Goal: Task Accomplishment & Management: Complete application form

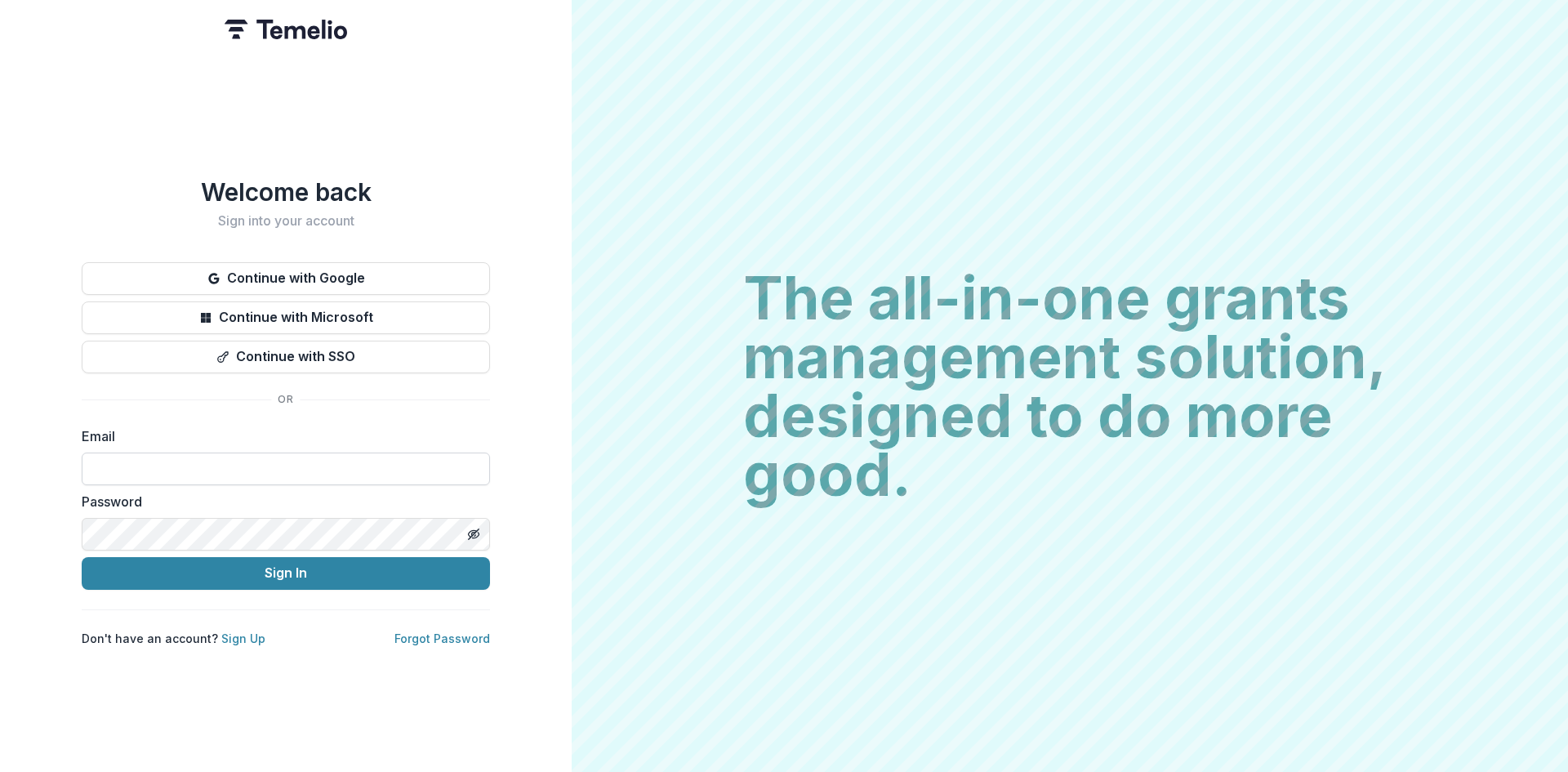
click at [187, 458] on input at bounding box center [285, 469] width 409 height 32
type input "**********"
click at [259, 564] on button "Sign In" at bounding box center [285, 573] width 409 height 32
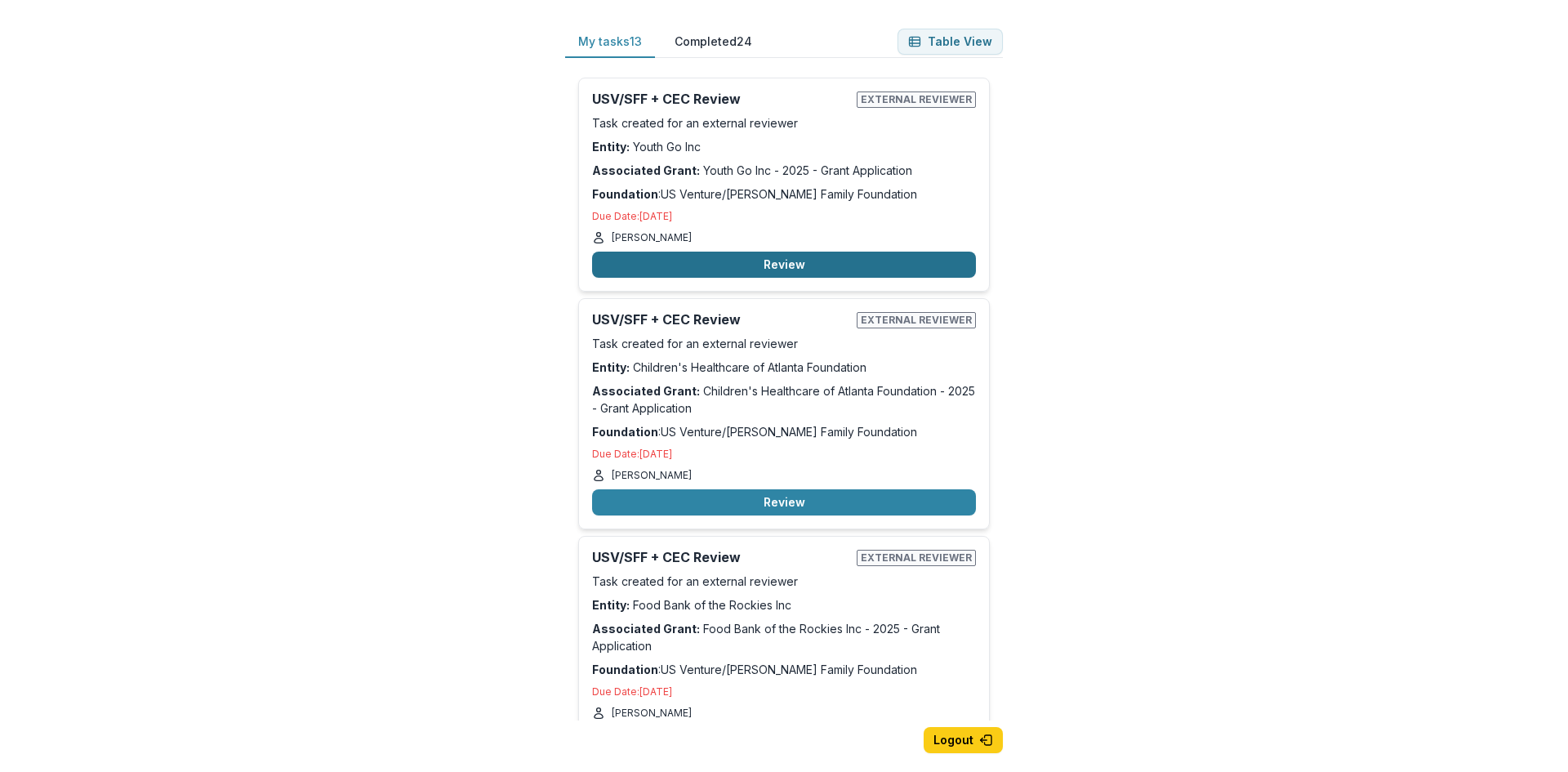
click at [702, 269] on button "Review" at bounding box center [784, 265] width 384 height 26
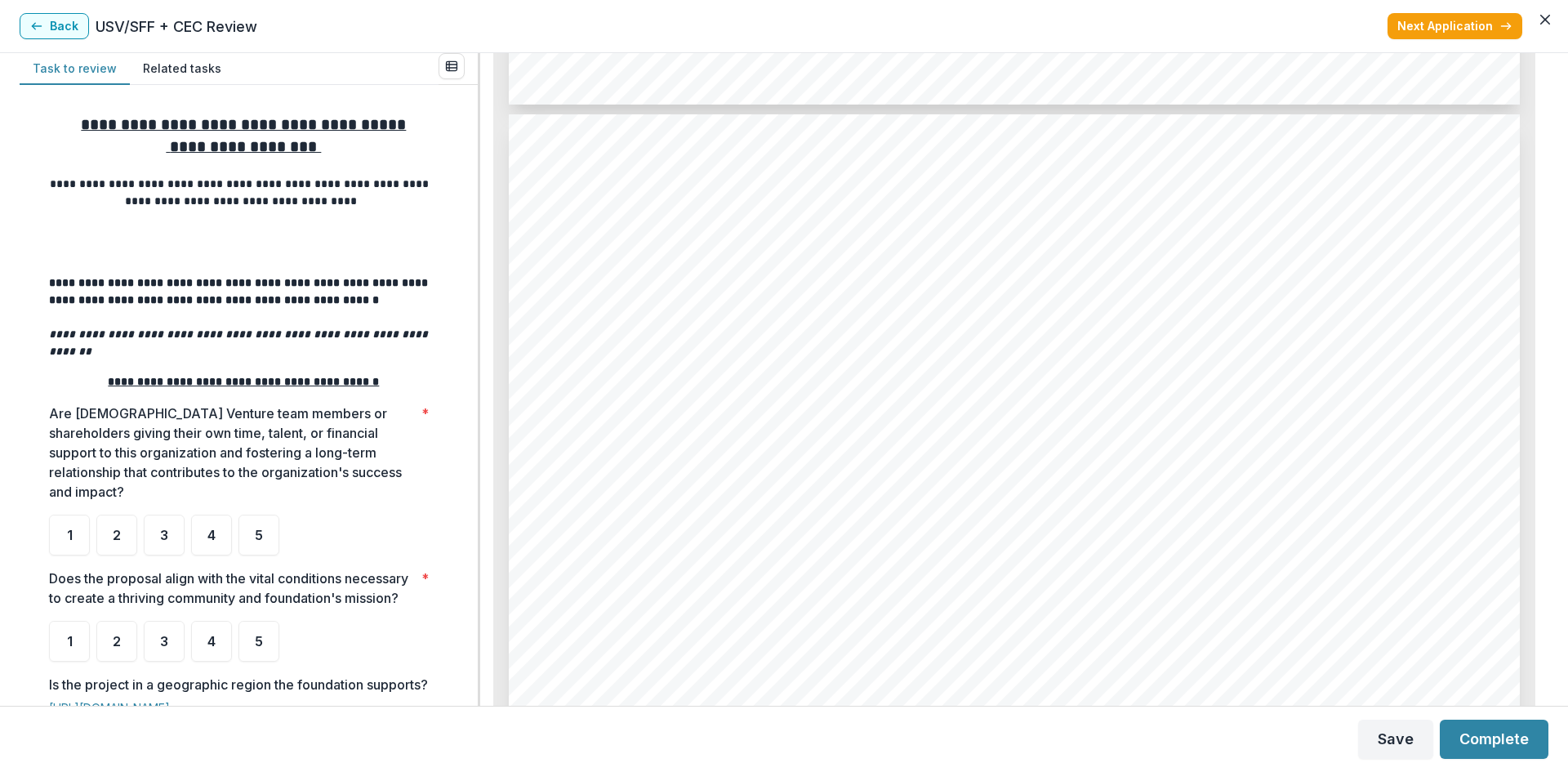
scroll to position [11618, 0]
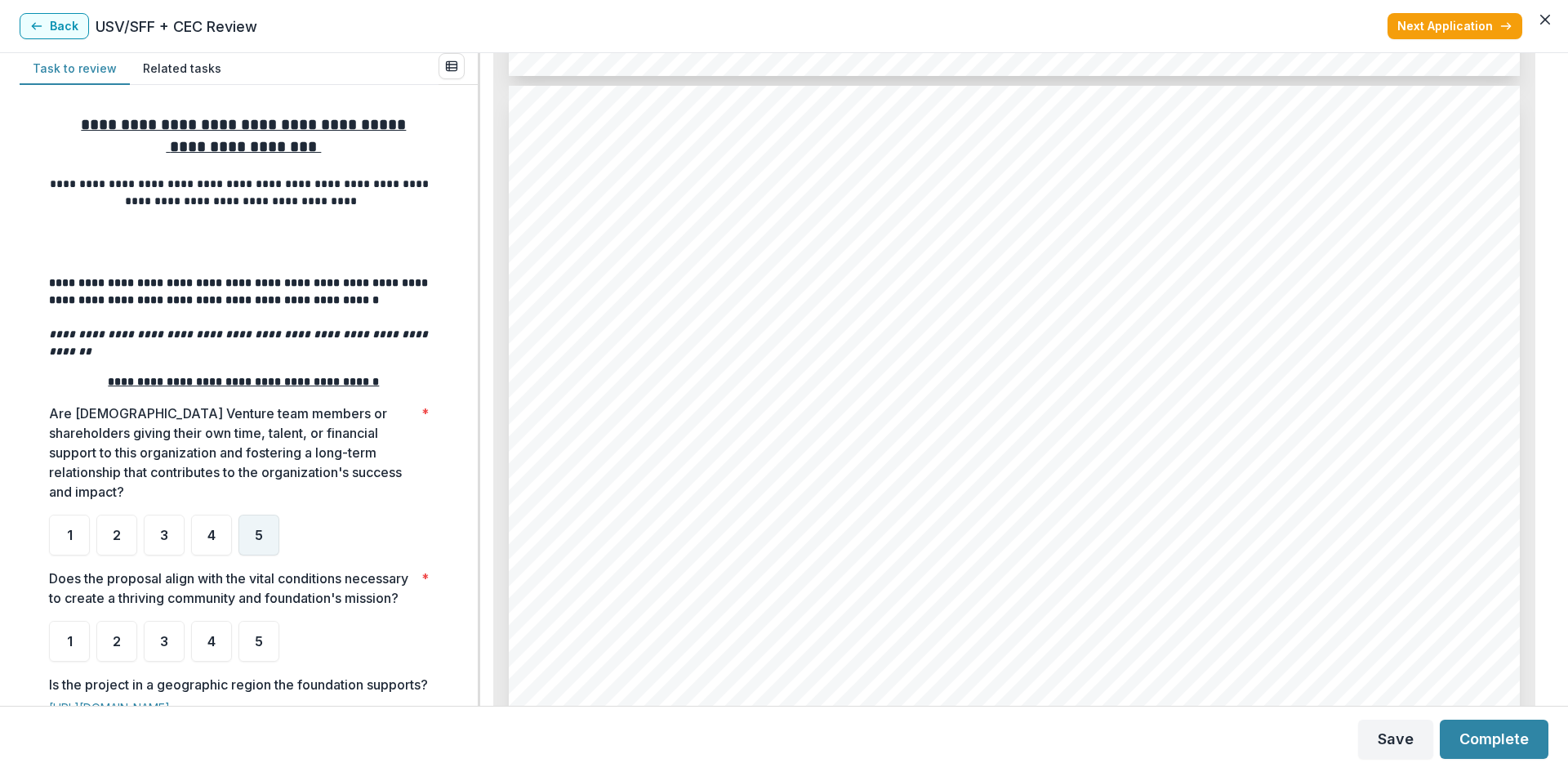
click at [261, 529] on span "5" at bounding box center [259, 535] width 8 height 13
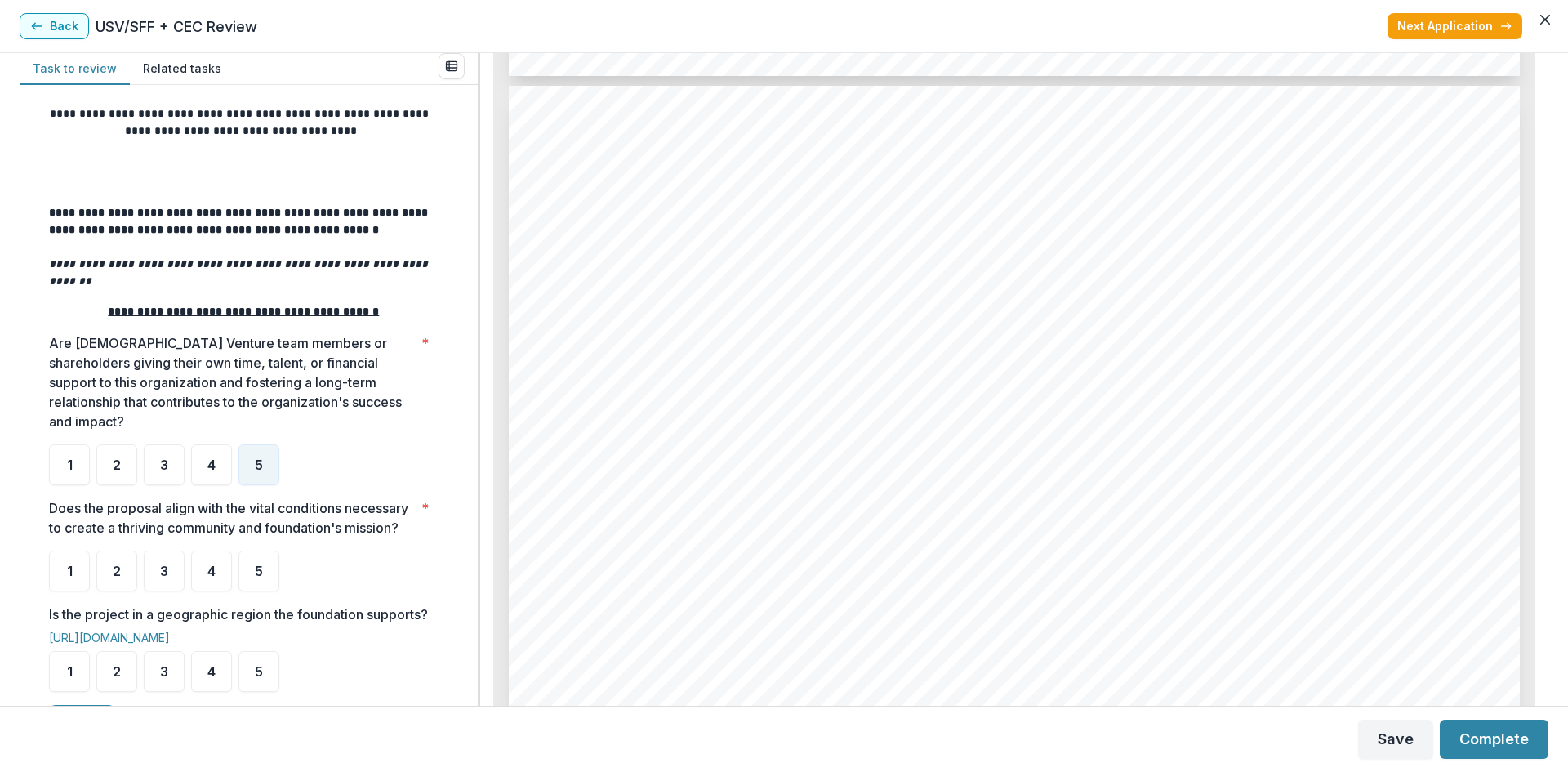
scroll to position [245, 0]
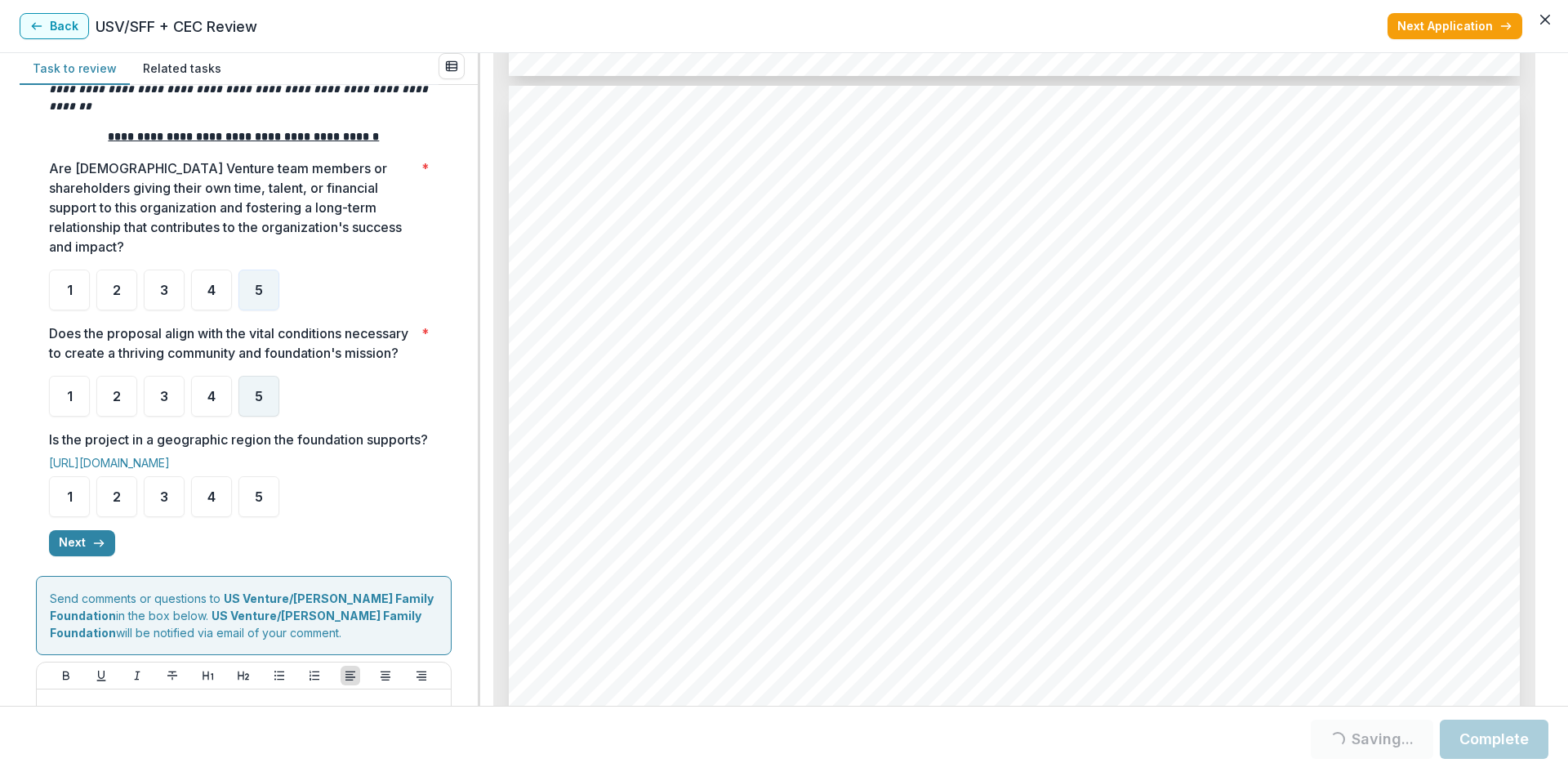
click at [262, 393] on span "5" at bounding box center [259, 395] width 8 height 13
click at [257, 503] on span "5" at bounding box center [259, 496] width 8 height 13
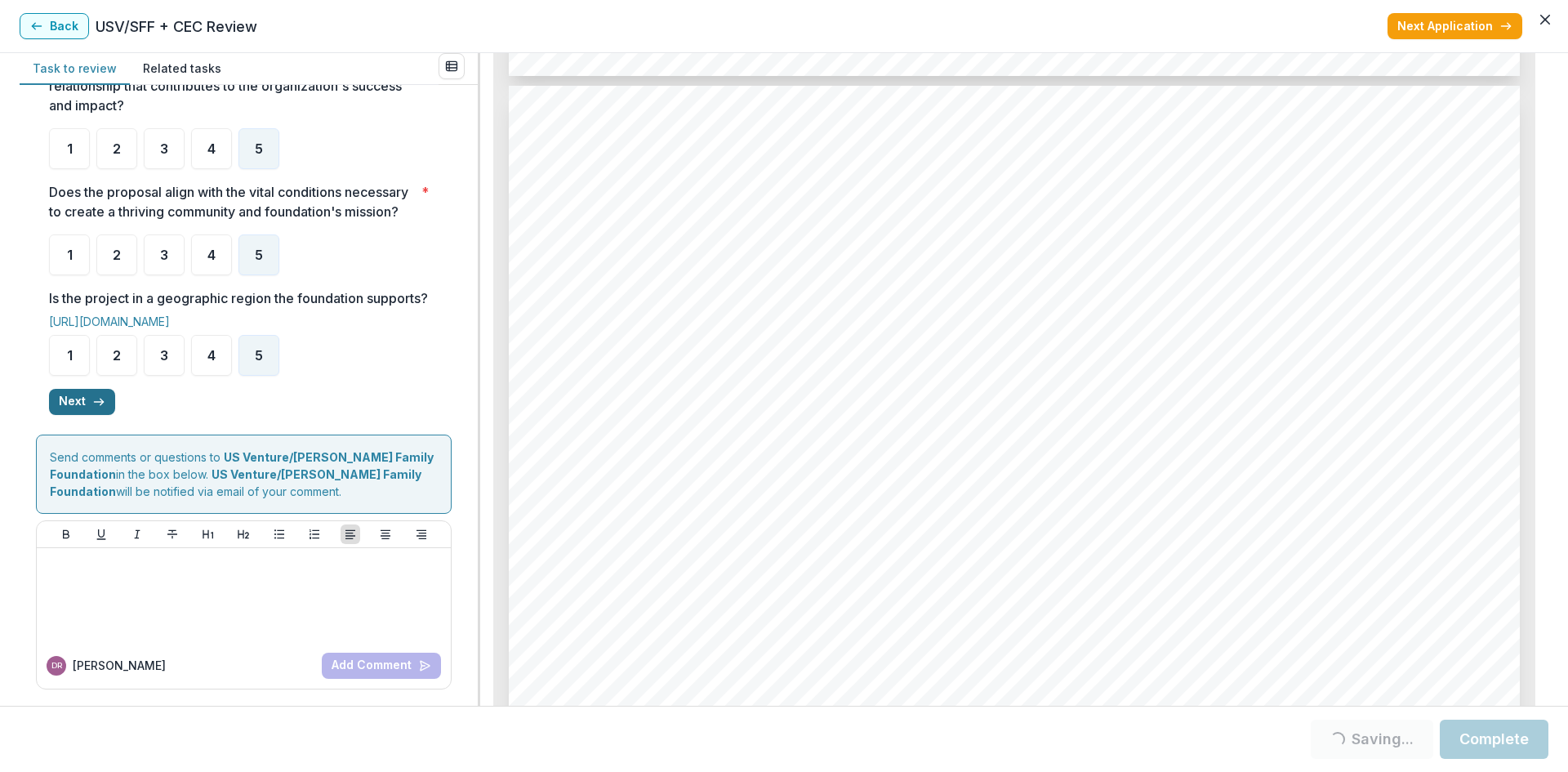
click at [78, 402] on button "Next" at bounding box center [81, 402] width 66 height 26
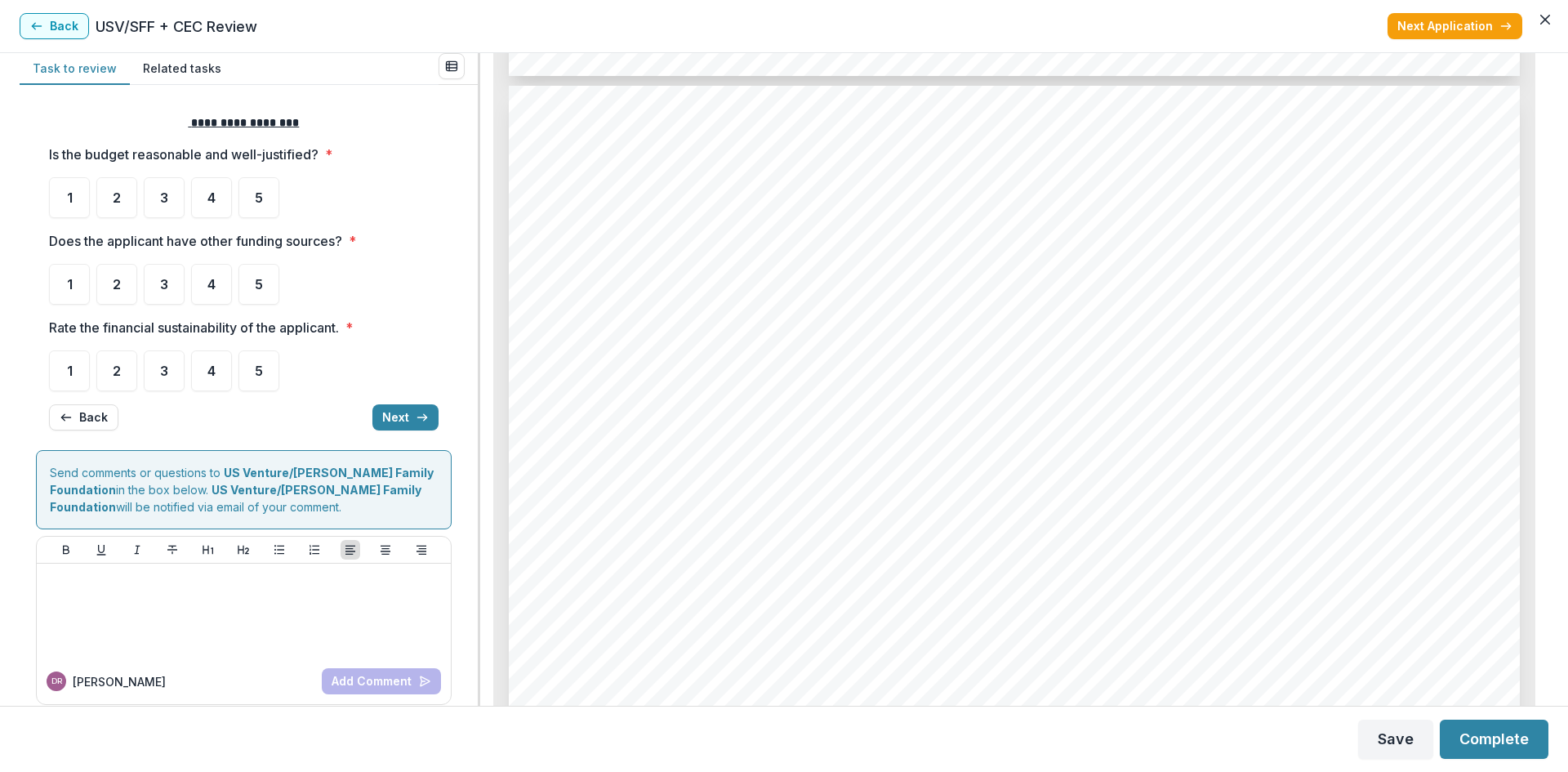
scroll to position [16, 0]
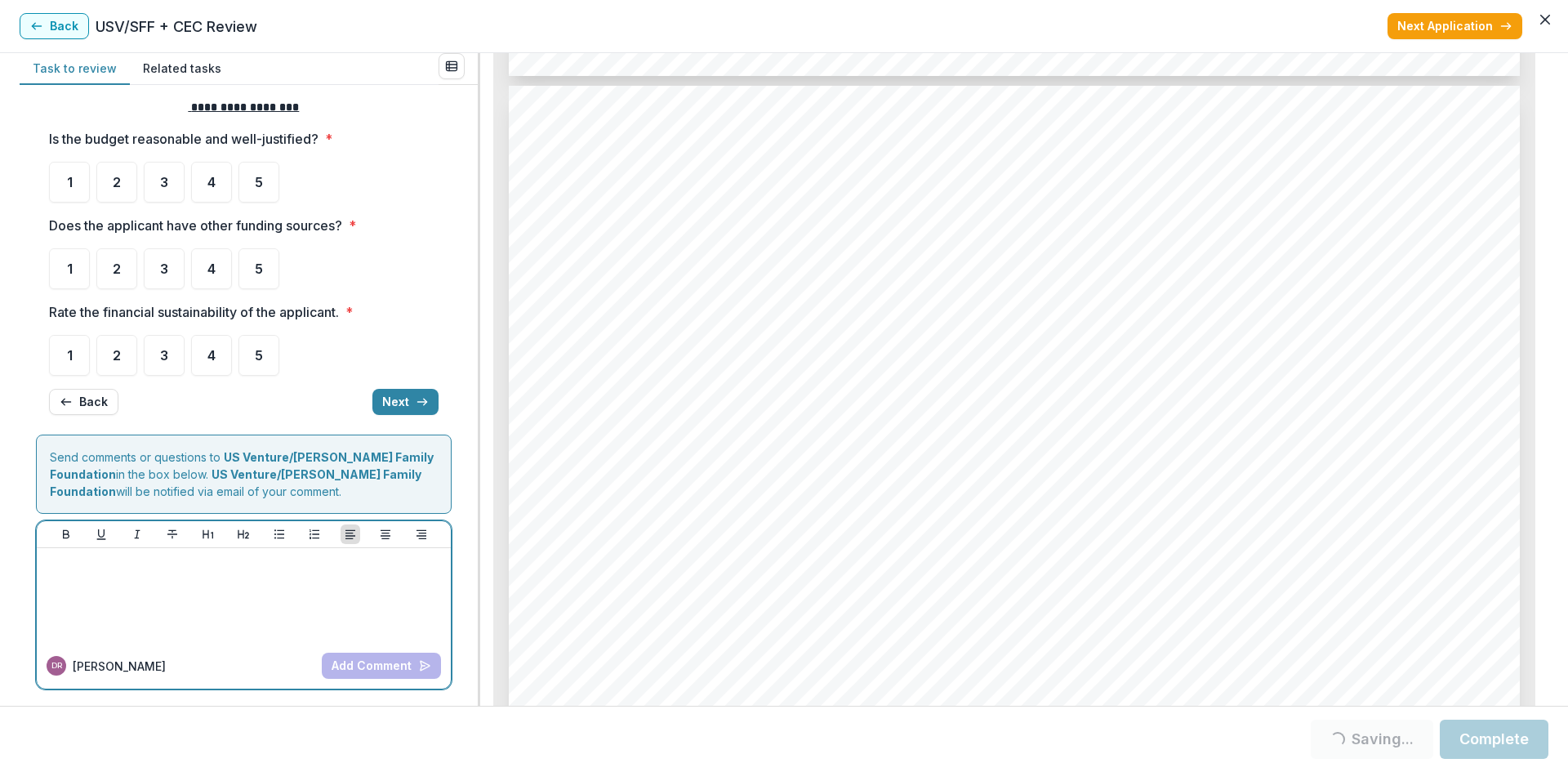
click at [144, 608] on div at bounding box center [243, 595] width 401 height 81
click at [149, 562] on p at bounding box center [243, 564] width 401 height 18
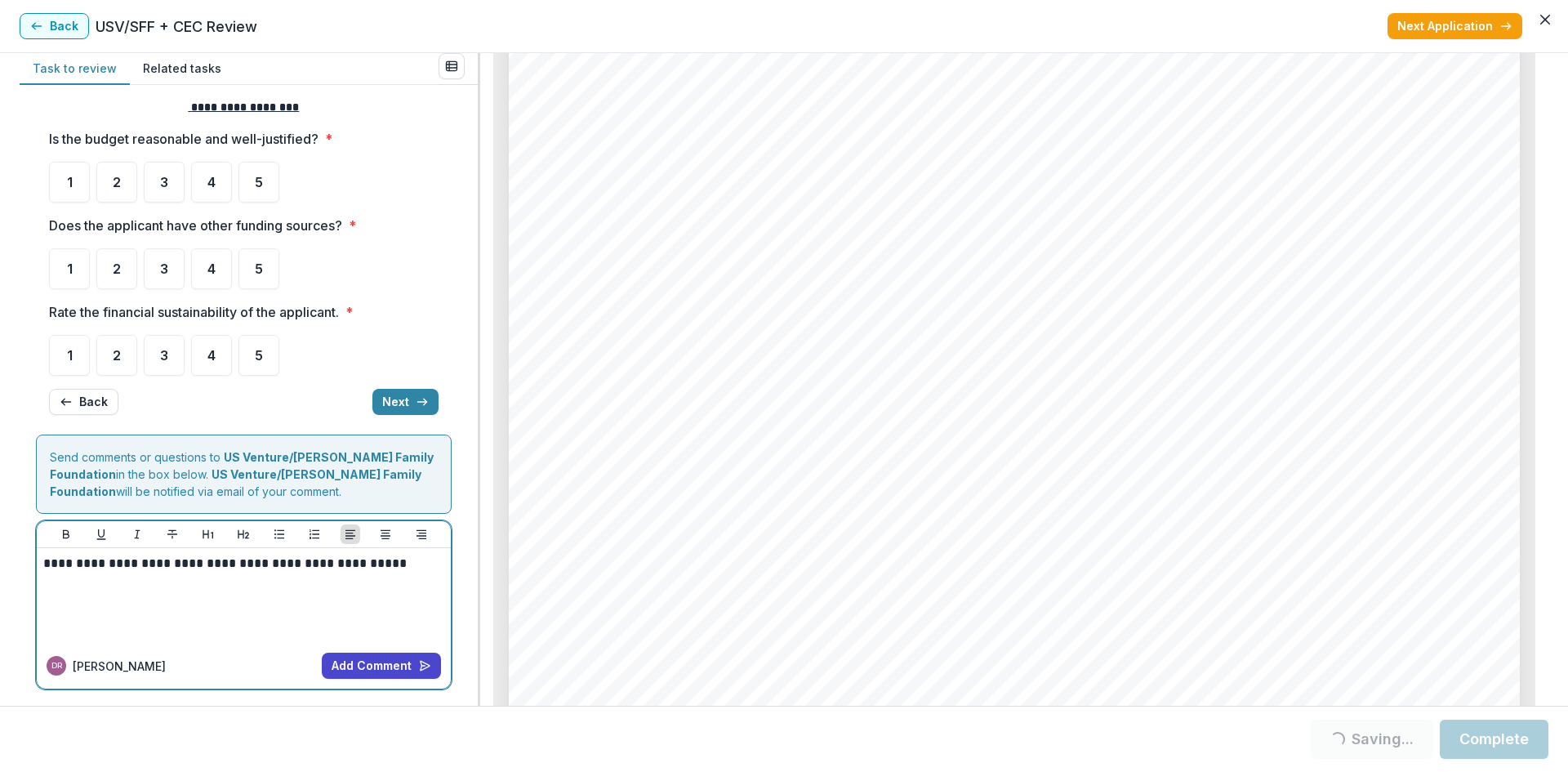
scroll to position [10883, 0]
click at [139, 596] on div "**********" at bounding box center [243, 595] width 401 height 81
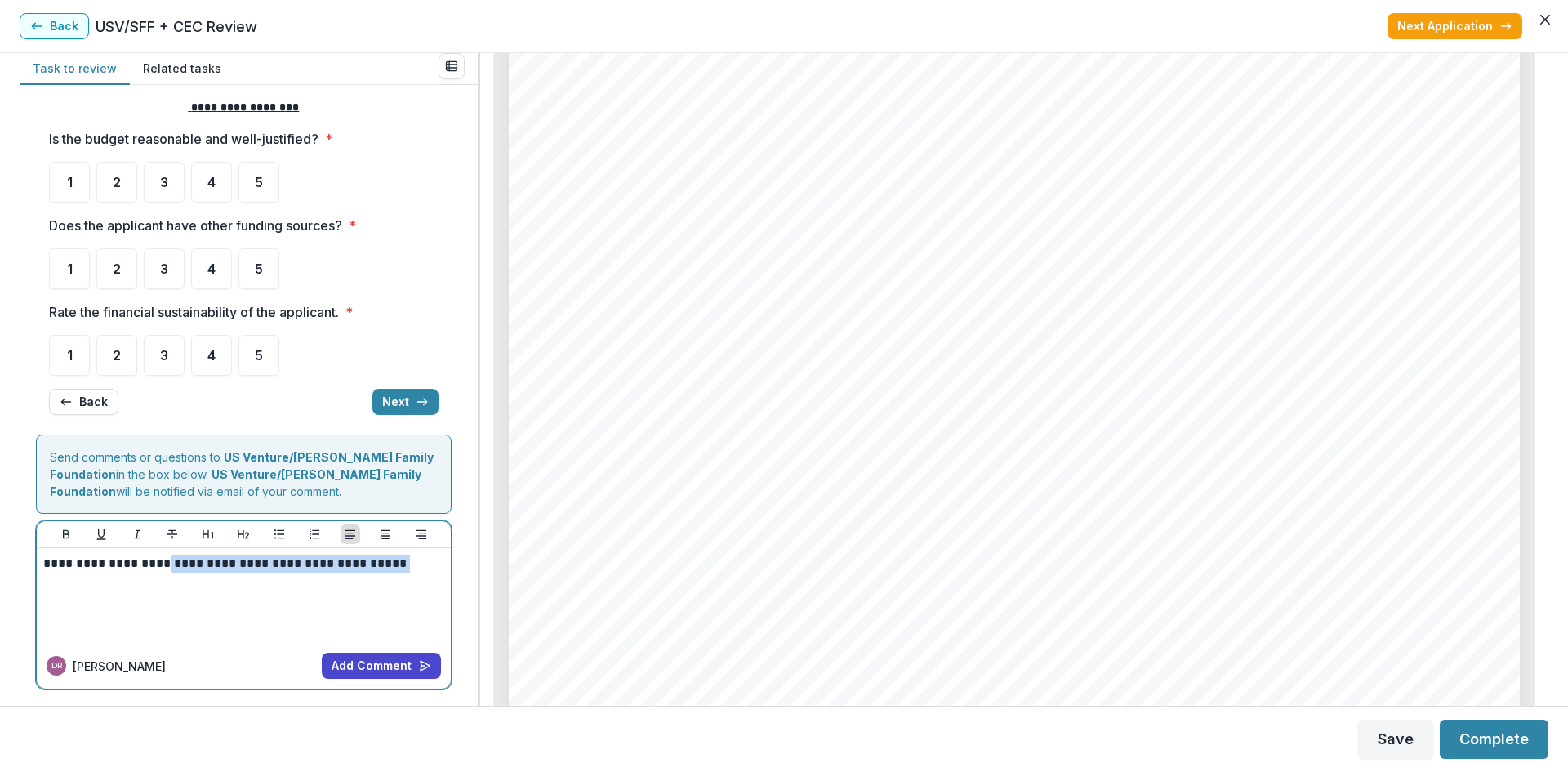
drag, startPoint x: 163, startPoint y: 565, endPoint x: 409, endPoint y: 555, distance: 246.2
click at [409, 555] on p "**********" at bounding box center [241, 564] width 396 height 18
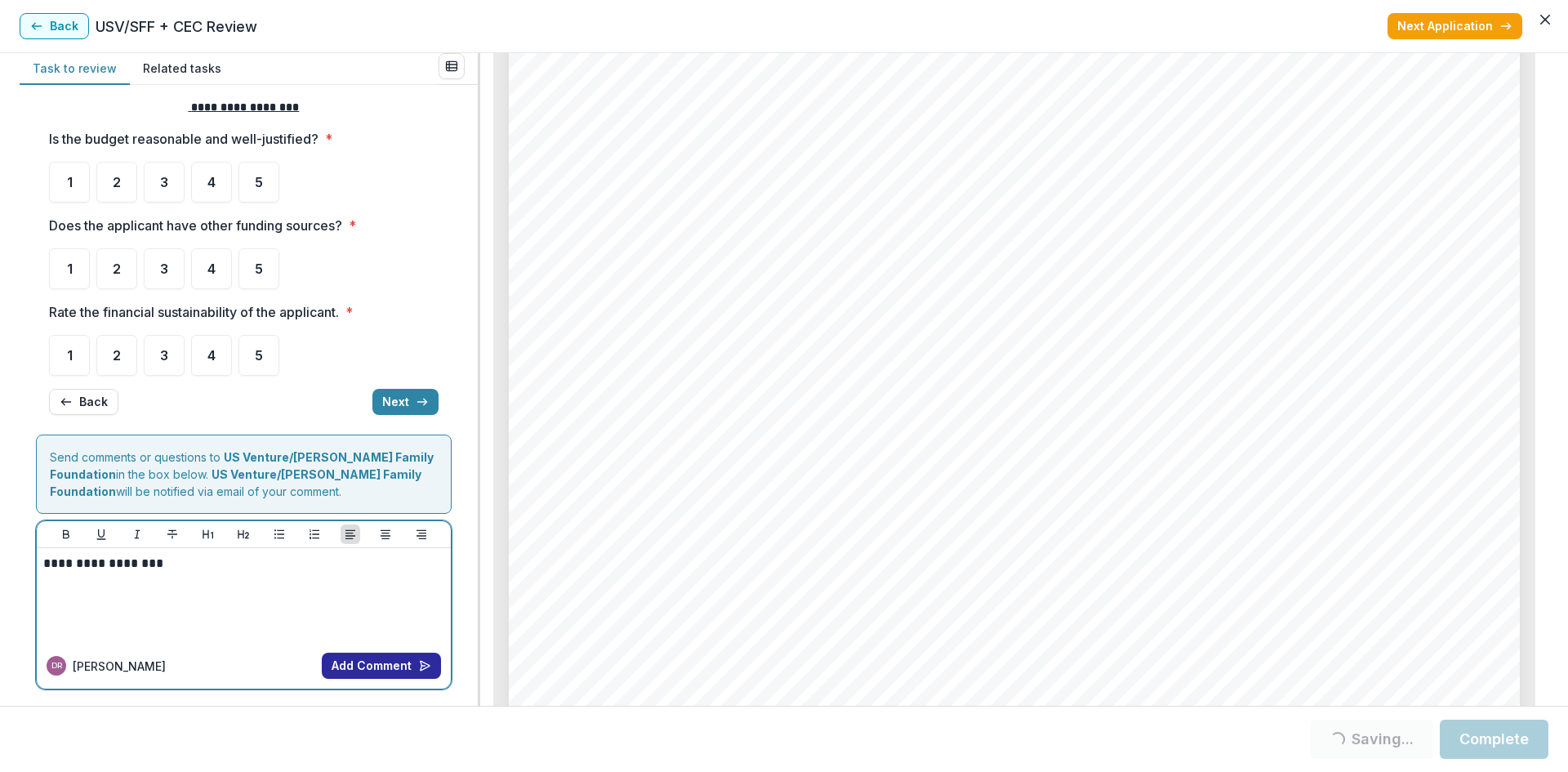
click at [365, 672] on button "Add Comment" at bounding box center [381, 666] width 120 height 26
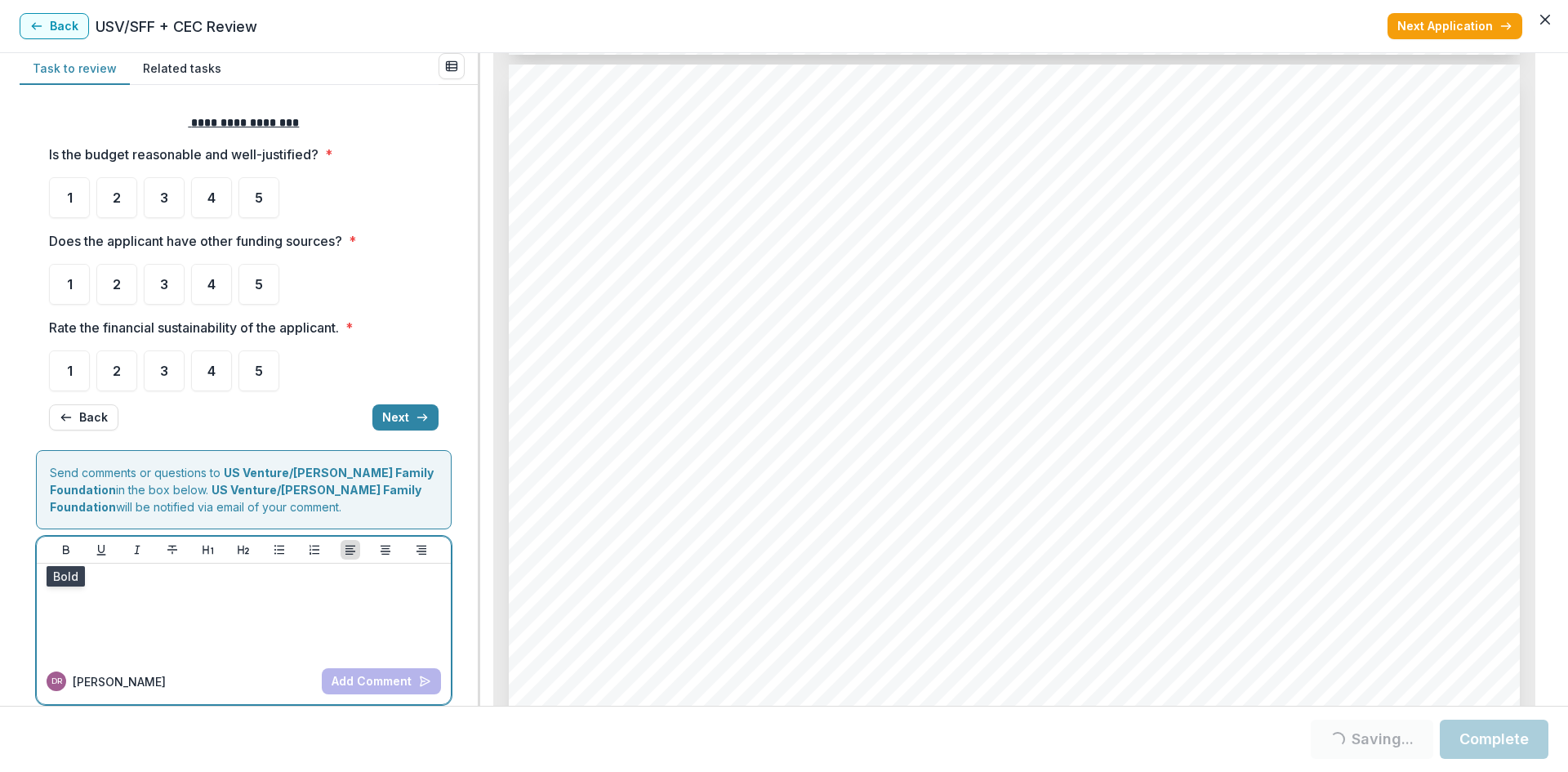
scroll to position [7205, 0]
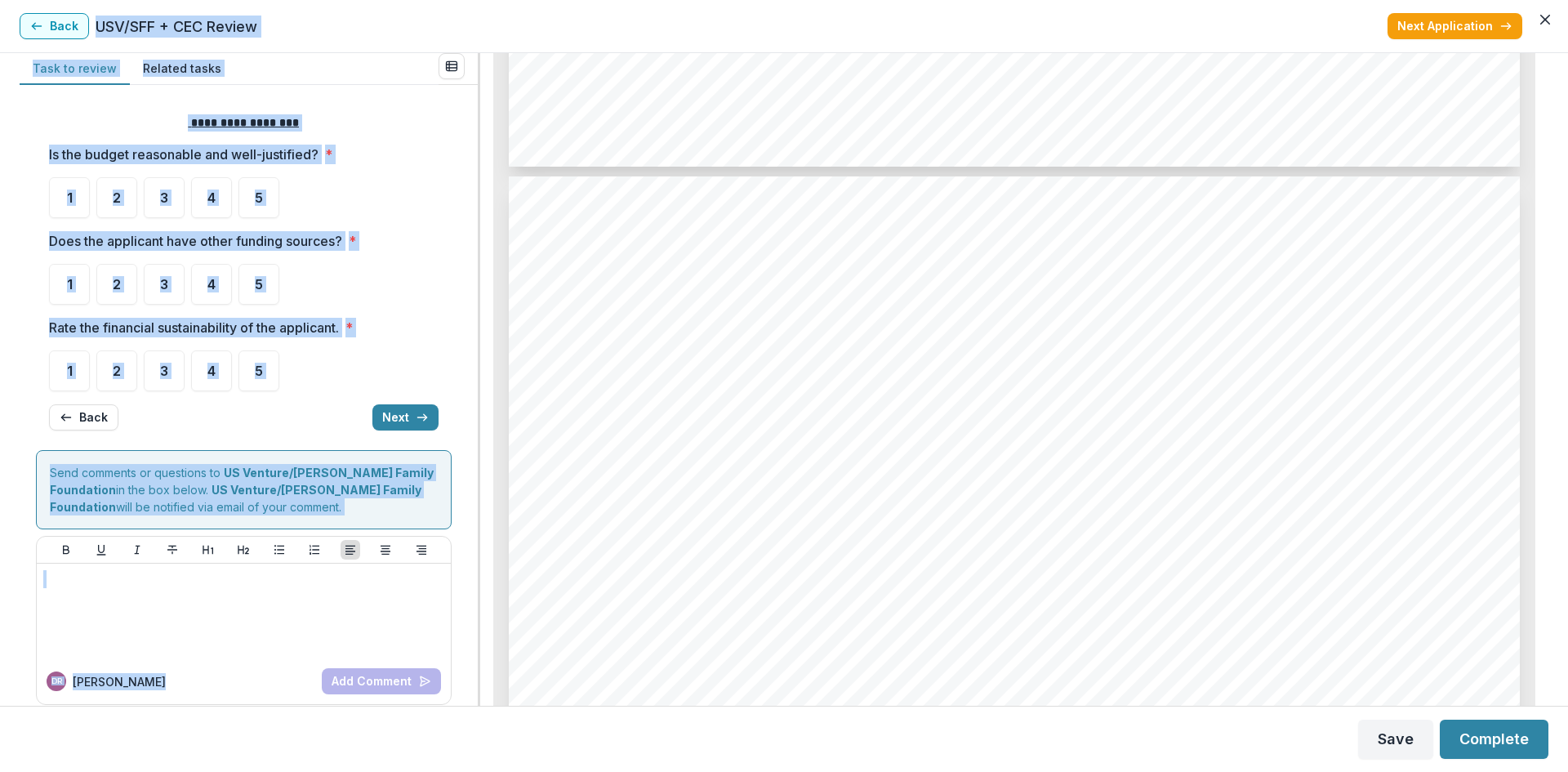
drag, startPoint x: 1549, startPoint y: 420, endPoint x: 1607, endPoint y: -71, distance: 494.4
click at [1568, 0] on html "My tasks 13 Completed 24 Table View USV/SFF + CEC Review External reviewer Task…" at bounding box center [784, 386] width 1568 height 772
click at [1531, 228] on div "Youth Go Inc - 2025 - Grant Application Alt View Word Download Word Download (w…" at bounding box center [1015, 380] width 1069 height 653
drag, startPoint x: 1549, startPoint y: 434, endPoint x: 1575, endPoint y: -36, distance: 470.7
click at [1568, 0] on html "My tasks 13 Completed 24 Table View USV/SFF + CEC Review External reviewer Task…" at bounding box center [784, 386] width 1568 height 772
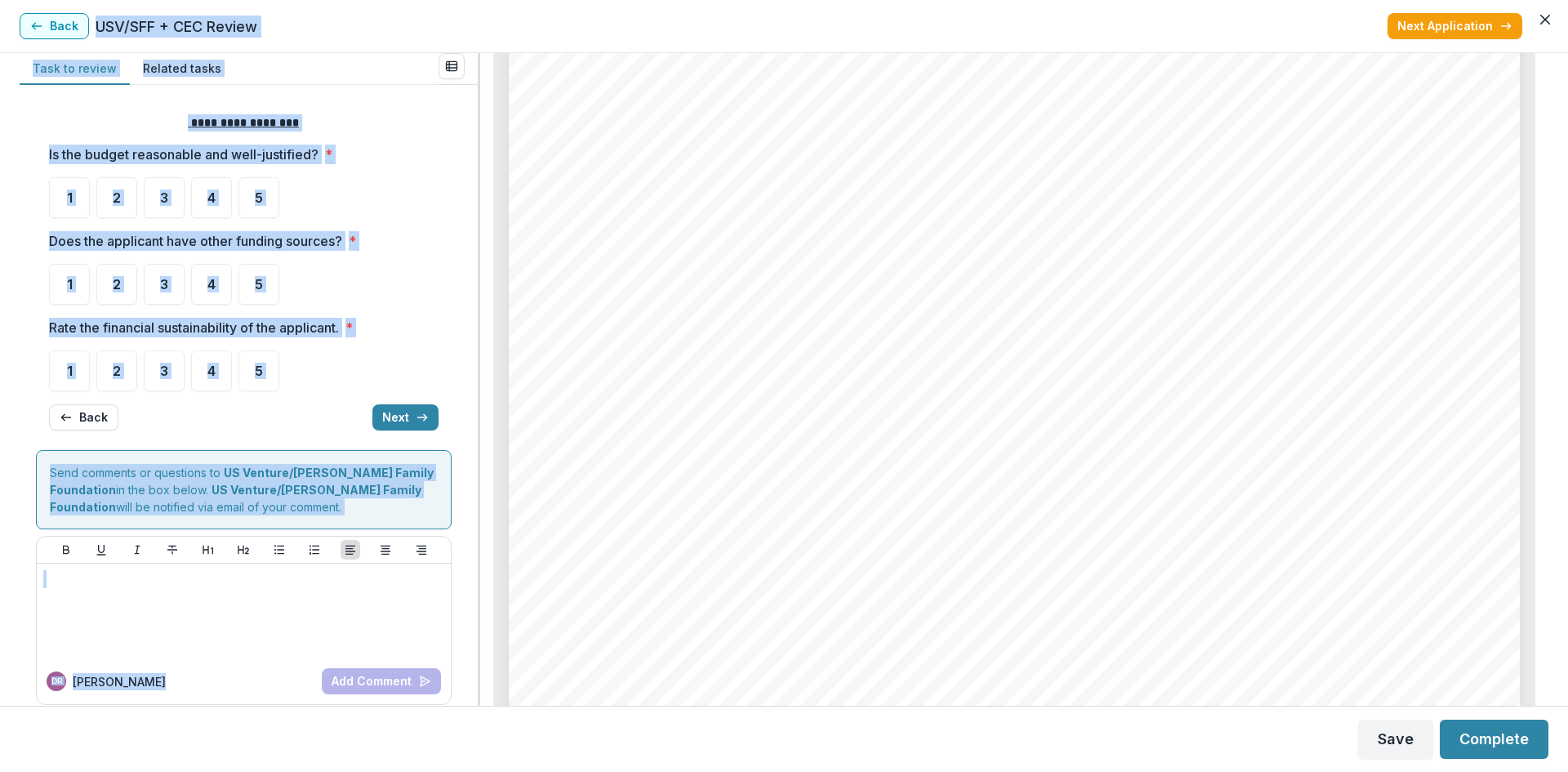
scroll to position [0, 0]
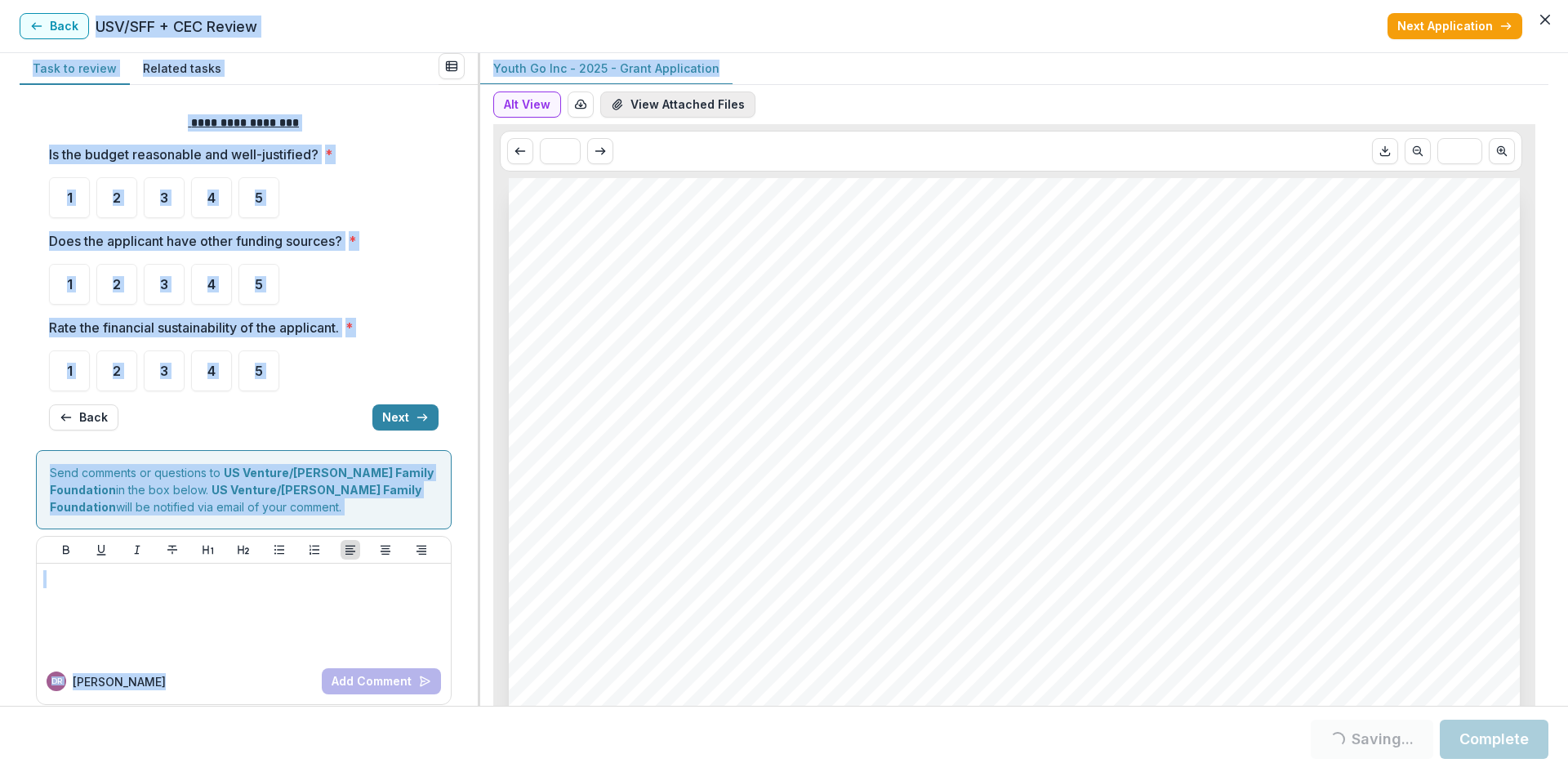
click at [677, 91] on button "View Attached Files" at bounding box center [678, 104] width 155 height 26
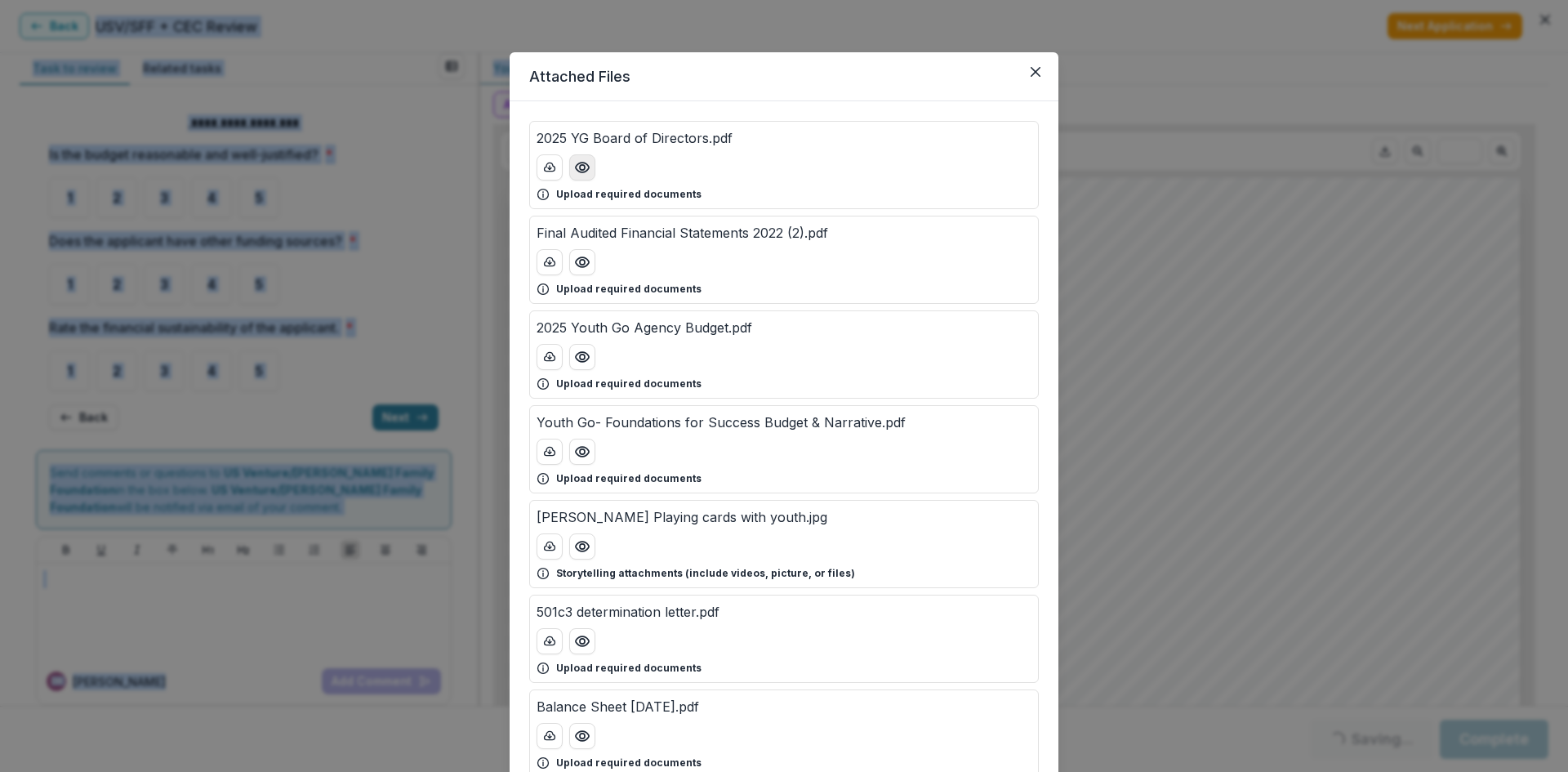
click at [575, 169] on icon "Preview 2025 YG Board of Directors.pdf" at bounding box center [582, 167] width 17 height 17
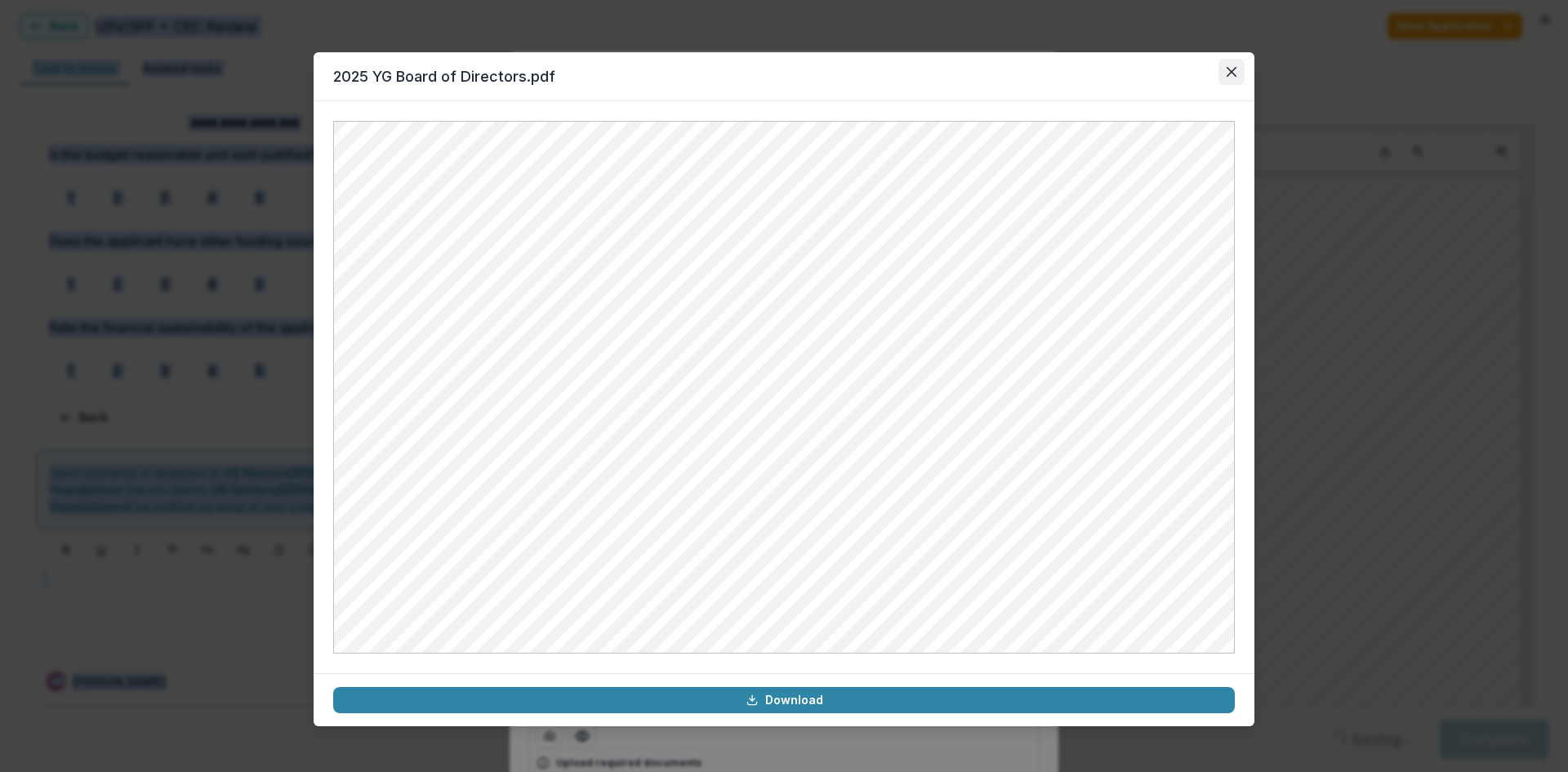
click at [1231, 70] on icon "Close" at bounding box center [1232, 72] width 10 height 10
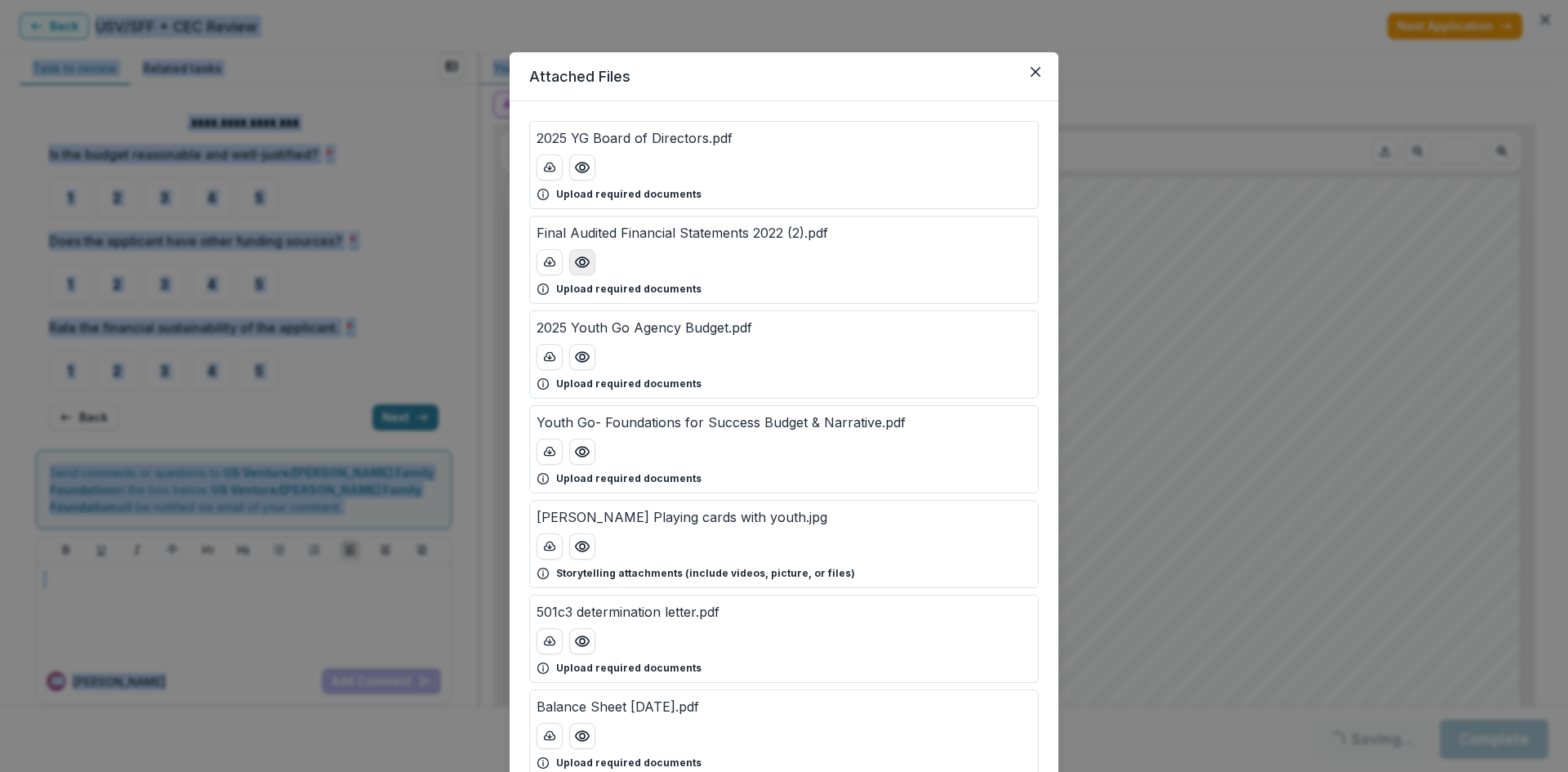
click at [581, 265] on circle "Preview Final Audited Financial Statements 2022 (2).pdf" at bounding box center [582, 262] width 5 height 5
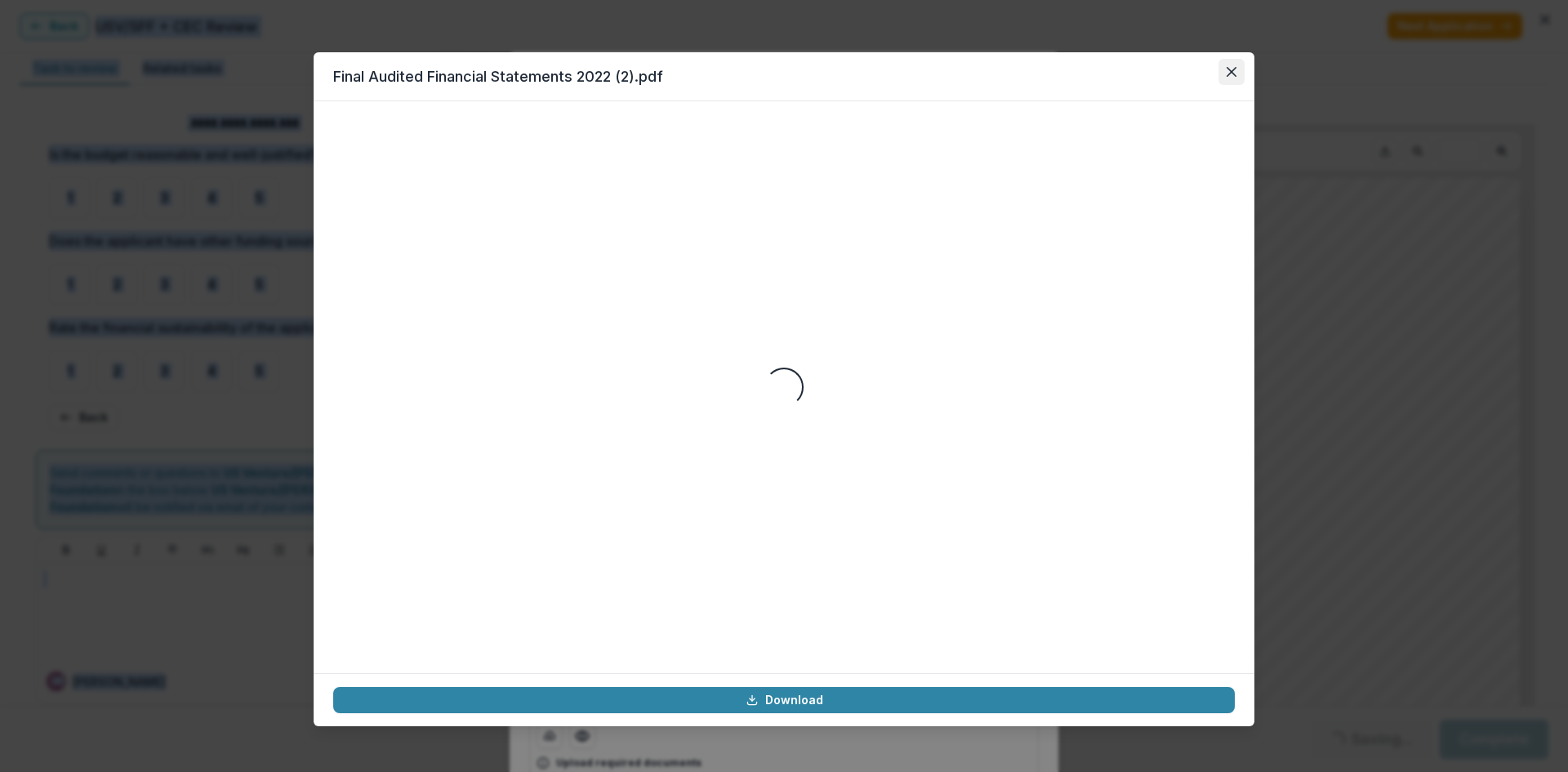
click at [1230, 74] on icon "Close" at bounding box center [1232, 72] width 10 height 10
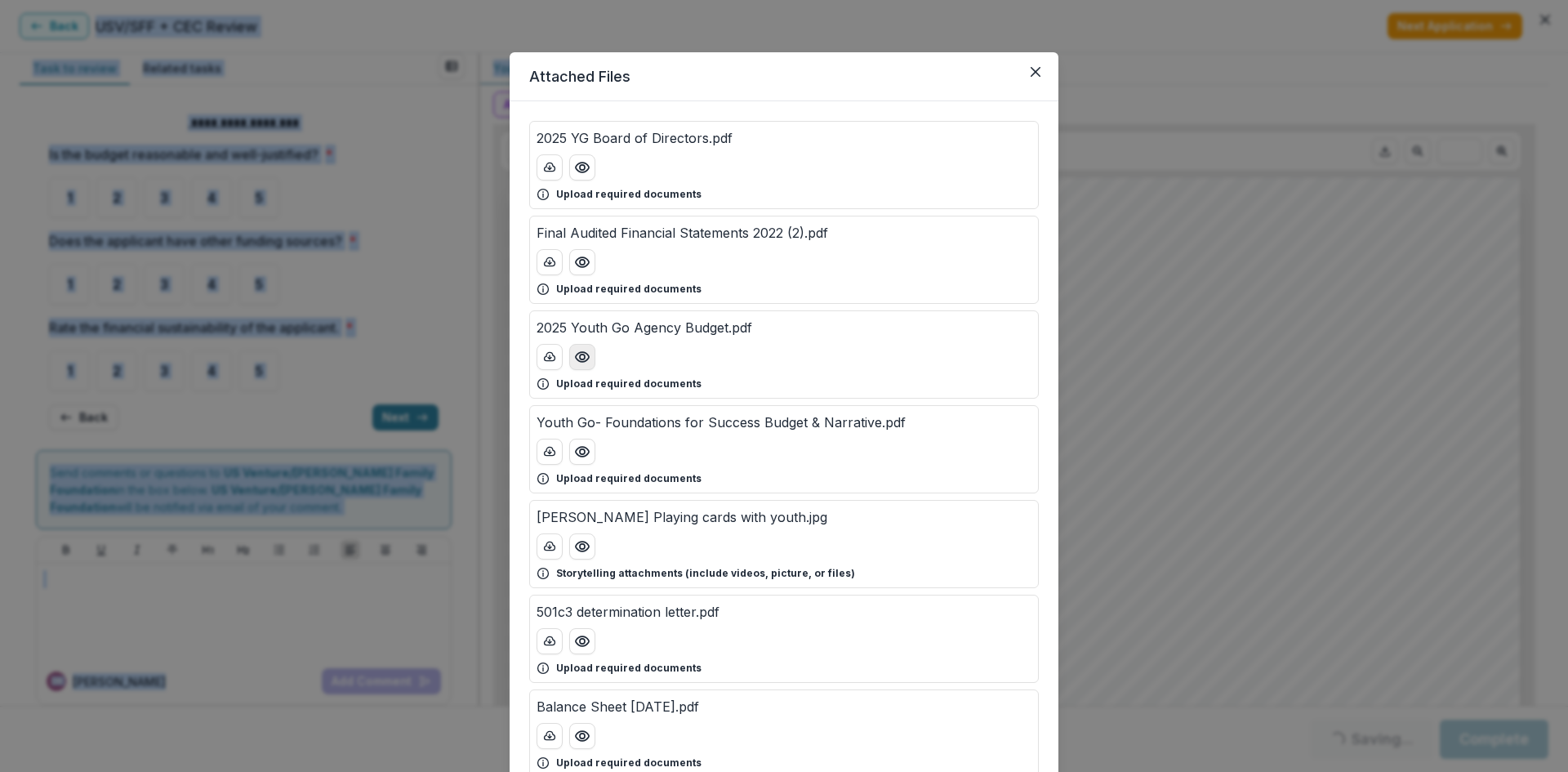
click at [584, 365] on icon "Preview 2025 Youth Go Agency Budget.pdf" at bounding box center [582, 357] width 17 height 17
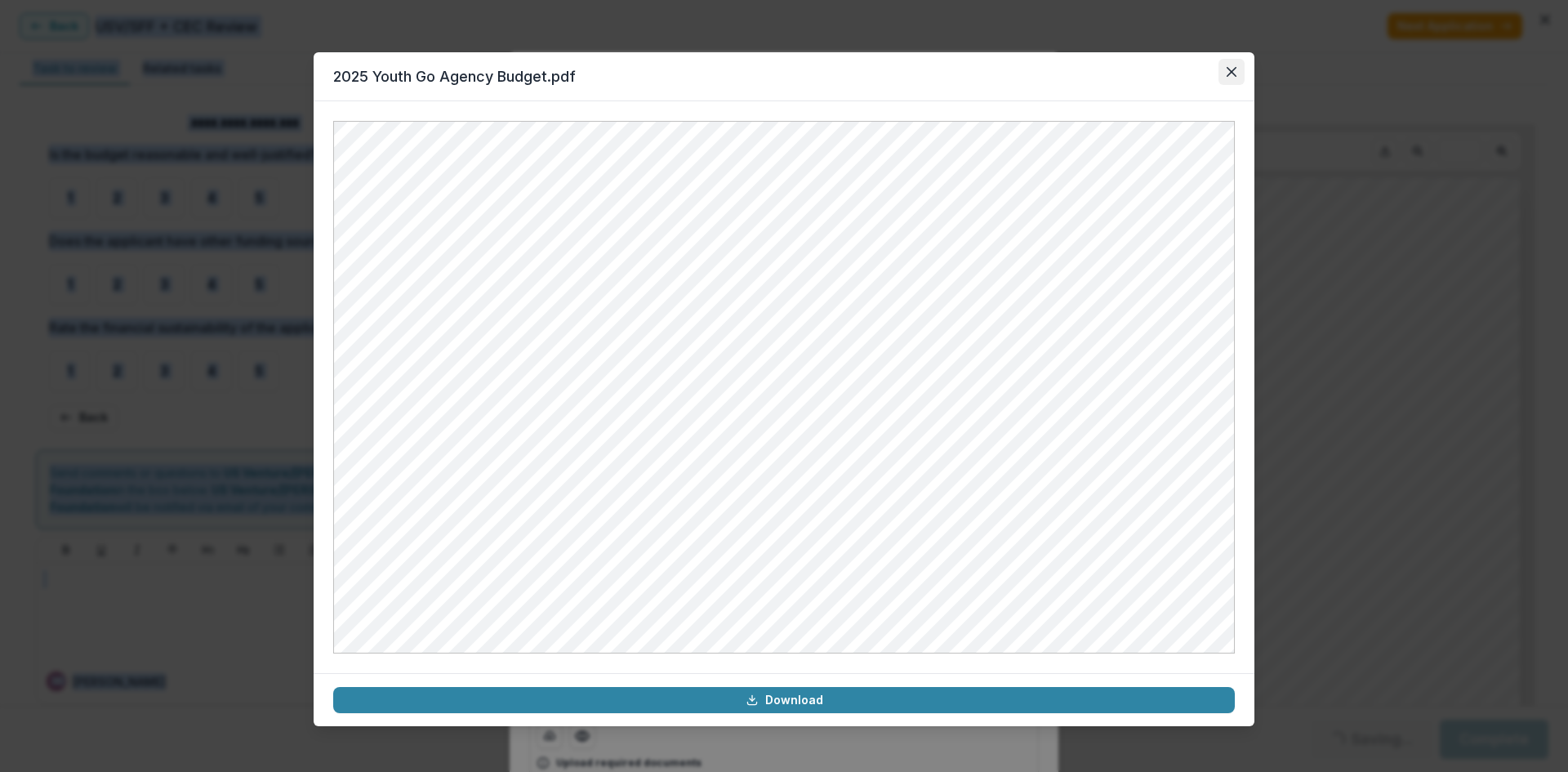
click at [1234, 71] on icon "Close" at bounding box center [1232, 72] width 10 height 10
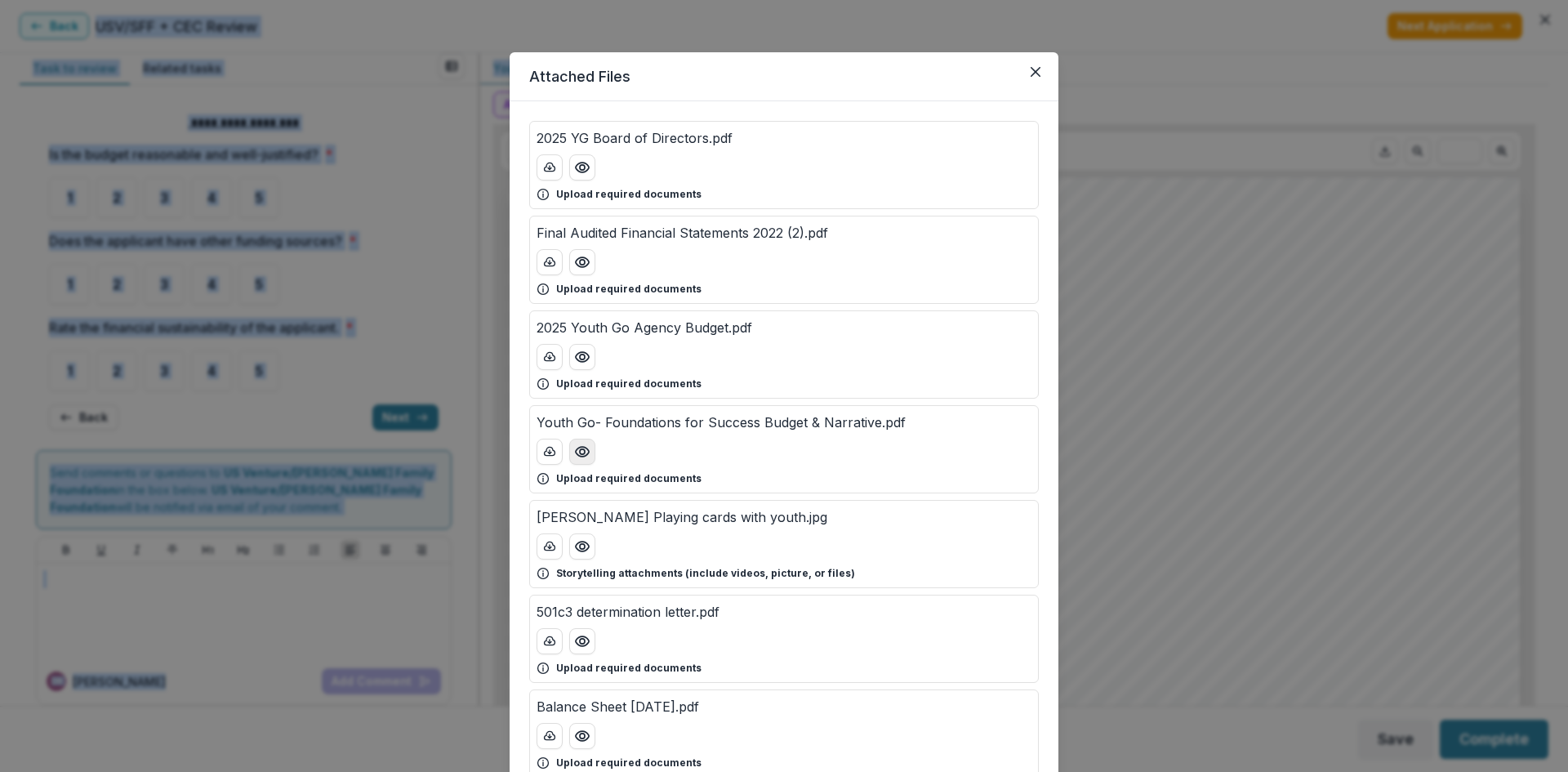
click at [580, 462] on button "Preview Youth Go- Foundations for Success Budget & Narrative.pdf" at bounding box center [582, 451] width 26 height 26
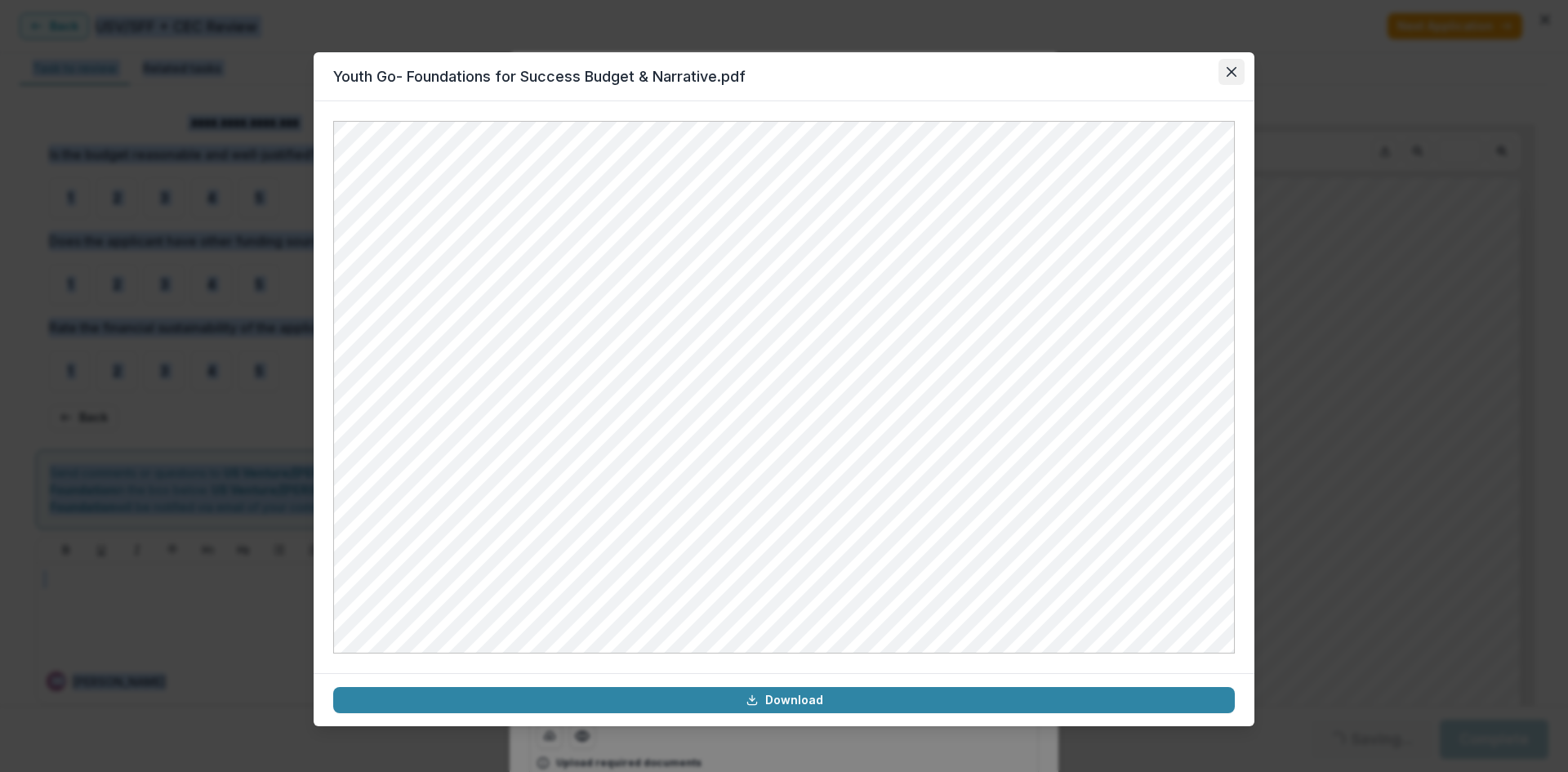
click at [1226, 74] on button "Close" at bounding box center [1232, 72] width 26 height 26
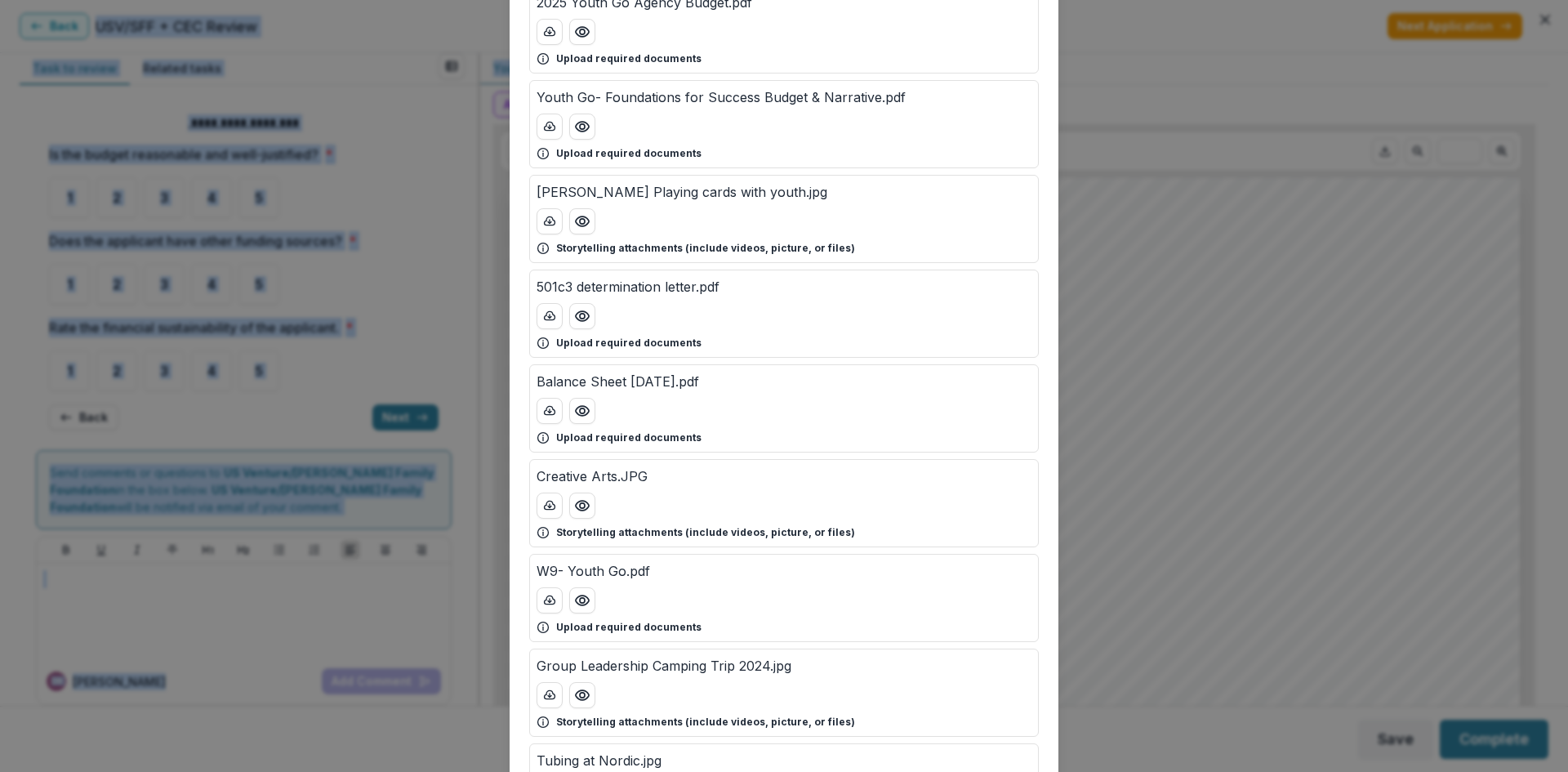
scroll to position [327, 0]
click at [580, 225] on icon "Preview Charlie Playing cards with youth.jpg" at bounding box center [582, 220] width 13 height 10
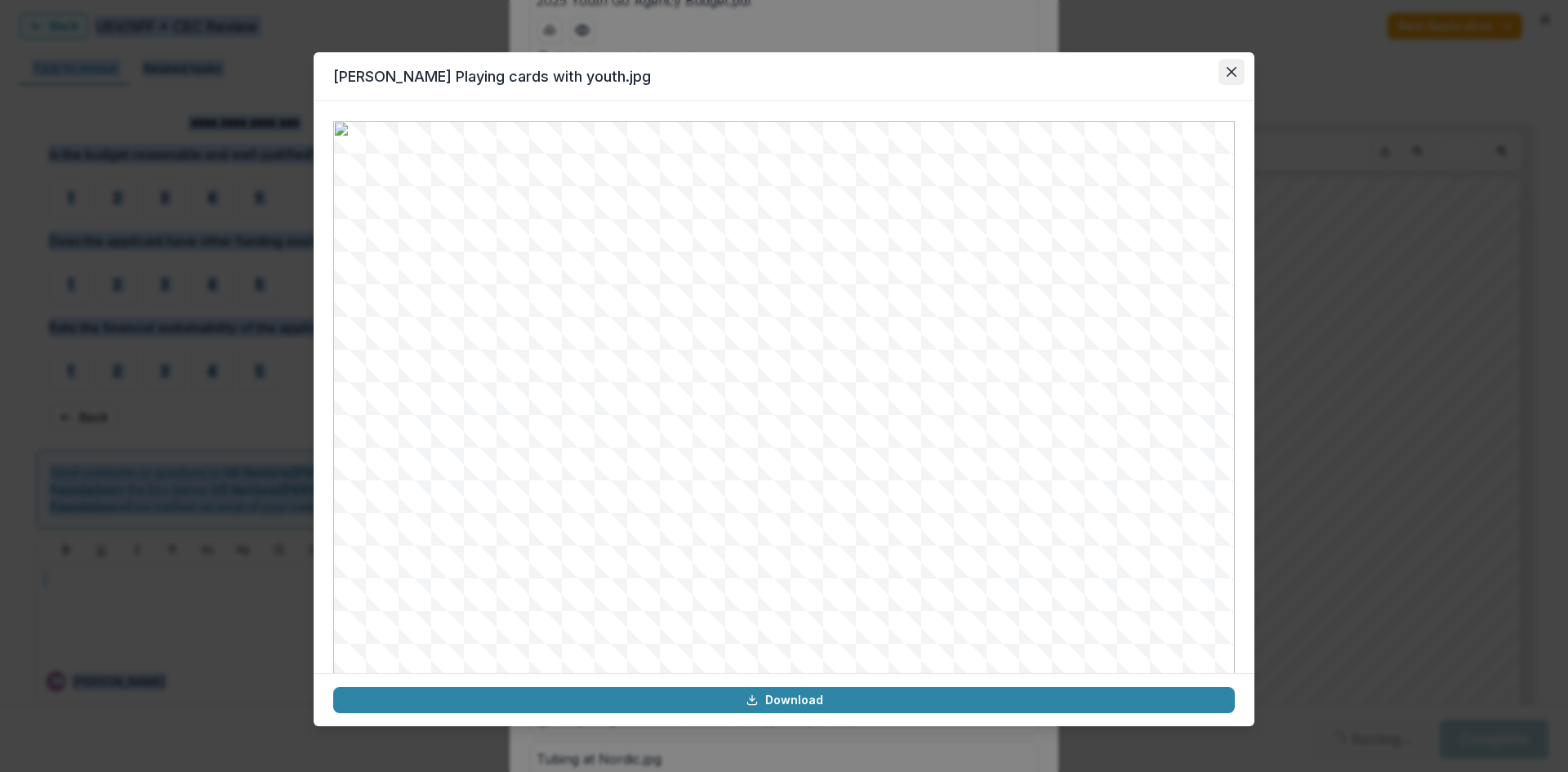
click at [1230, 72] on icon "Close" at bounding box center [1232, 72] width 10 height 10
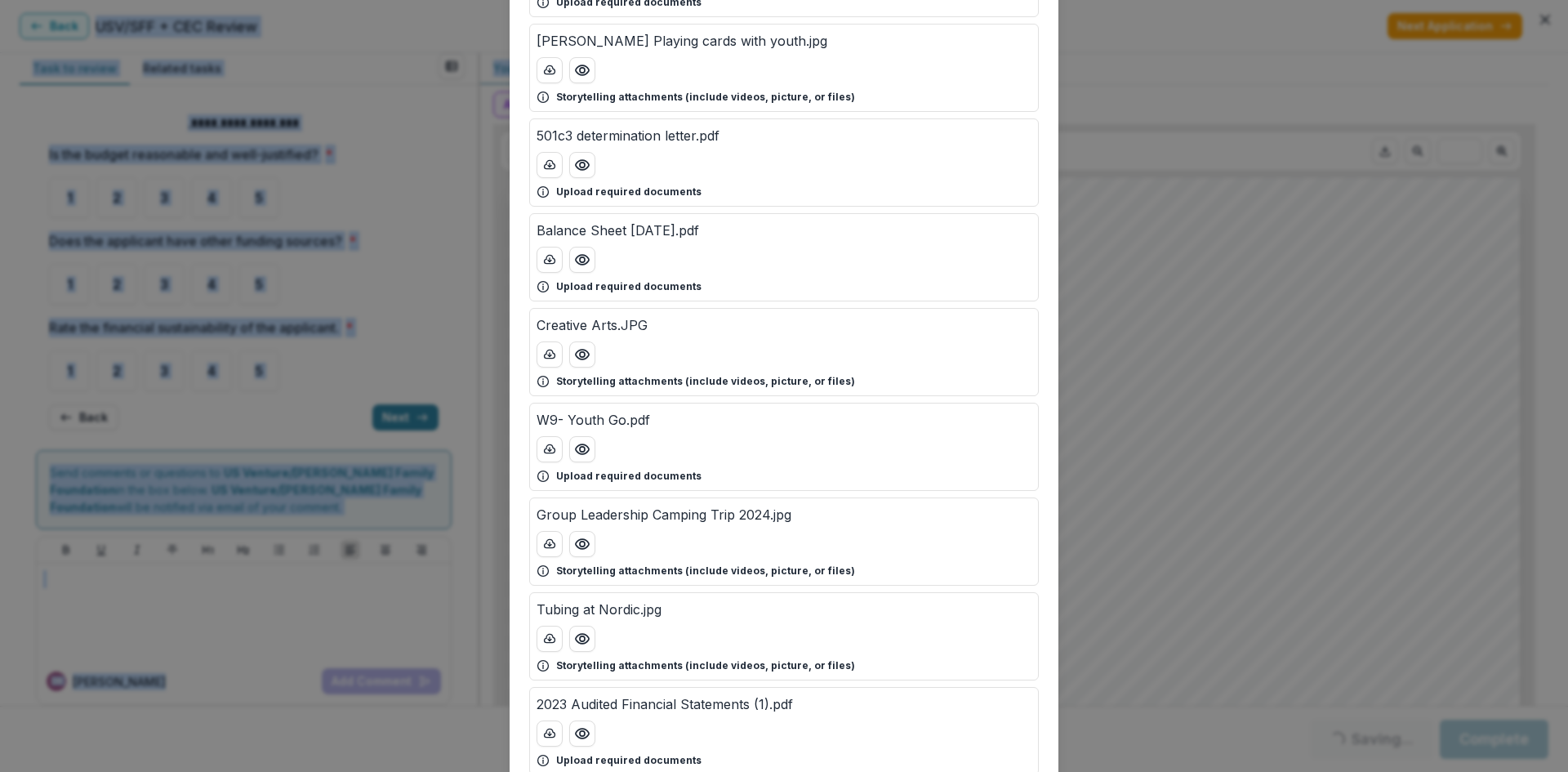
scroll to position [490, 0]
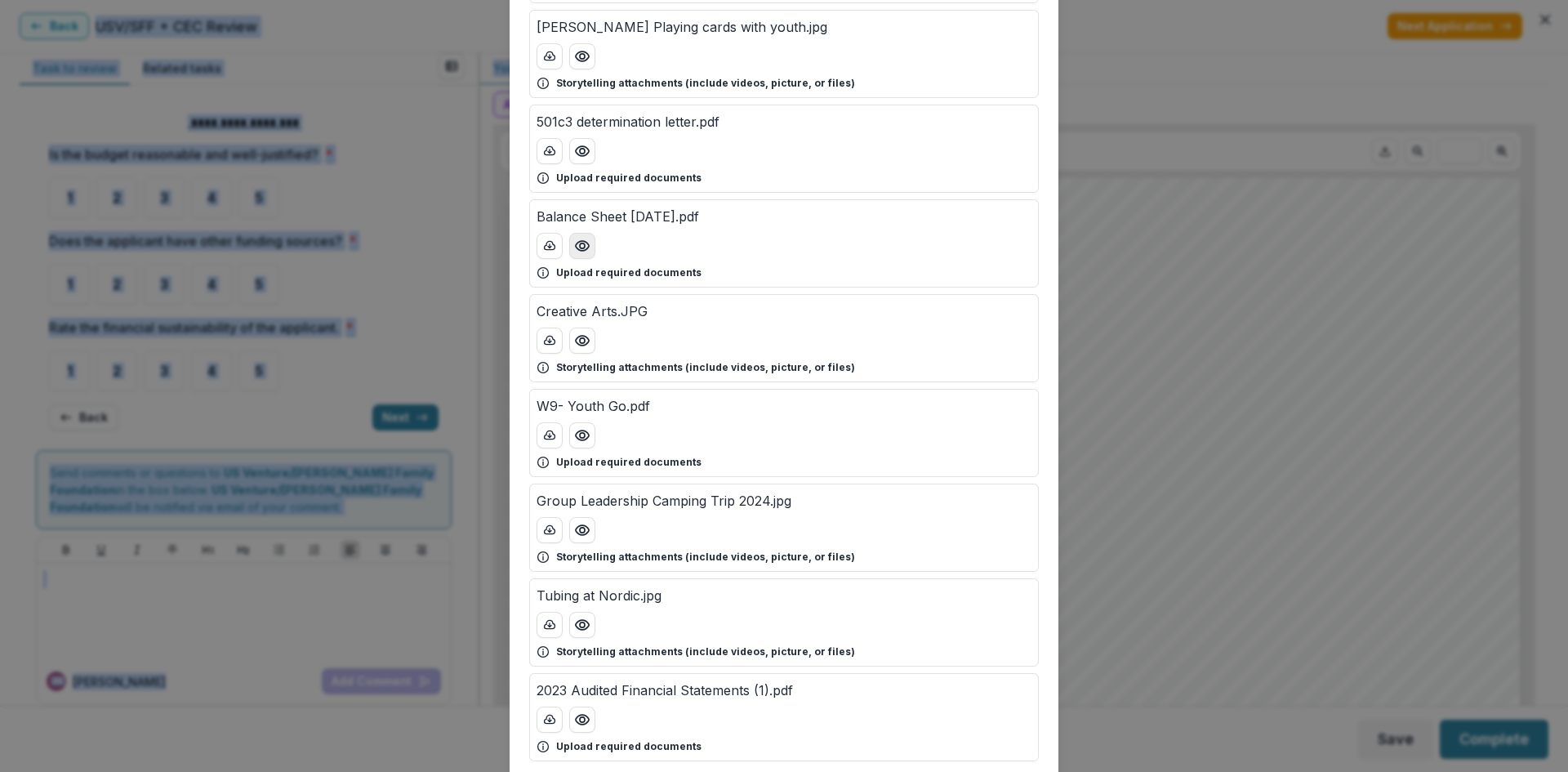
click at [582, 244] on circle "Preview Balance Sheet 7.22.25.pdf" at bounding box center [582, 245] width 5 height 5
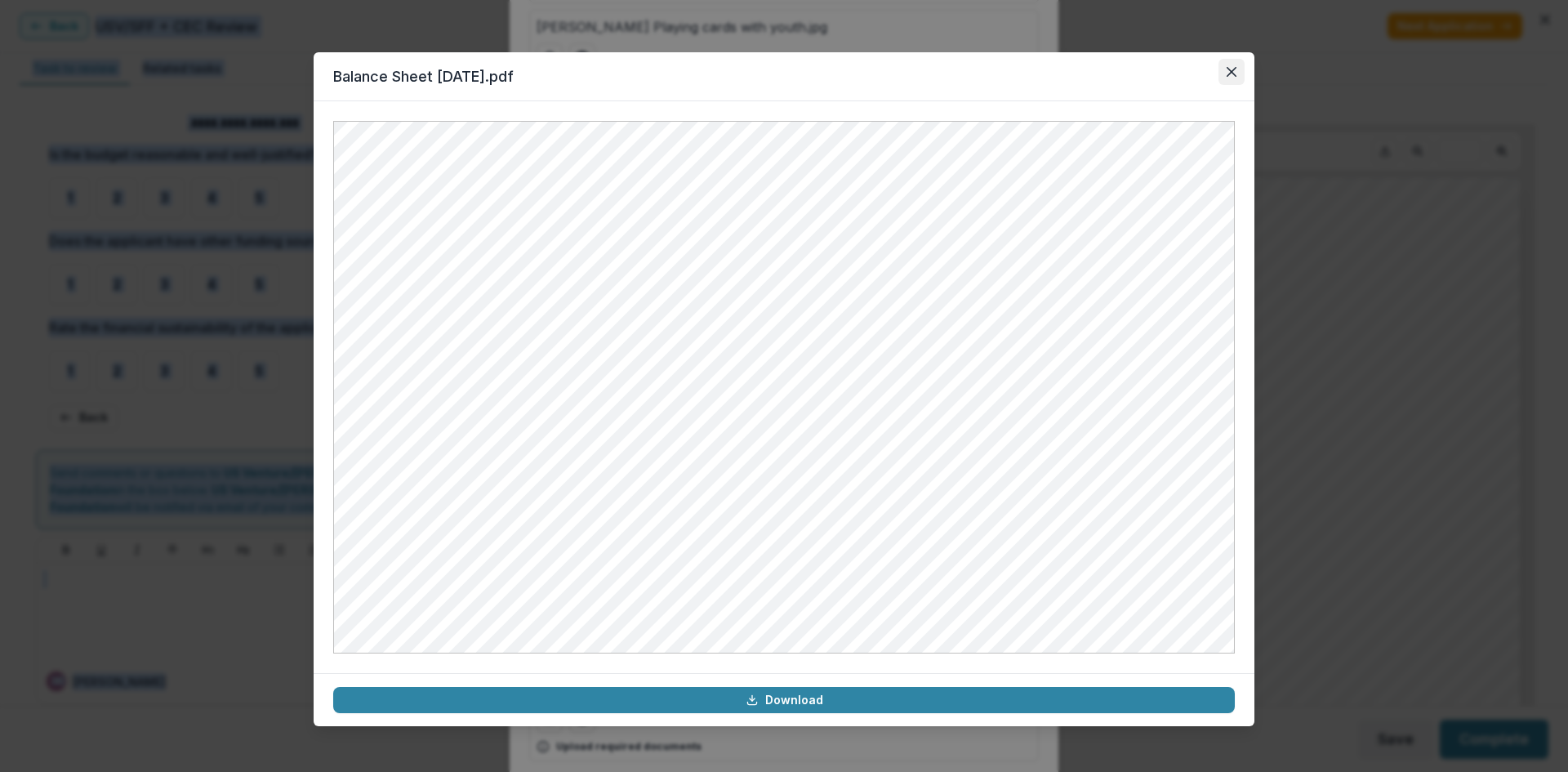
click at [1231, 73] on icon "Close" at bounding box center [1232, 72] width 10 height 10
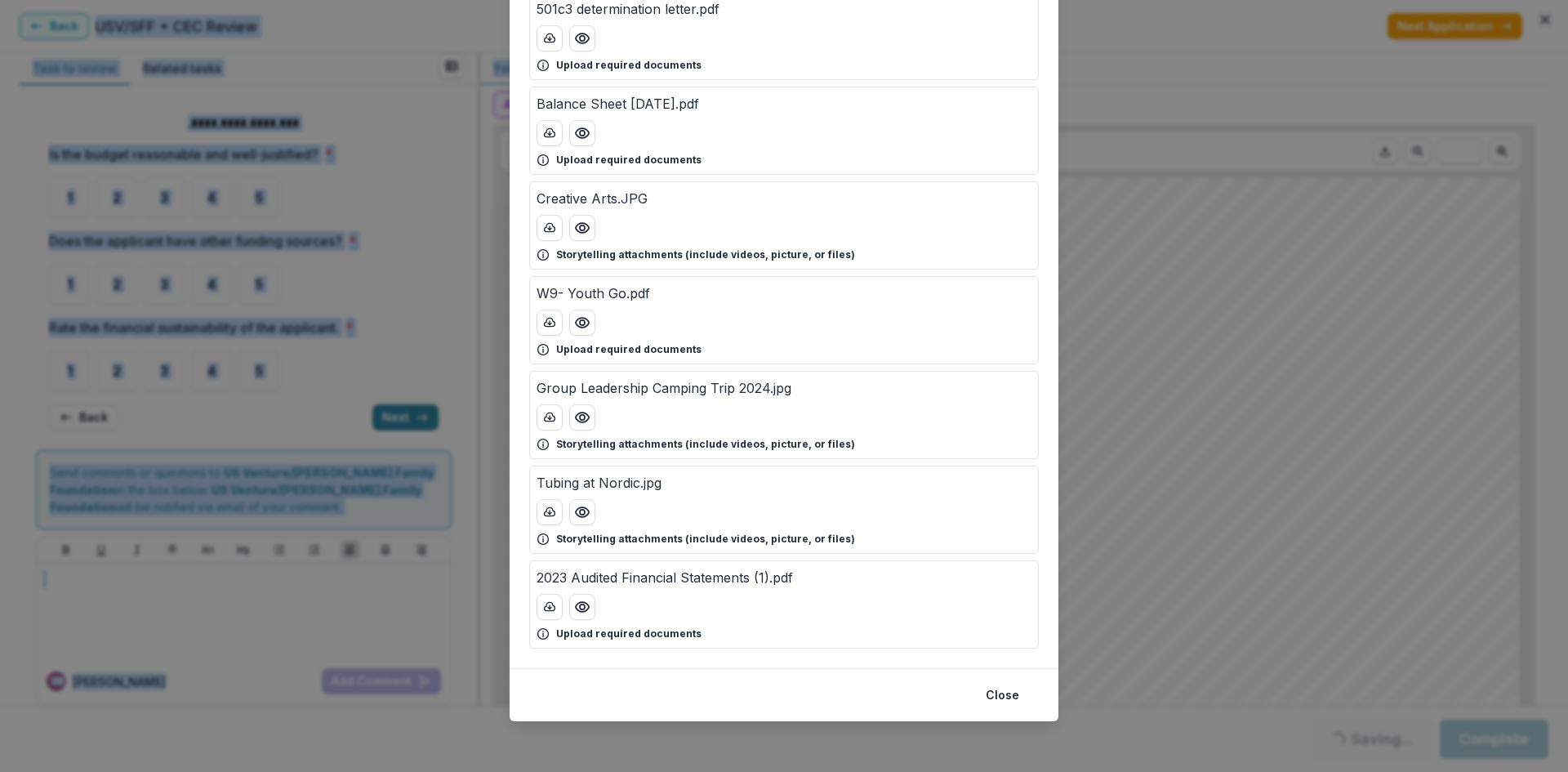
scroll to position [604, 0]
click at [575, 419] on icon "Preview Group Leadership Camping Trip 2024.jpg" at bounding box center [582, 416] width 17 height 17
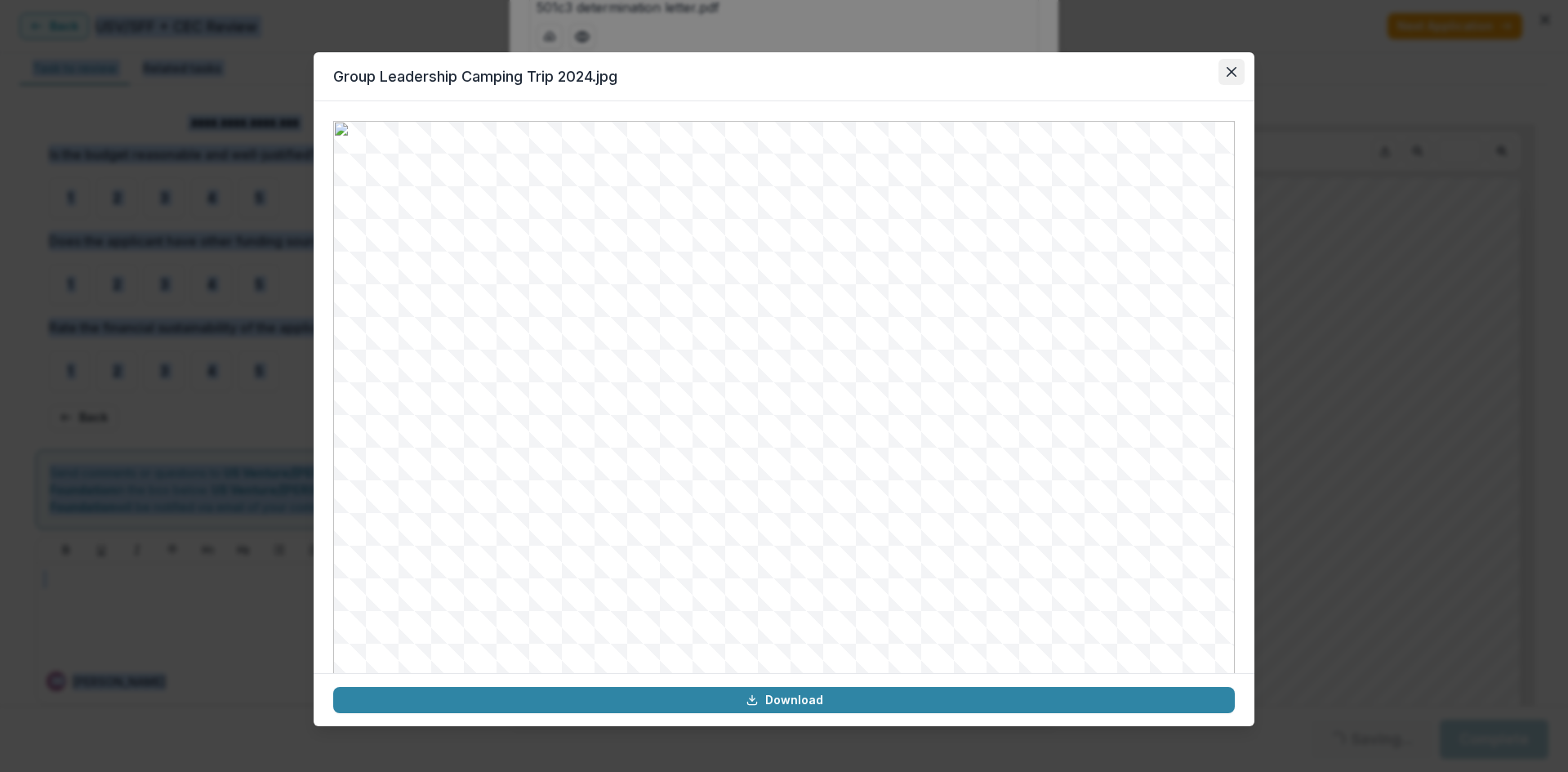
click at [1236, 71] on icon "Close" at bounding box center [1232, 72] width 10 height 10
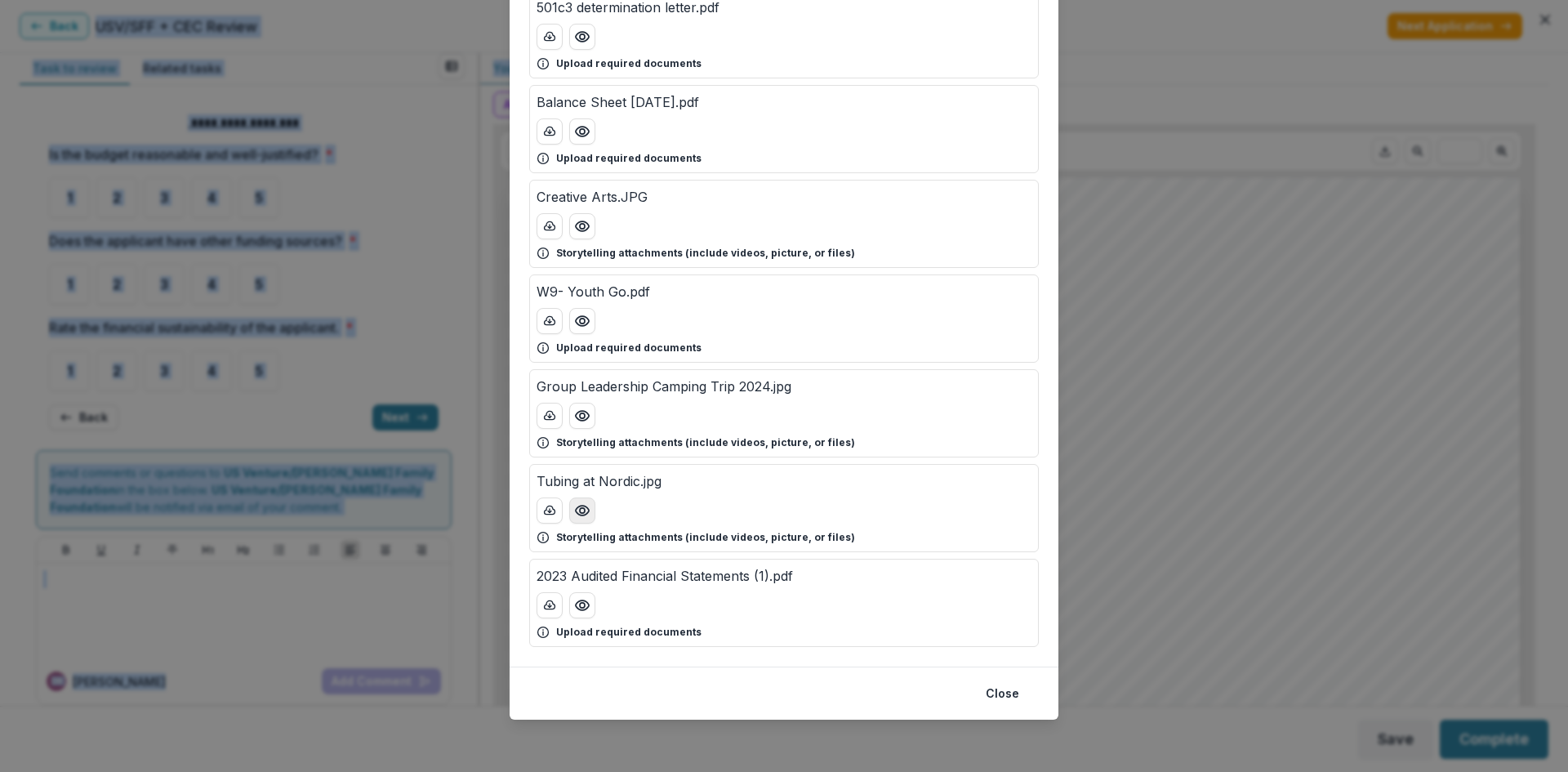
click at [583, 511] on icon "Preview Tubing at Nordic.jpg" at bounding box center [582, 510] width 17 height 17
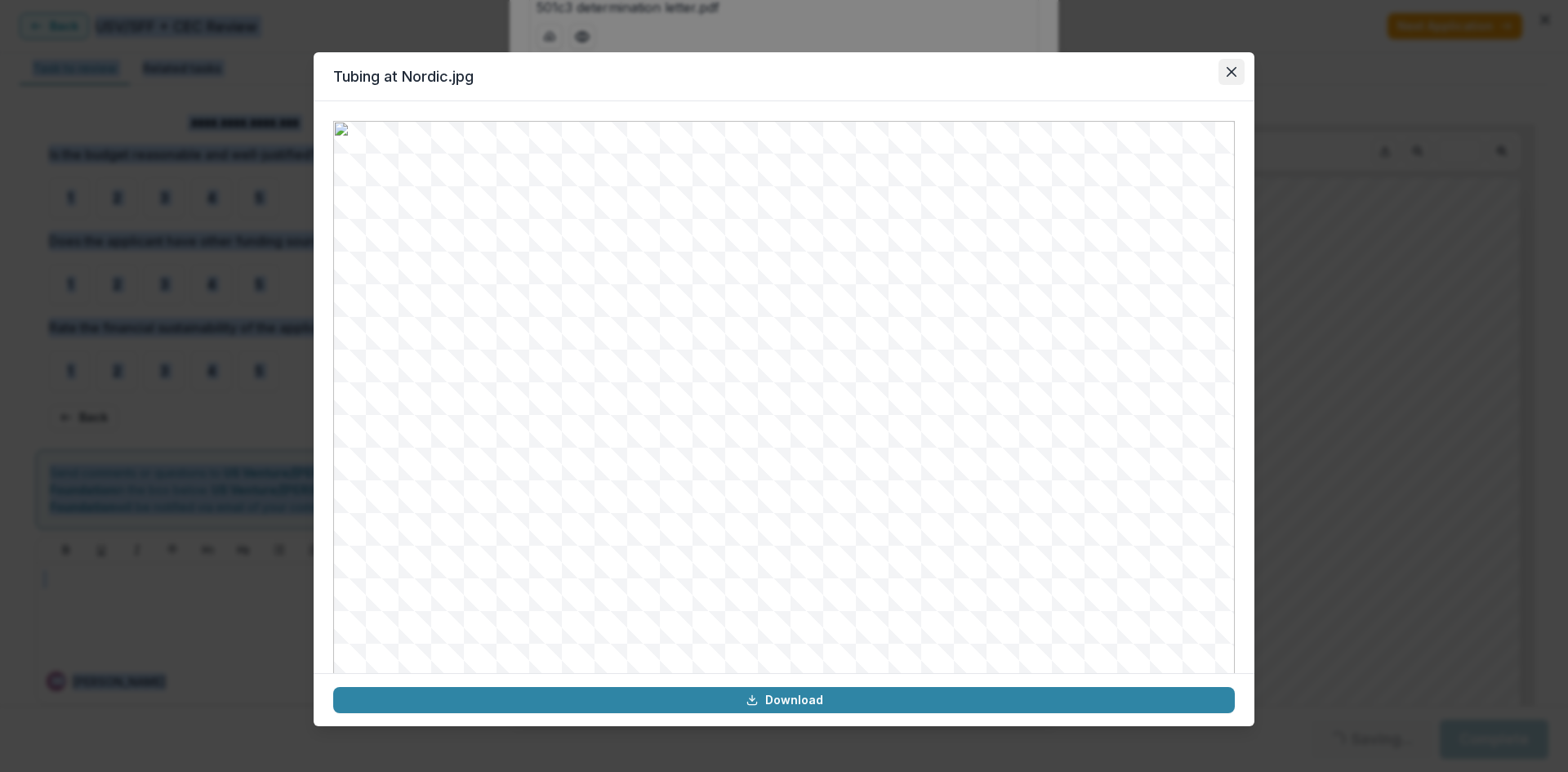
click at [1235, 71] on icon "Close" at bounding box center [1232, 72] width 10 height 10
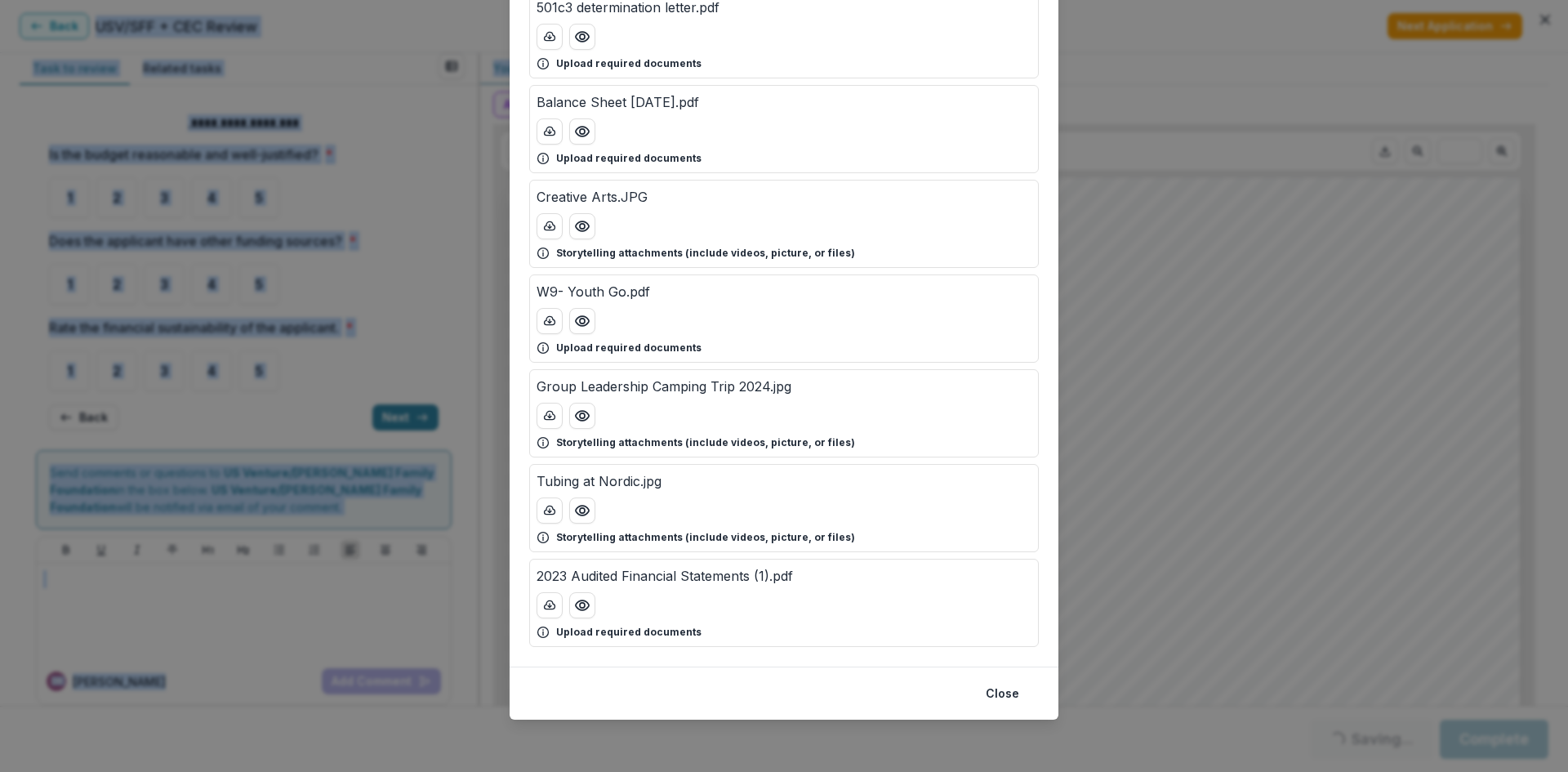
scroll to position [523, 0]
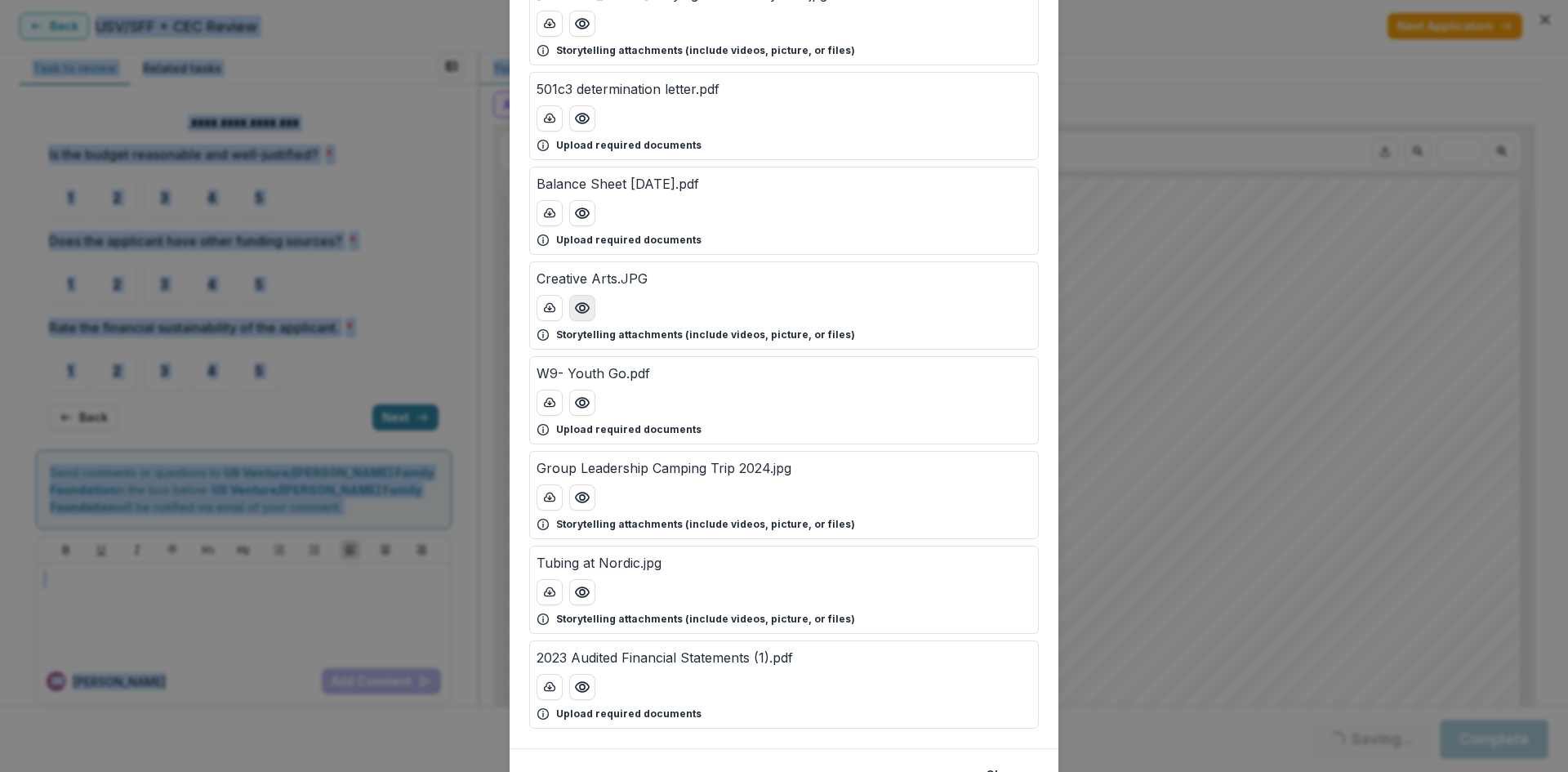
click at [583, 310] on icon "Preview Creative Arts.JPG" at bounding box center [582, 308] width 17 height 17
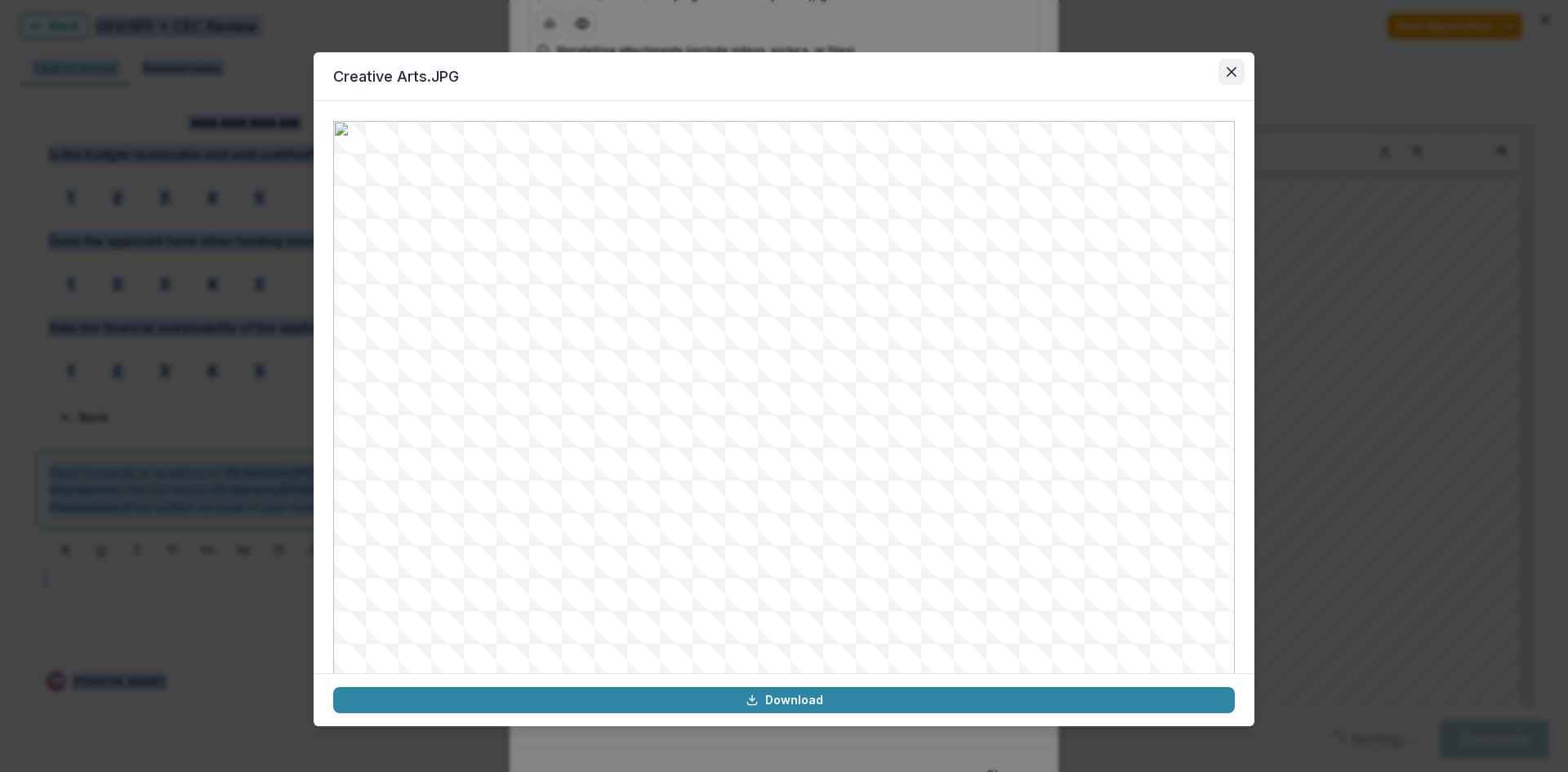
click at [1239, 61] on button "Close" at bounding box center [1232, 72] width 26 height 26
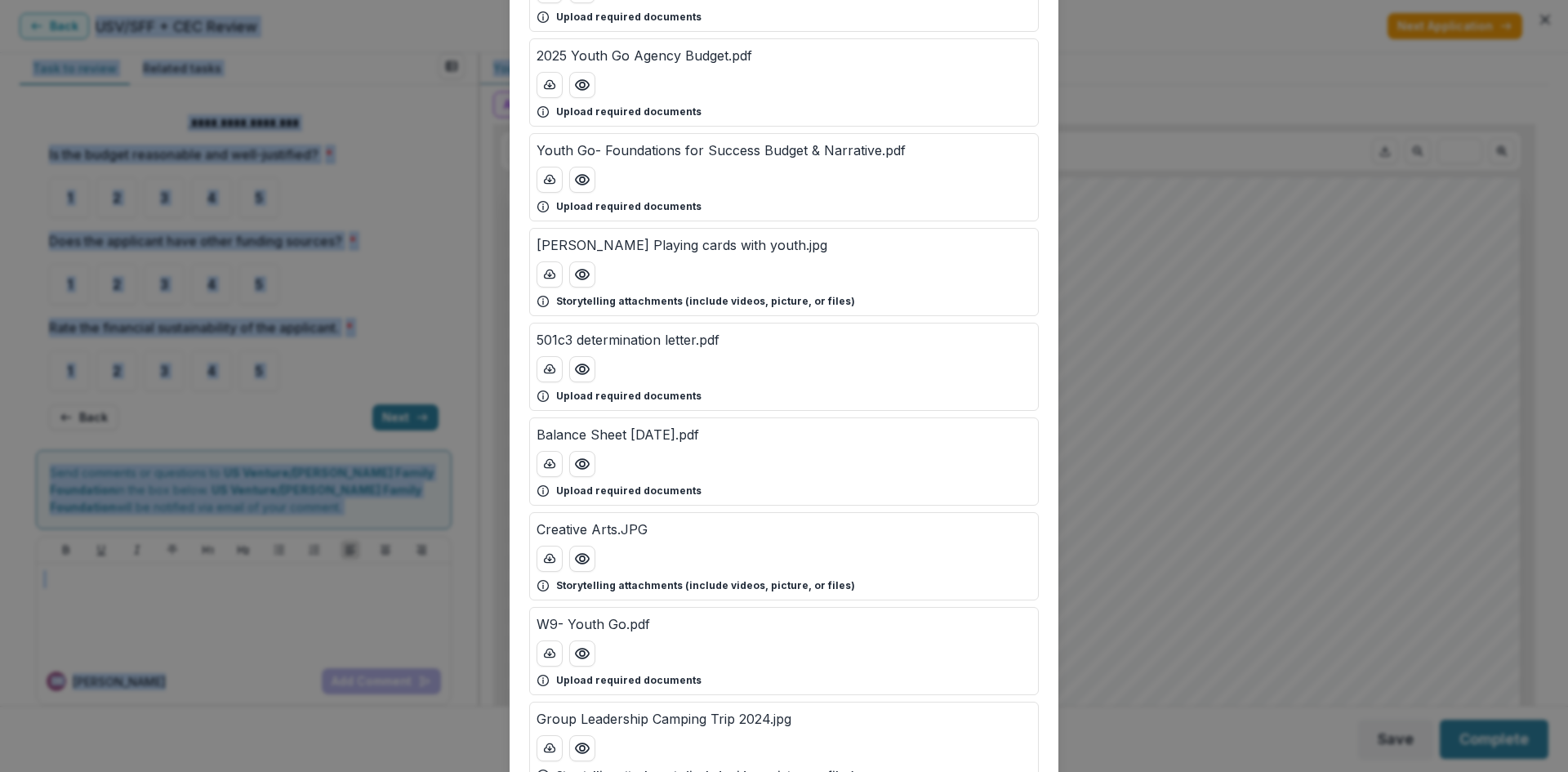
scroll to position [0, 0]
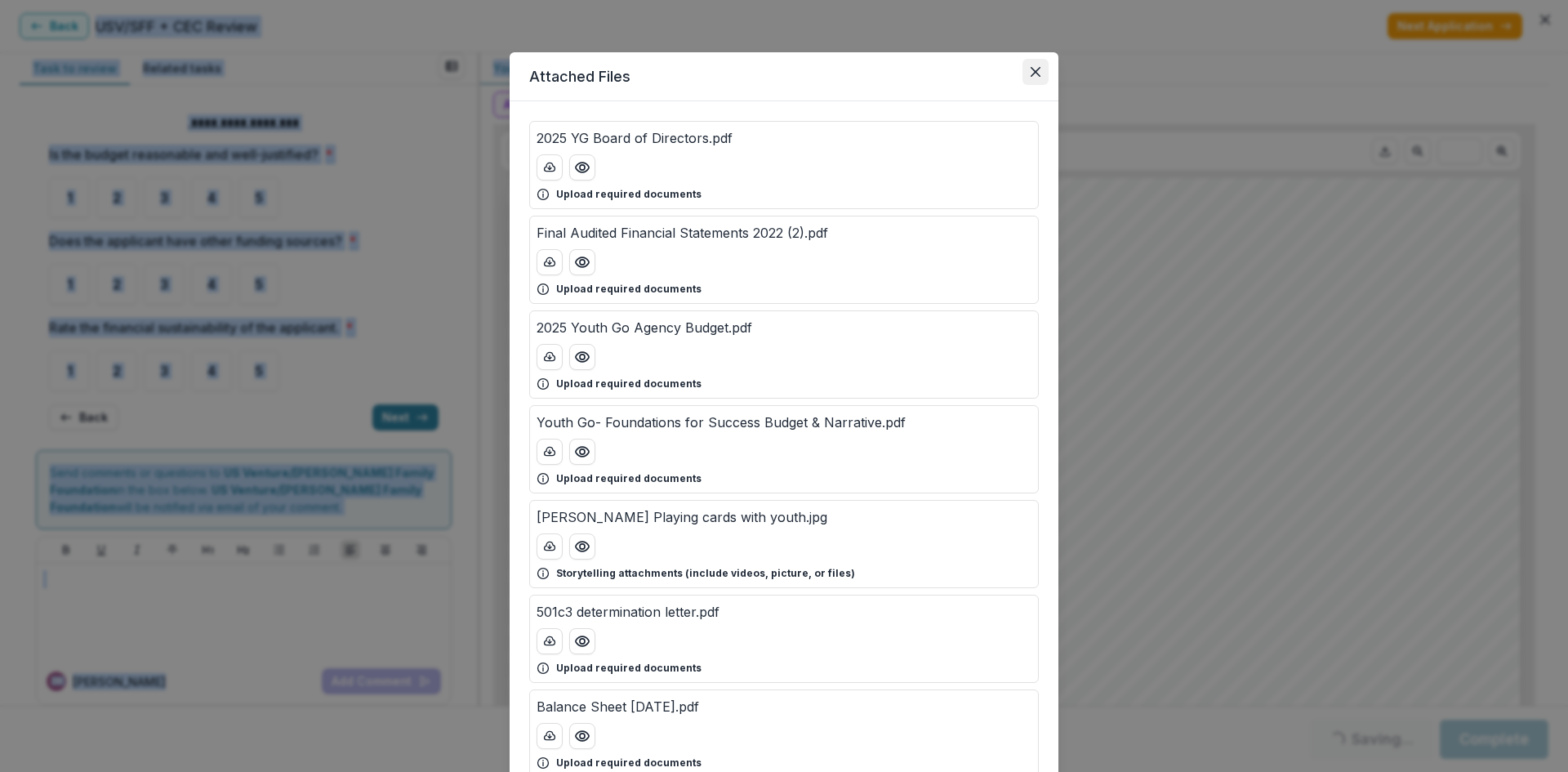
click at [1035, 72] on icon "Close" at bounding box center [1036, 72] width 10 height 10
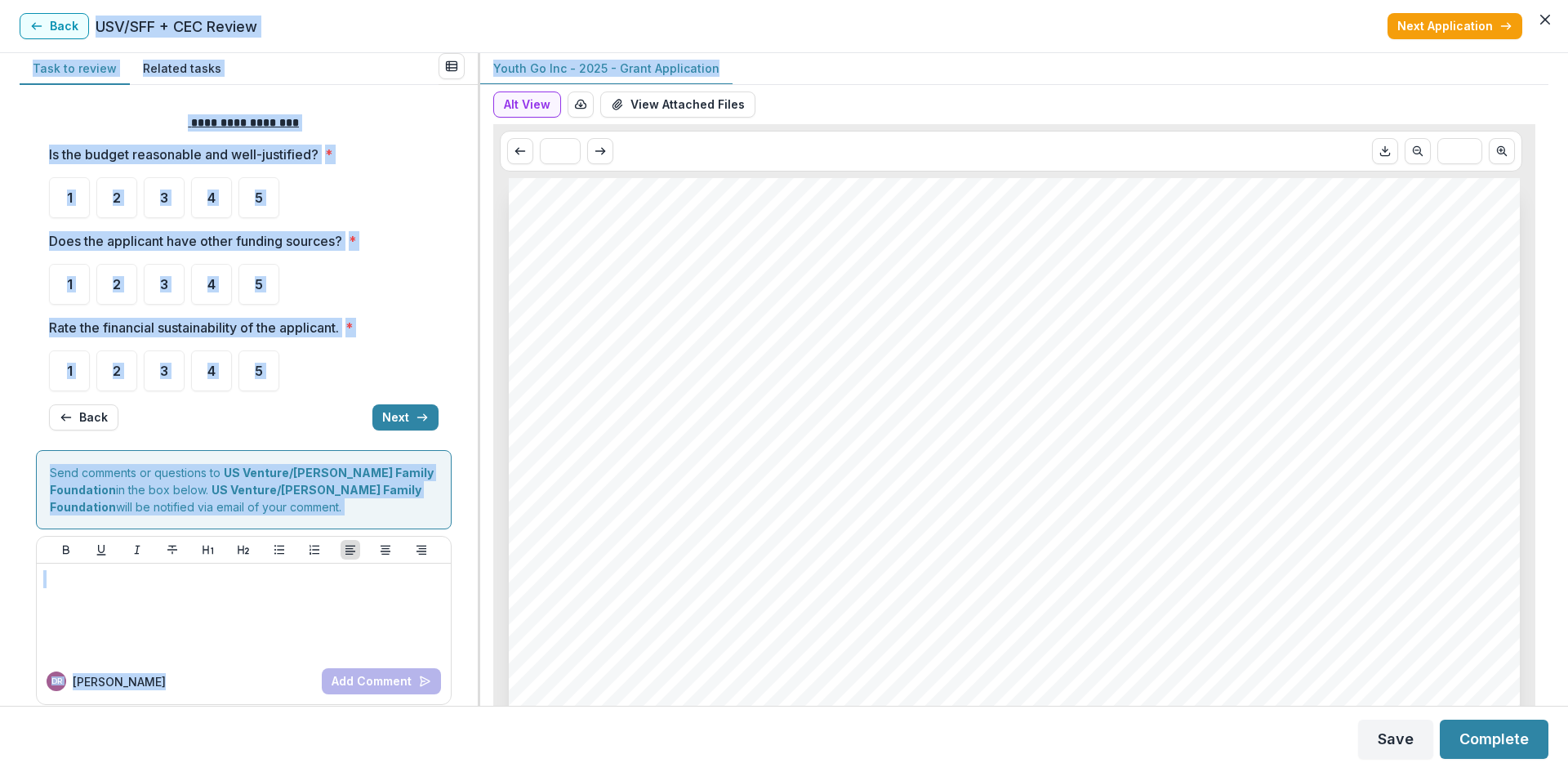
click at [394, 177] on div "Is the budget reasonable and well-justified? * 1 2 3 4 5" at bounding box center [243, 180] width 389 height 74
click at [253, 283] on div "5" at bounding box center [259, 284] width 41 height 41
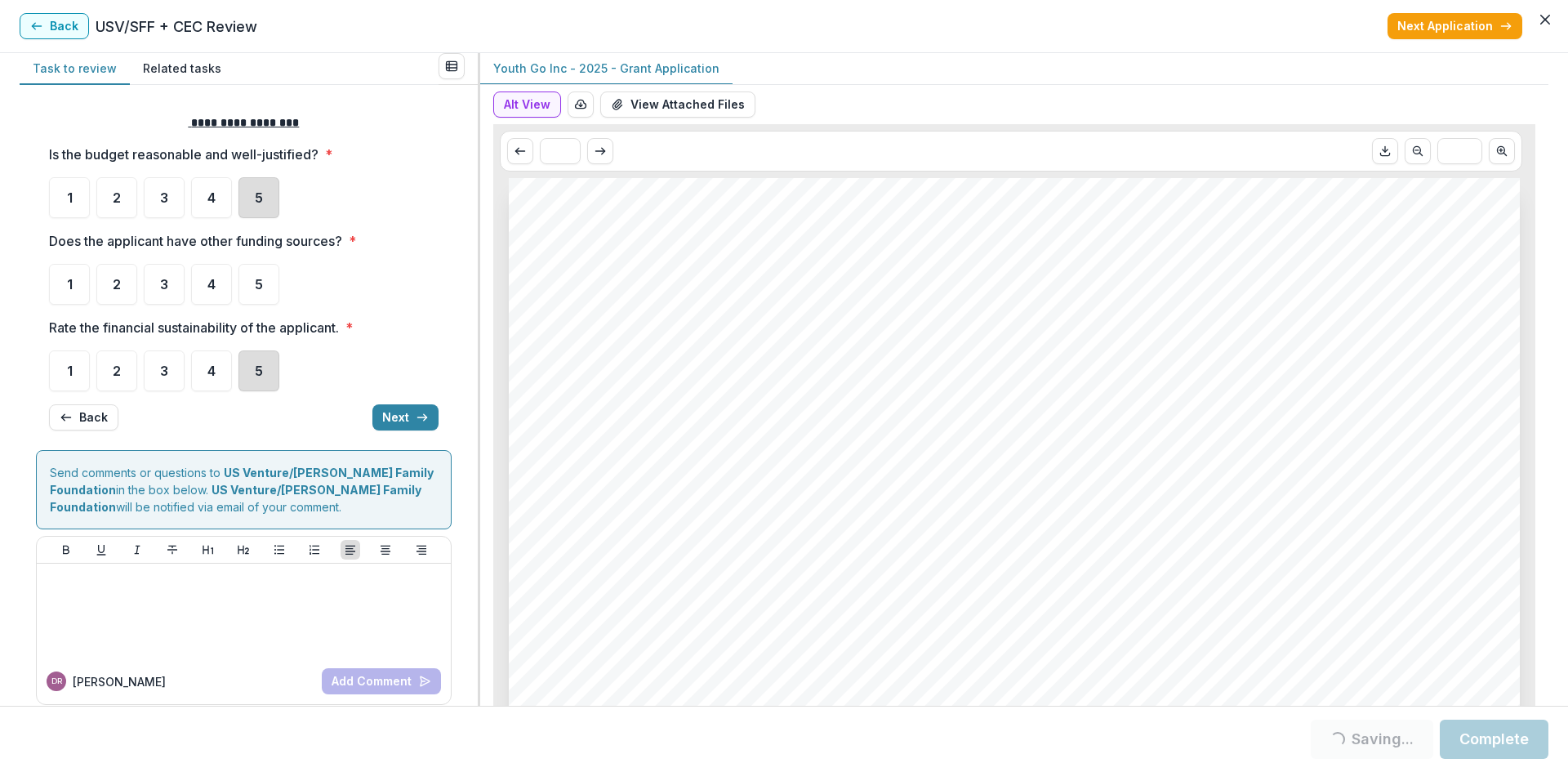
click at [254, 368] on div "5" at bounding box center [259, 371] width 41 height 41
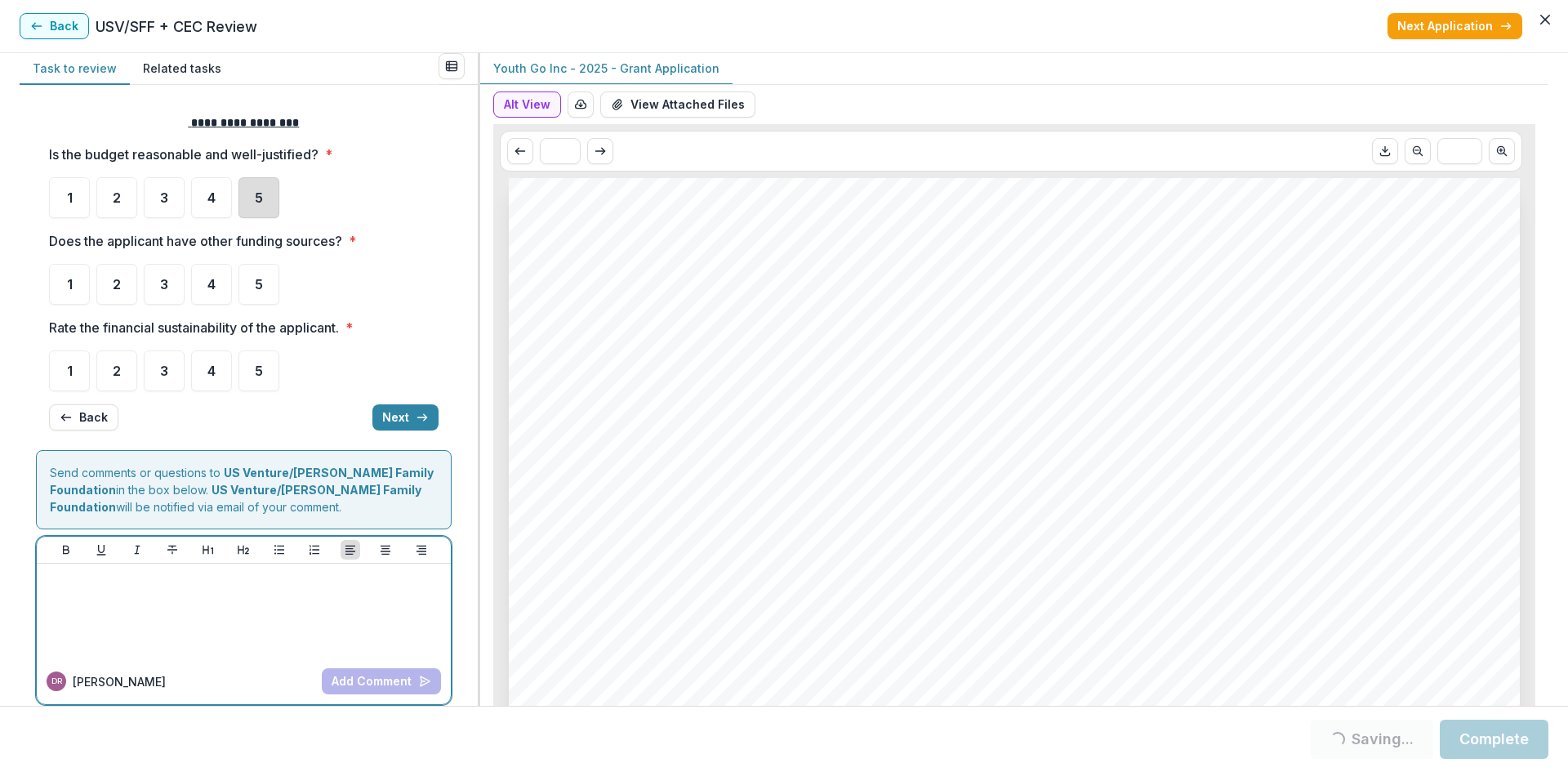
click at [67, 581] on p at bounding box center [241, 579] width 396 height 18
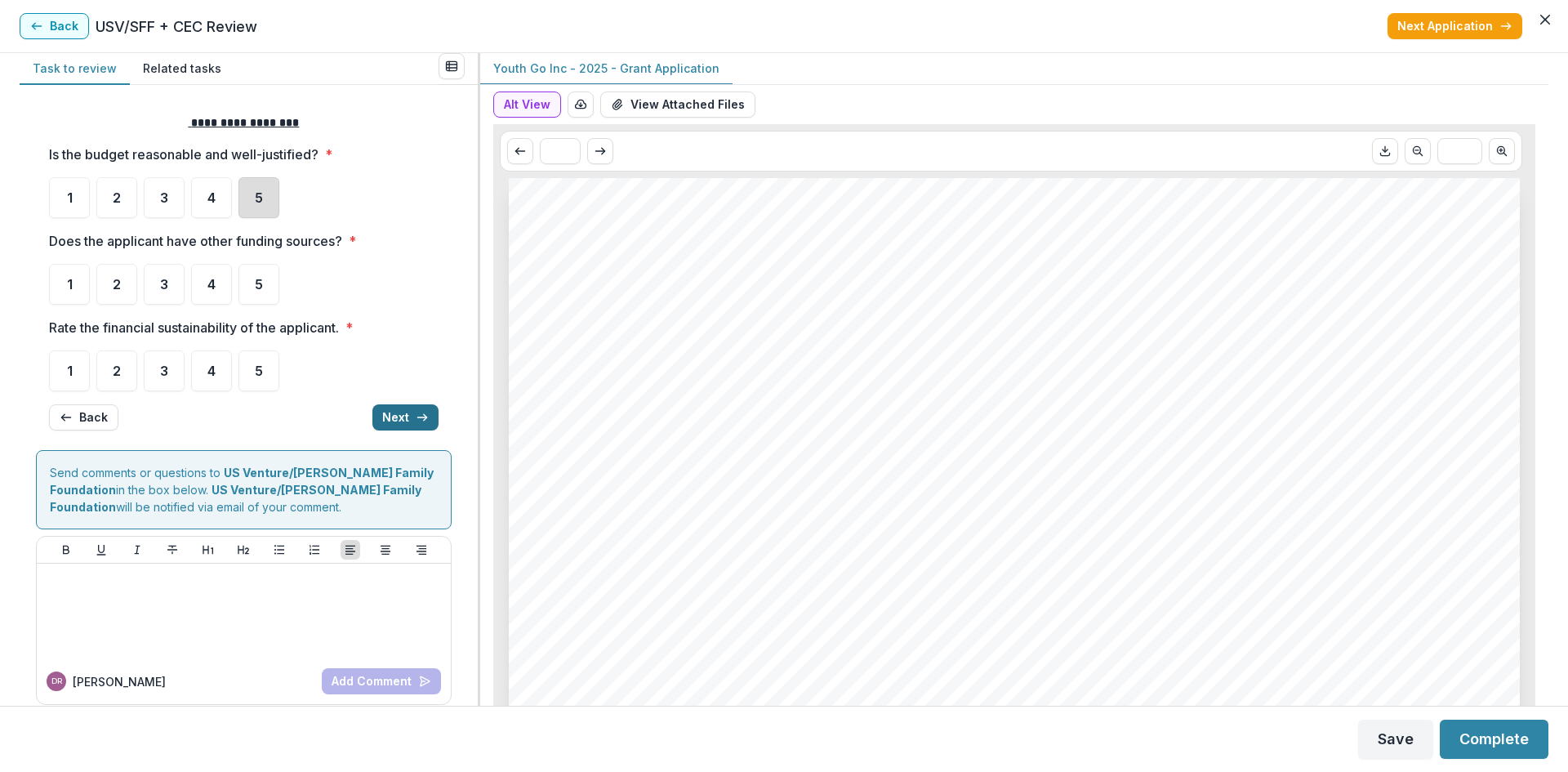
click at [416, 418] on icon "button" at bounding box center [422, 417] width 13 height 13
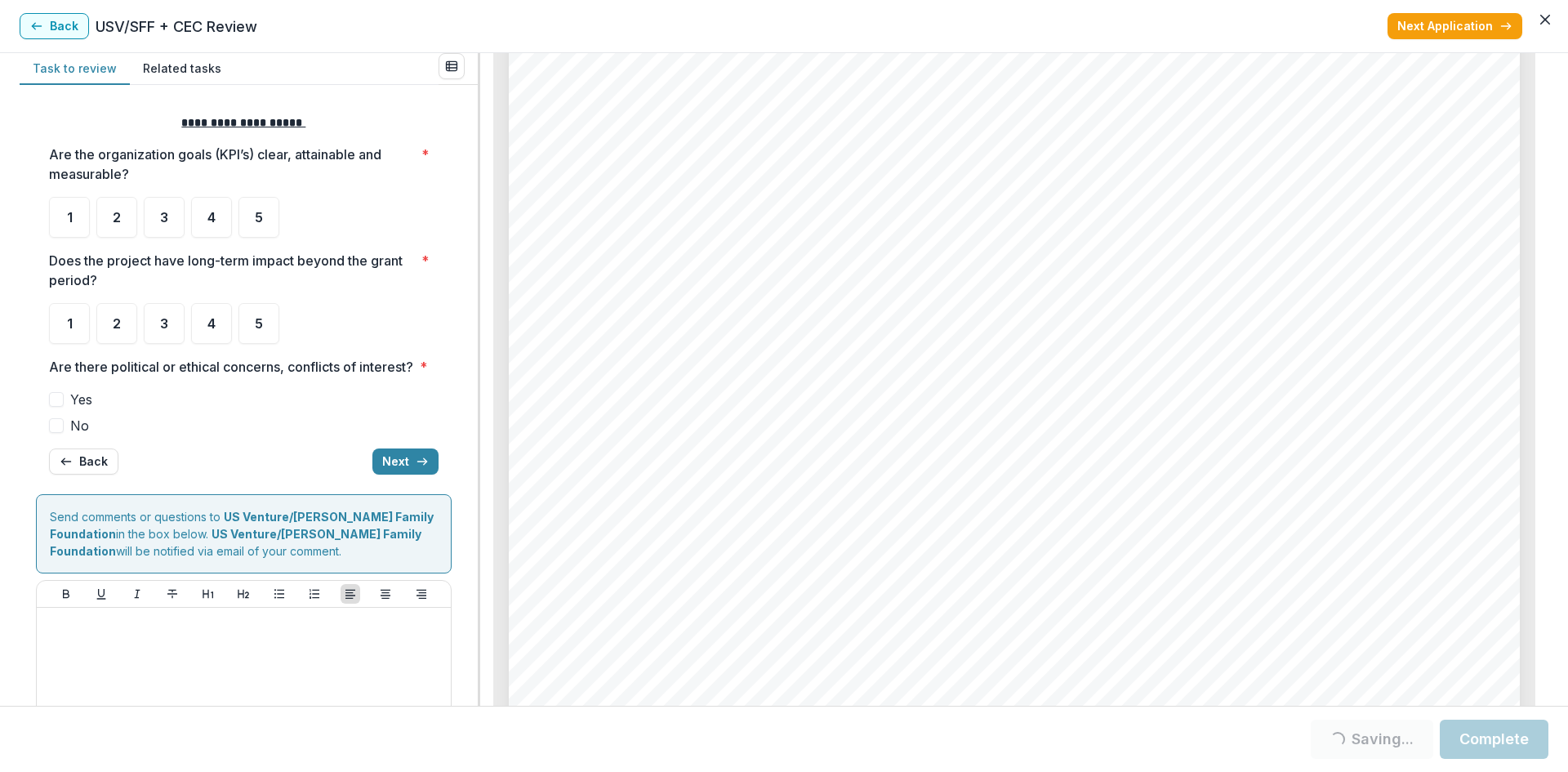
scroll to position [8008, 0]
click at [158, 228] on div "3" at bounding box center [165, 218] width 41 height 41
click at [209, 324] on span "4" at bounding box center [212, 323] width 8 height 13
click at [82, 436] on span "No" at bounding box center [79, 426] width 19 height 20
click at [382, 475] on button "Next" at bounding box center [405, 461] width 66 height 26
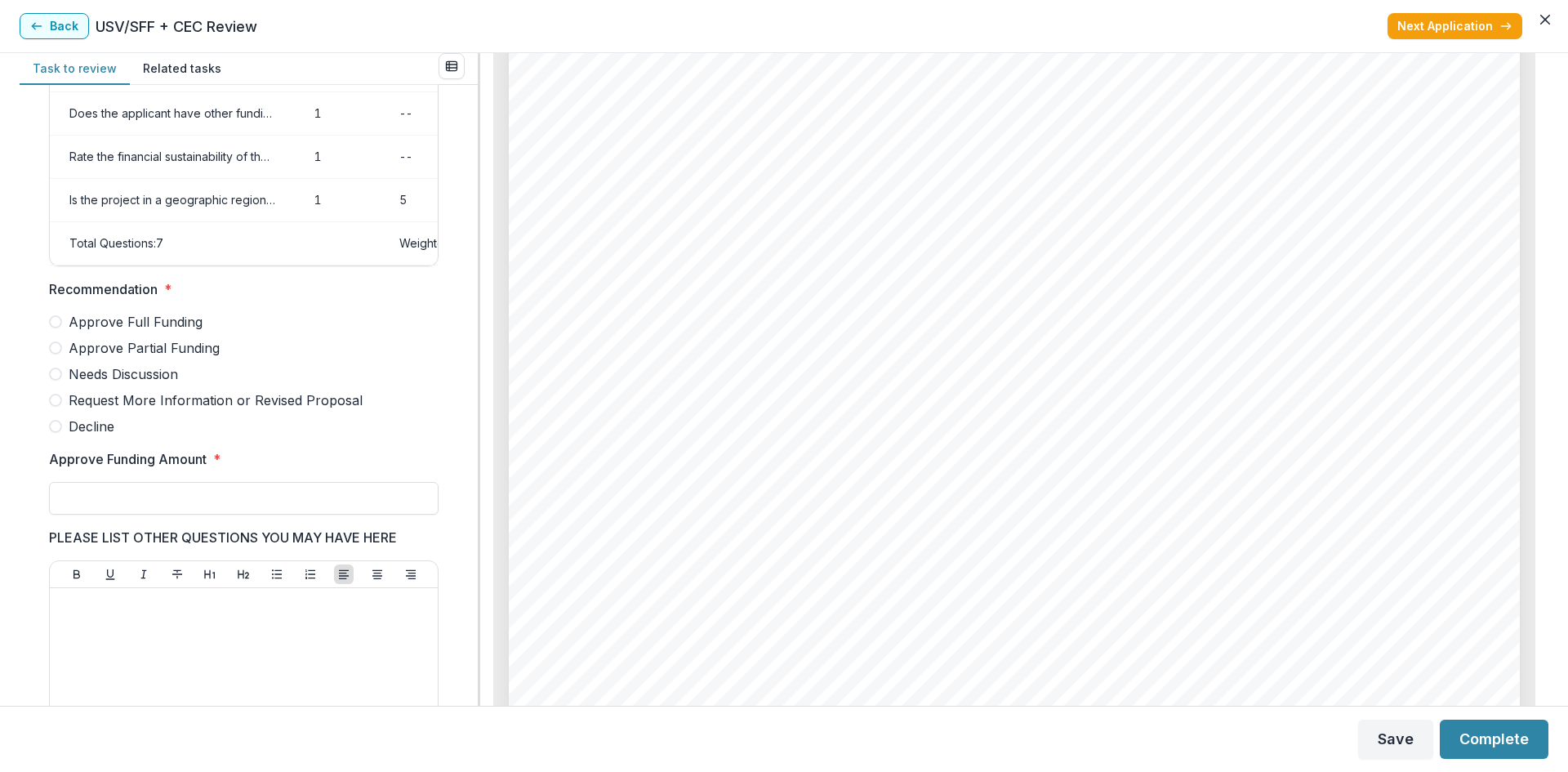
scroll to position [327, 0]
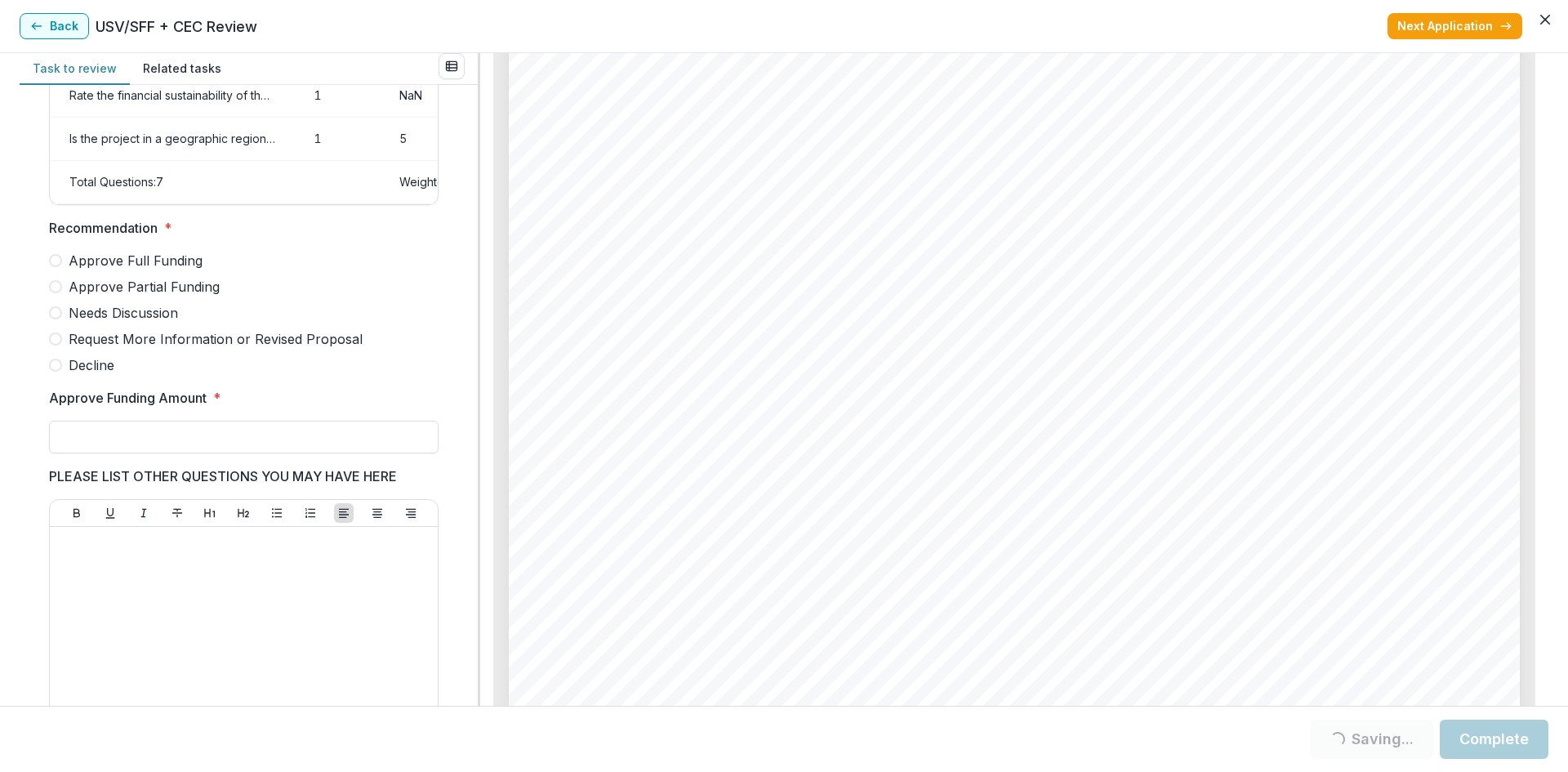
click at [139, 271] on span "Approve Full Funding" at bounding box center [135, 261] width 134 height 20
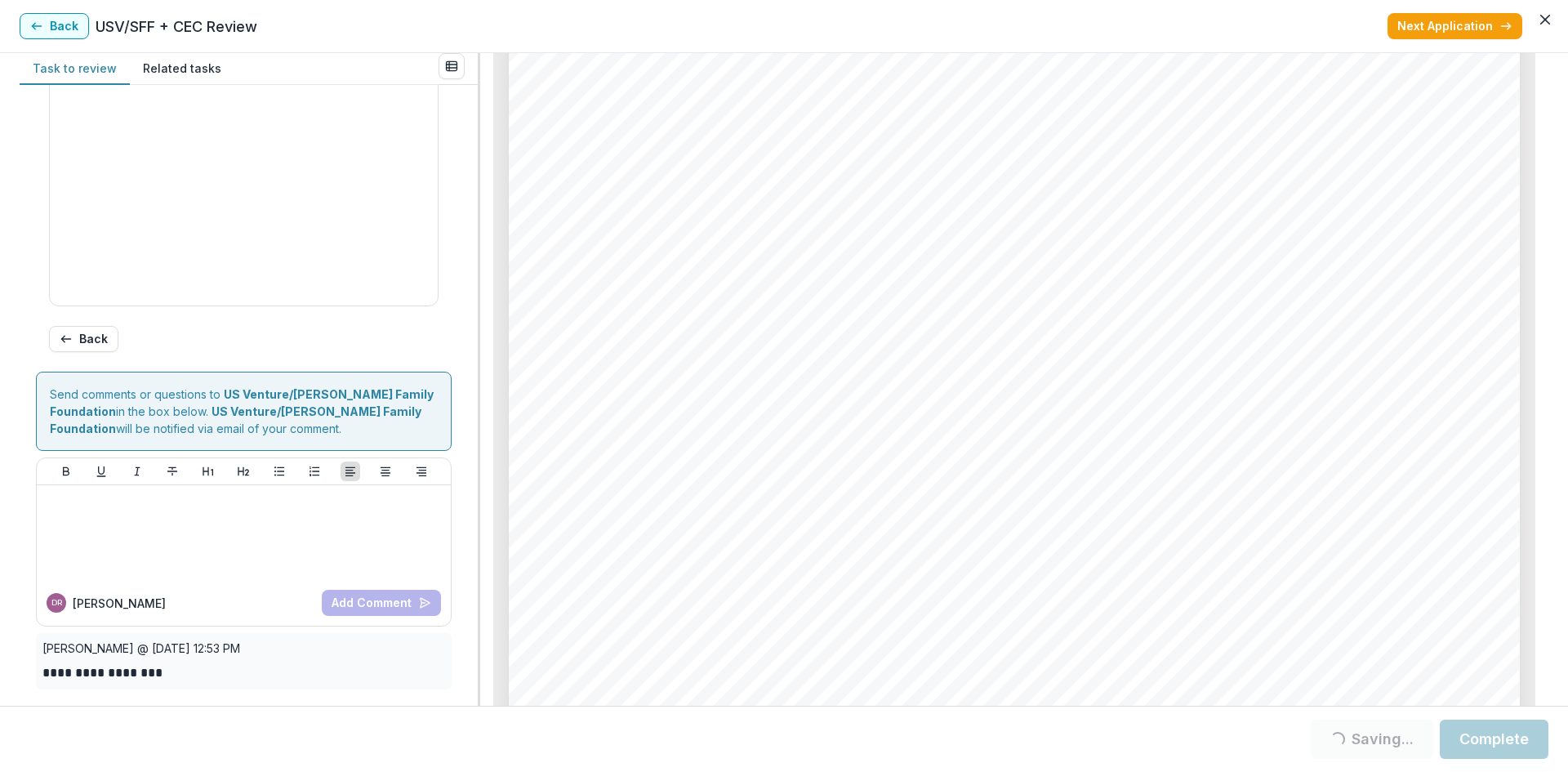
scroll to position [490, 0]
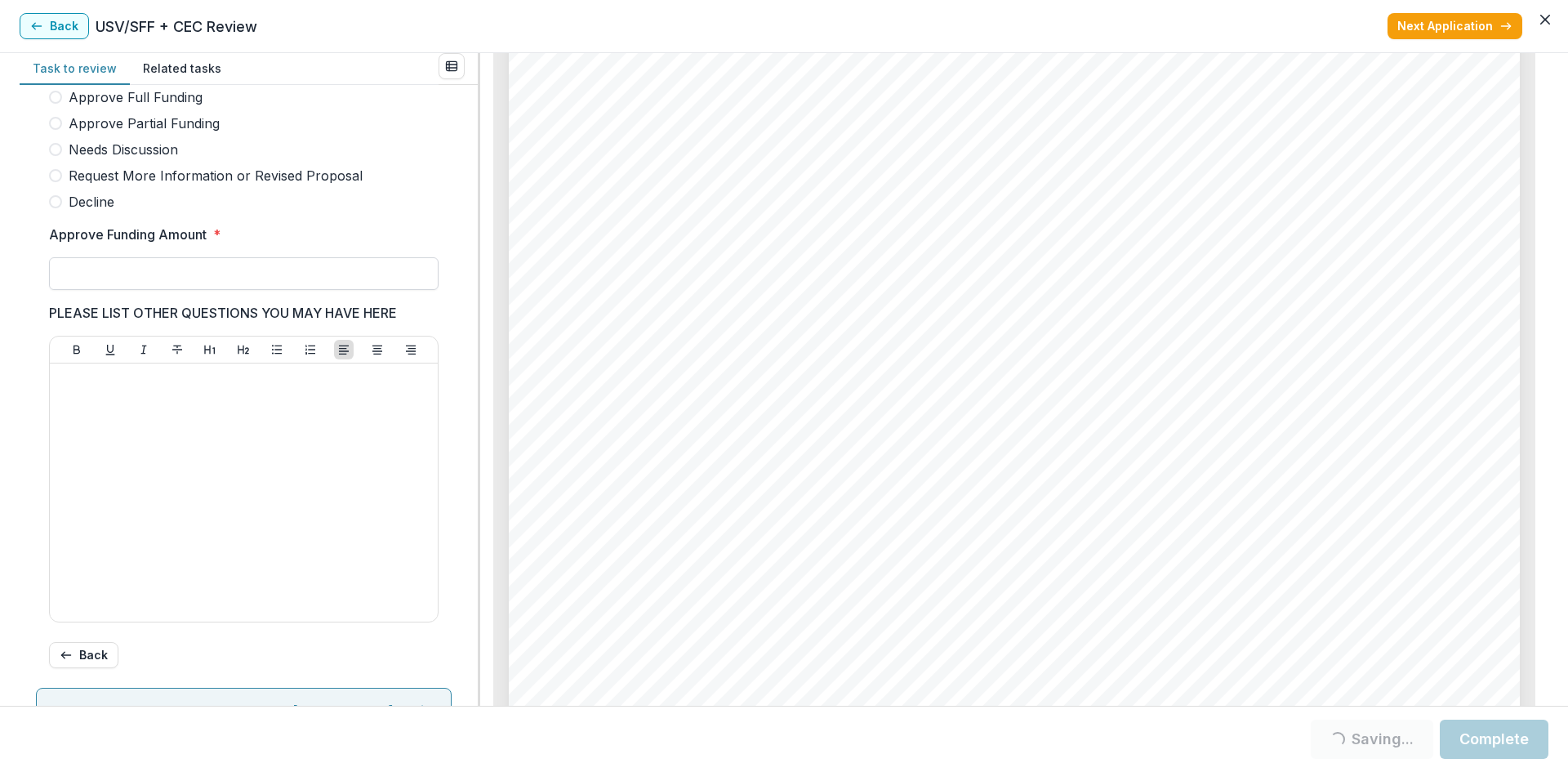
click at [182, 279] on input "Approve Funding Amount *" at bounding box center [243, 273] width 389 height 32
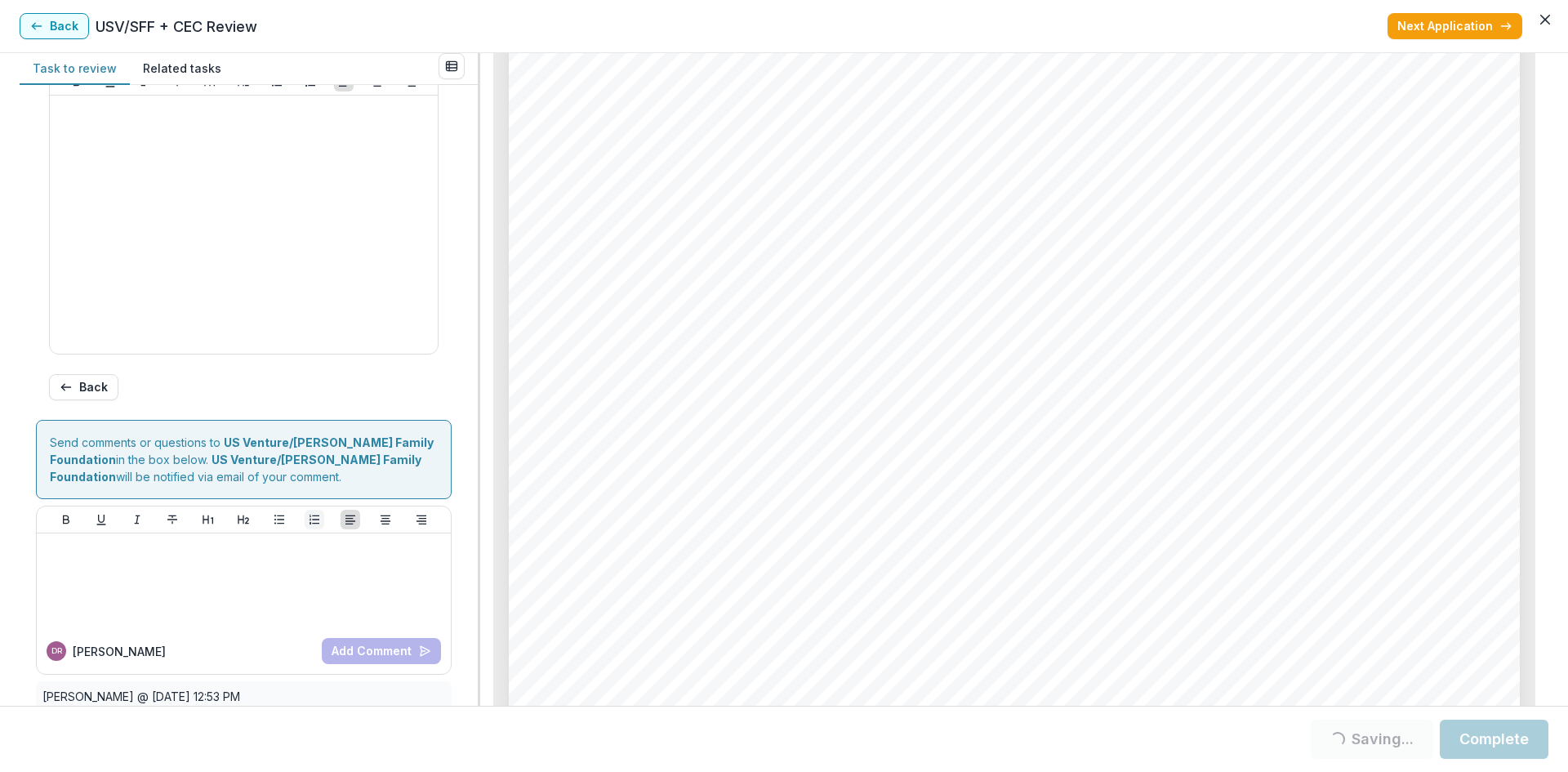
scroll to position [819, 0]
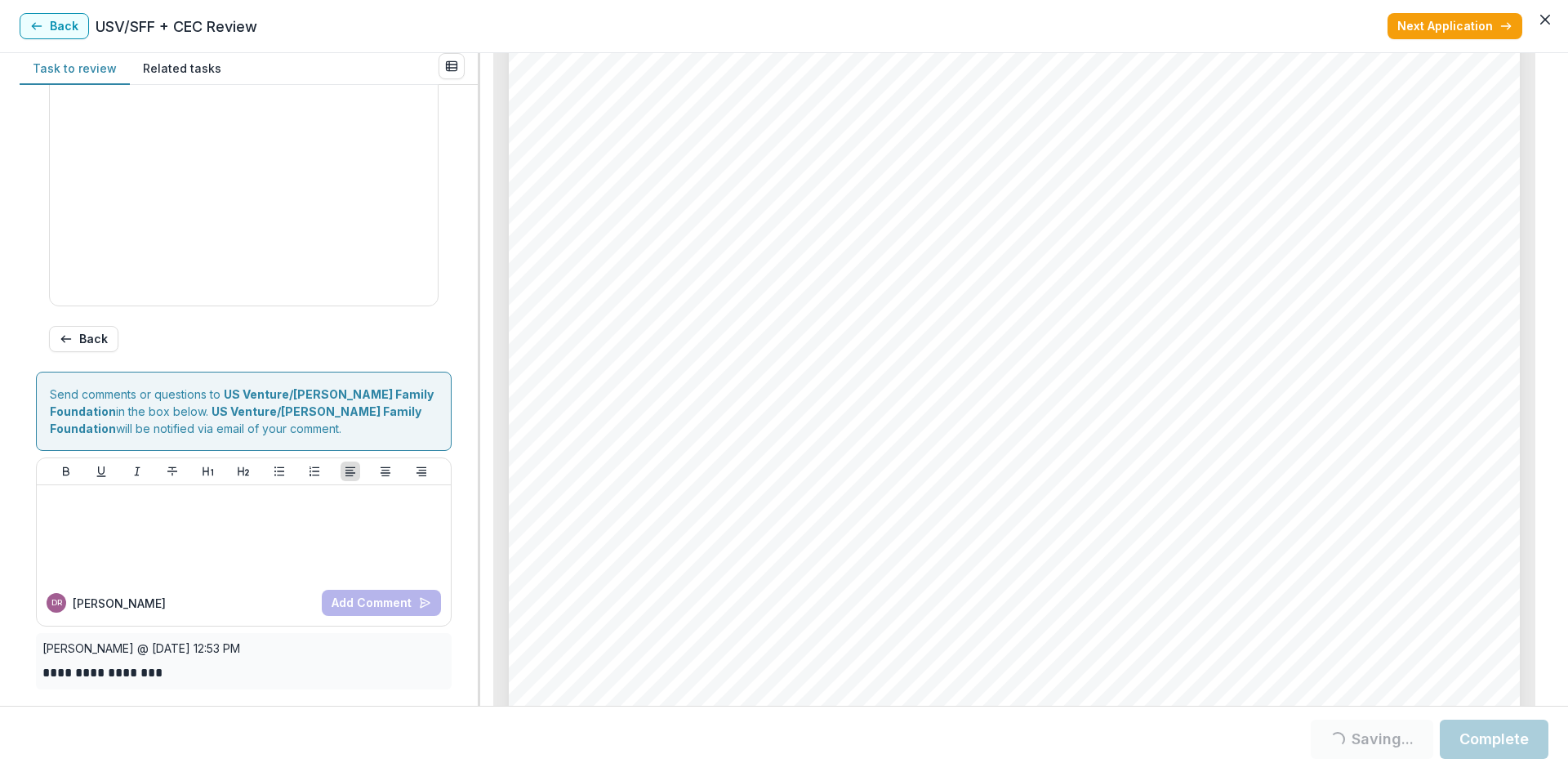
type input "*******"
click at [1481, 739] on button "Complete" at bounding box center [1494, 740] width 109 height 39
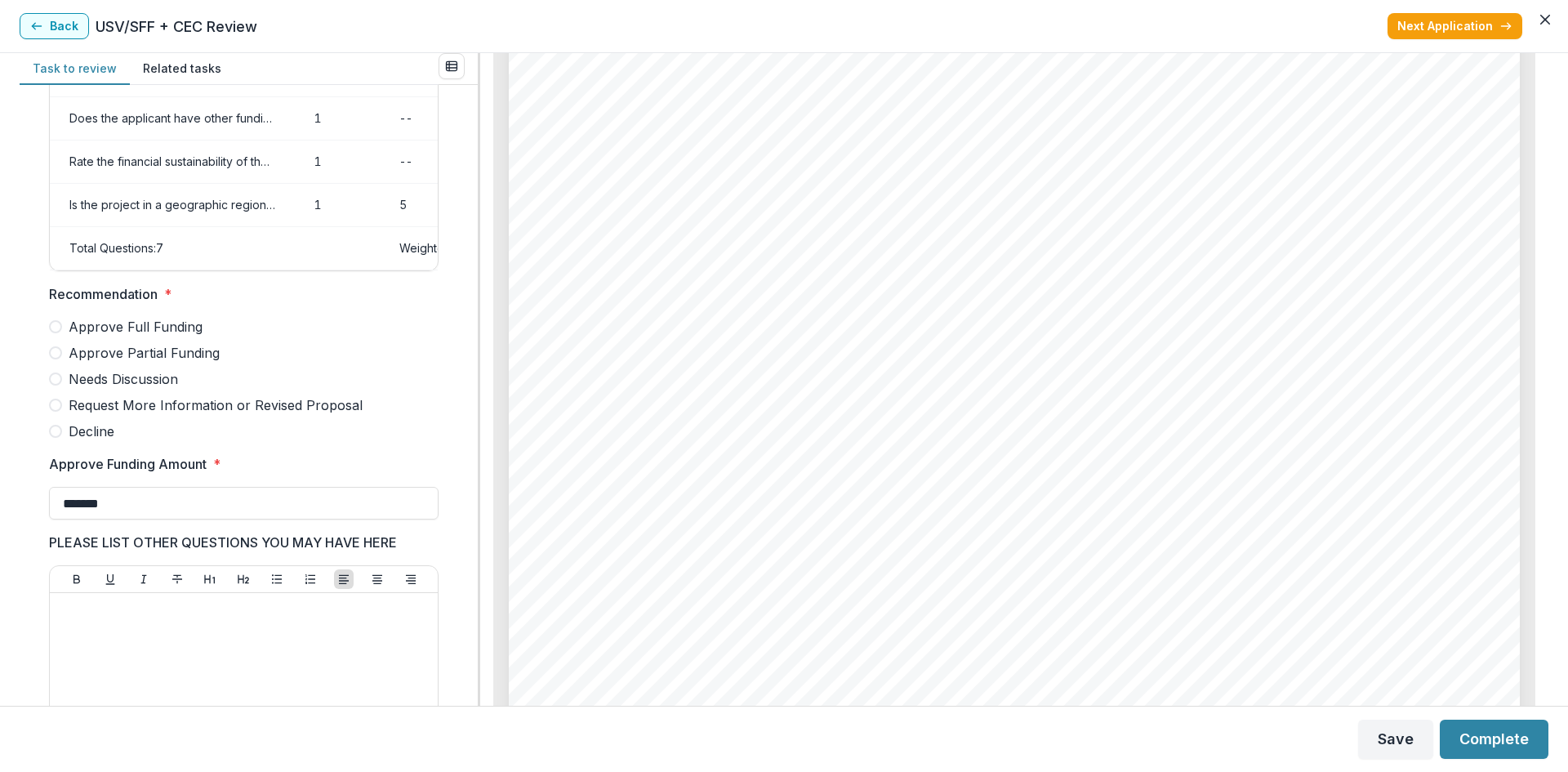
scroll to position [409, 0]
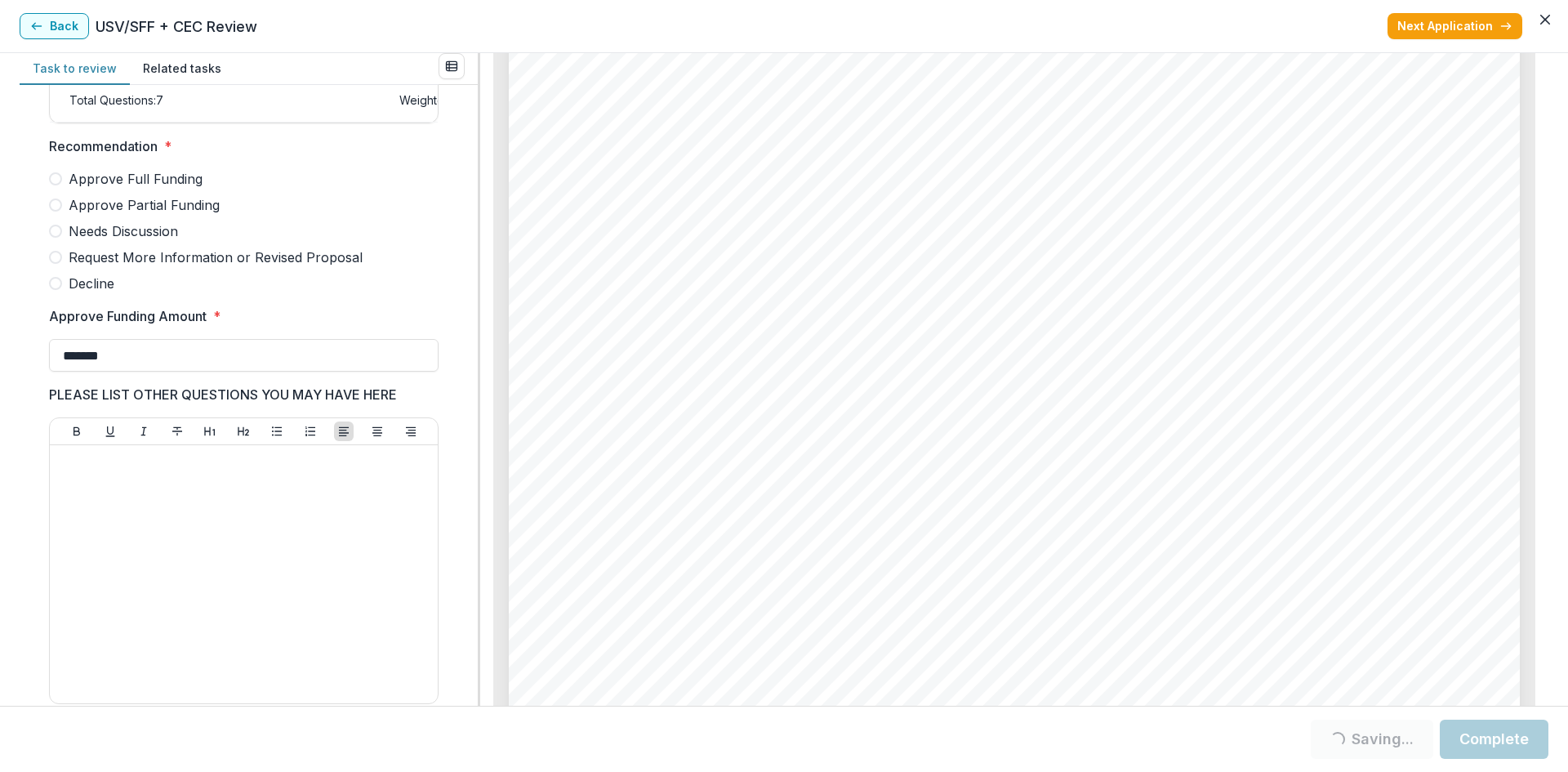
click at [137, 185] on span "Approve Full Funding" at bounding box center [135, 179] width 134 height 20
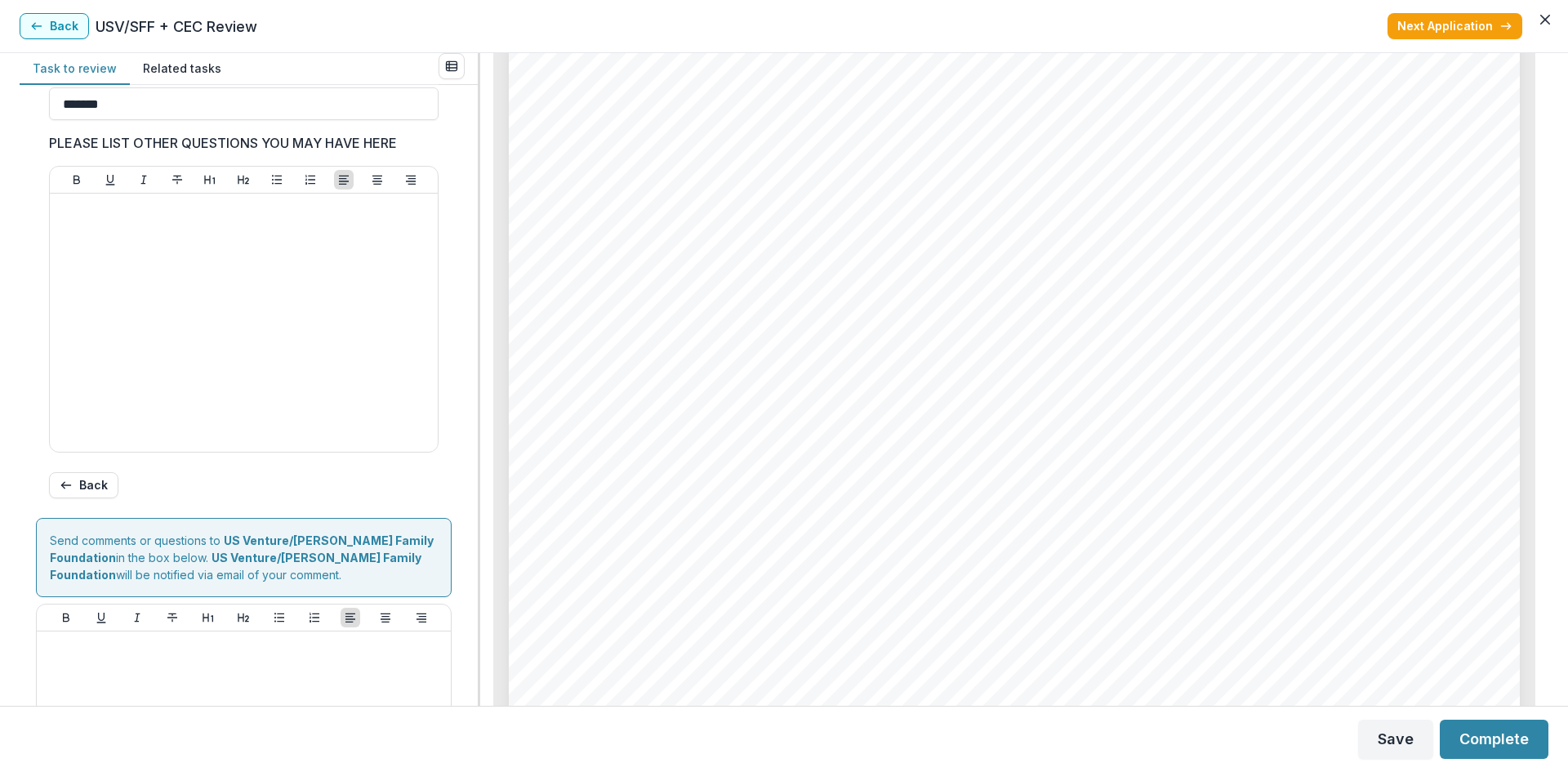
scroll to position [819, 0]
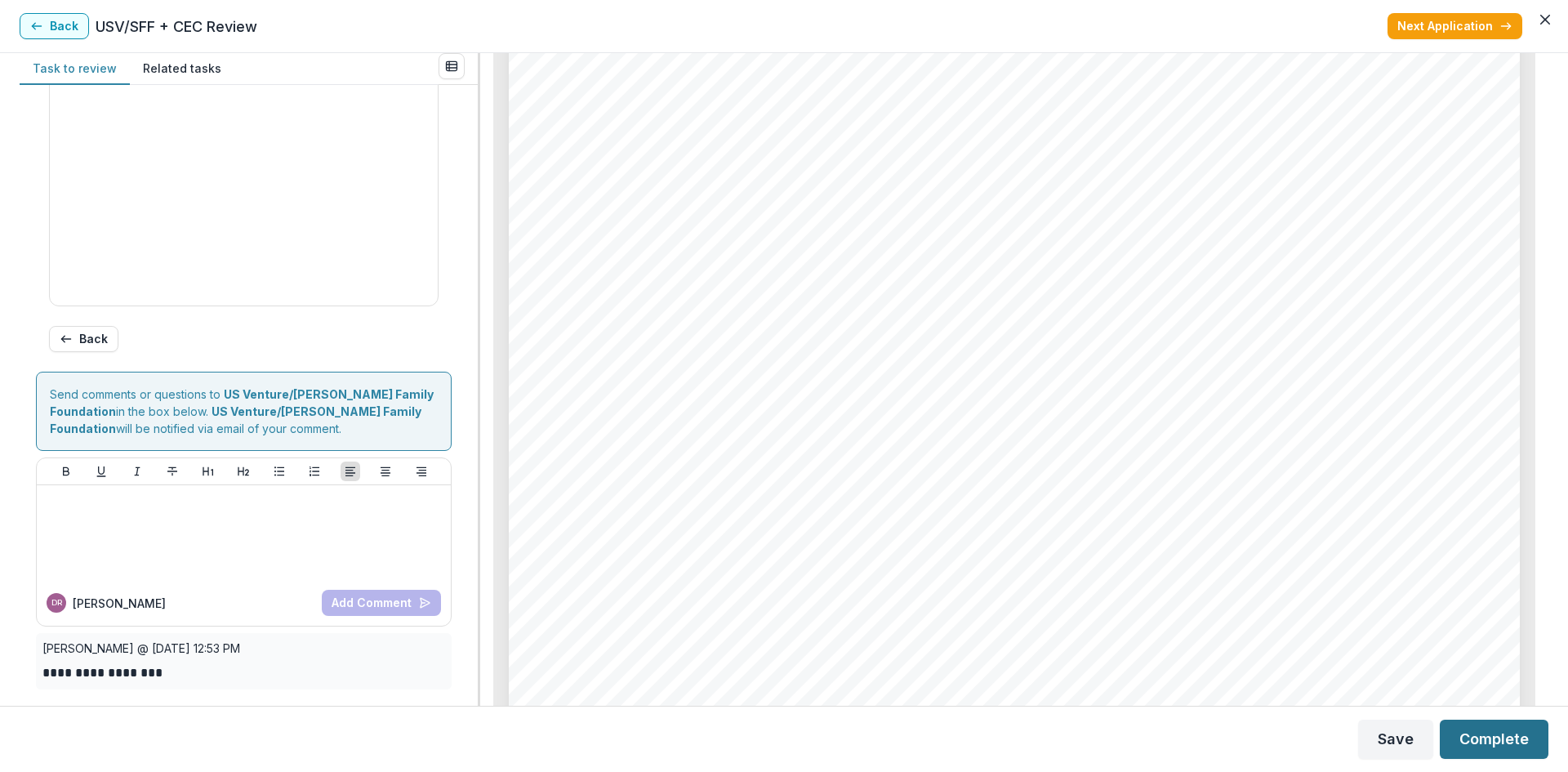
click at [1530, 737] on button "Complete" at bounding box center [1494, 740] width 109 height 39
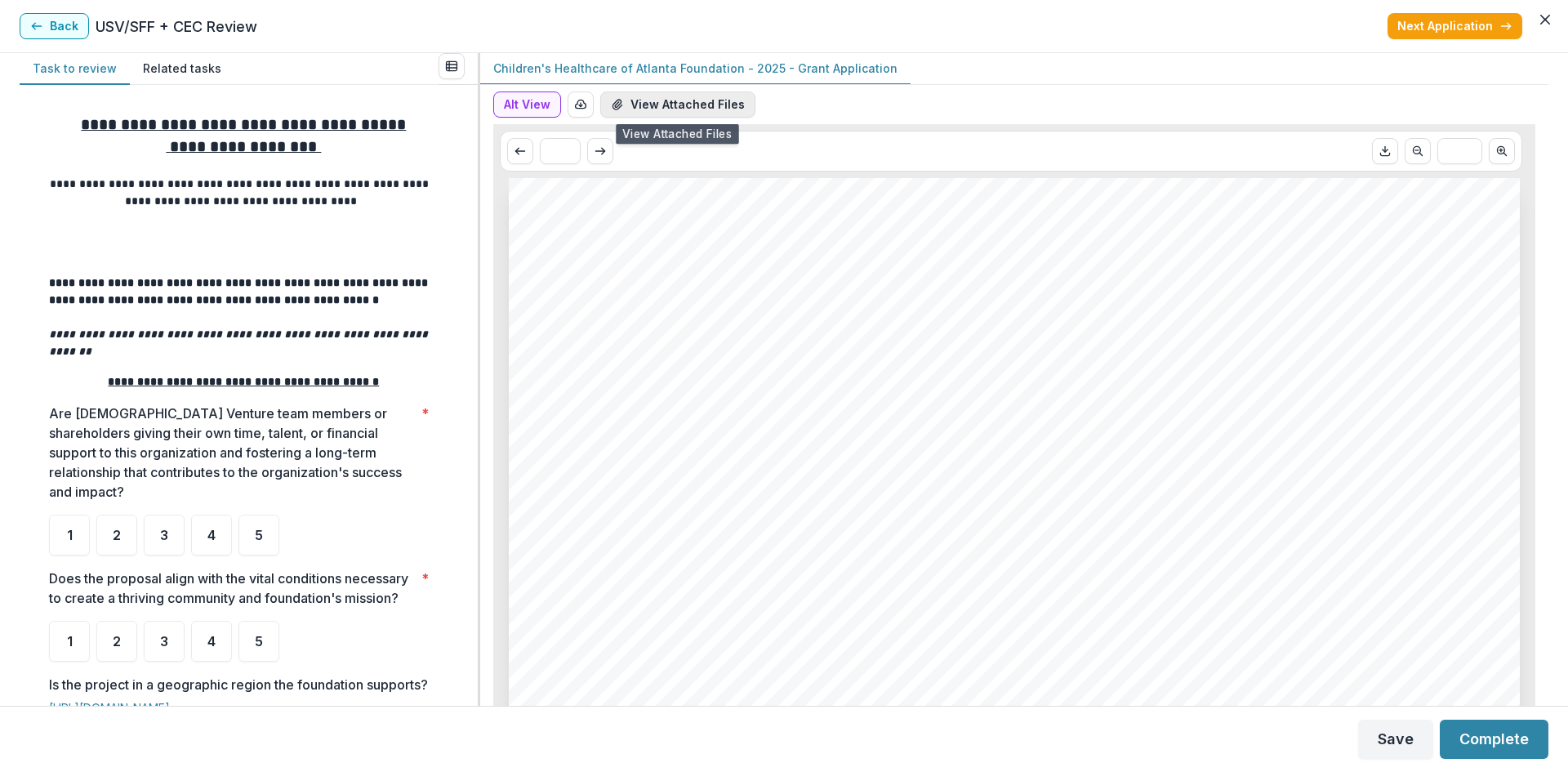
click at [667, 91] on div "Alt View Word Download Word Download (with field descriptions) Zip Download Pre…" at bounding box center [1015, 395] width 1069 height 621
click at [659, 110] on button "View Attached Files" at bounding box center [678, 104] width 155 height 26
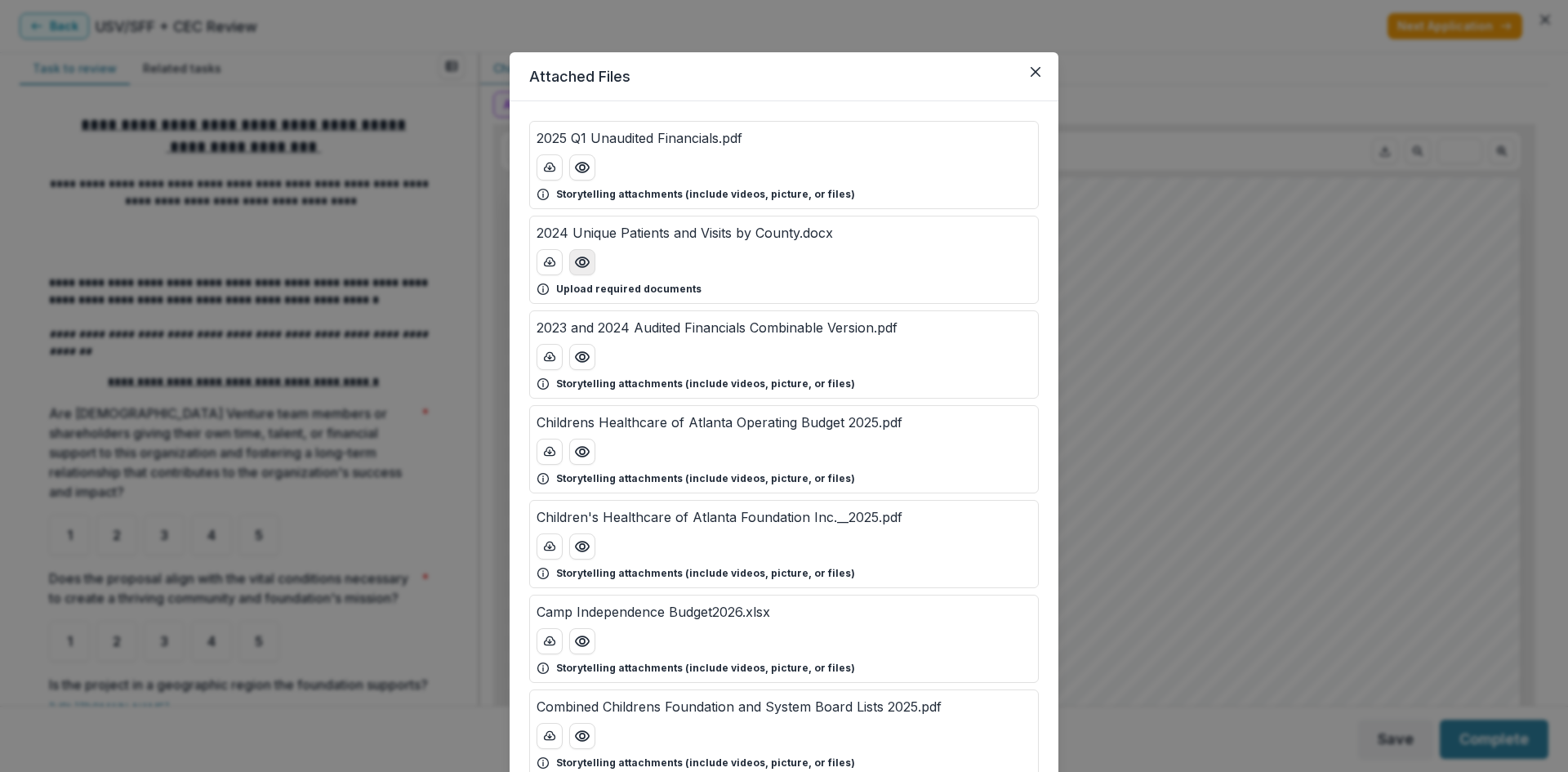
click at [575, 262] on icon "Preview 2024 Unique Patients and Visits by County.docx" at bounding box center [582, 262] width 17 height 17
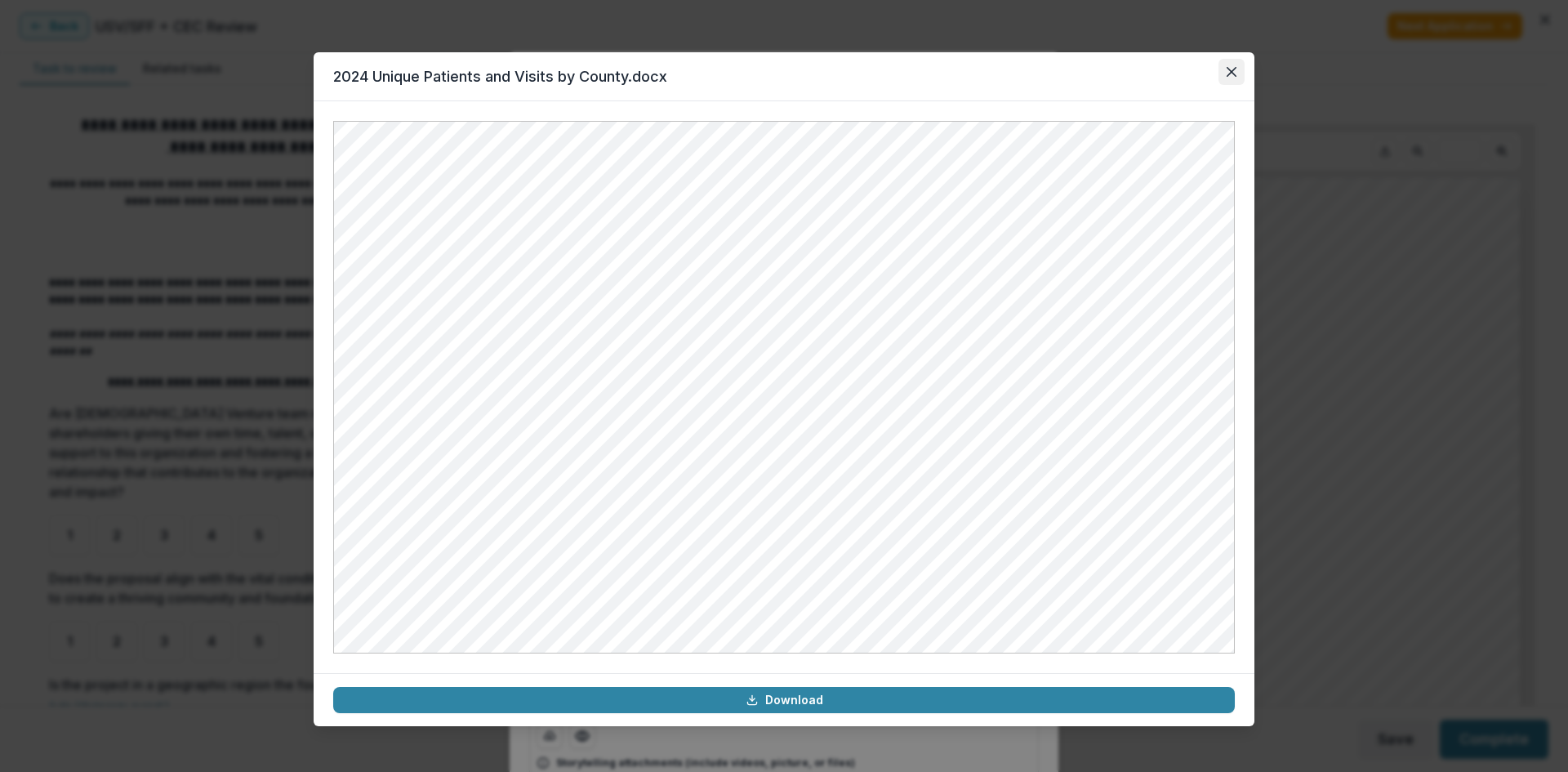
click at [1231, 71] on icon "Close" at bounding box center [1232, 72] width 10 height 10
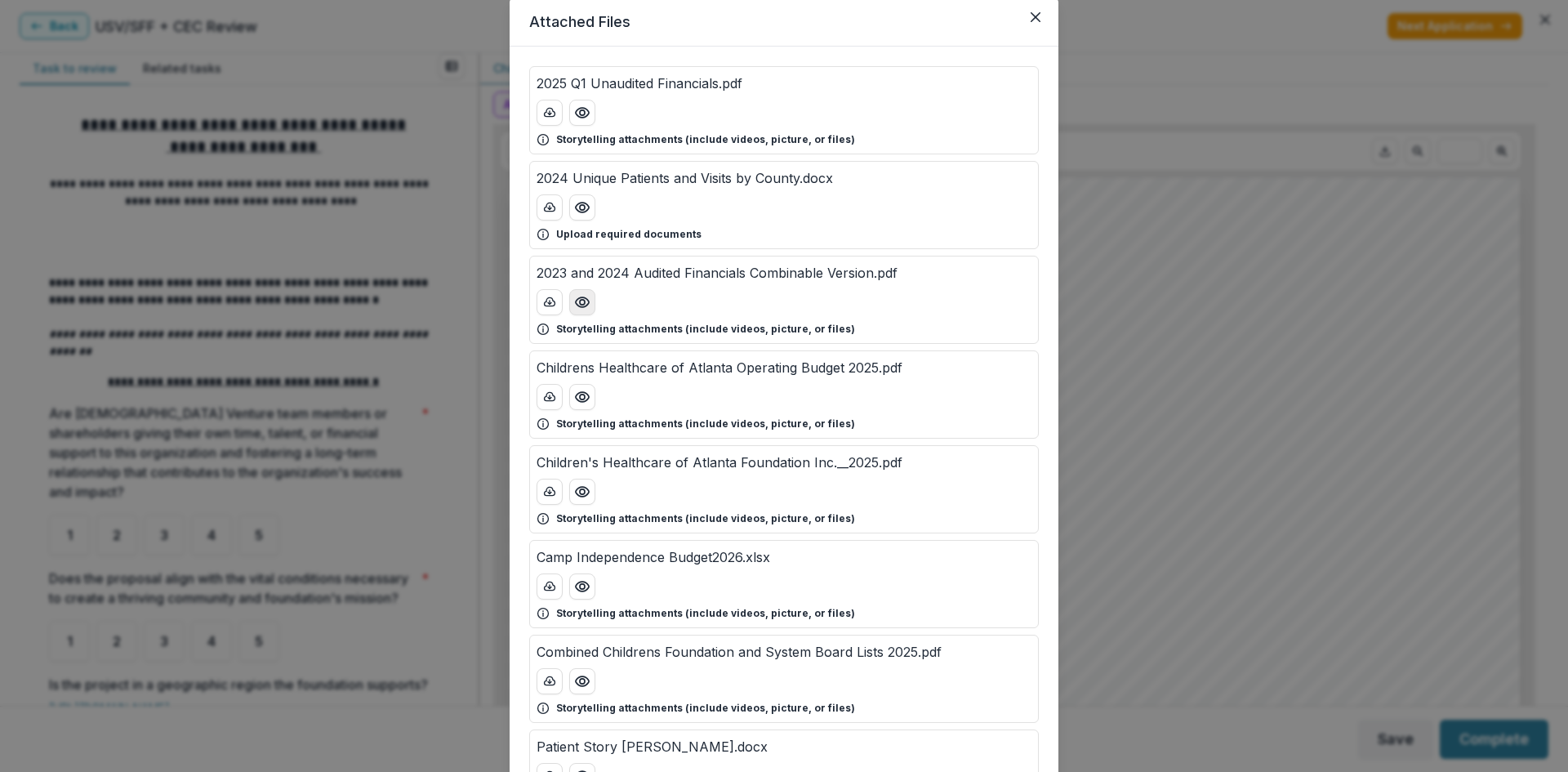
scroll to position [81, 0]
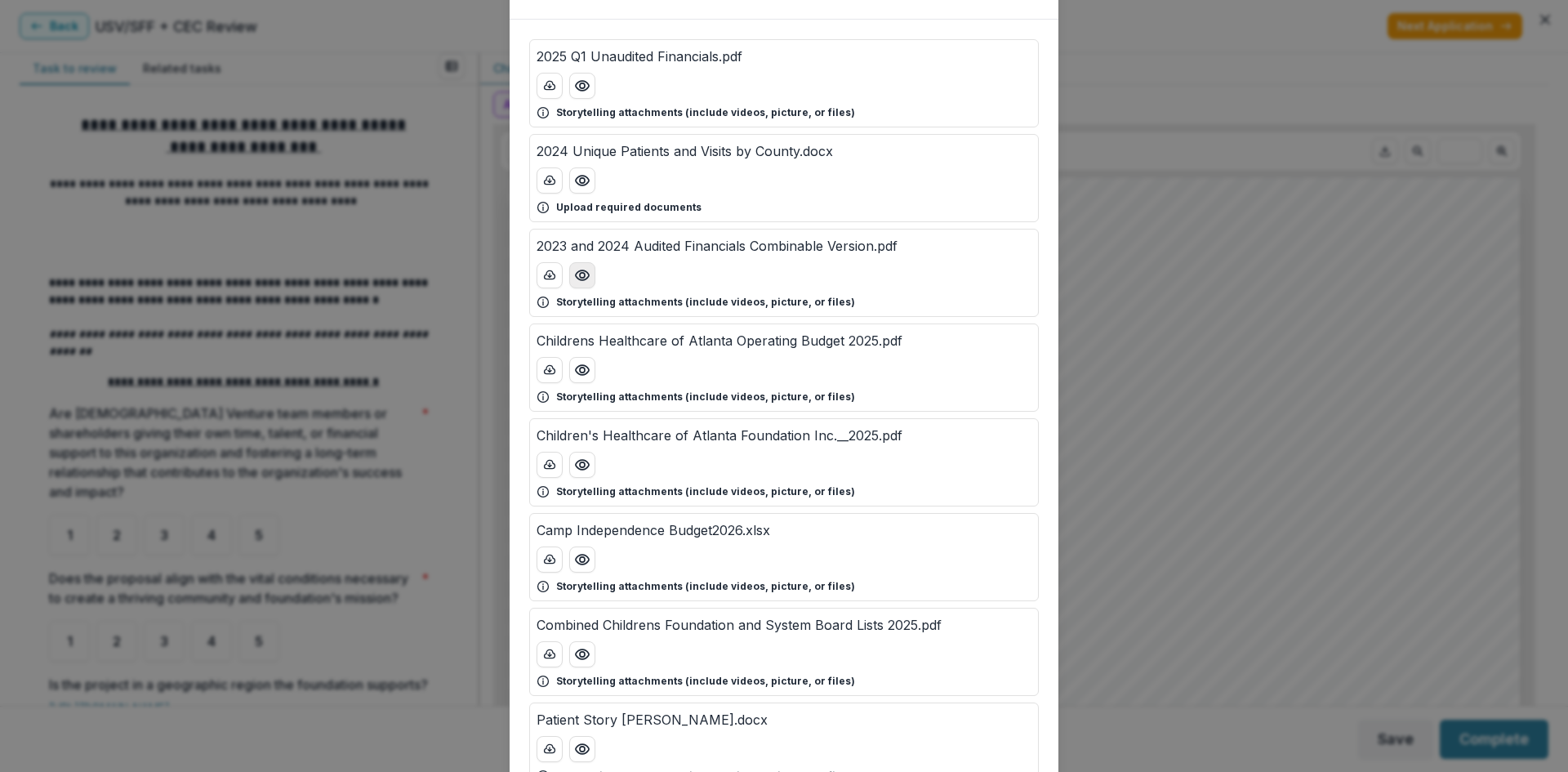
click at [584, 266] on button "Preview 2023 and 2024 Audited Financials Combinable Version.pdf" at bounding box center [582, 275] width 26 height 26
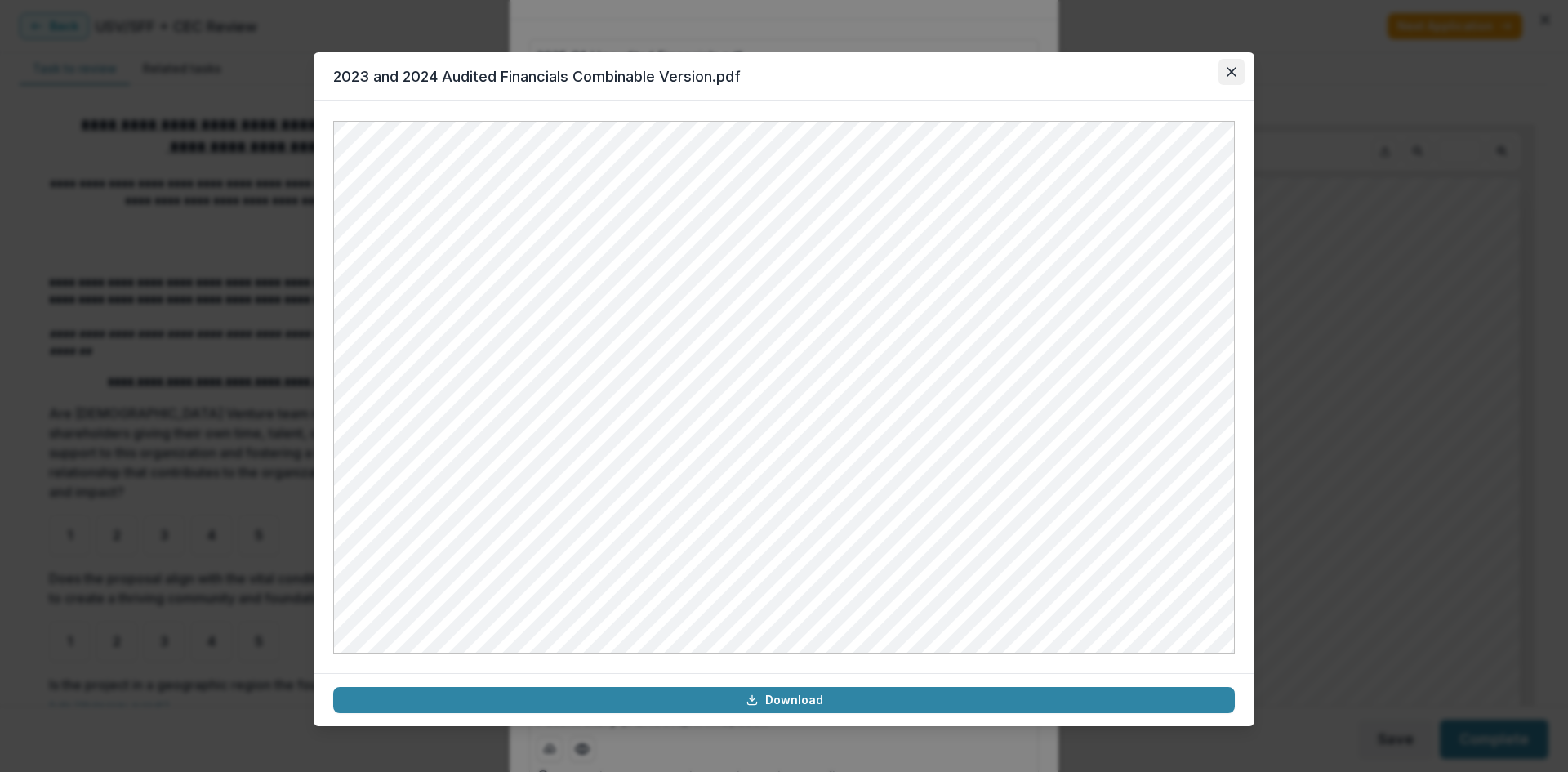
click at [1228, 76] on icon "Close" at bounding box center [1232, 72] width 10 height 10
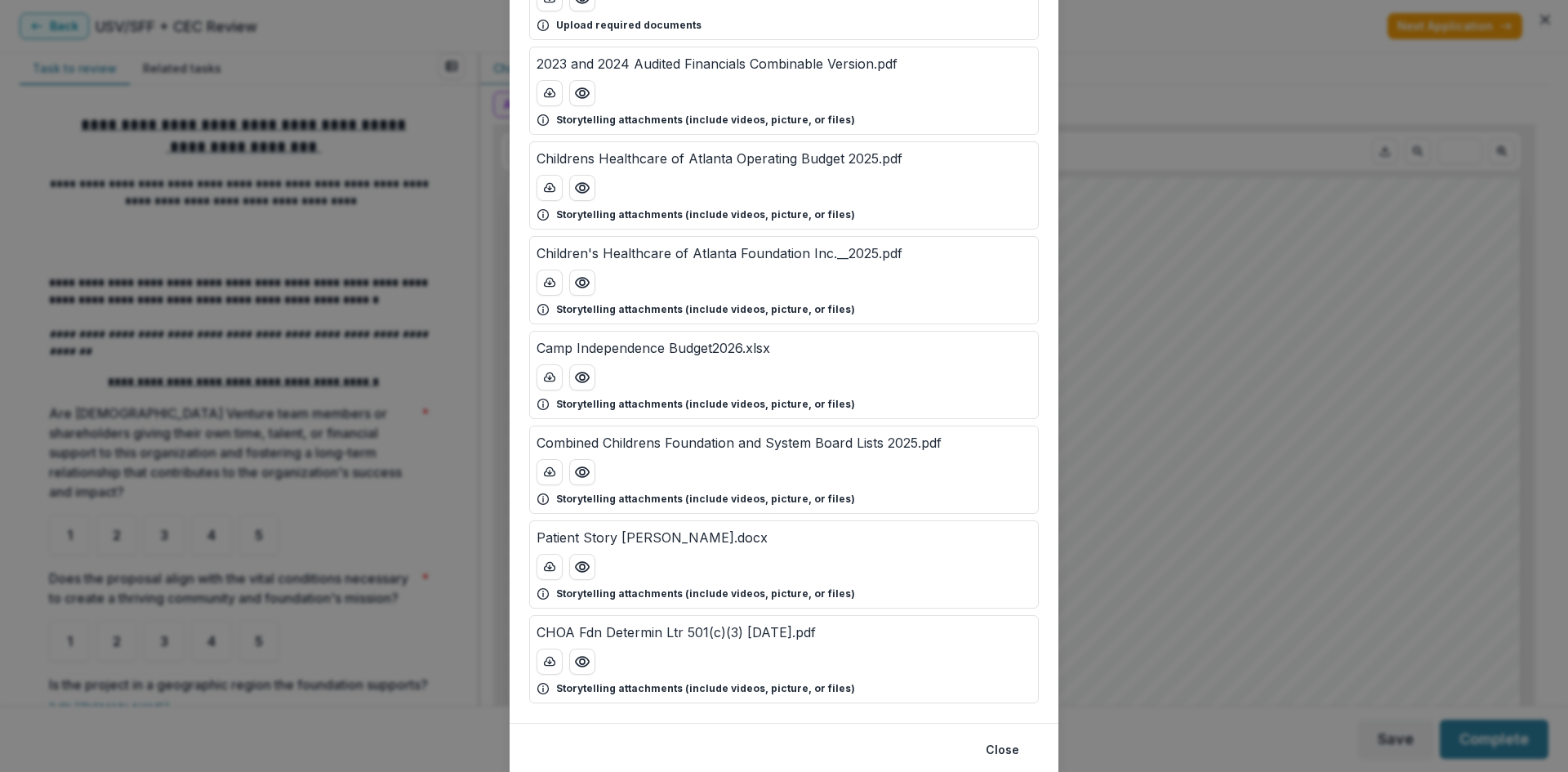
scroll to position [321, 0]
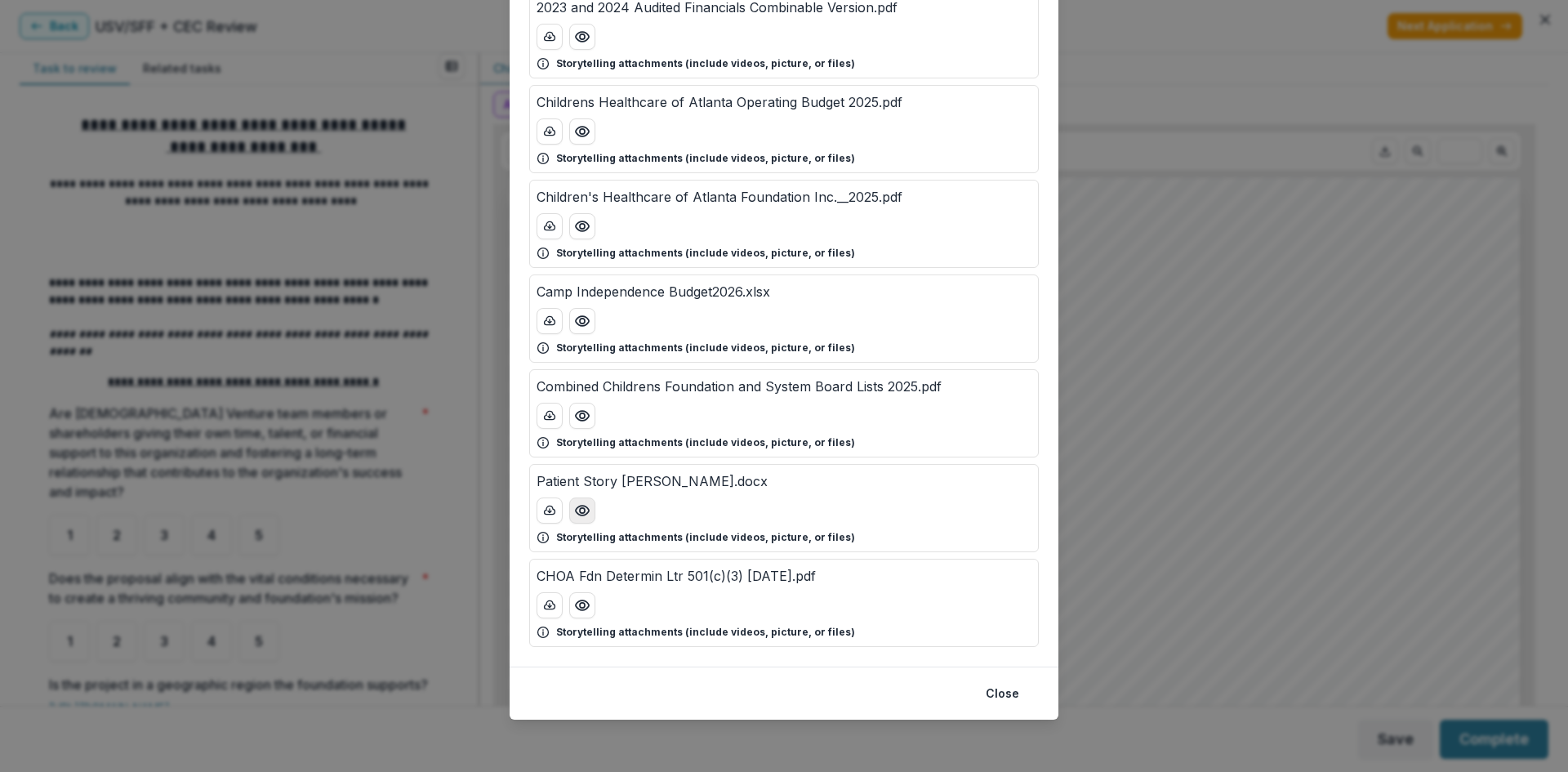
click at [576, 511] on icon "Preview Patient Story Samerah.docx" at bounding box center [582, 511] width 13 height 10
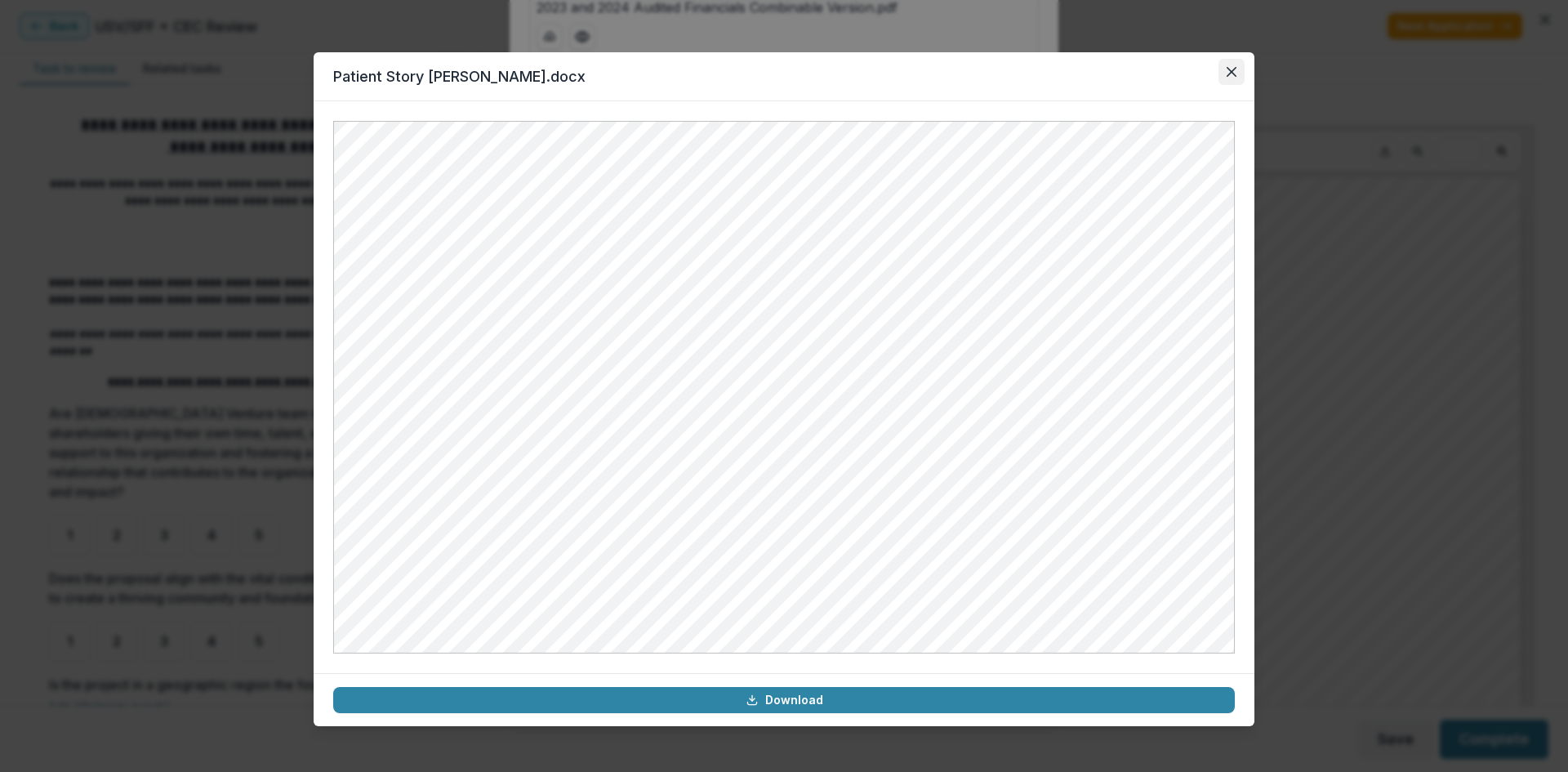
click at [1231, 79] on button "Close" at bounding box center [1232, 72] width 26 height 26
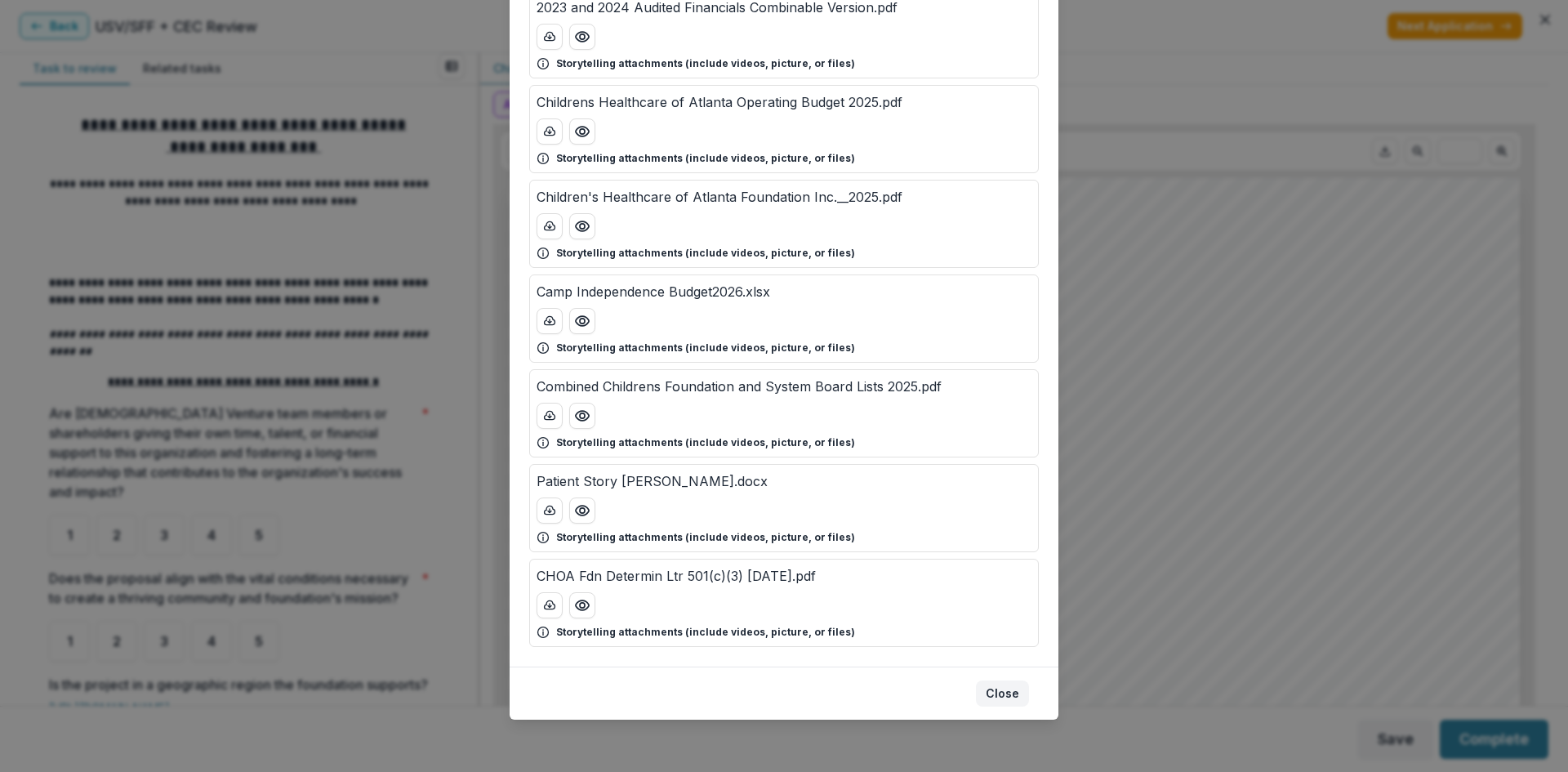
click at [1001, 691] on button "Close" at bounding box center [1003, 694] width 53 height 26
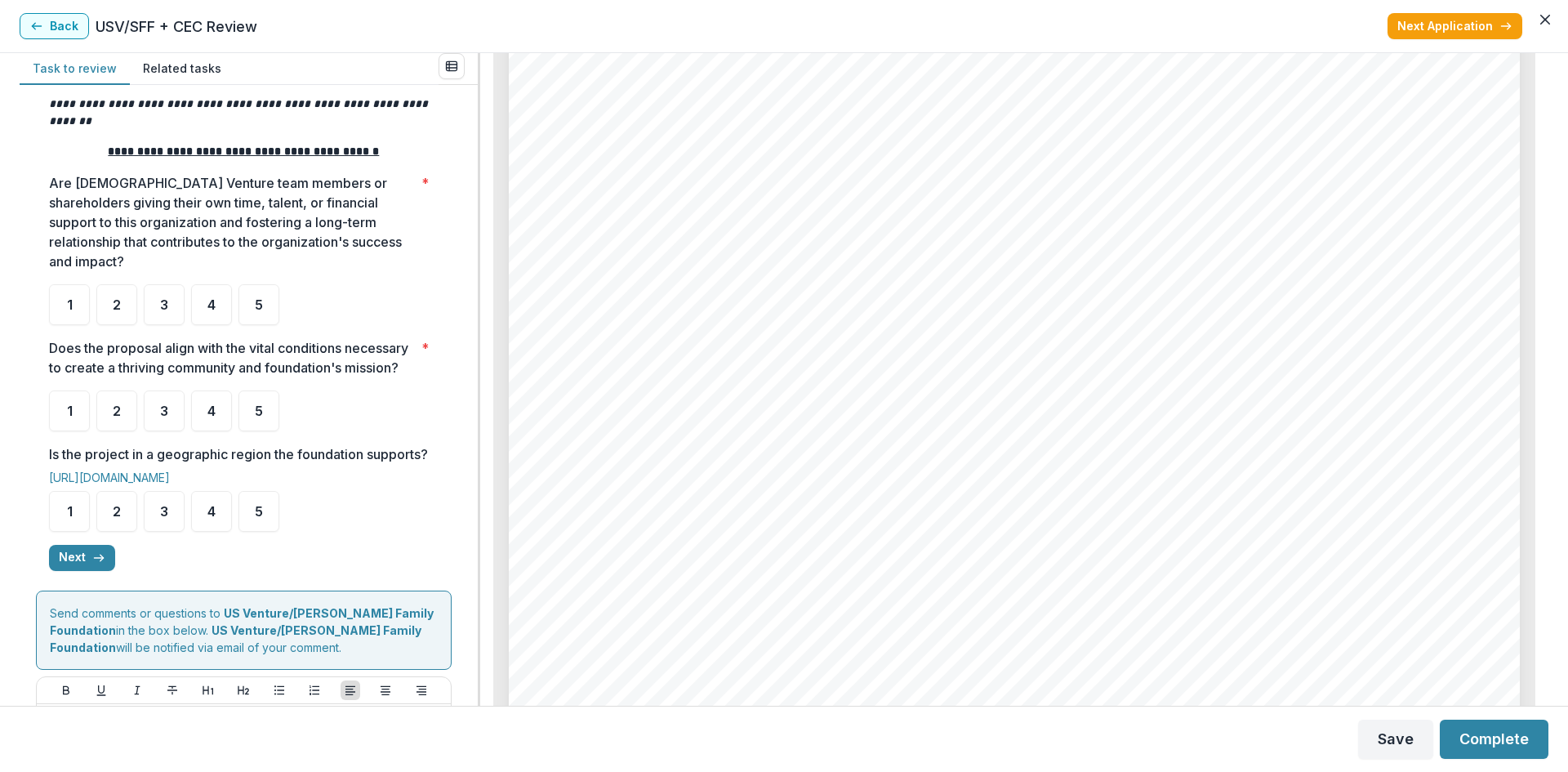
scroll to position [245, 0]
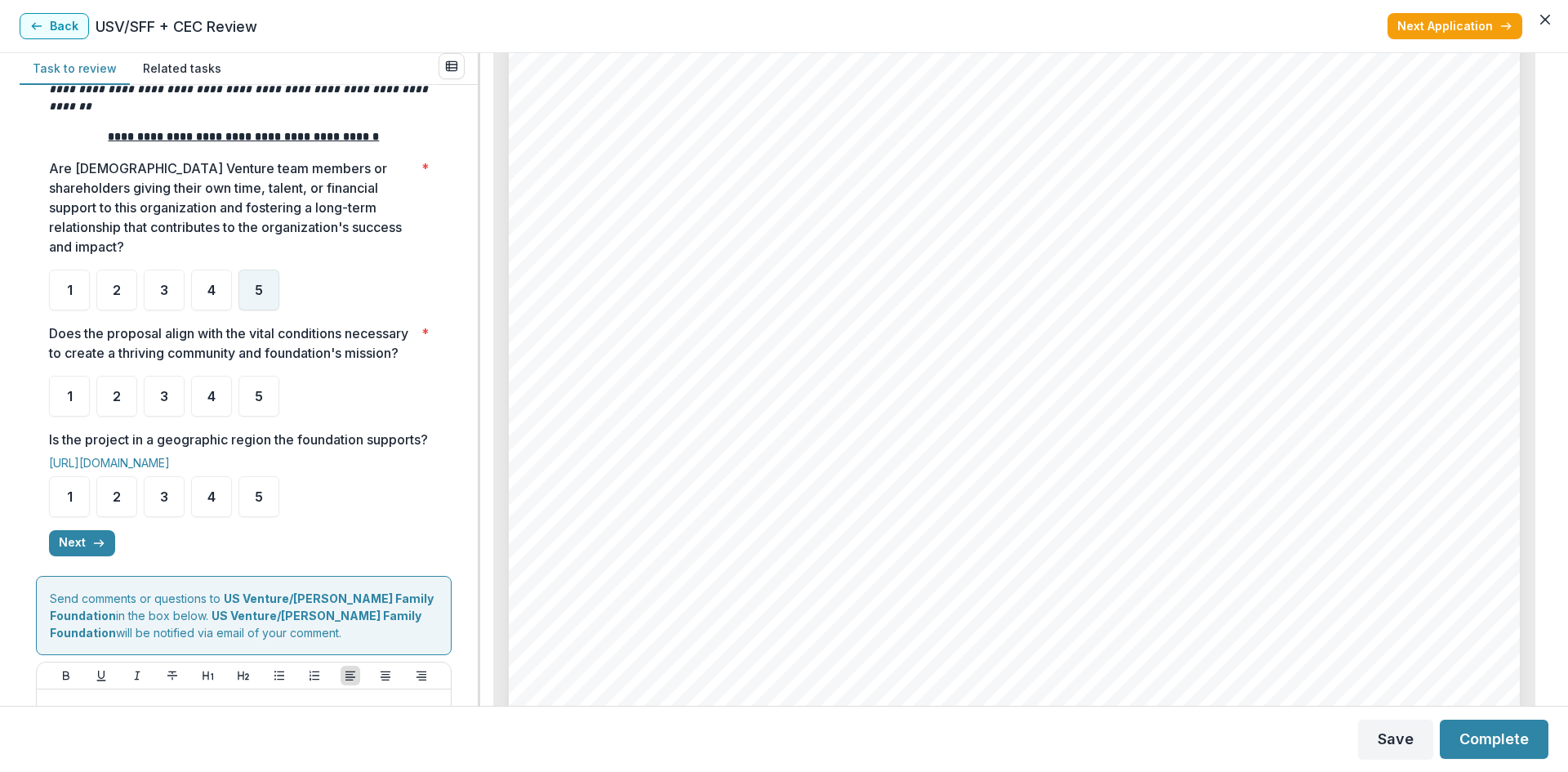
click at [252, 270] on div "5" at bounding box center [259, 290] width 41 height 41
click at [257, 397] on span "5" at bounding box center [259, 395] width 8 height 13
click at [260, 503] on span "5" at bounding box center [259, 496] width 8 height 13
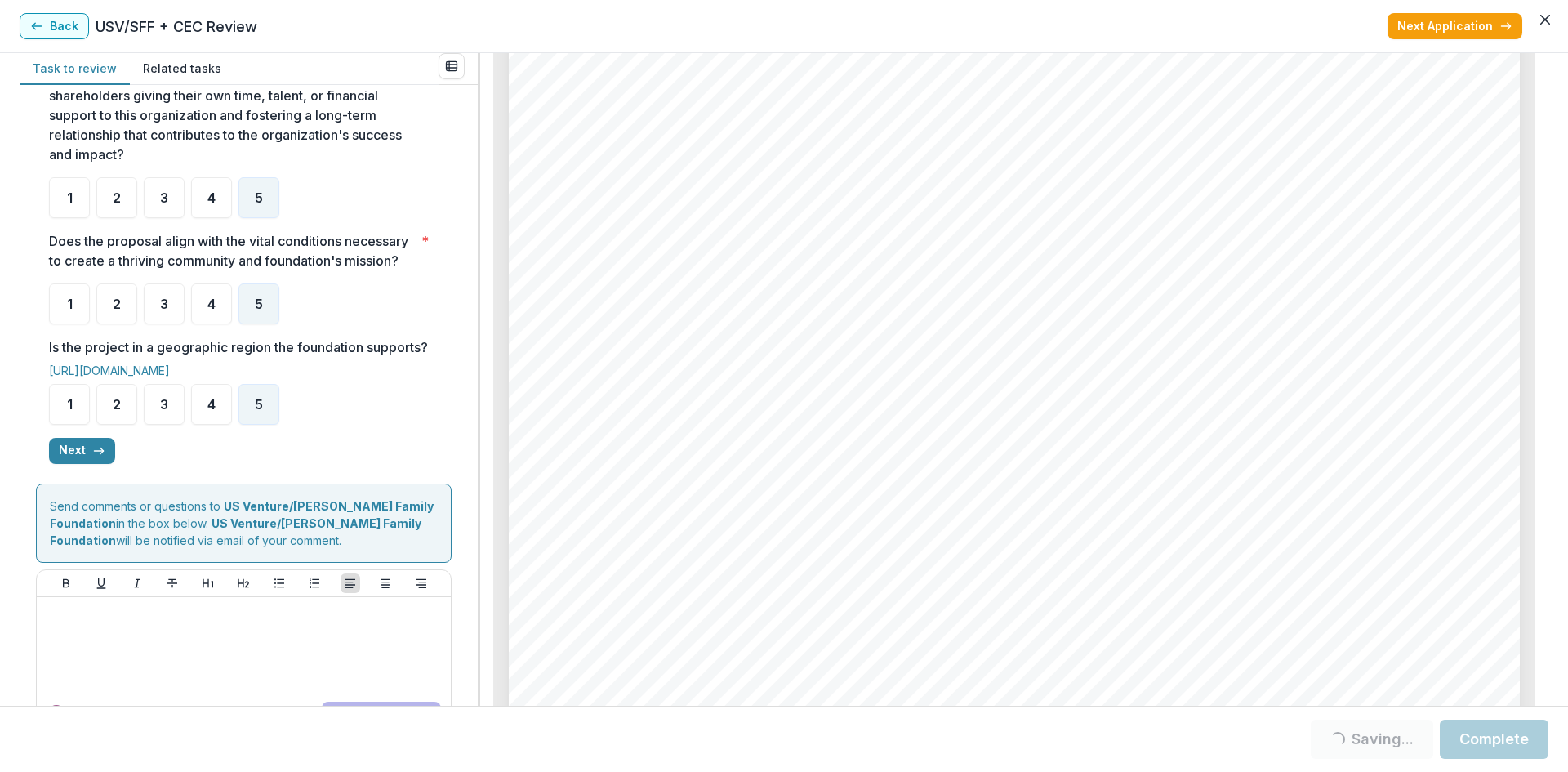
scroll to position [406, 0]
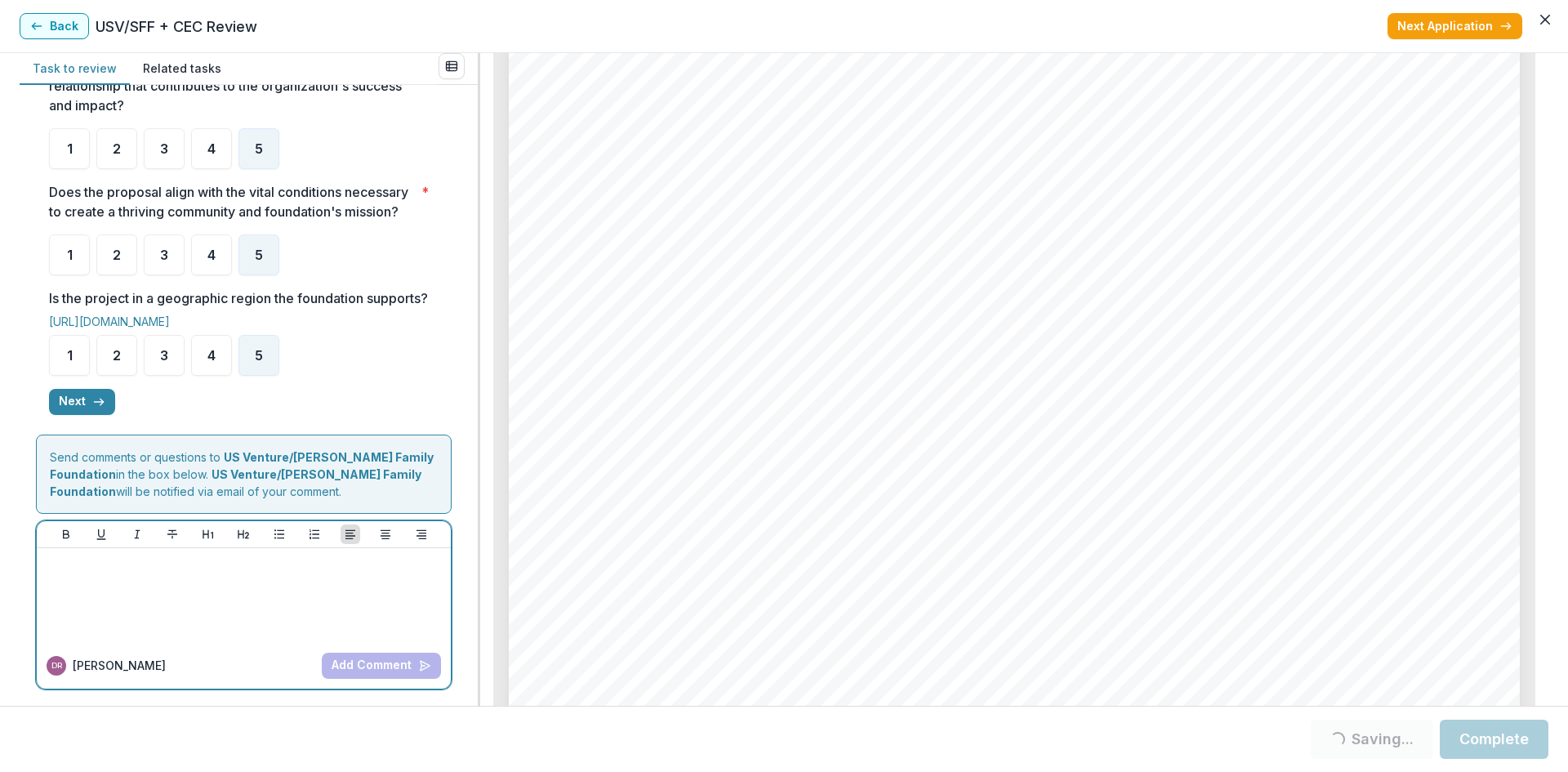
click at [143, 611] on div at bounding box center [243, 595] width 401 height 81
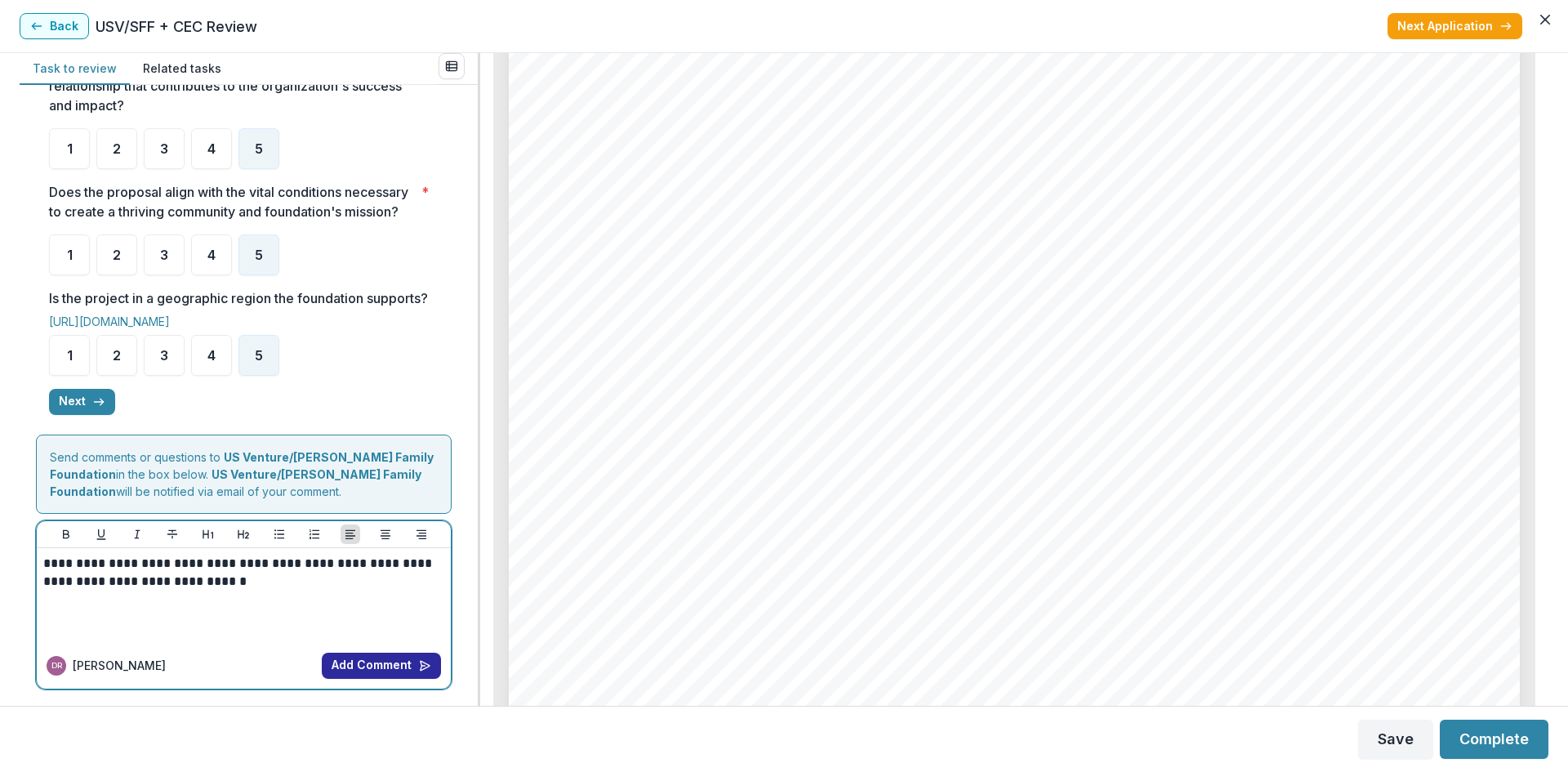
click at [365, 654] on button "Add Comment" at bounding box center [381, 666] width 120 height 26
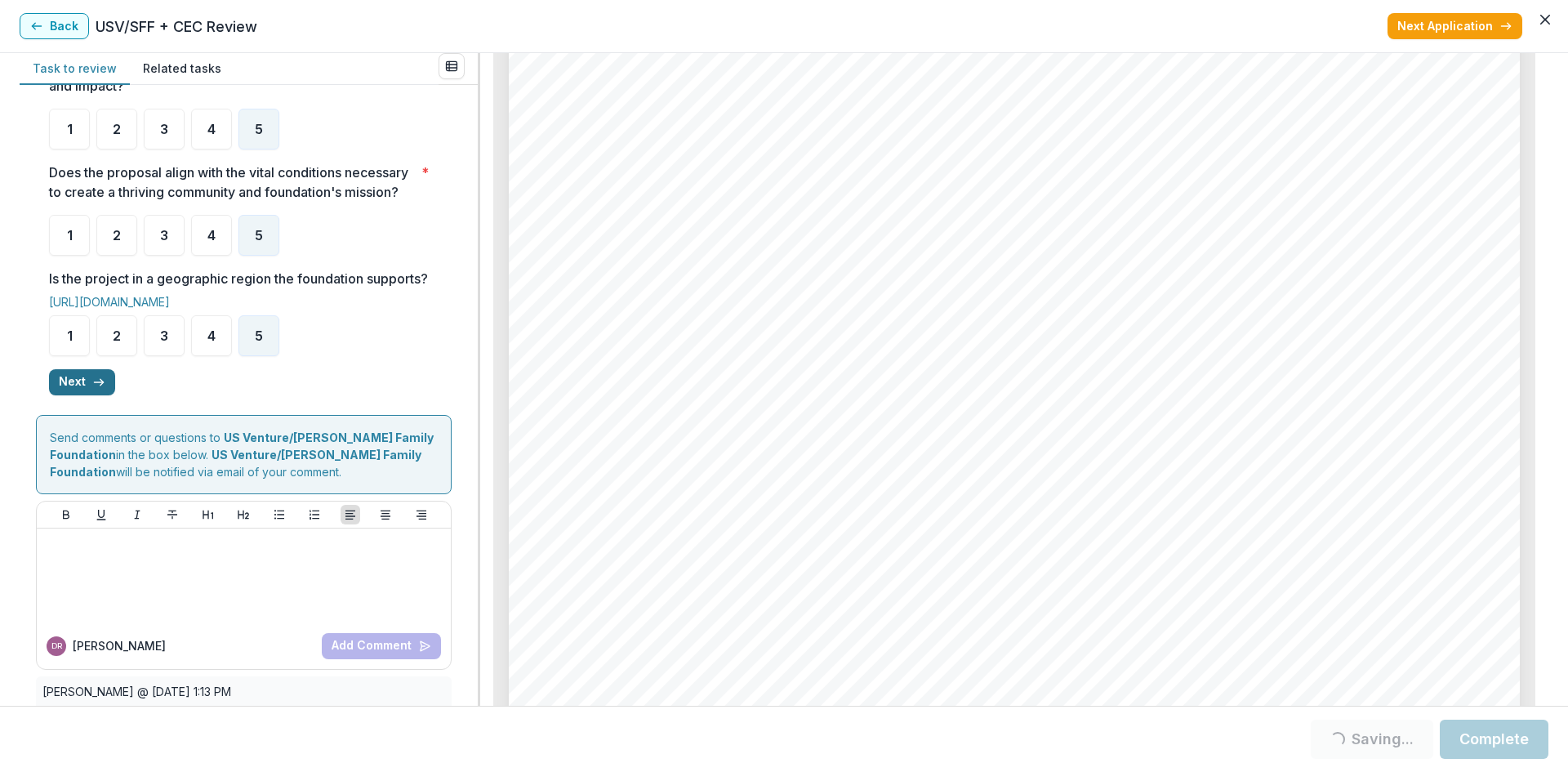
click at [80, 395] on button "Next" at bounding box center [81, 383] width 66 height 26
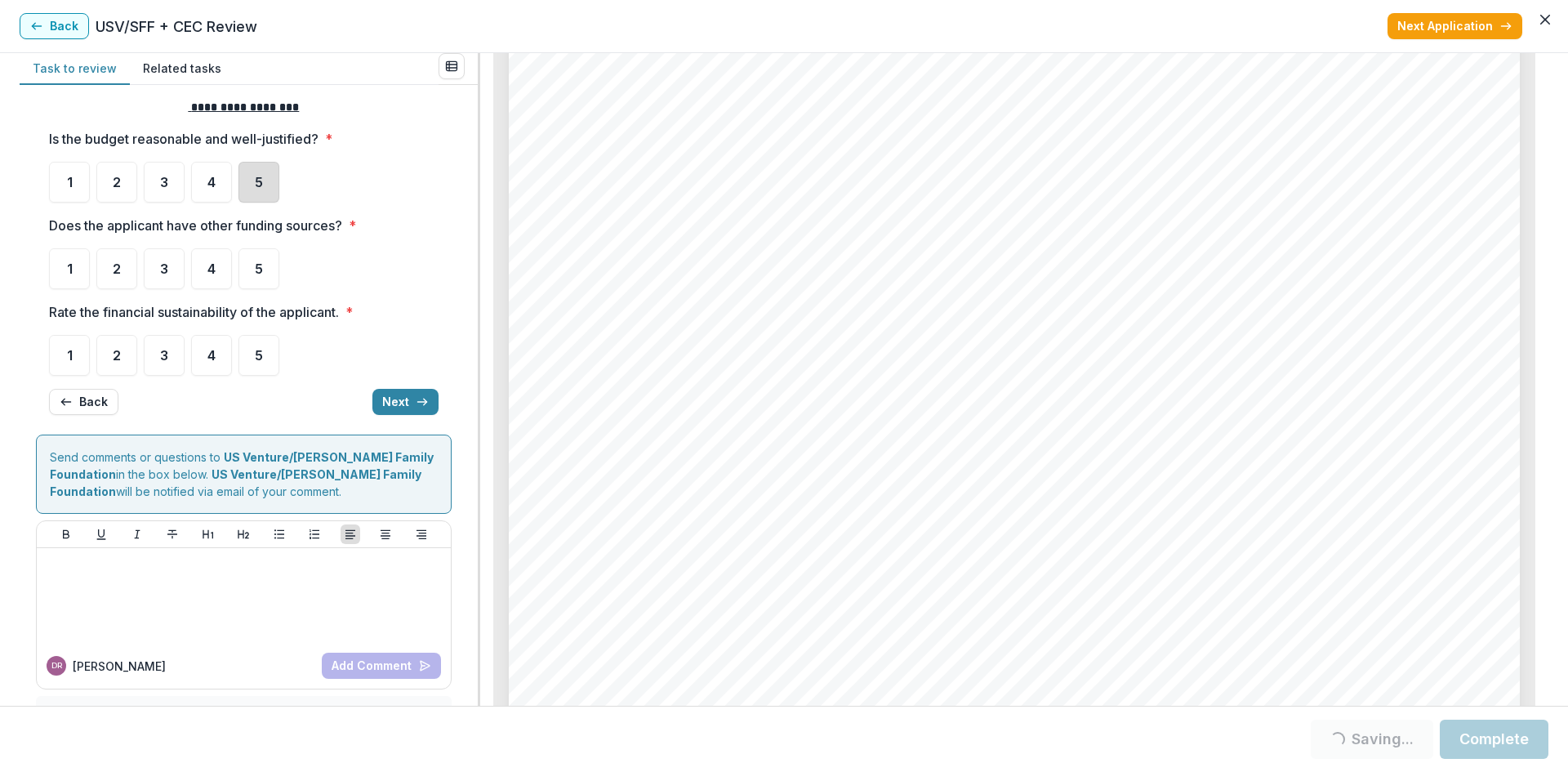
click at [253, 190] on div "5" at bounding box center [259, 182] width 41 height 41
click at [267, 277] on div "5" at bounding box center [259, 269] width 41 height 41
click at [163, 272] on span "3" at bounding box center [164, 268] width 8 height 13
click at [200, 355] on div "4" at bounding box center [212, 356] width 41 height 41
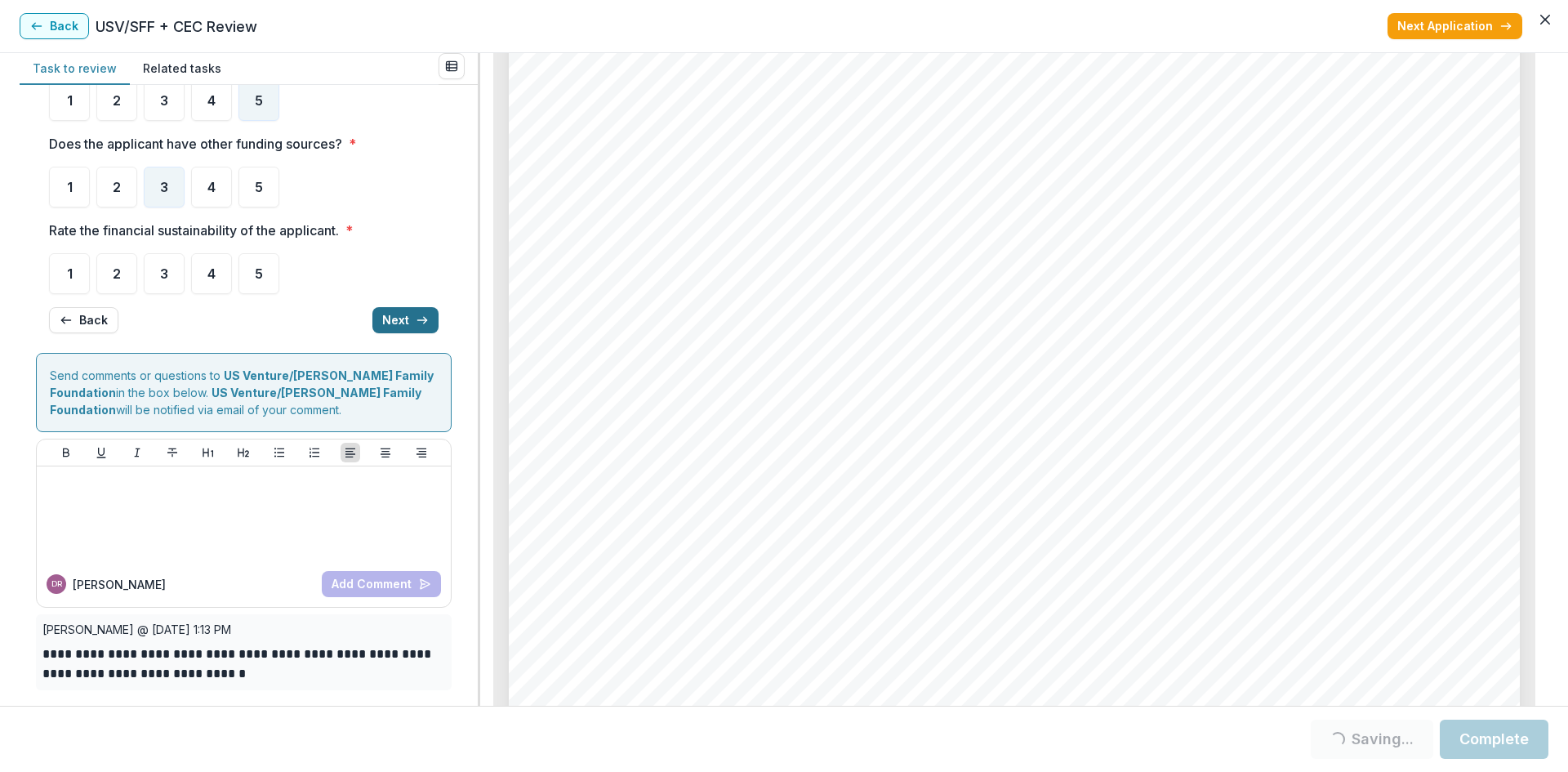
click at [407, 320] on button "Next" at bounding box center [405, 320] width 66 height 26
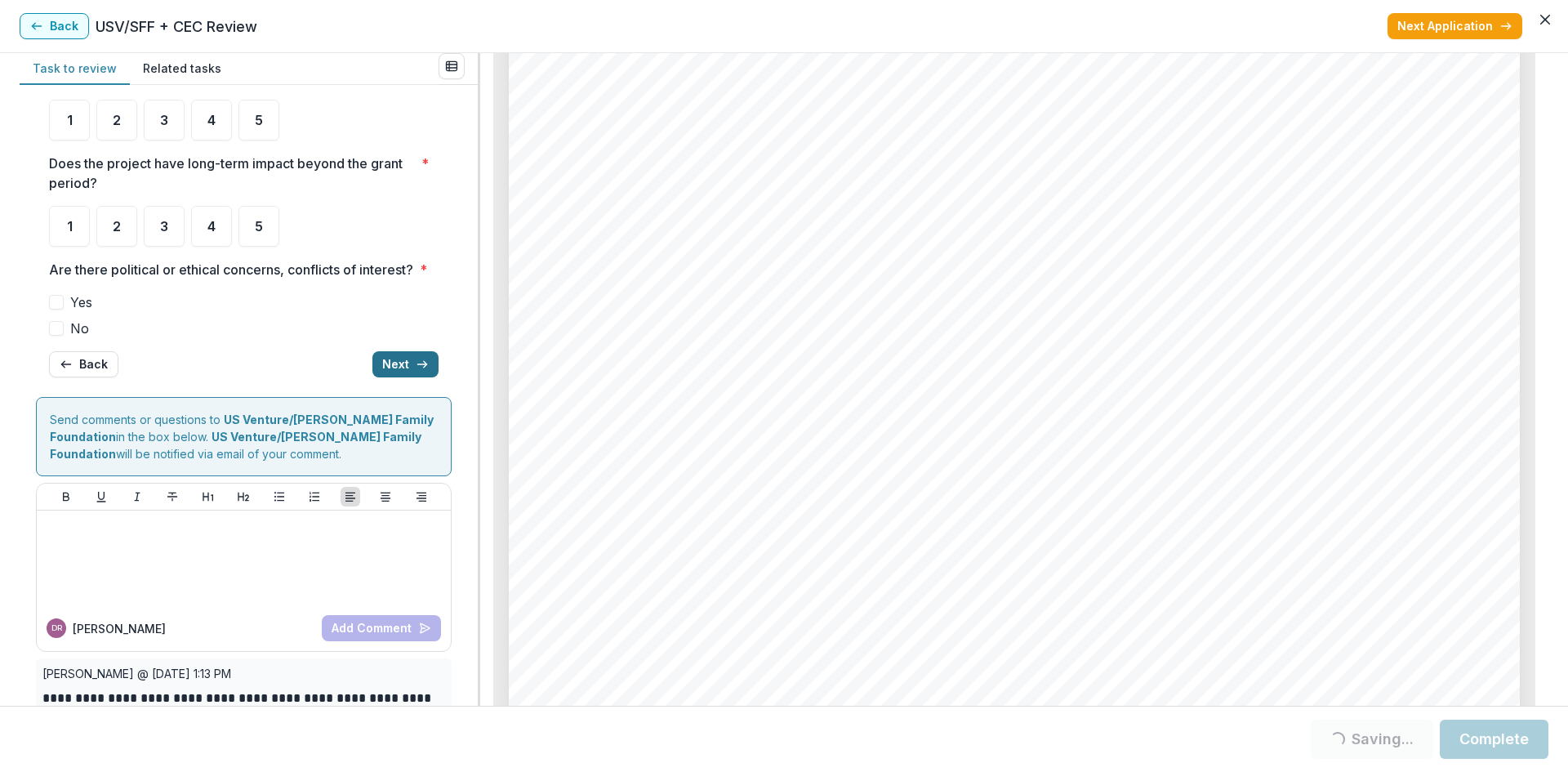
scroll to position [161, 0]
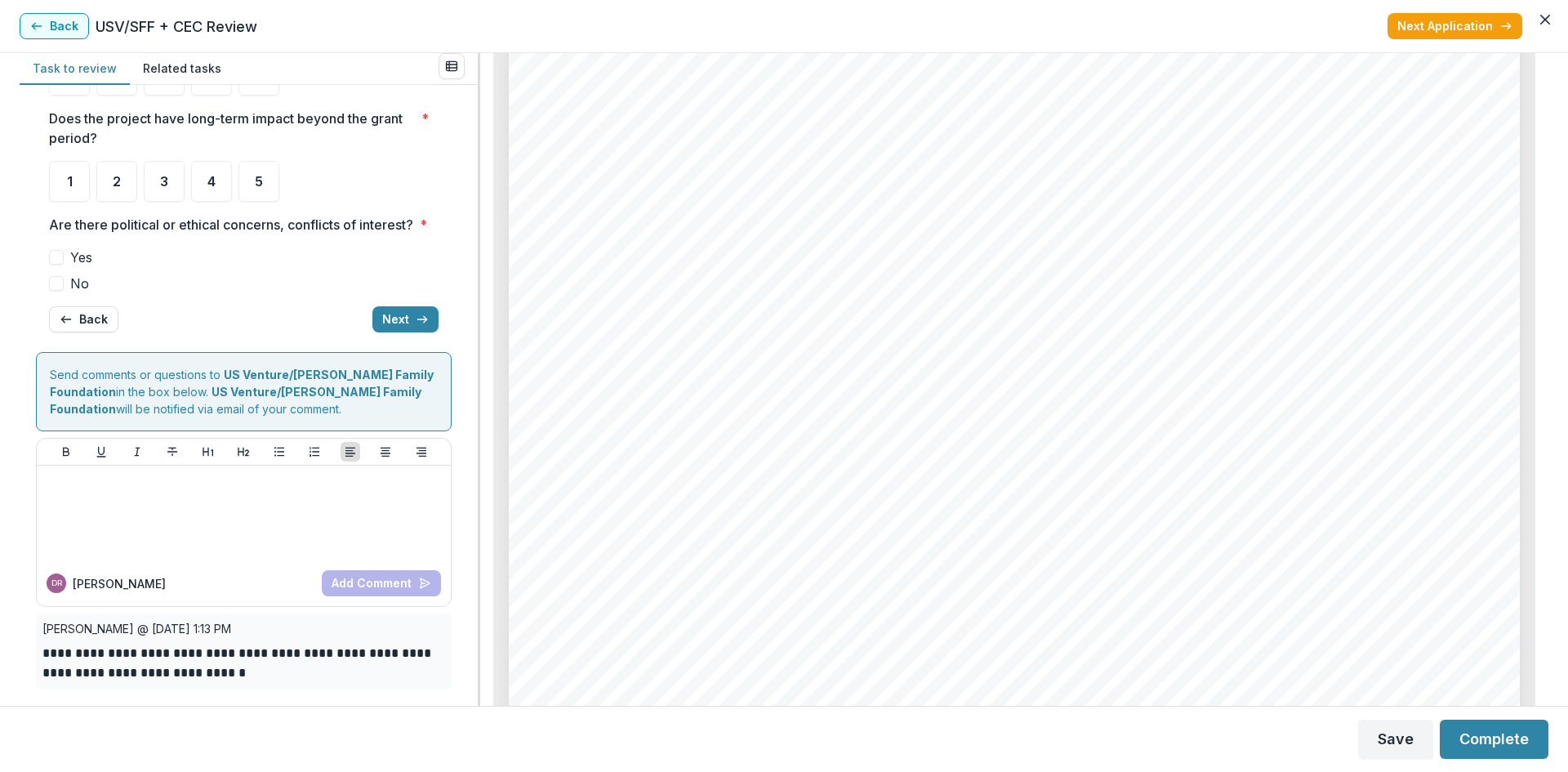
click at [76, 283] on span "No" at bounding box center [79, 283] width 19 height 20
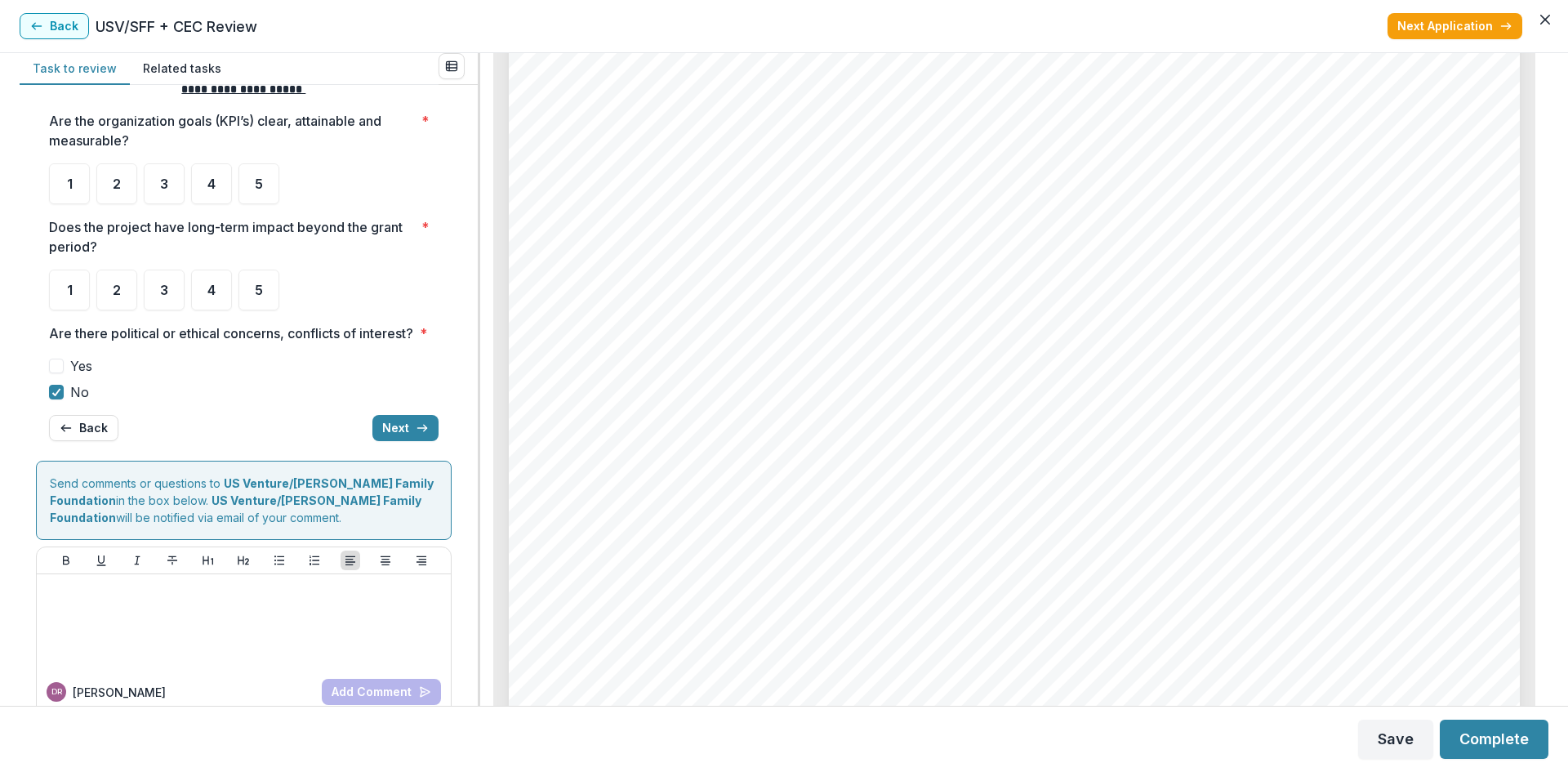
scroll to position [0, 0]
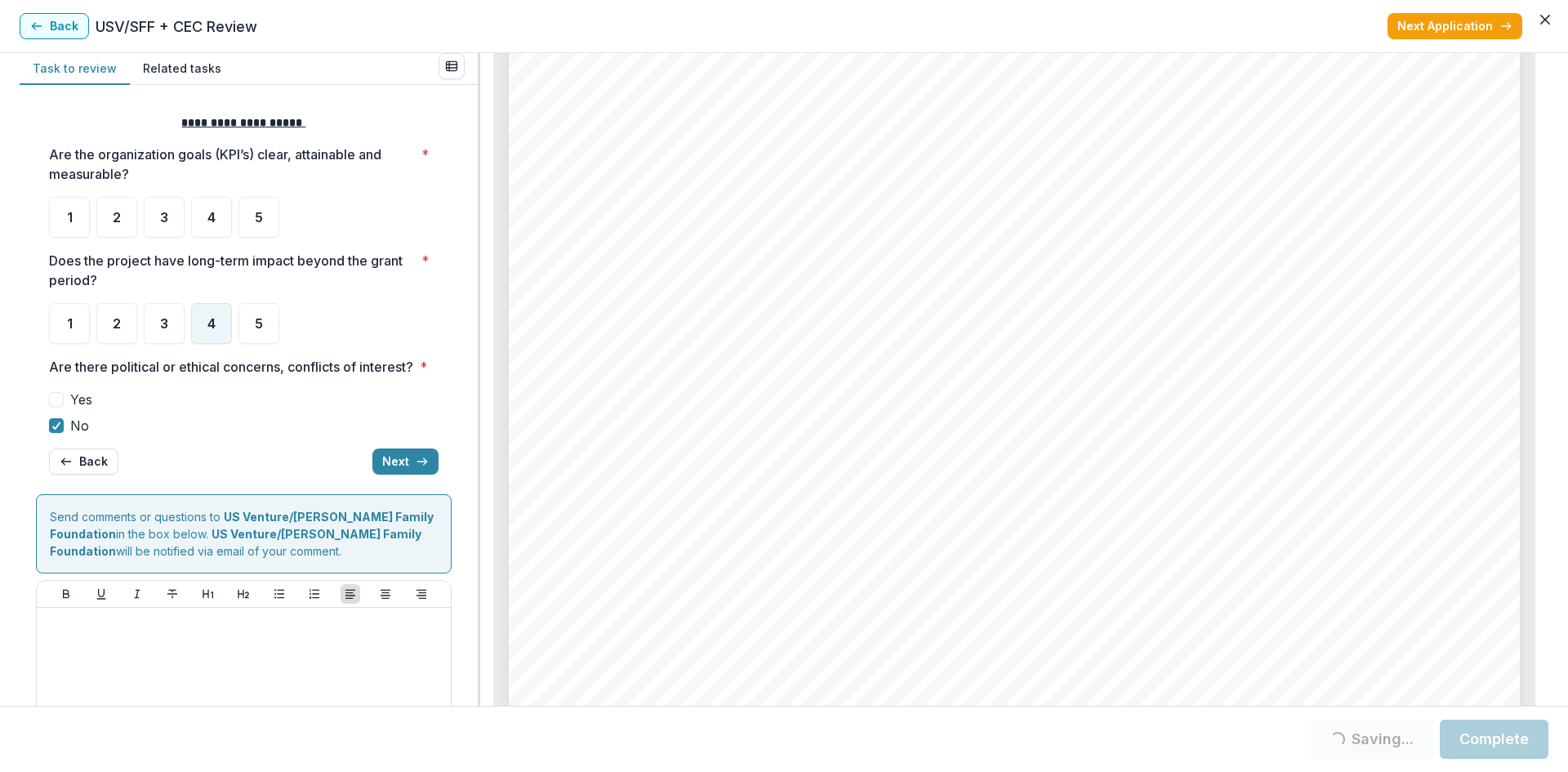
click at [208, 327] on span "4" at bounding box center [212, 323] width 8 height 13
click at [160, 211] on span "3" at bounding box center [164, 217] width 8 height 13
click at [407, 475] on button "Next" at bounding box center [405, 461] width 66 height 26
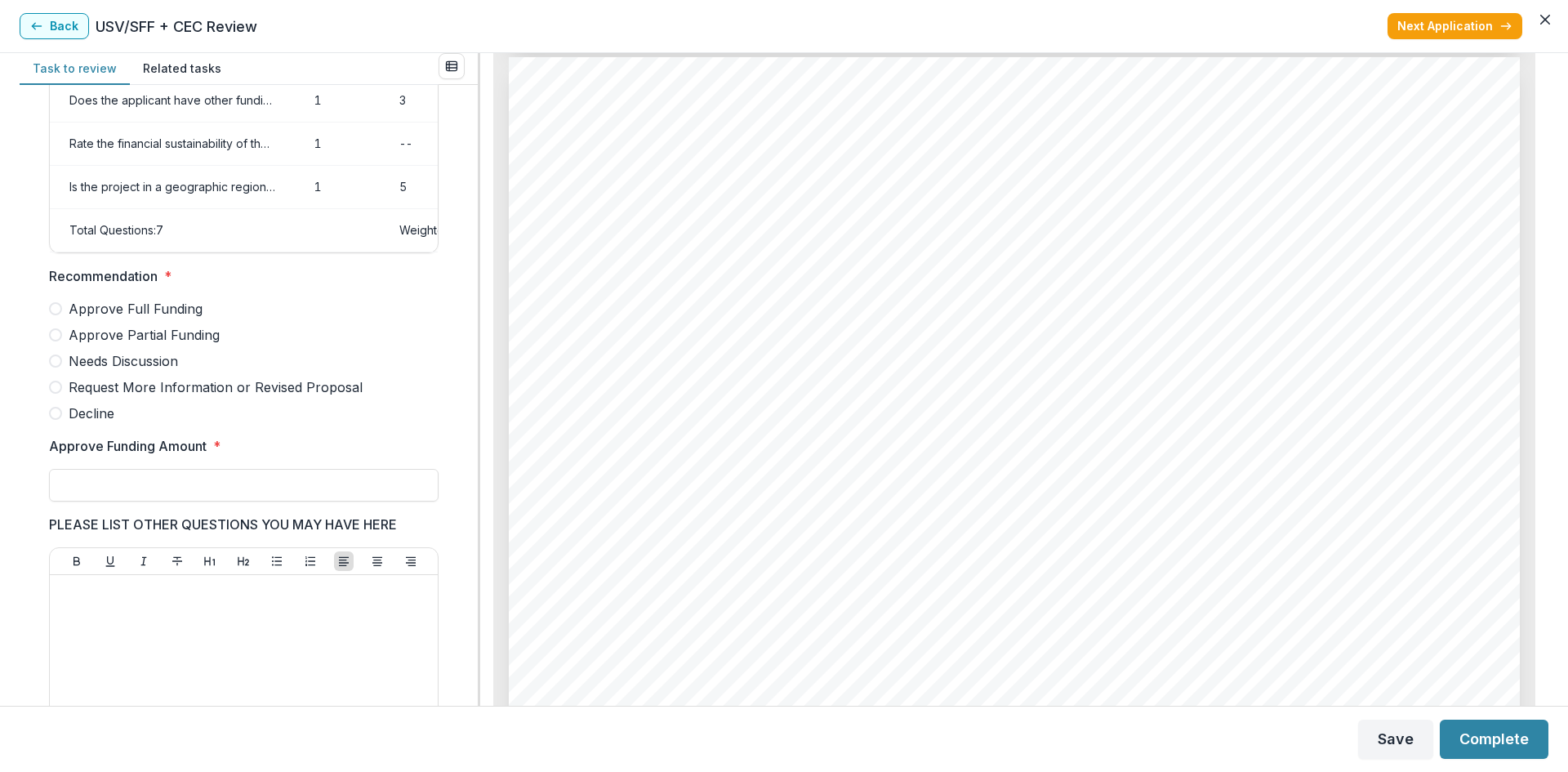
scroll to position [327, 0]
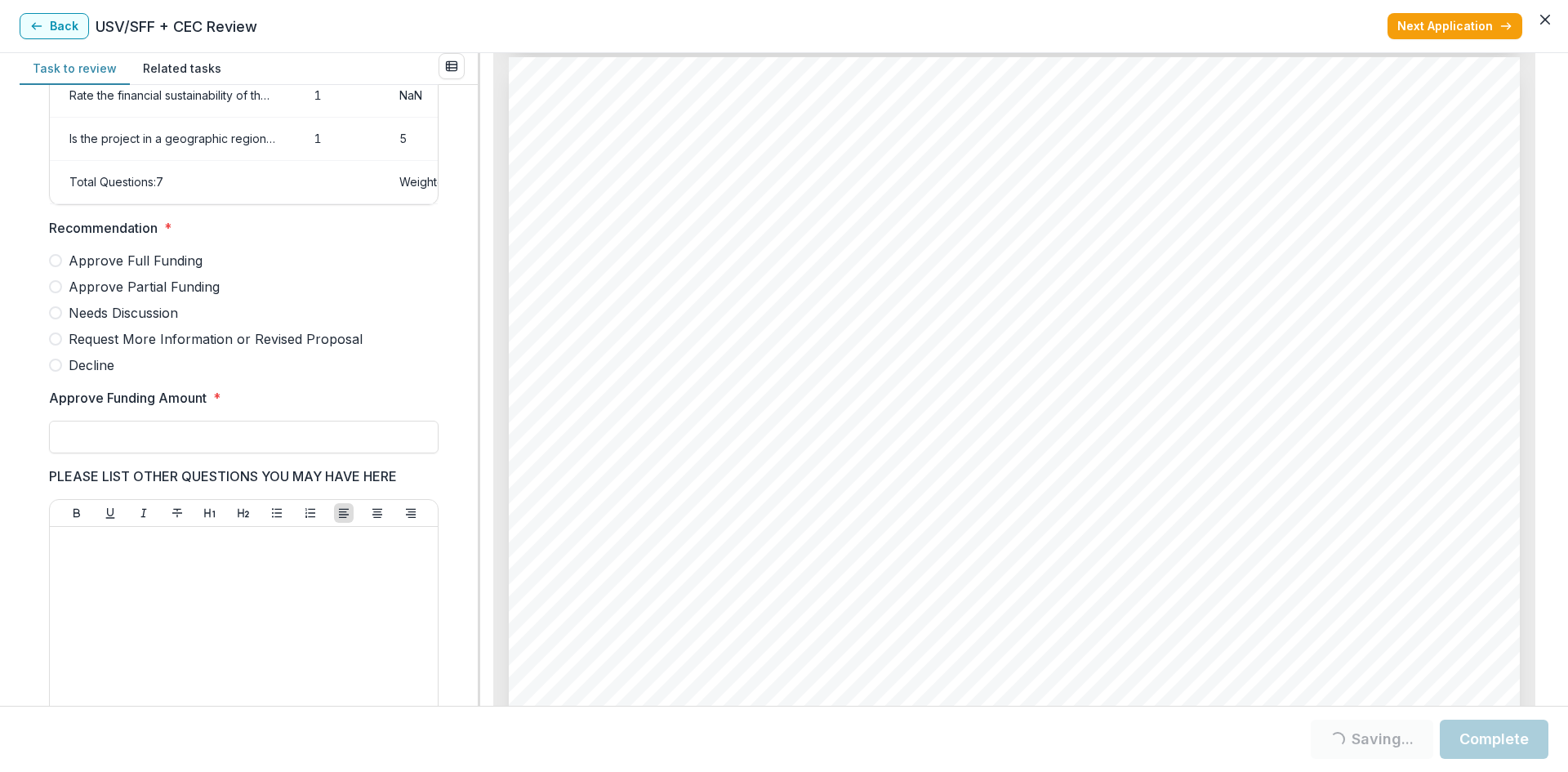
click at [153, 296] on span "Approve Partial Funding" at bounding box center [144, 286] width 151 height 20
click at [100, 447] on input "Approve Funding Amount *" at bounding box center [243, 437] width 389 height 32
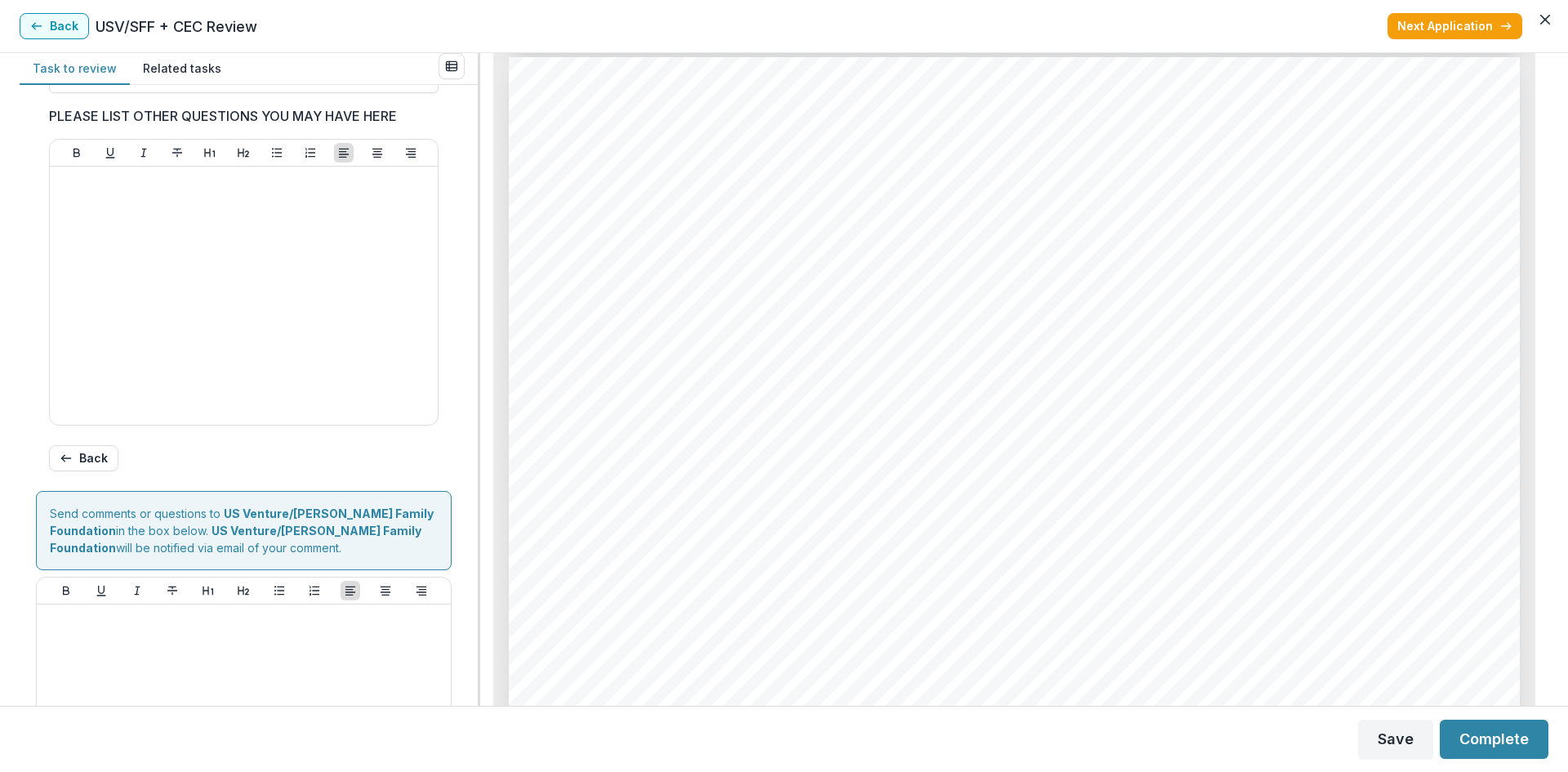
scroll to position [511, 0]
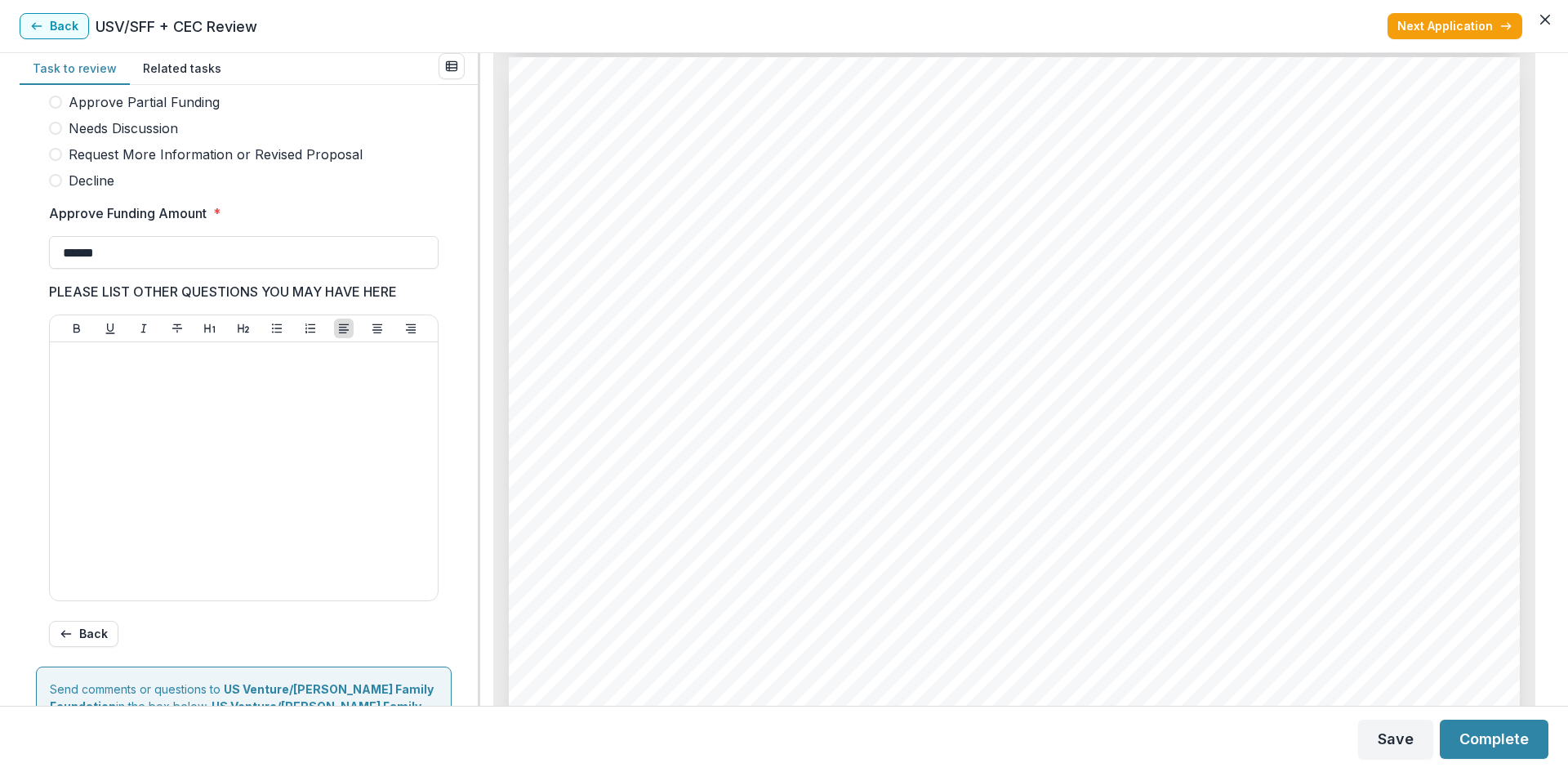
type input "******"
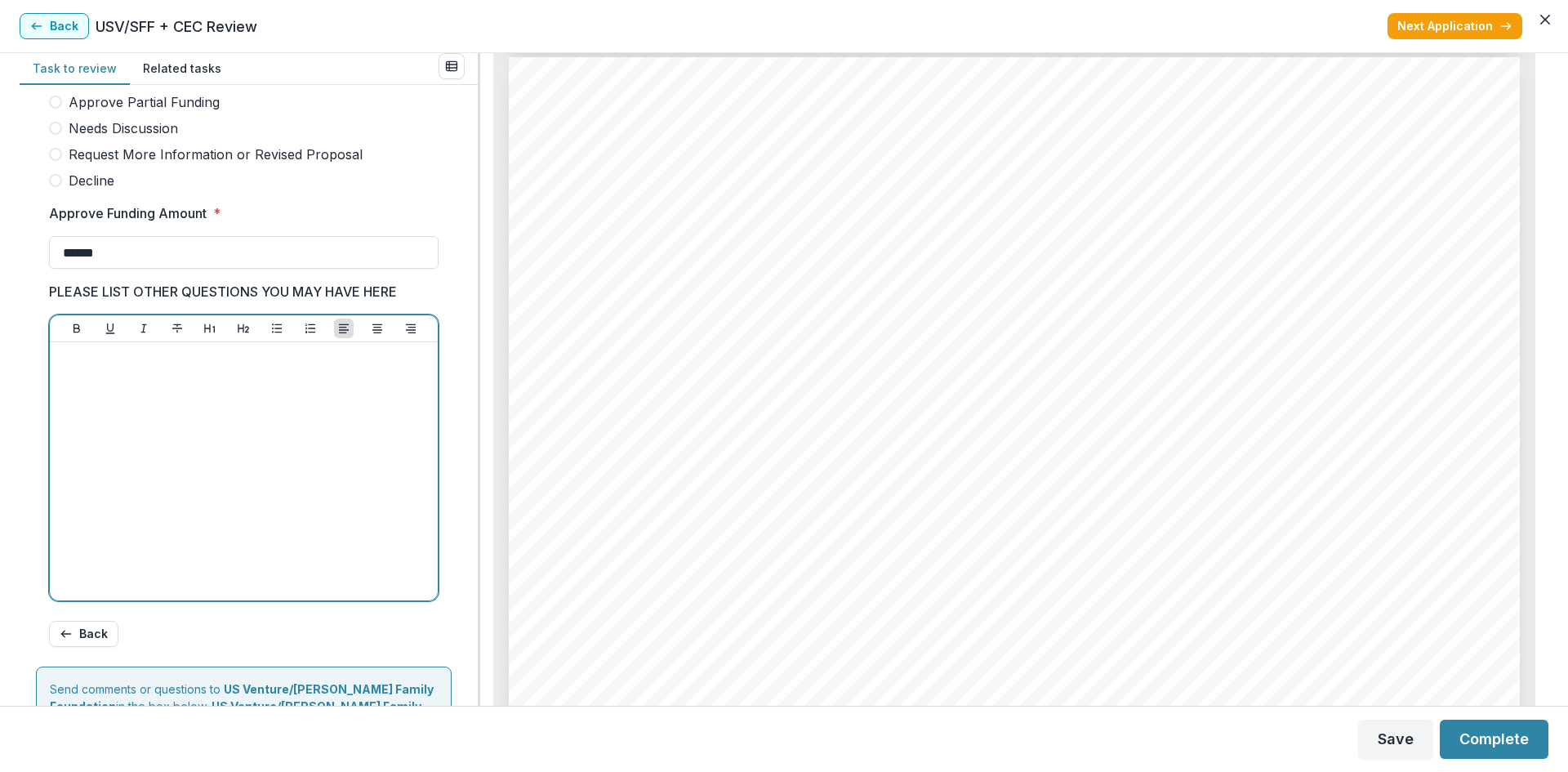
click at [297, 464] on div at bounding box center [243, 472] width 375 height 245
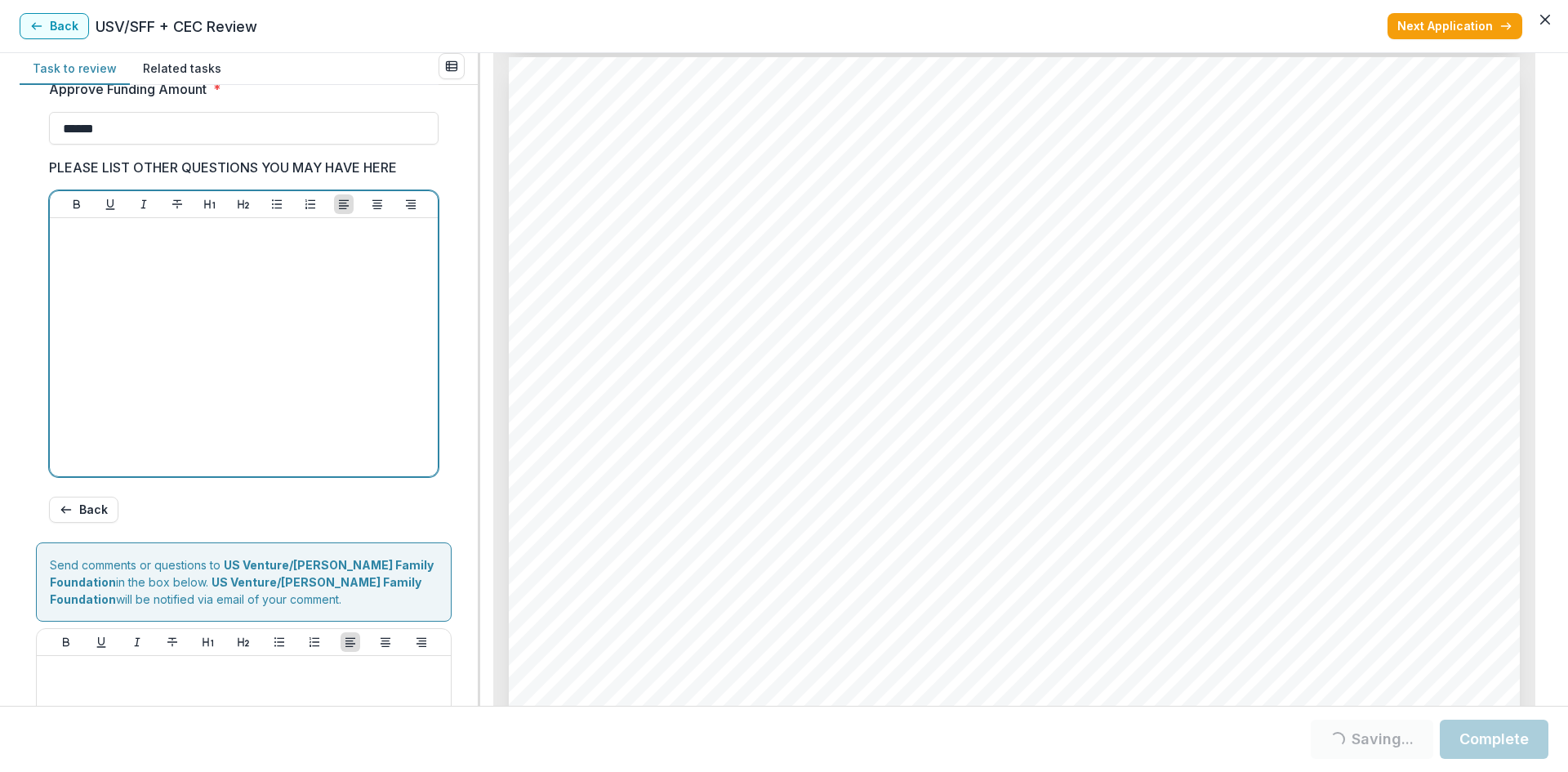
scroll to position [839, 0]
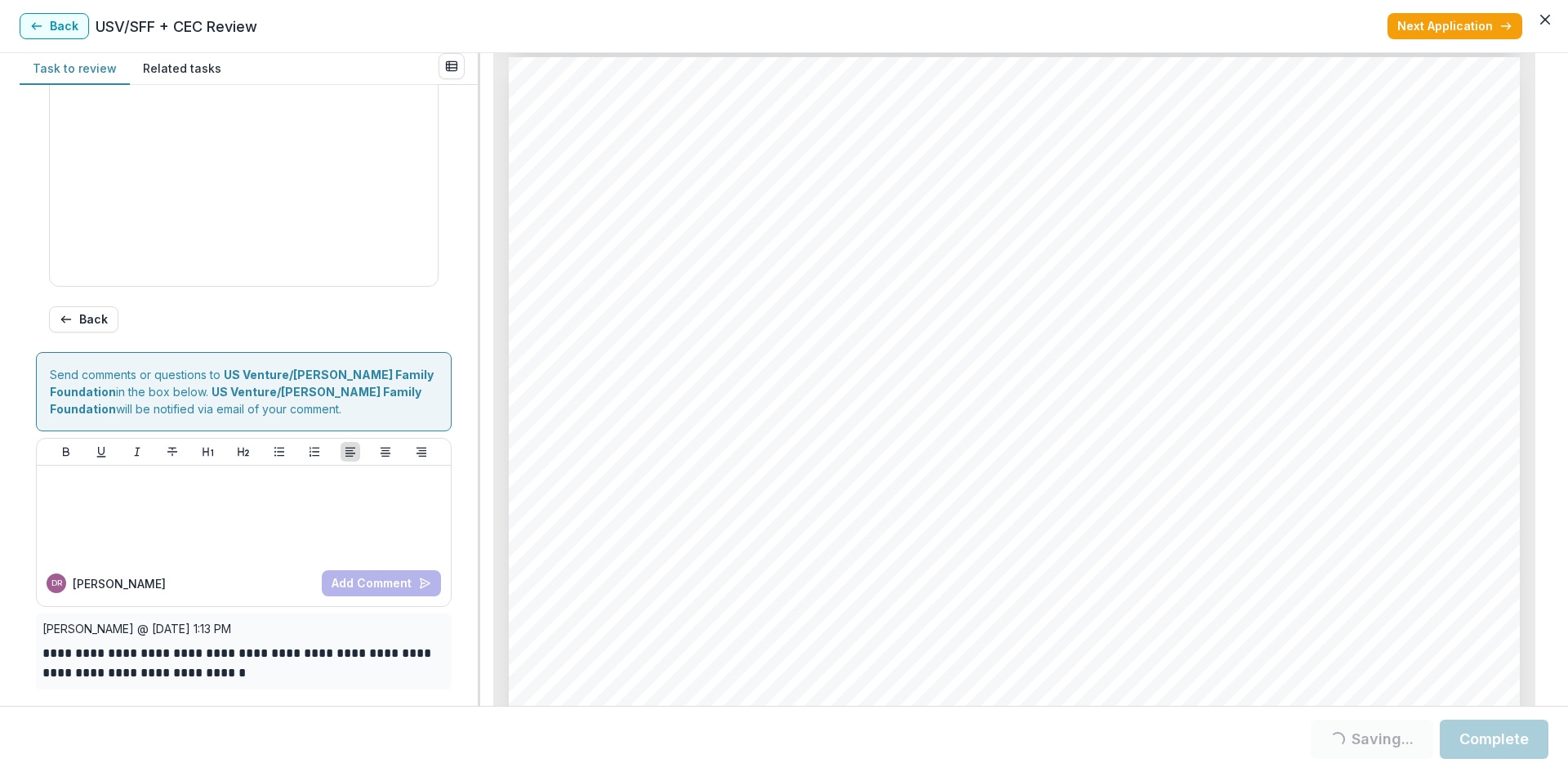
click at [1481, 744] on button "Complete" at bounding box center [1494, 740] width 109 height 39
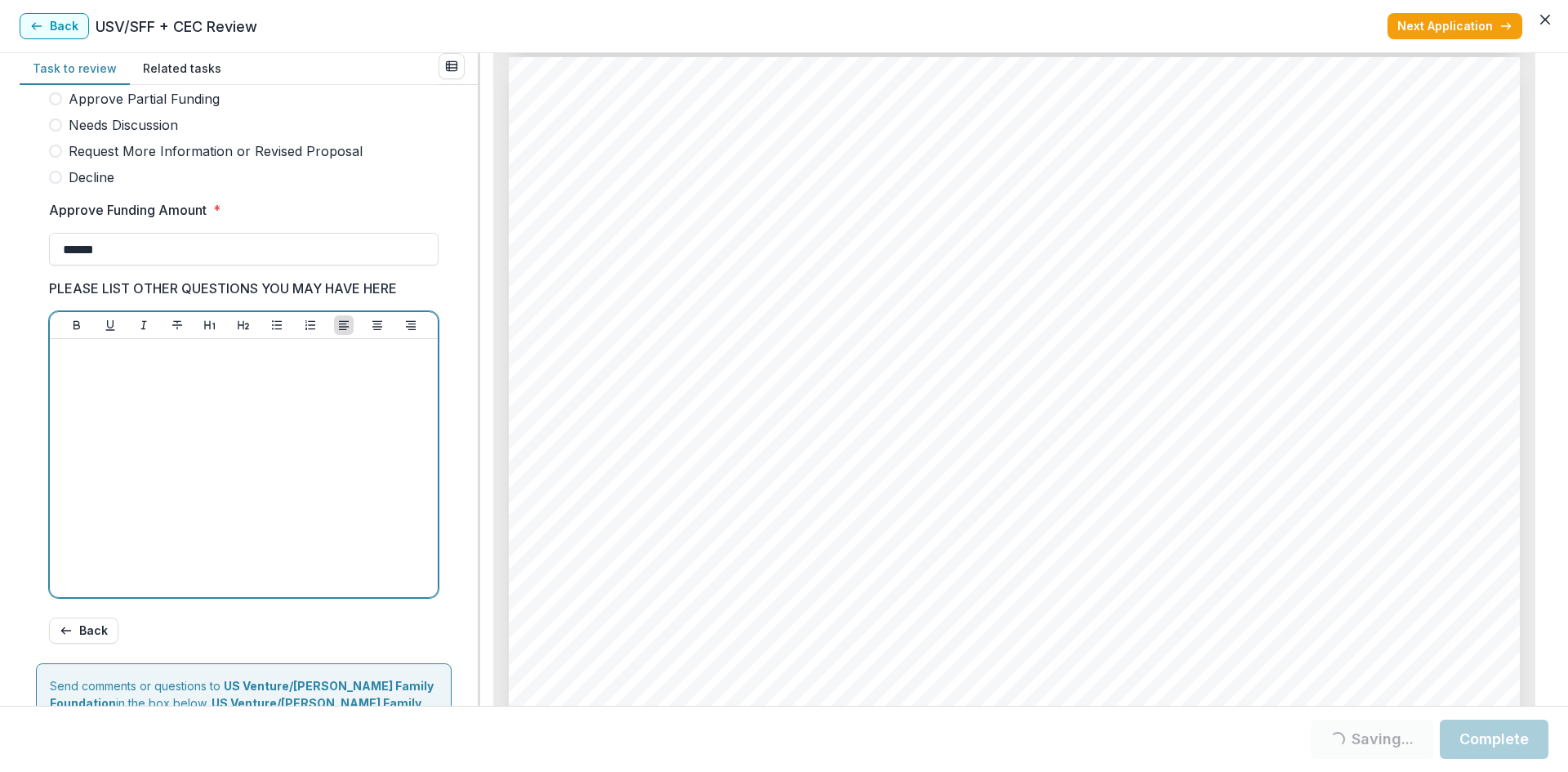
click at [151, 471] on div at bounding box center [243, 468] width 375 height 245
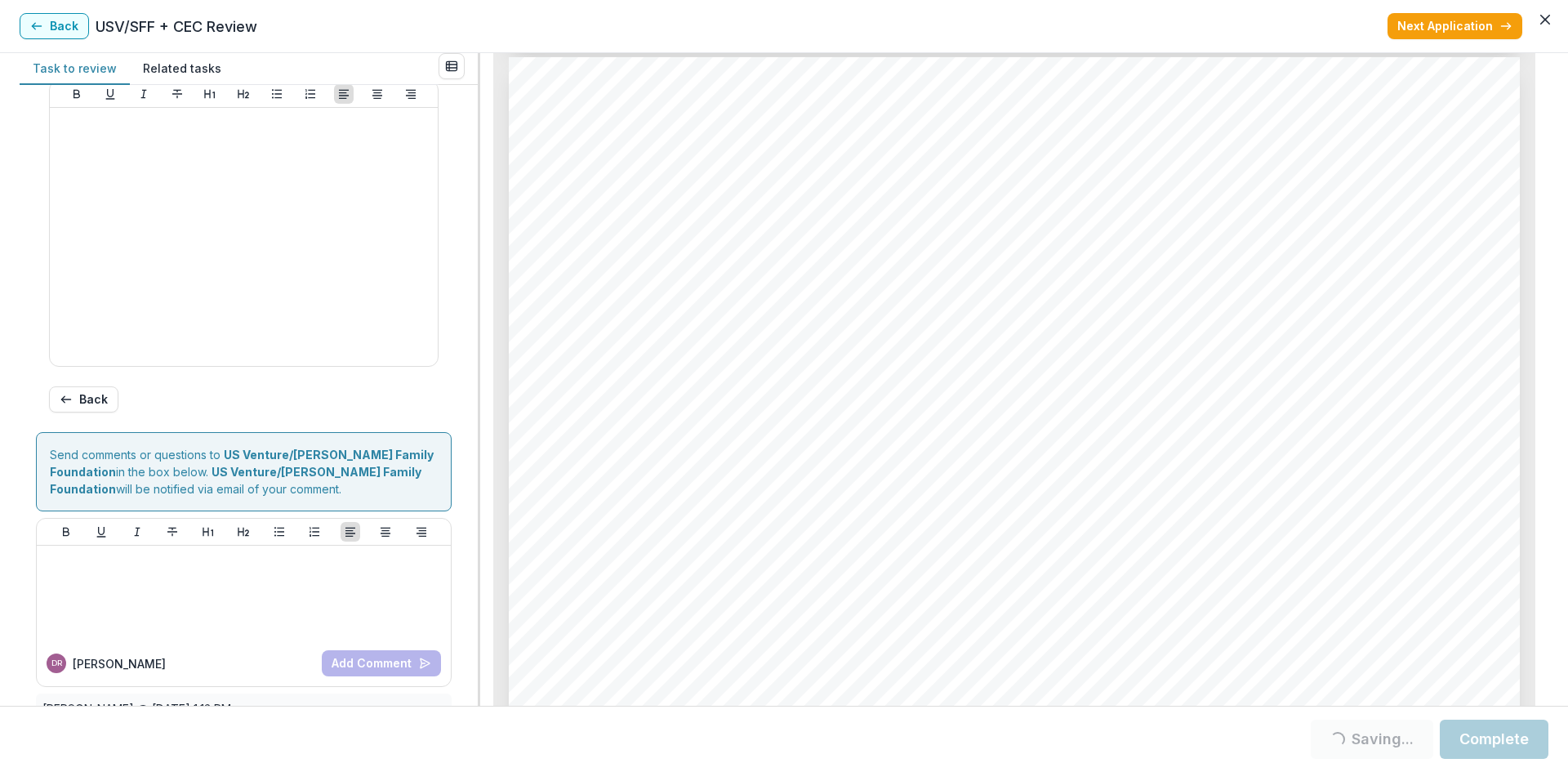
scroll to position [839, 0]
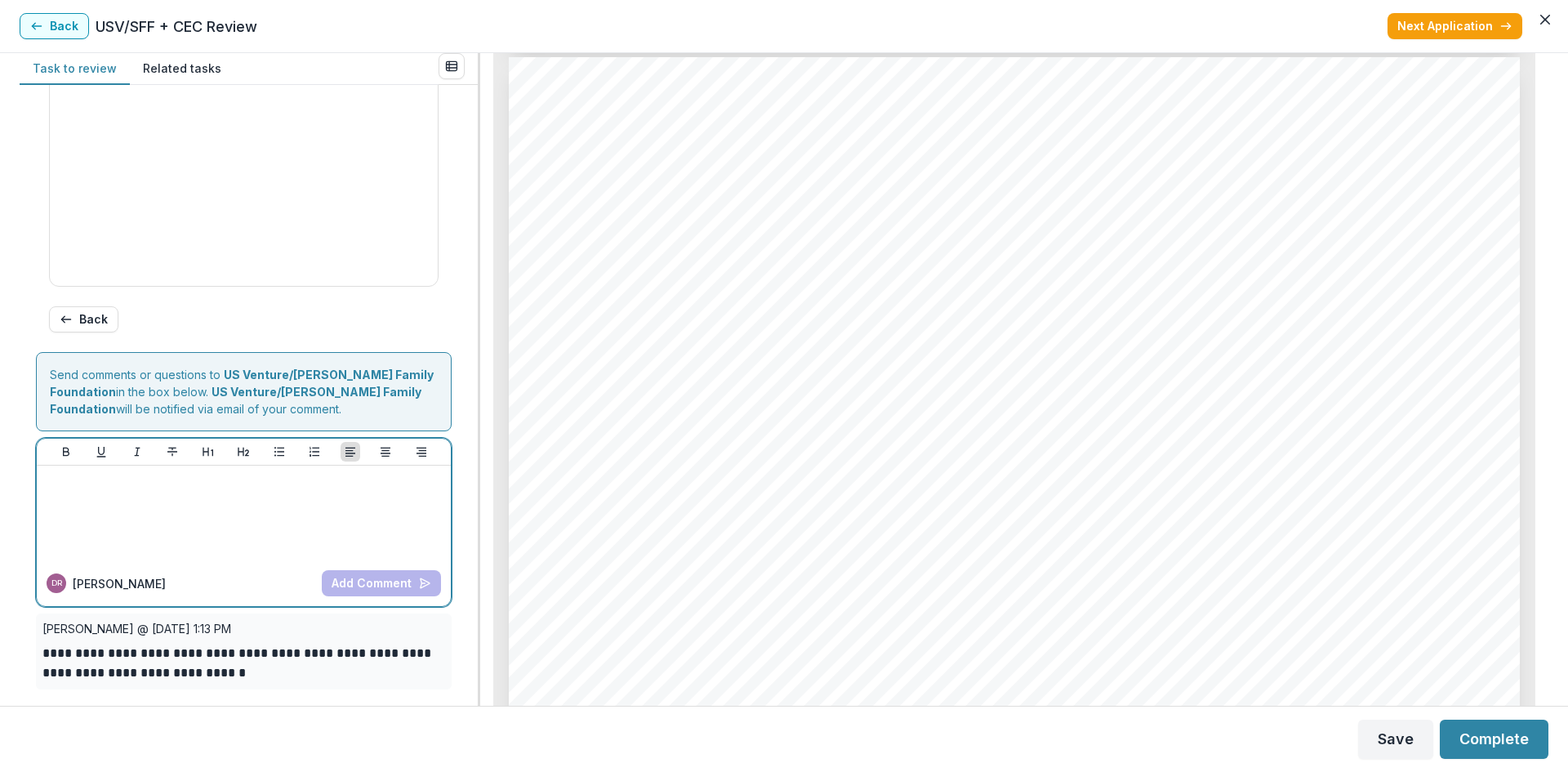
click at [243, 487] on p at bounding box center [241, 482] width 396 height 18
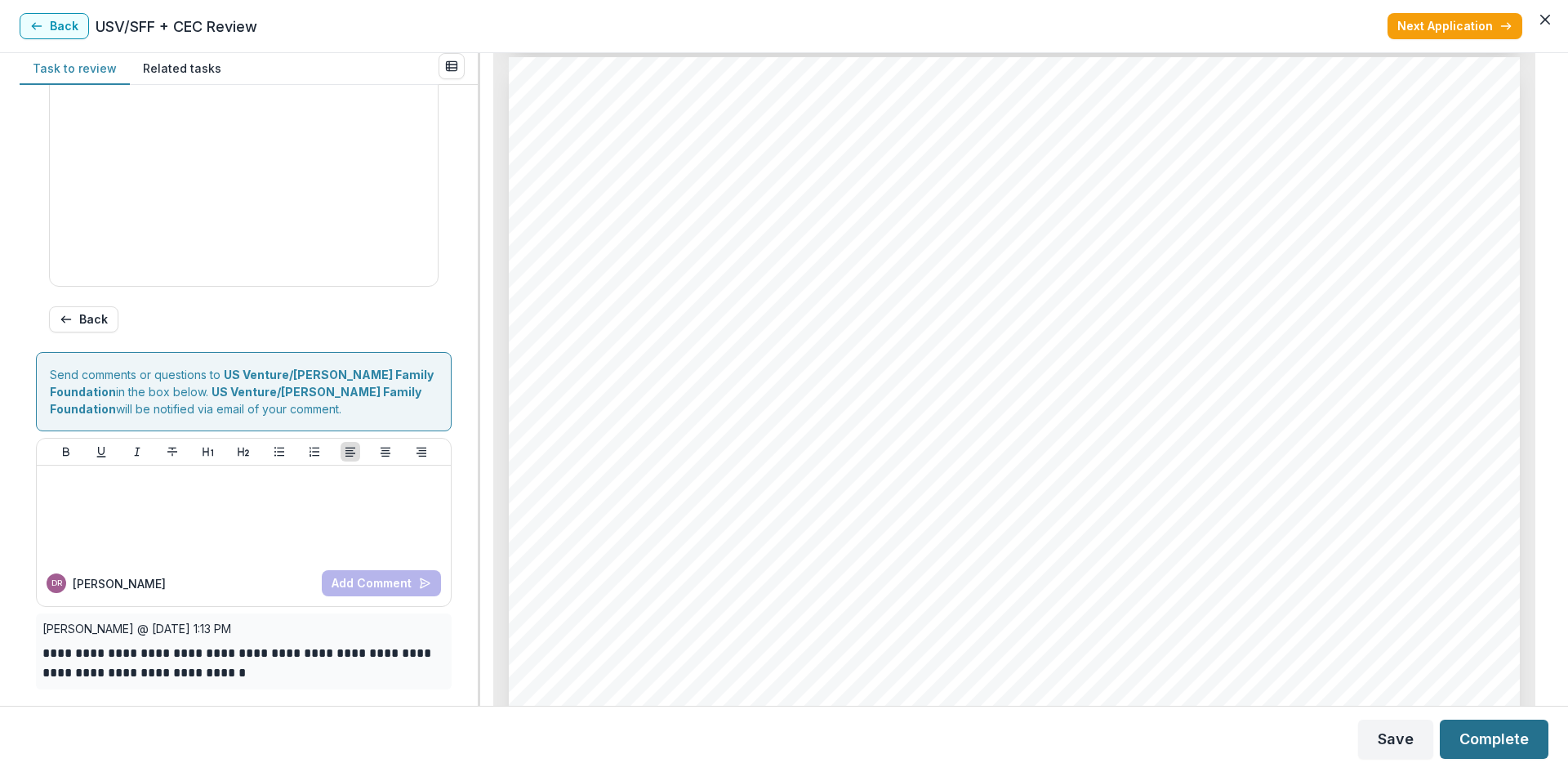
click at [1511, 740] on button "Complete" at bounding box center [1494, 740] width 109 height 39
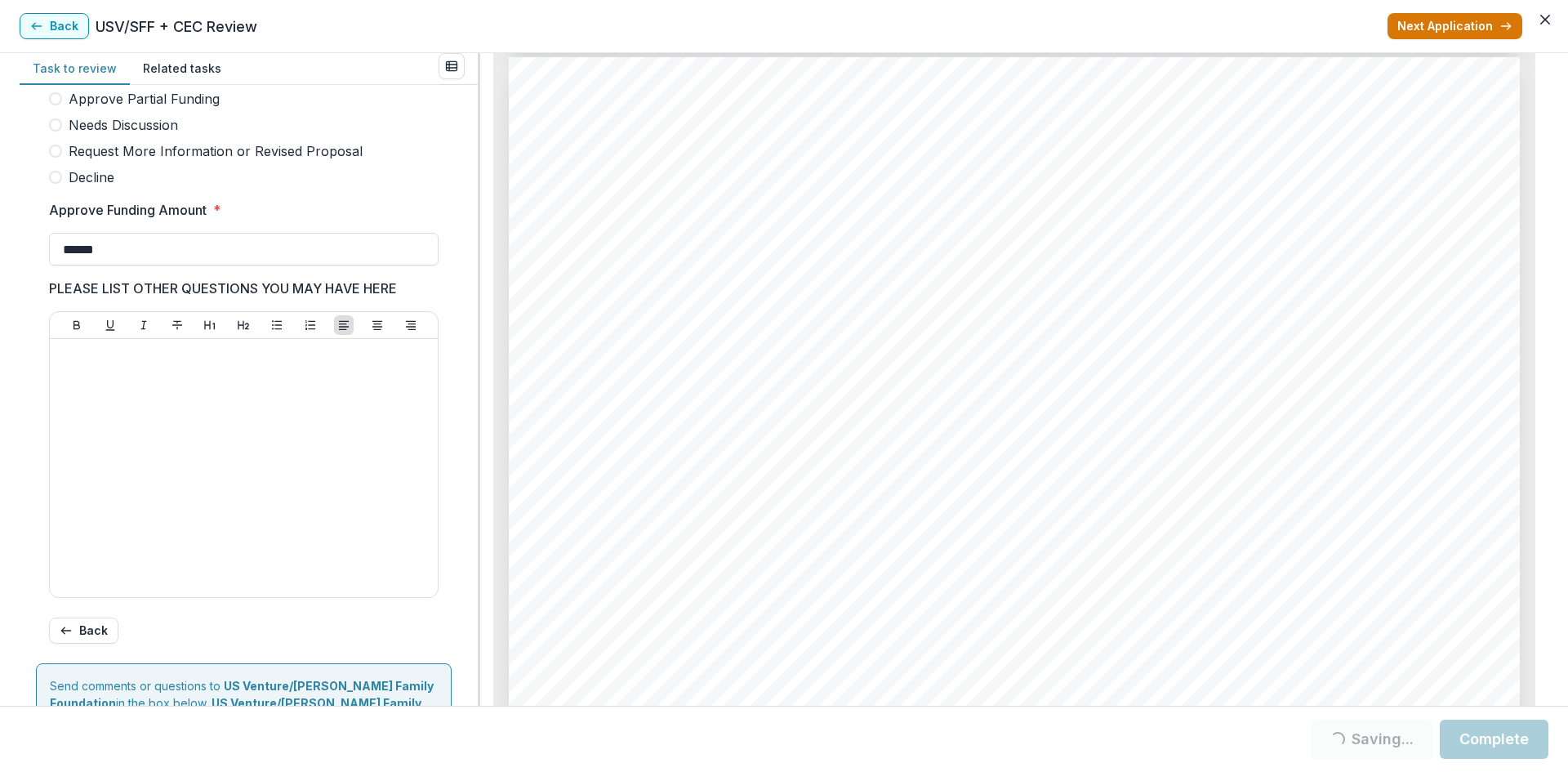
click at [1456, 20] on button "Next Application" at bounding box center [1454, 26] width 134 height 26
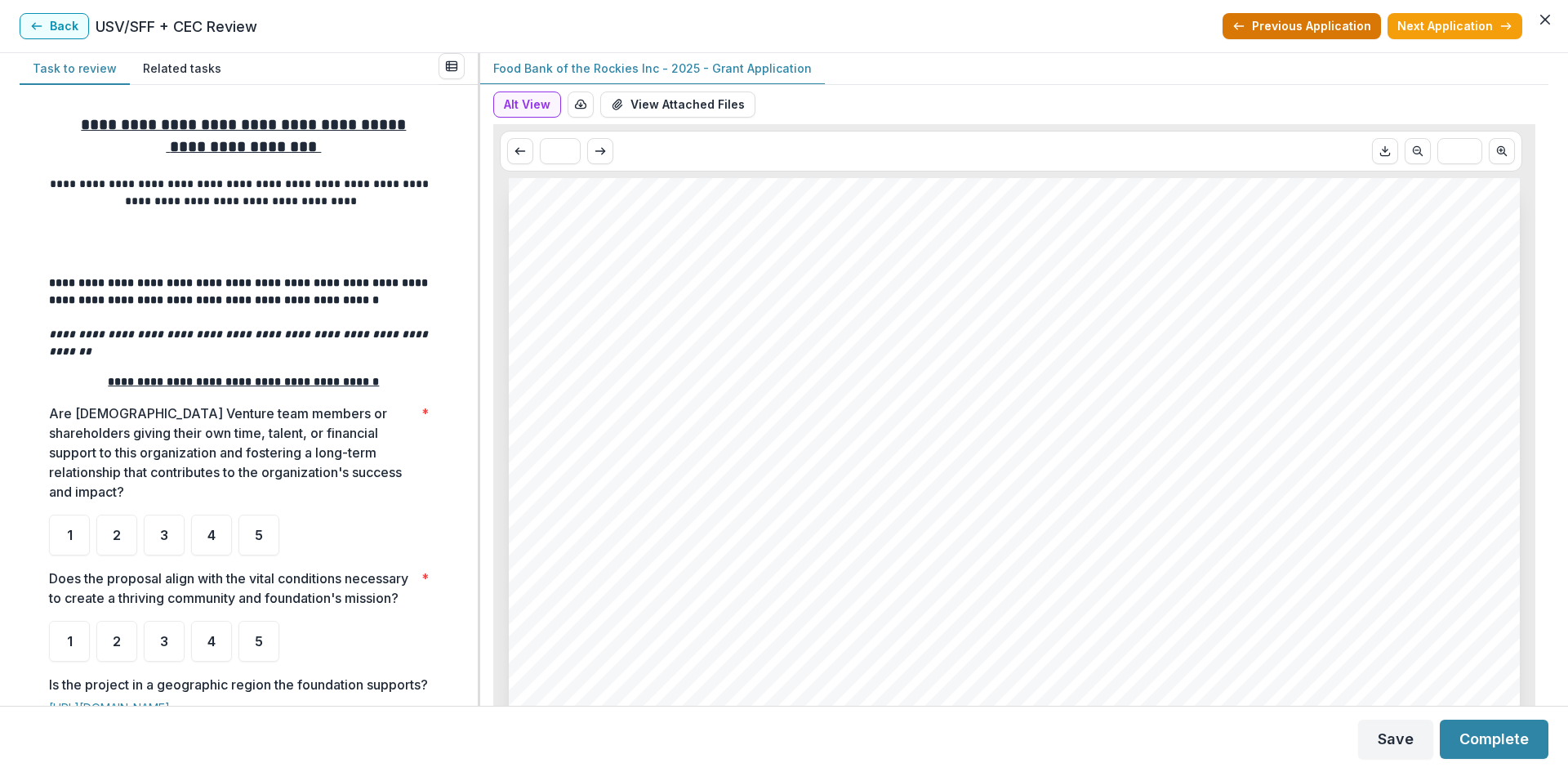
click at [1312, 31] on button "Previous Application" at bounding box center [1302, 26] width 159 height 26
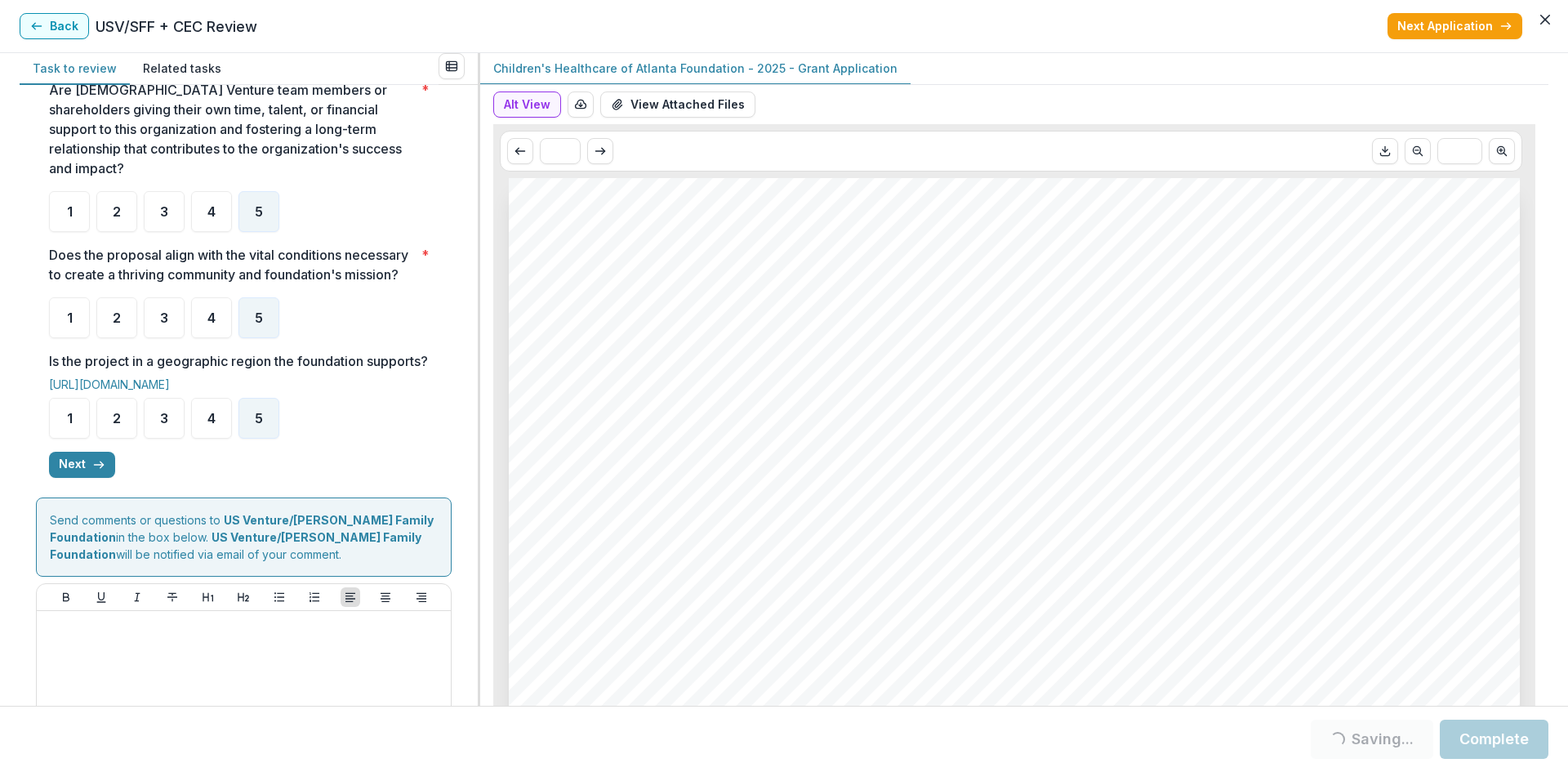
scroll to position [409, 0]
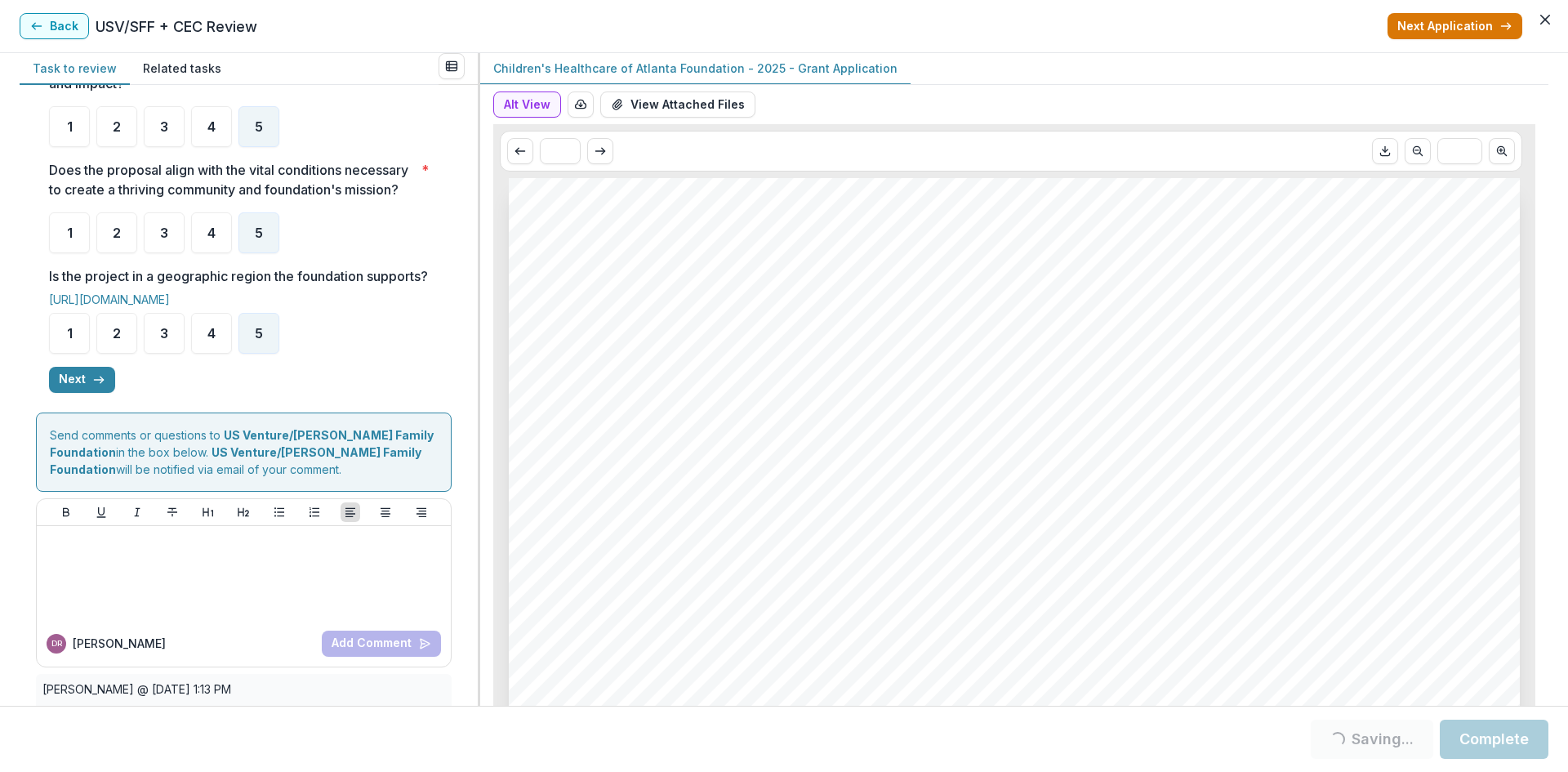
click at [1451, 21] on button "Next Application" at bounding box center [1454, 26] width 134 height 26
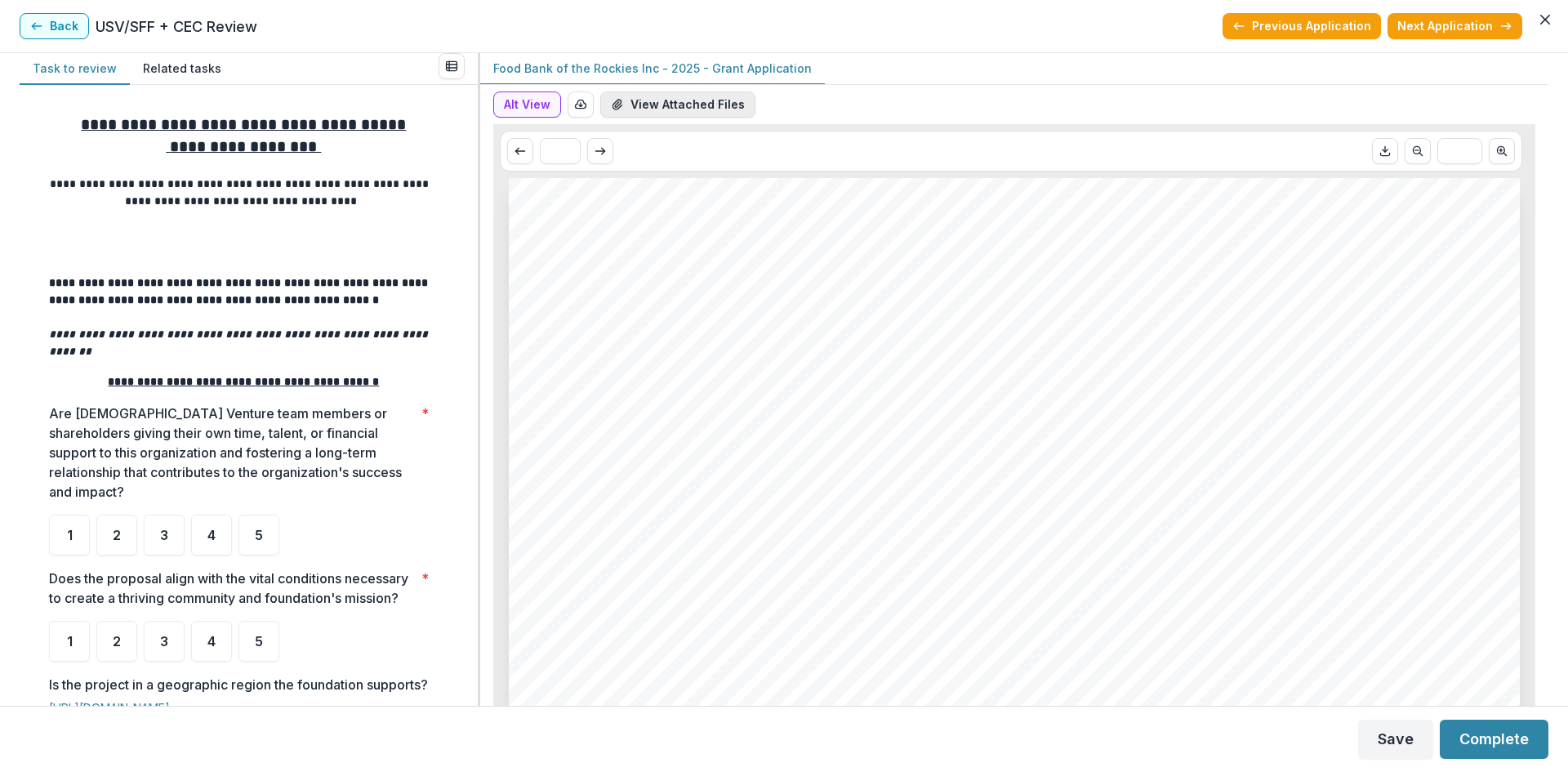
click at [674, 108] on button "View Attached Files" at bounding box center [678, 104] width 155 height 26
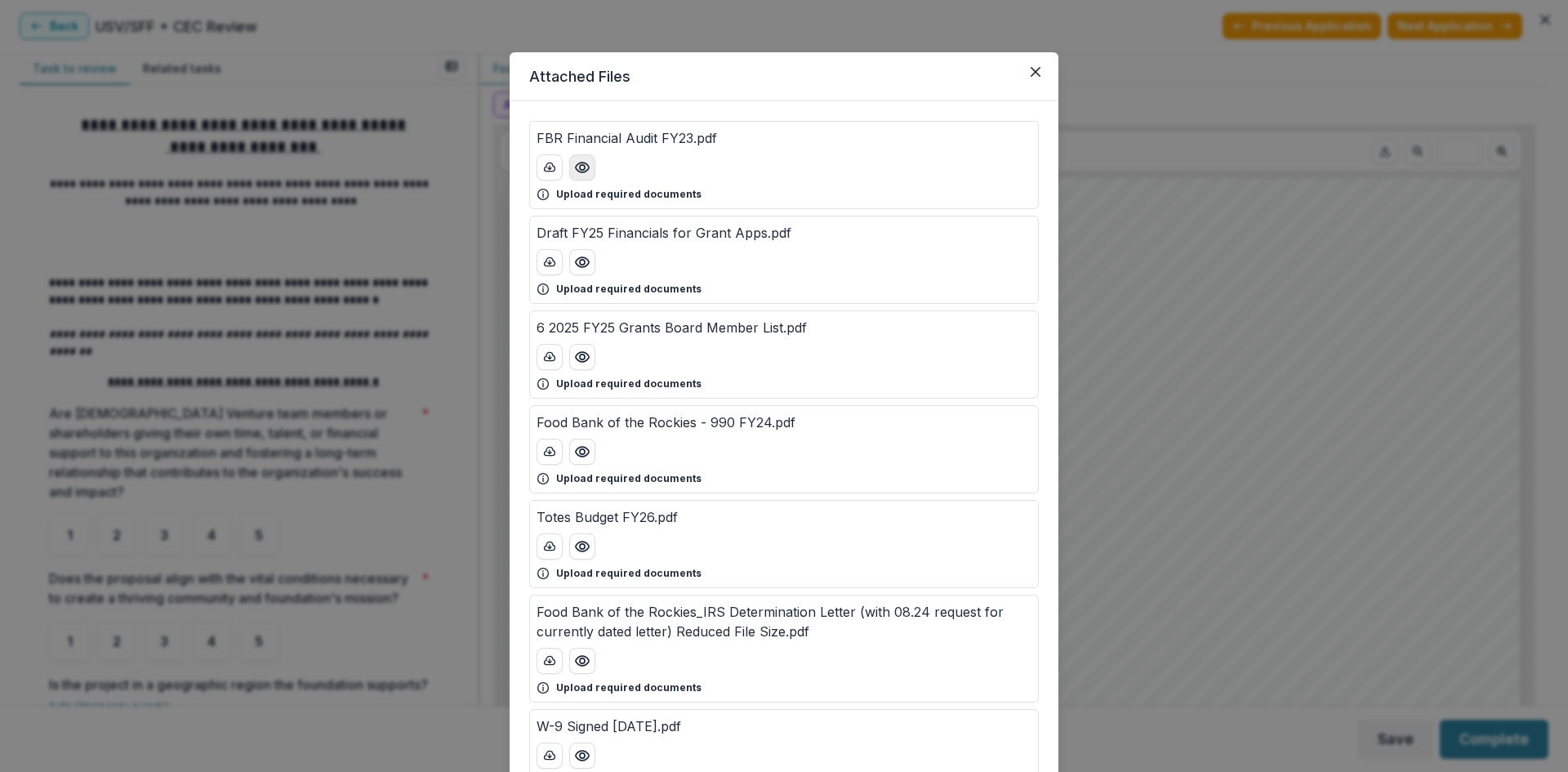
click at [584, 169] on icon "Preview FBR Financial Audit FY23.pdf" at bounding box center [582, 167] width 17 height 17
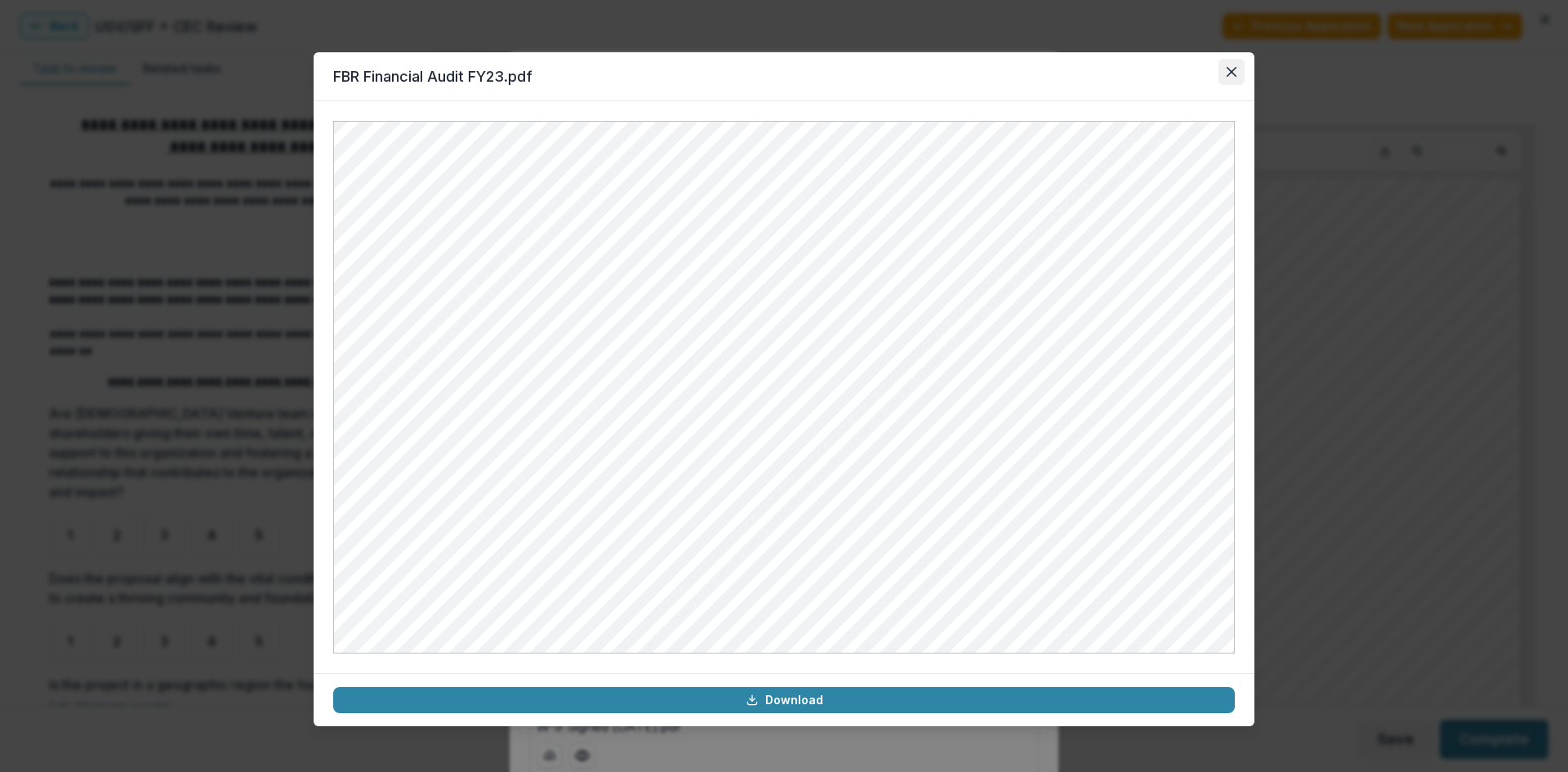
click at [1235, 77] on button "Close" at bounding box center [1232, 72] width 26 height 26
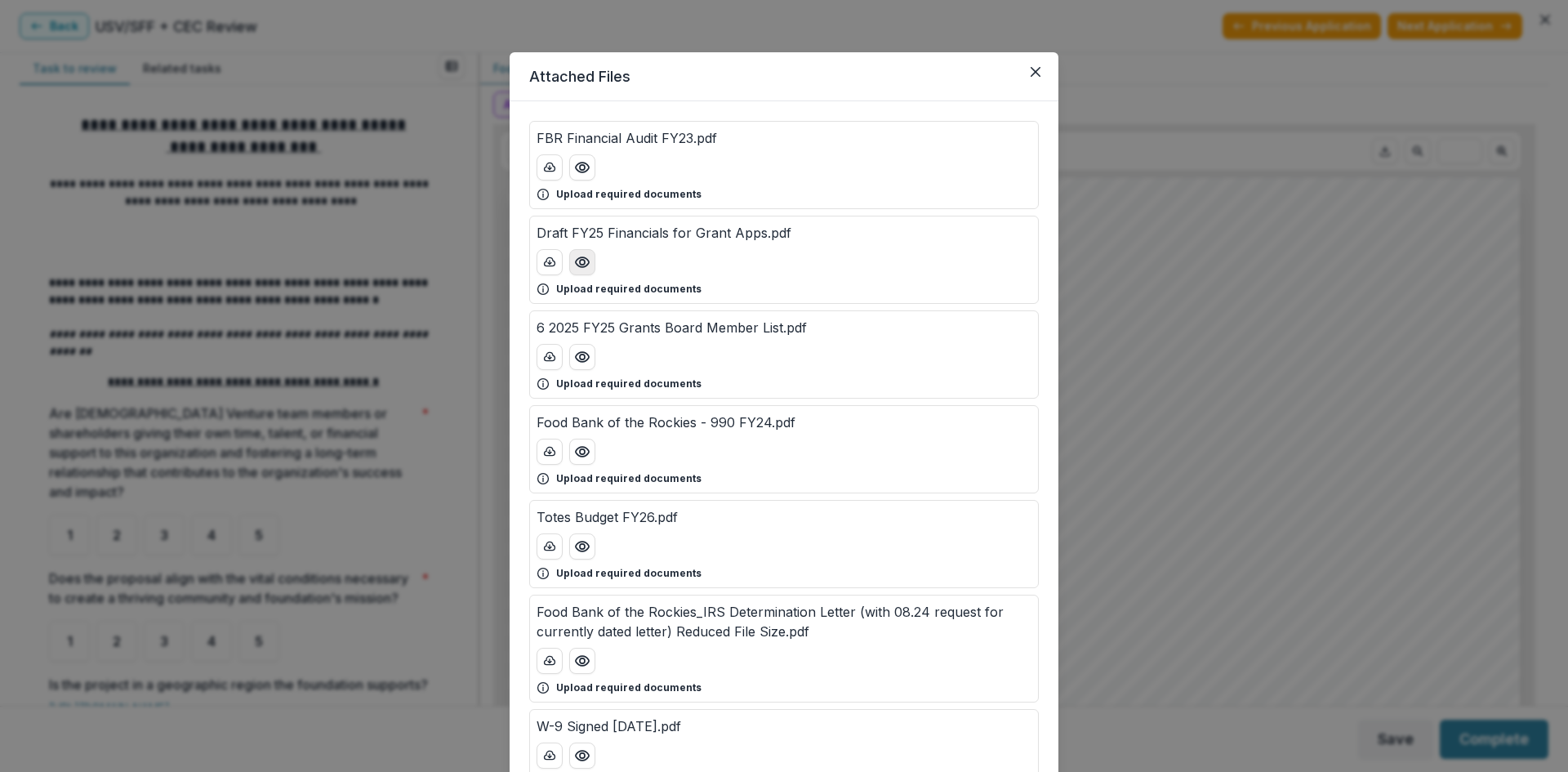
click at [576, 262] on icon "Preview Draft FY25 Financials for Grant Apps.pdf" at bounding box center [582, 262] width 17 height 17
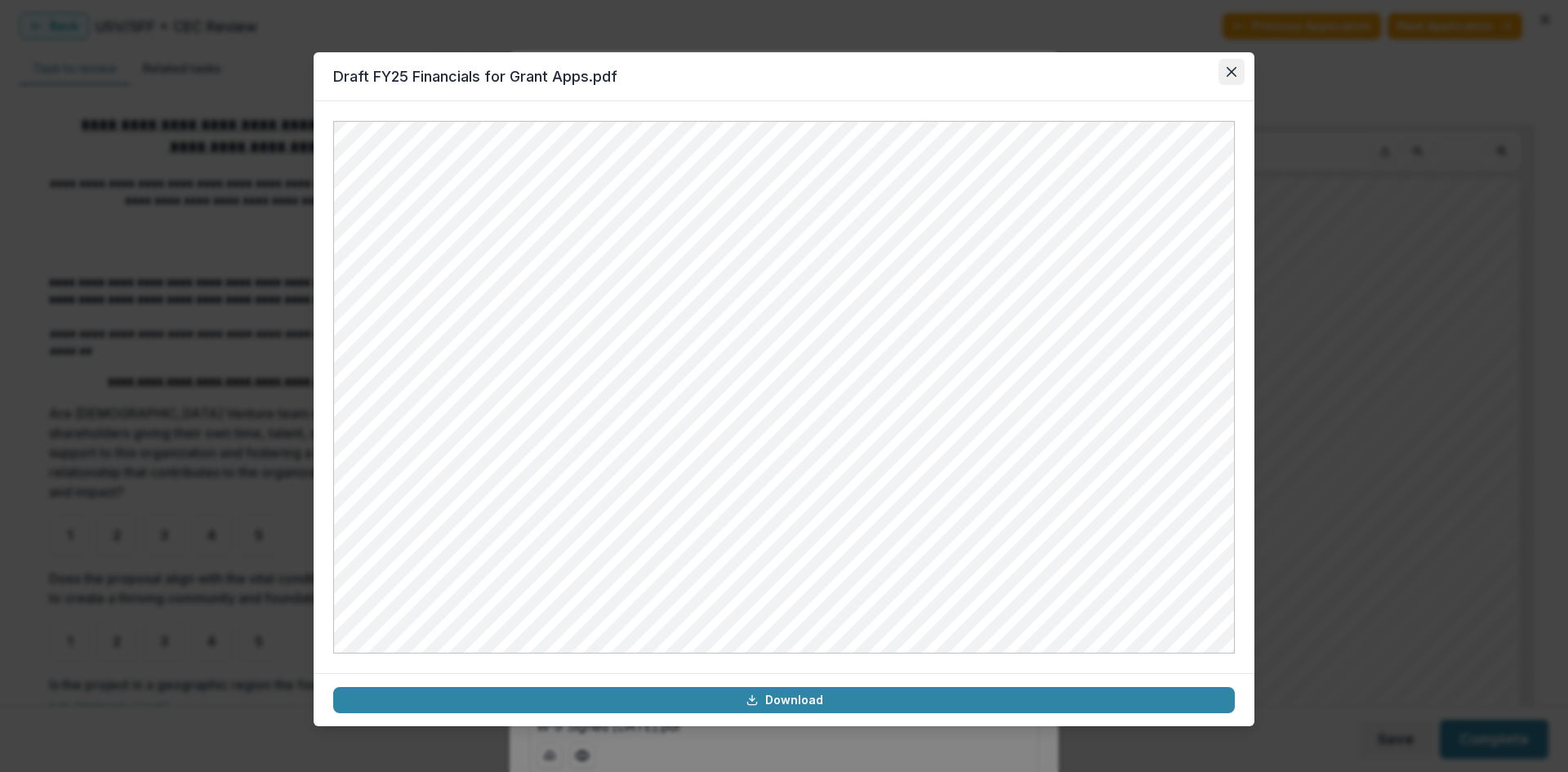
click at [1226, 76] on button "Close" at bounding box center [1232, 72] width 26 height 26
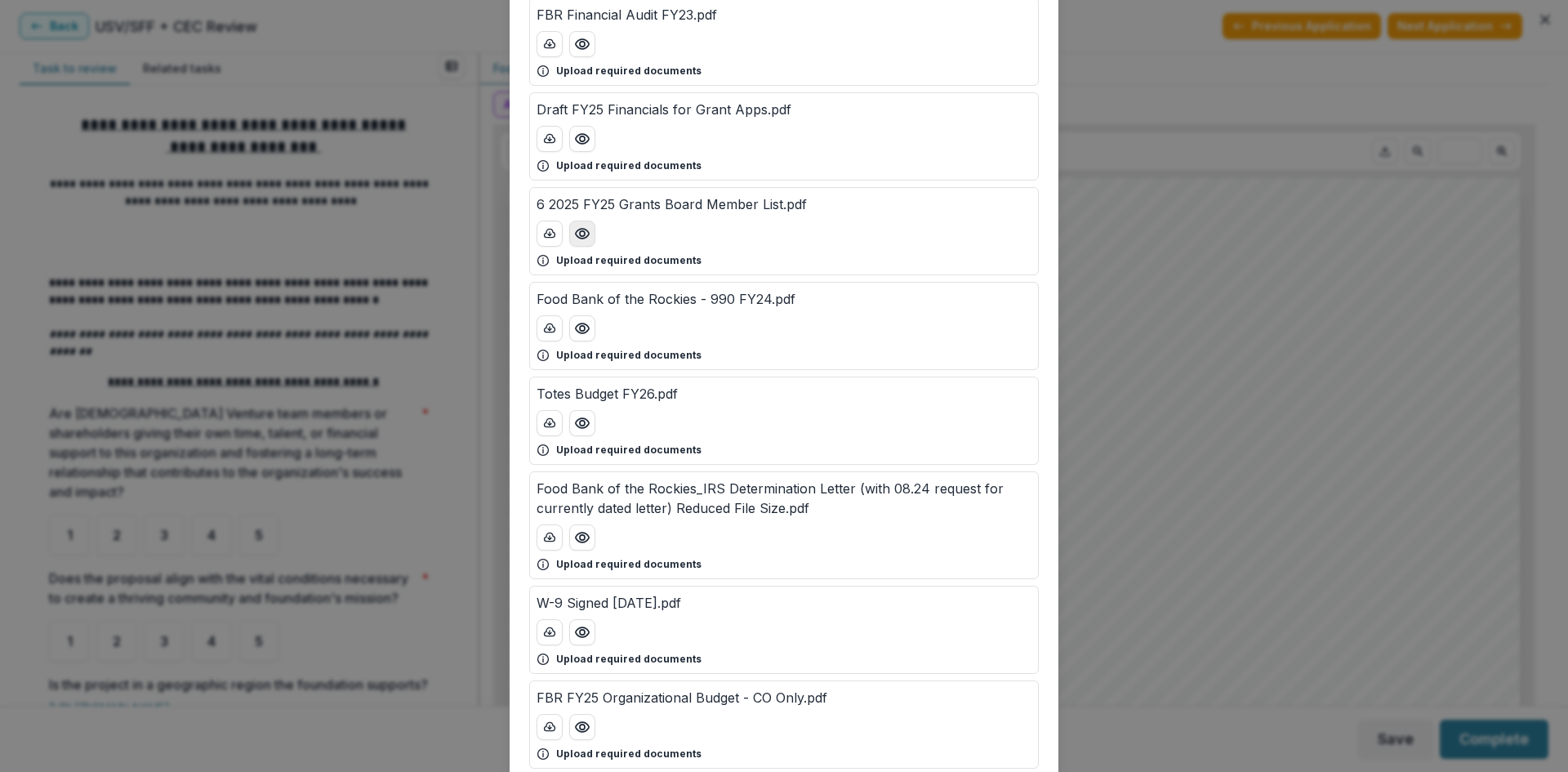
scroll to position [164, 0]
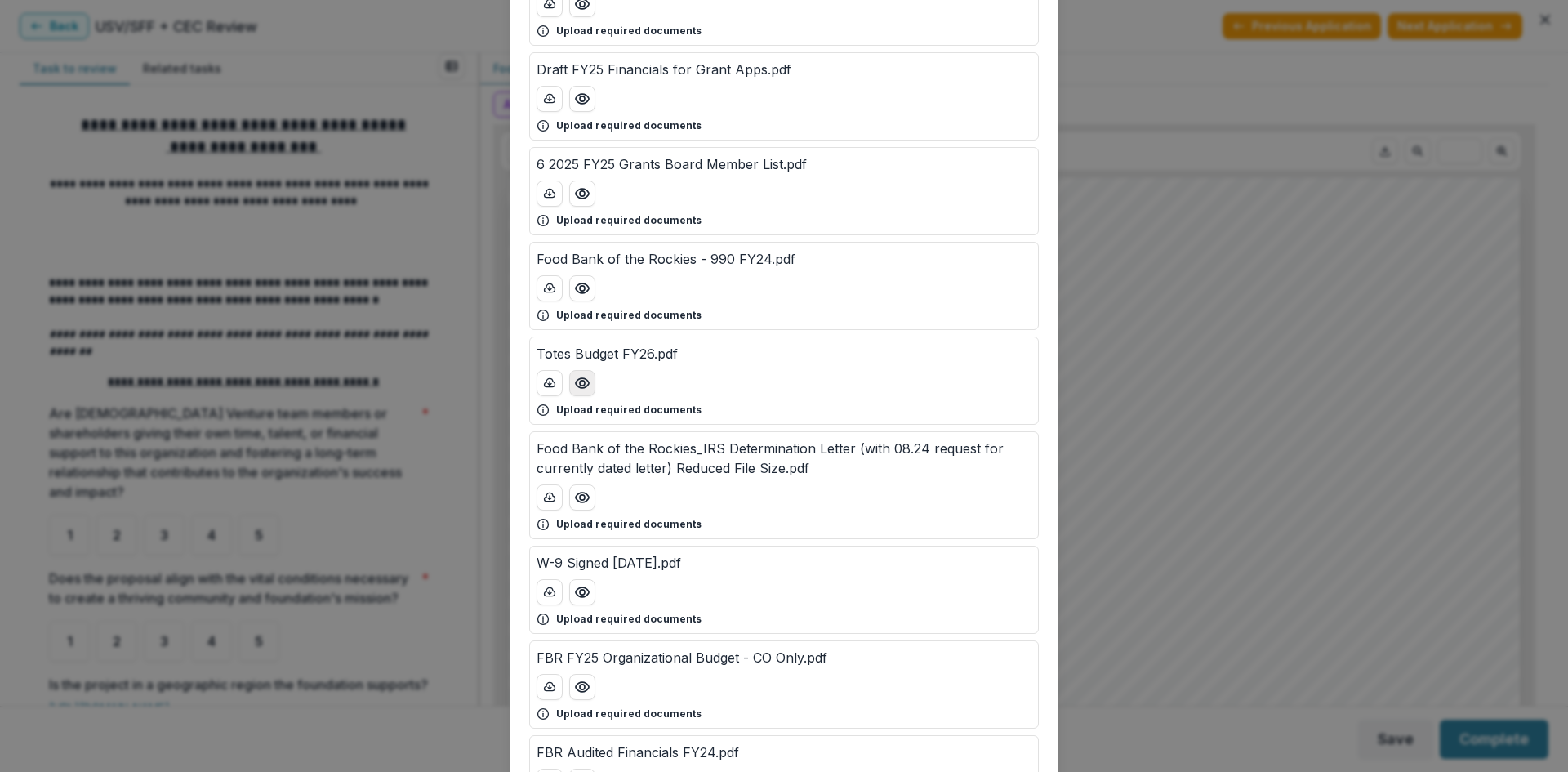
click at [576, 382] on icon "Preview Totes Budget FY26.pdf" at bounding box center [582, 384] width 13 height 10
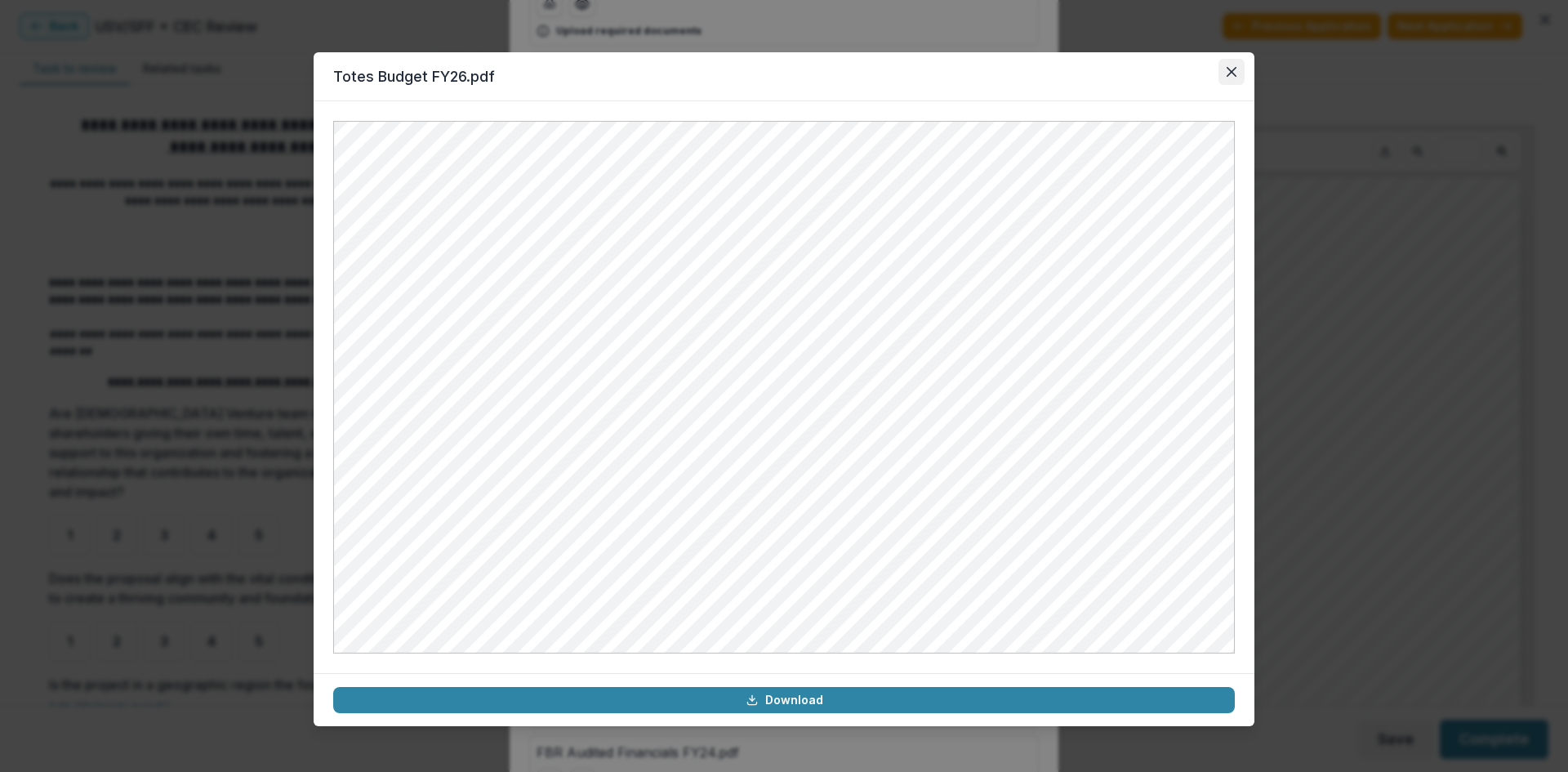
click at [1227, 66] on button "Close" at bounding box center [1232, 72] width 26 height 26
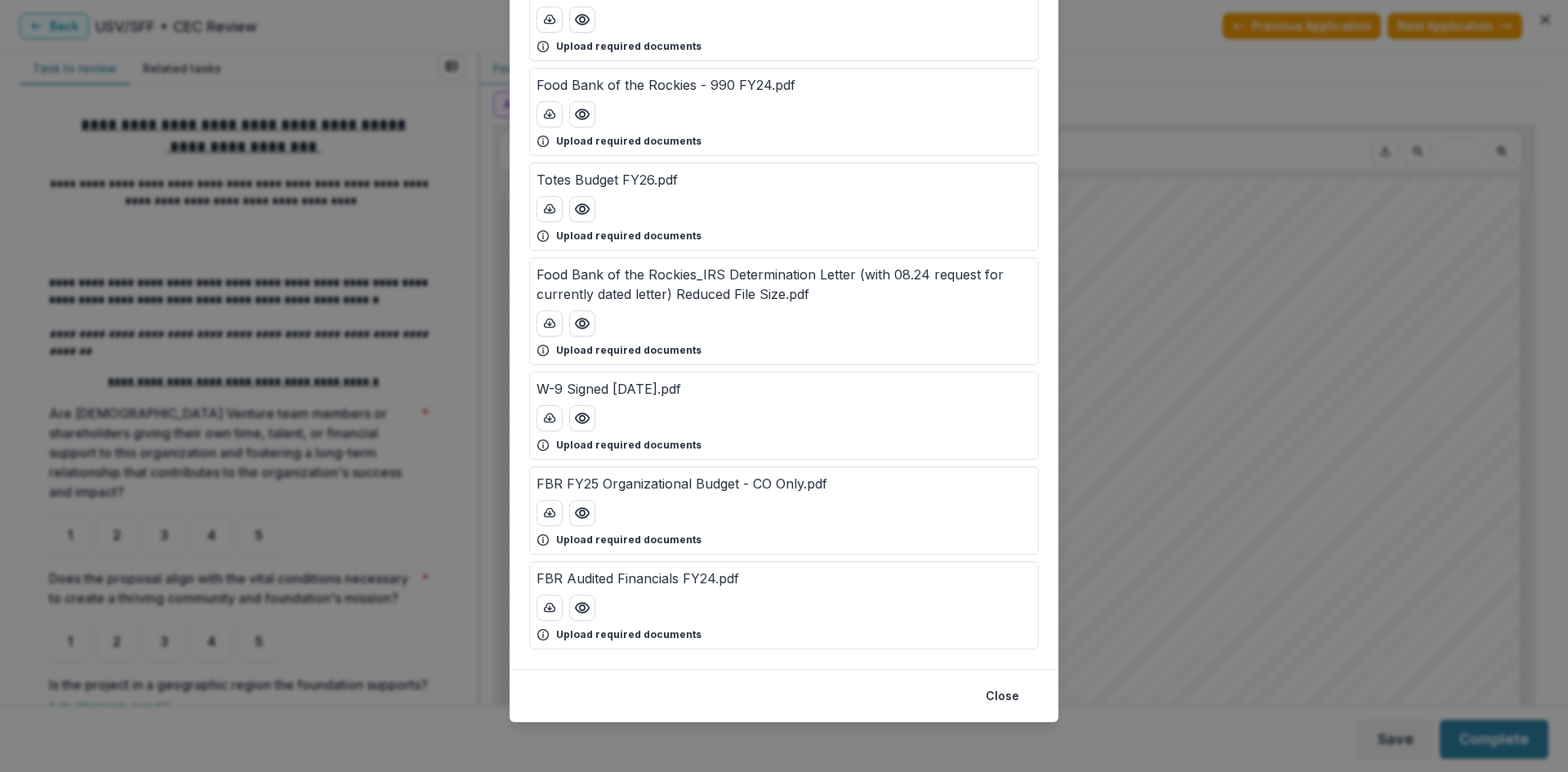
scroll to position [340, 0]
click at [575, 515] on icon "Preview FBR FY25 Organizational Budget - CO Only.pdf" at bounding box center [582, 510] width 17 height 17
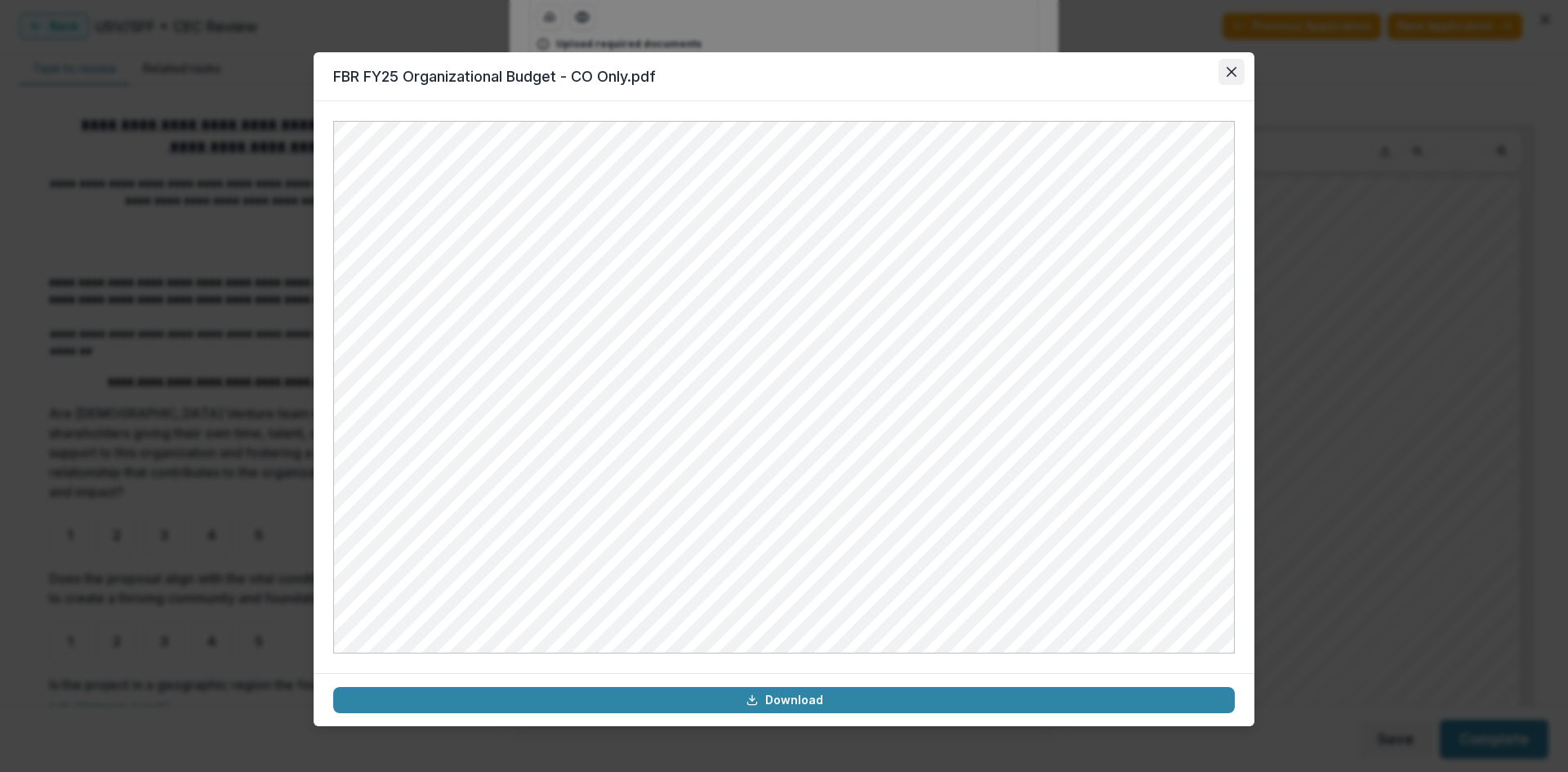
click at [1236, 64] on button "Close" at bounding box center [1232, 72] width 26 height 26
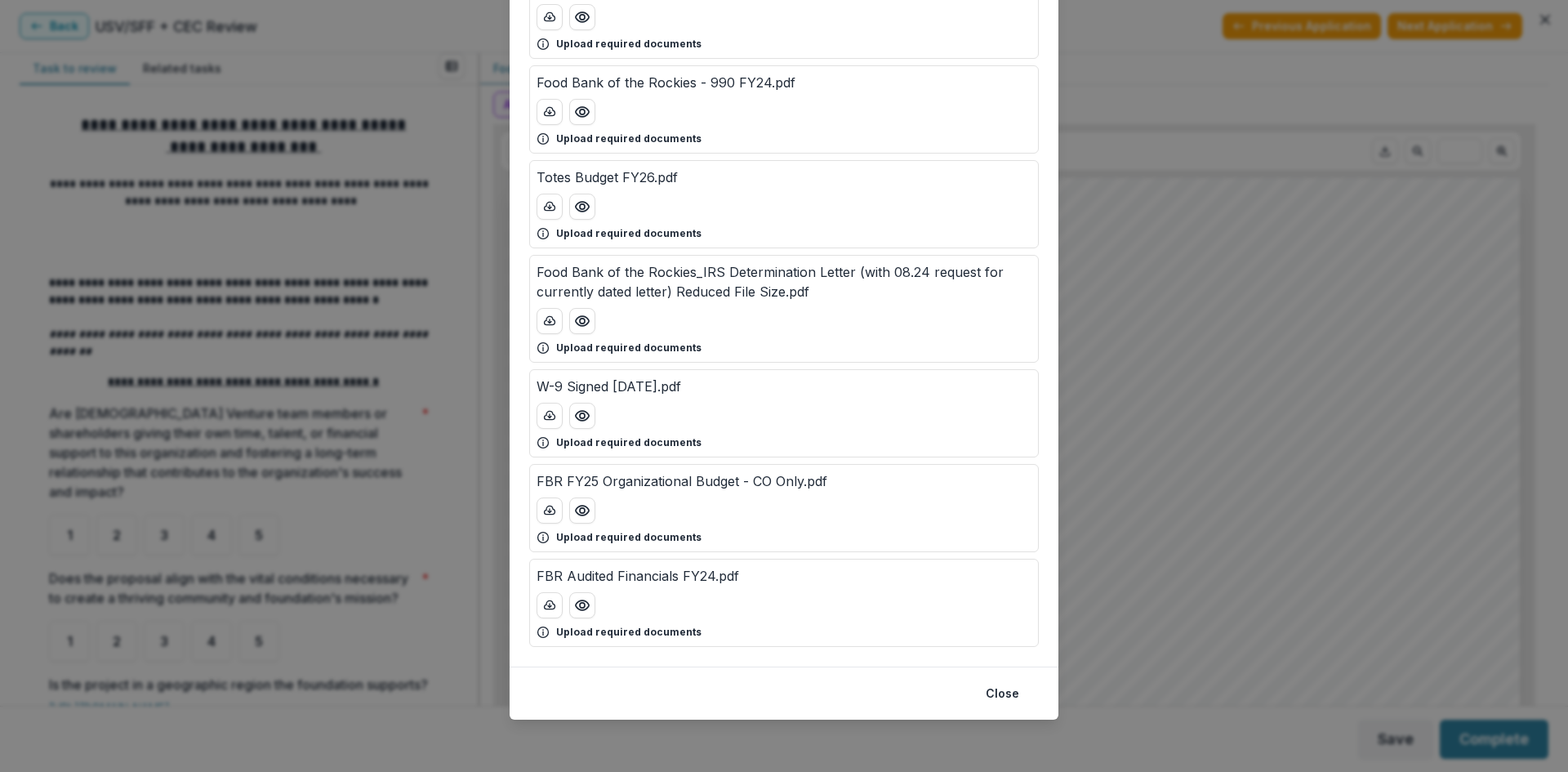
click at [1003, 696] on button "Close" at bounding box center [1003, 694] width 53 height 26
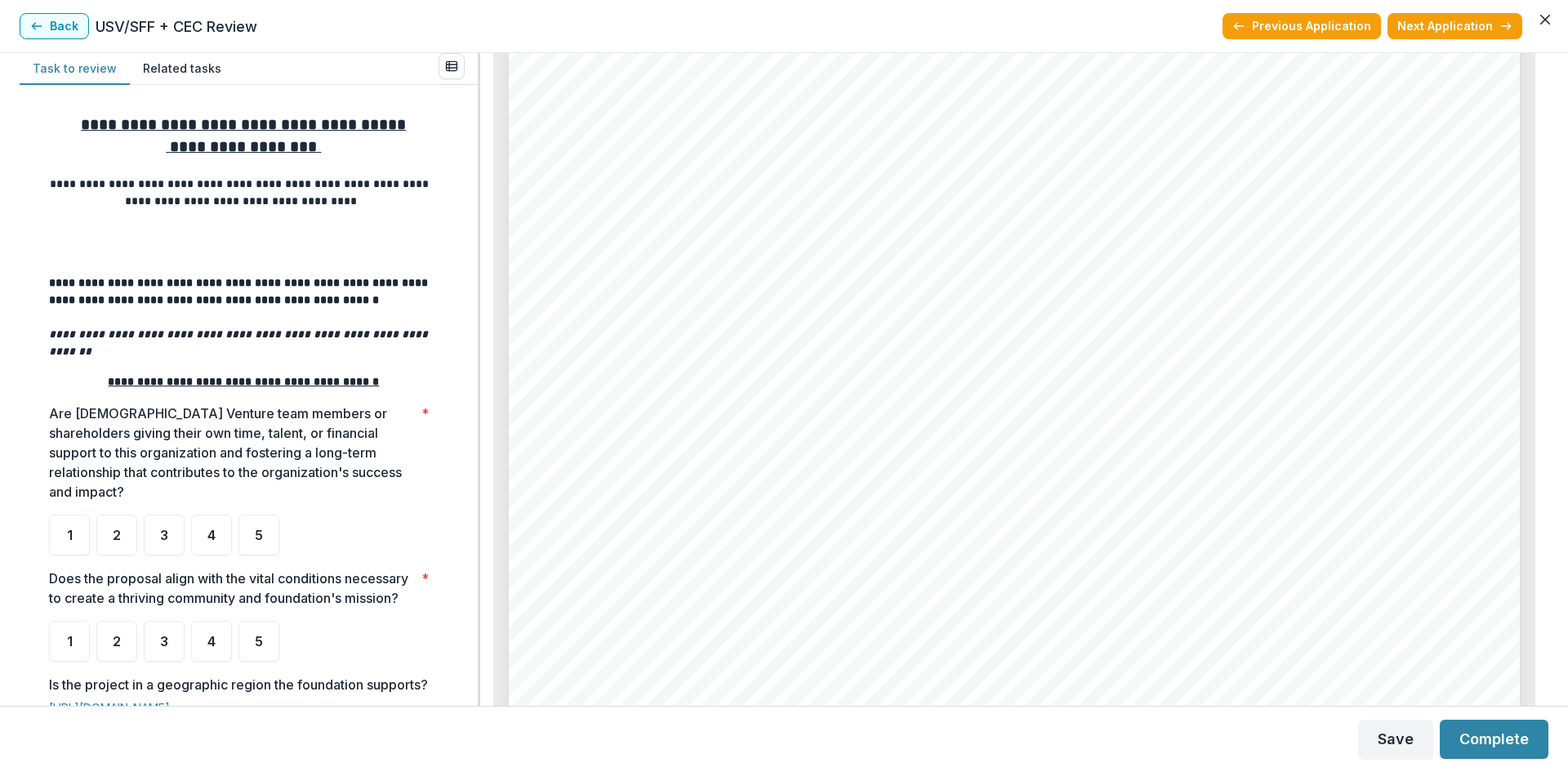
scroll to position [5148, 0]
click at [257, 529] on span "5" at bounding box center [259, 535] width 8 height 13
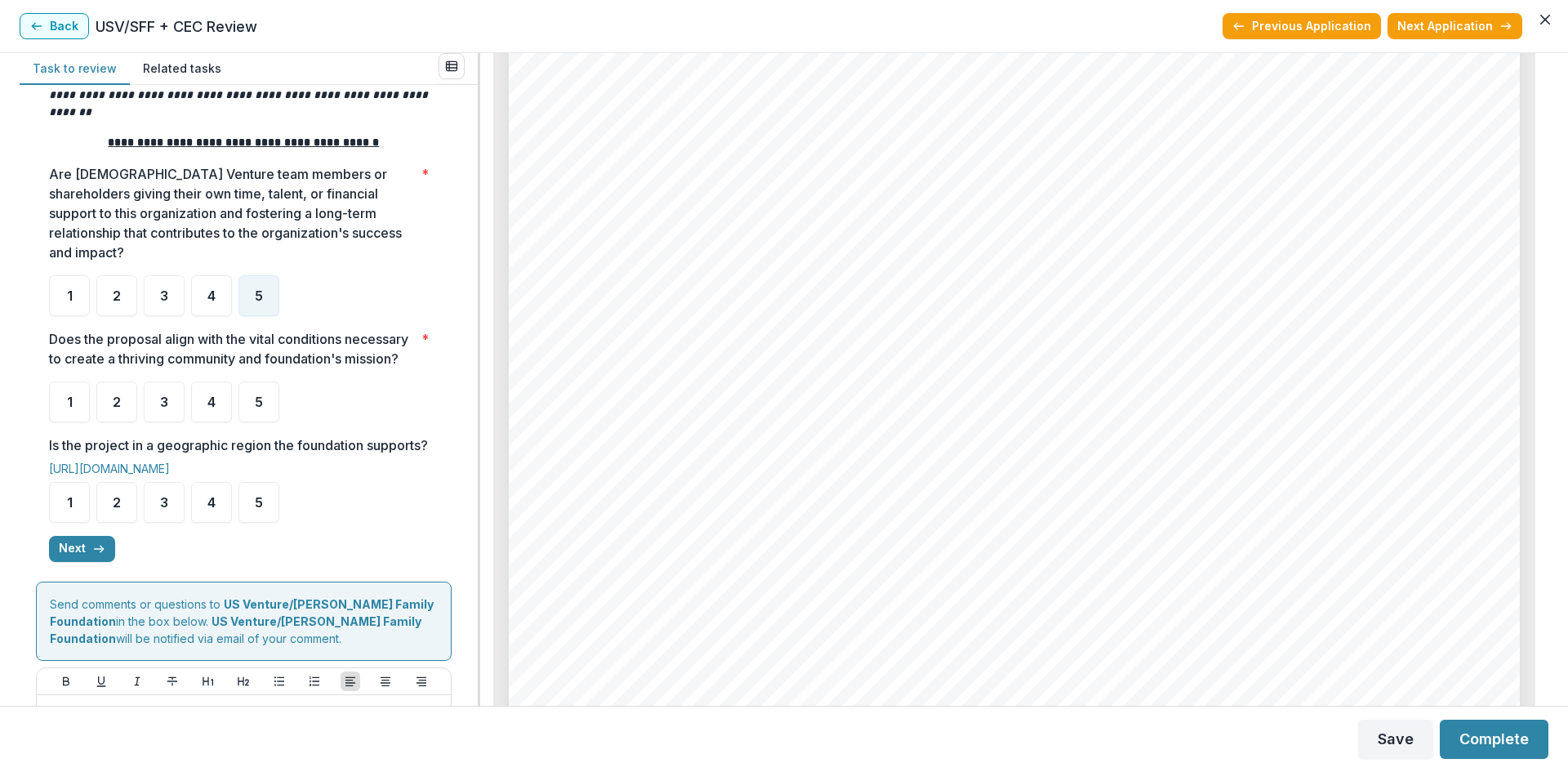
scroll to position [245, 0]
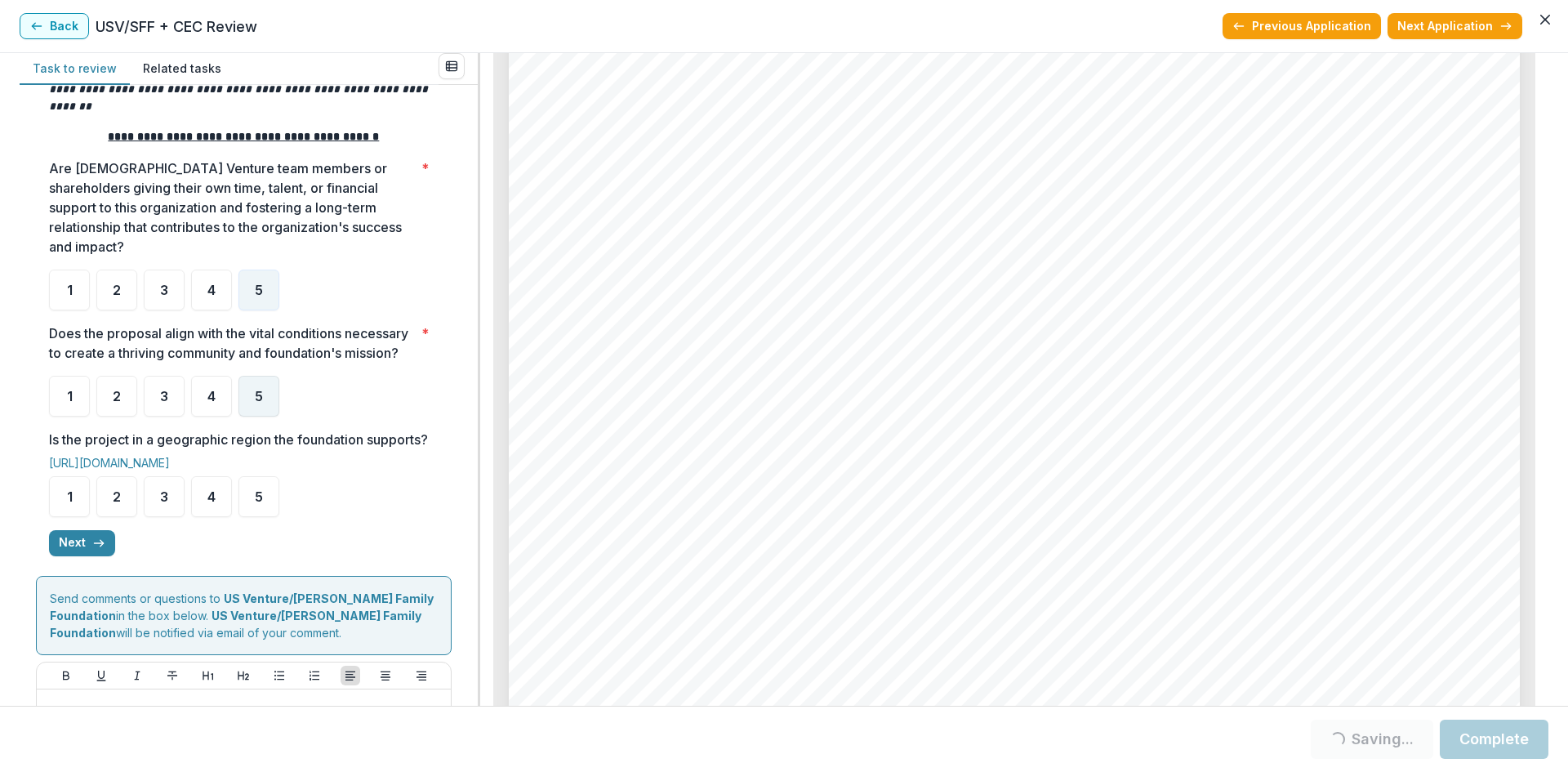
click at [267, 399] on div "5" at bounding box center [259, 396] width 41 height 41
click at [256, 517] on div "5" at bounding box center [259, 497] width 41 height 41
click at [66, 556] on button "Next" at bounding box center [81, 543] width 66 height 26
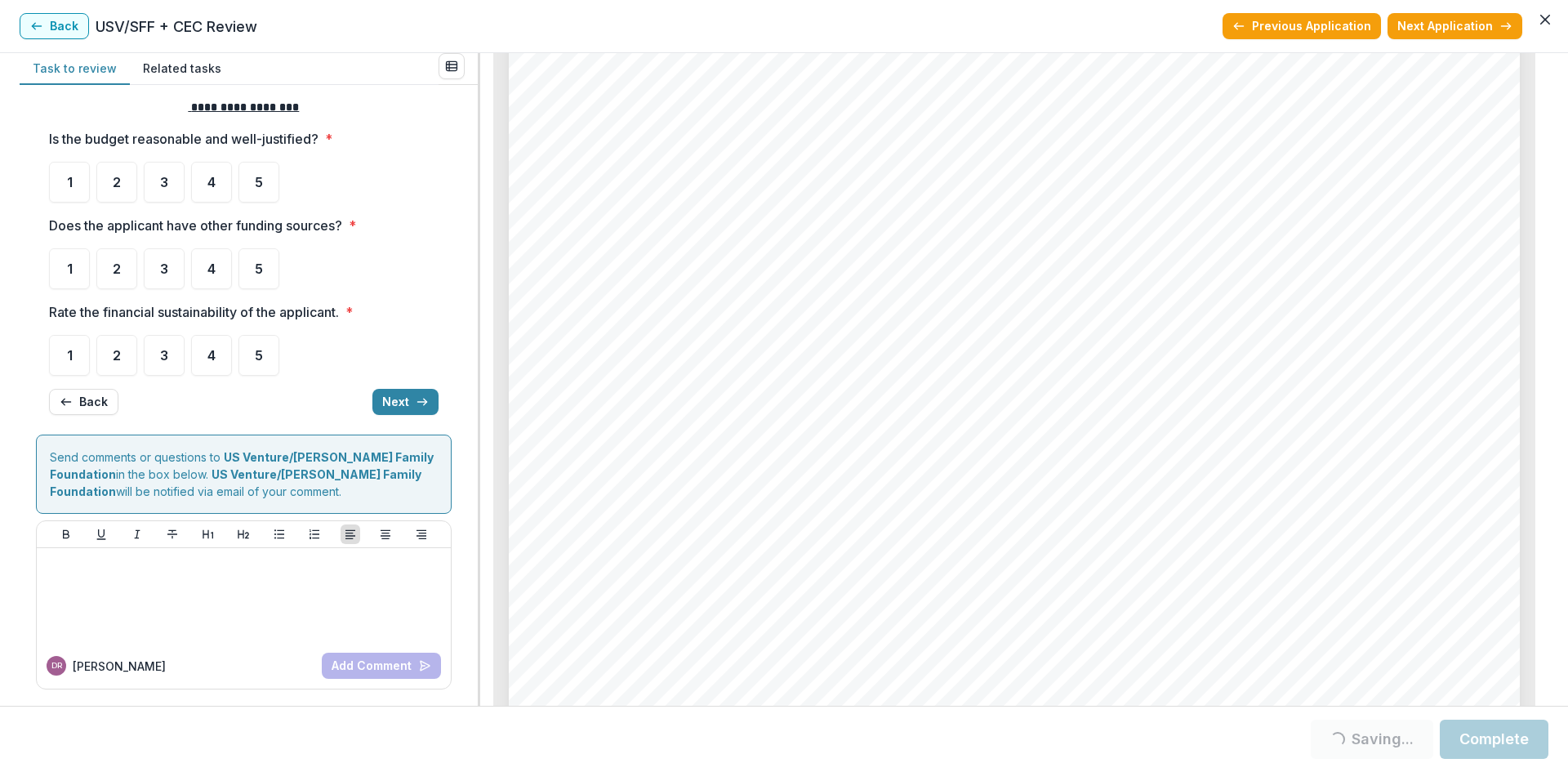
scroll to position [0, 0]
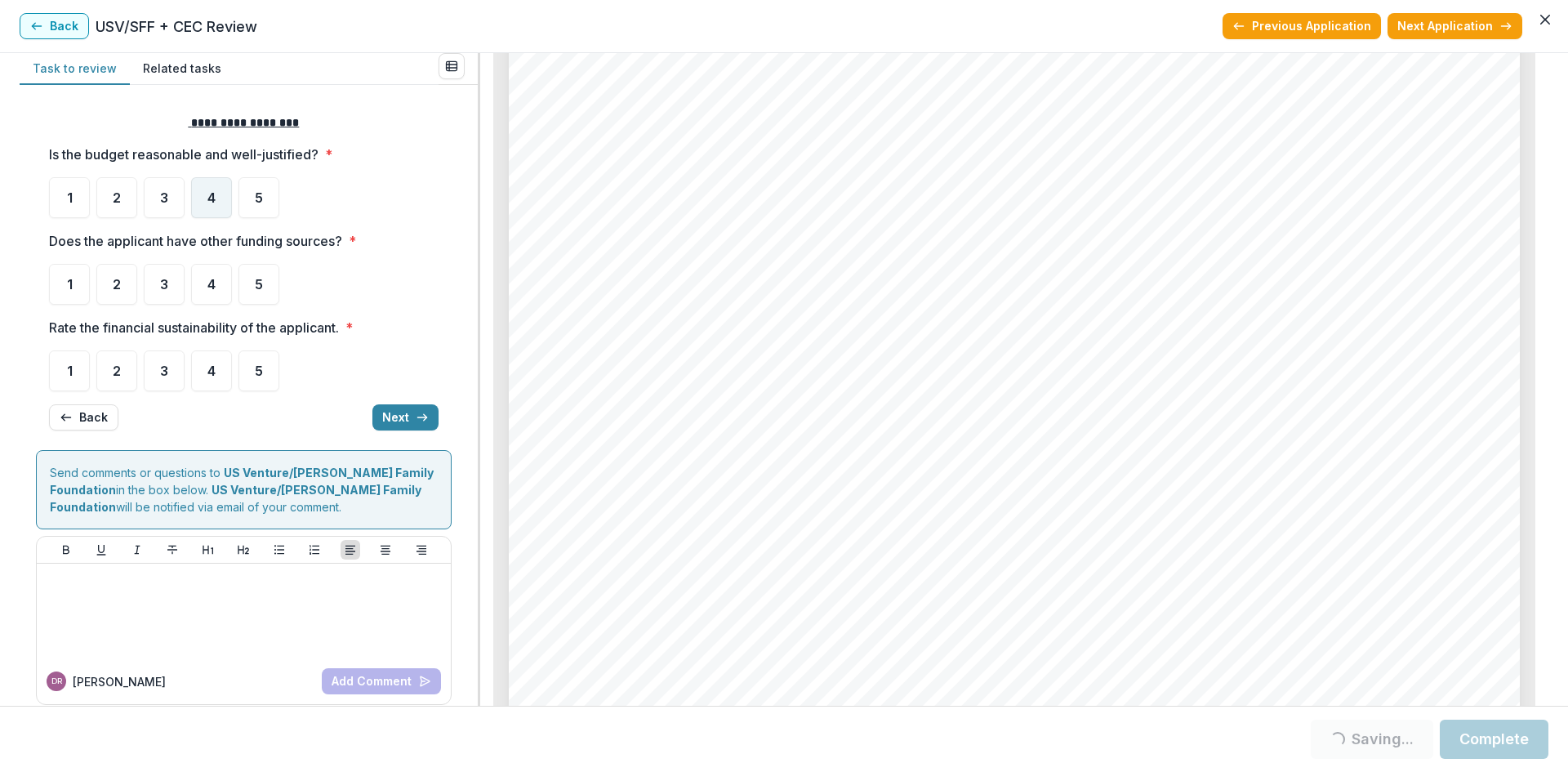
click at [207, 209] on div "4" at bounding box center [212, 198] width 41 height 41
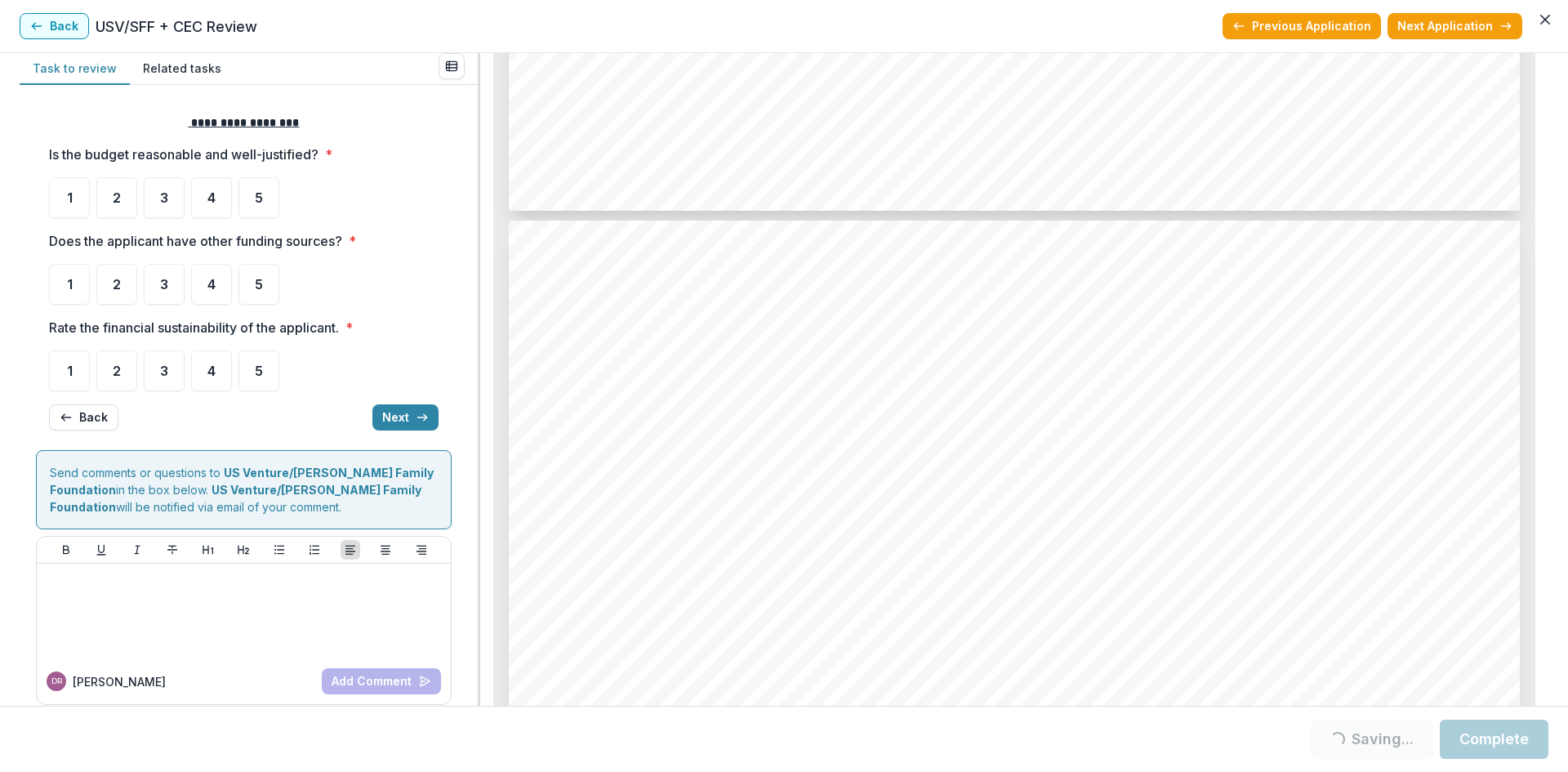
scroll to position [5884, 0]
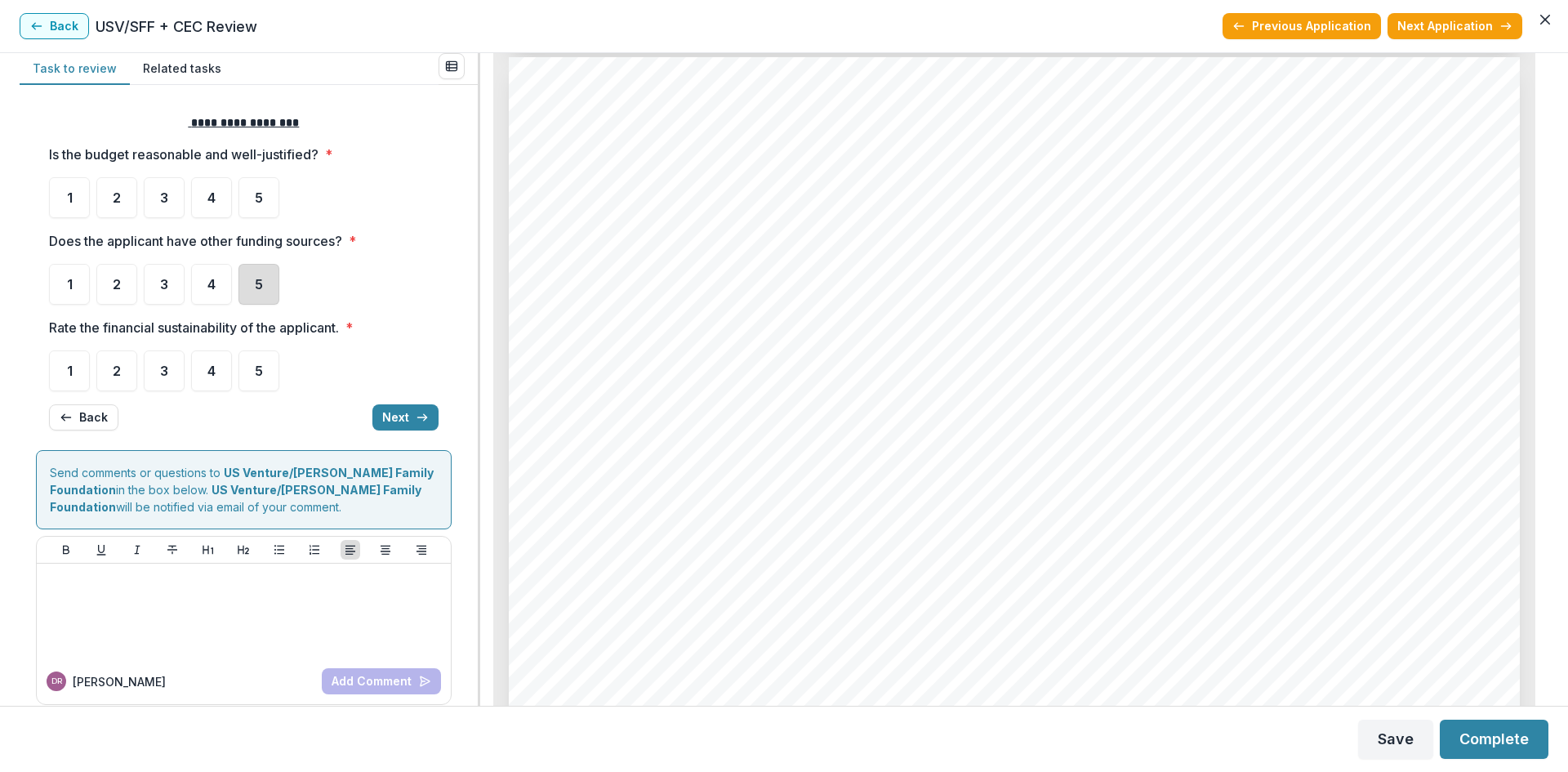
click at [248, 290] on div "5" at bounding box center [259, 284] width 41 height 41
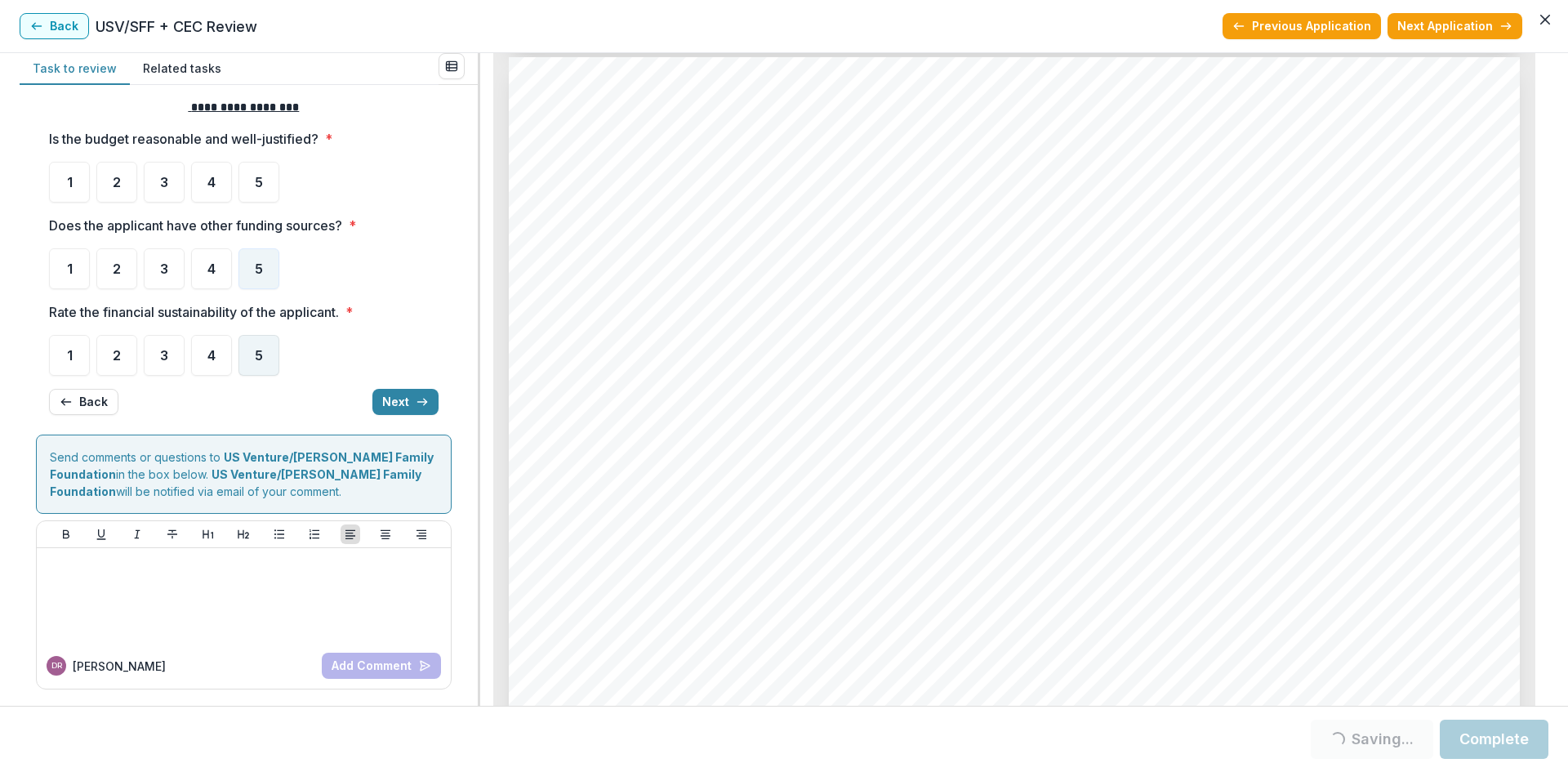
drag, startPoint x: 252, startPoint y: 360, endPoint x: 326, endPoint y: 369, distance: 74.5
click at [253, 360] on div "5" at bounding box center [259, 356] width 41 height 41
click at [390, 407] on button "Next" at bounding box center [405, 402] width 66 height 26
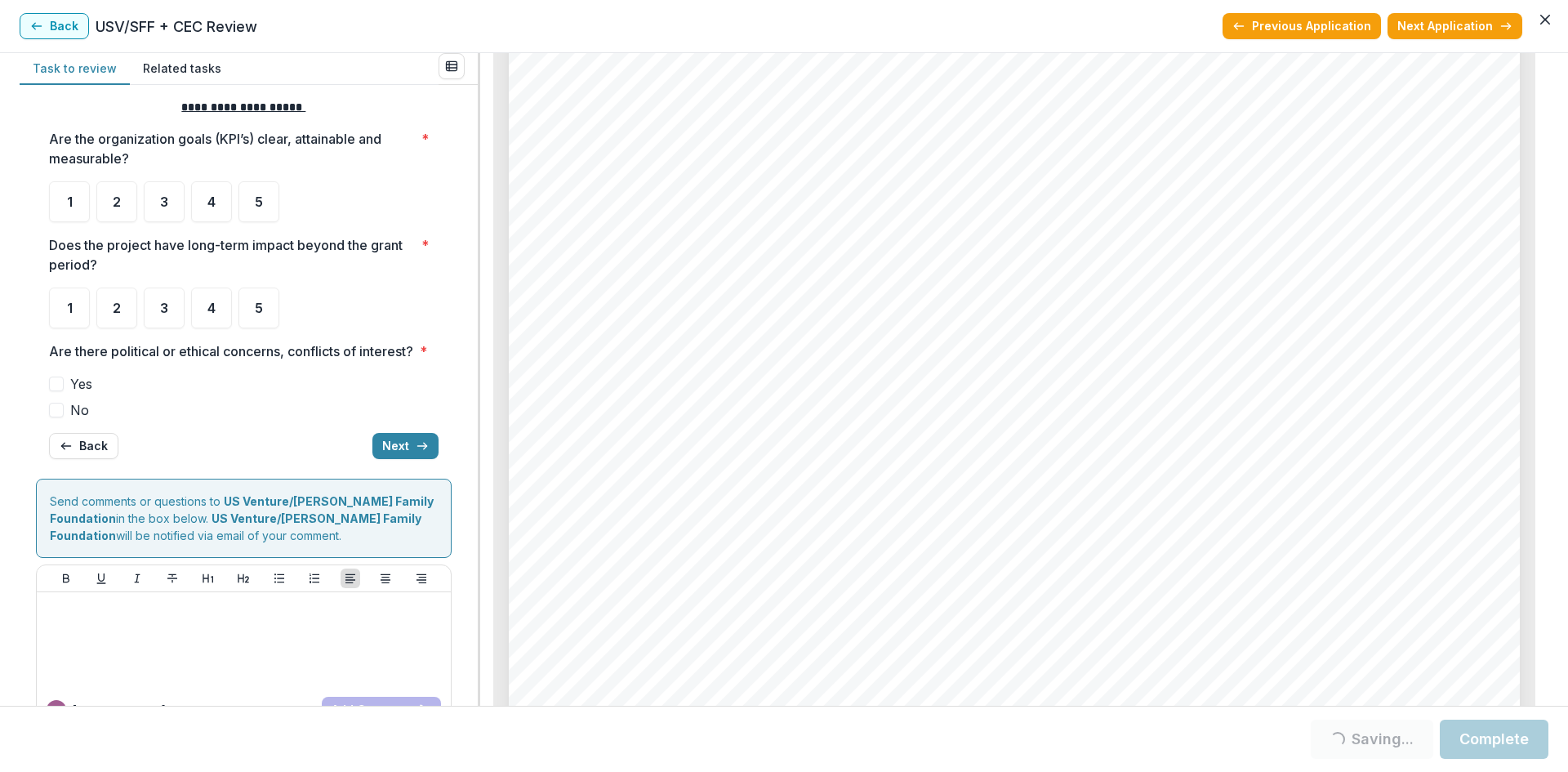
scroll to position [6946, 0]
click at [213, 198] on span "4" at bounding box center [212, 201] width 8 height 13
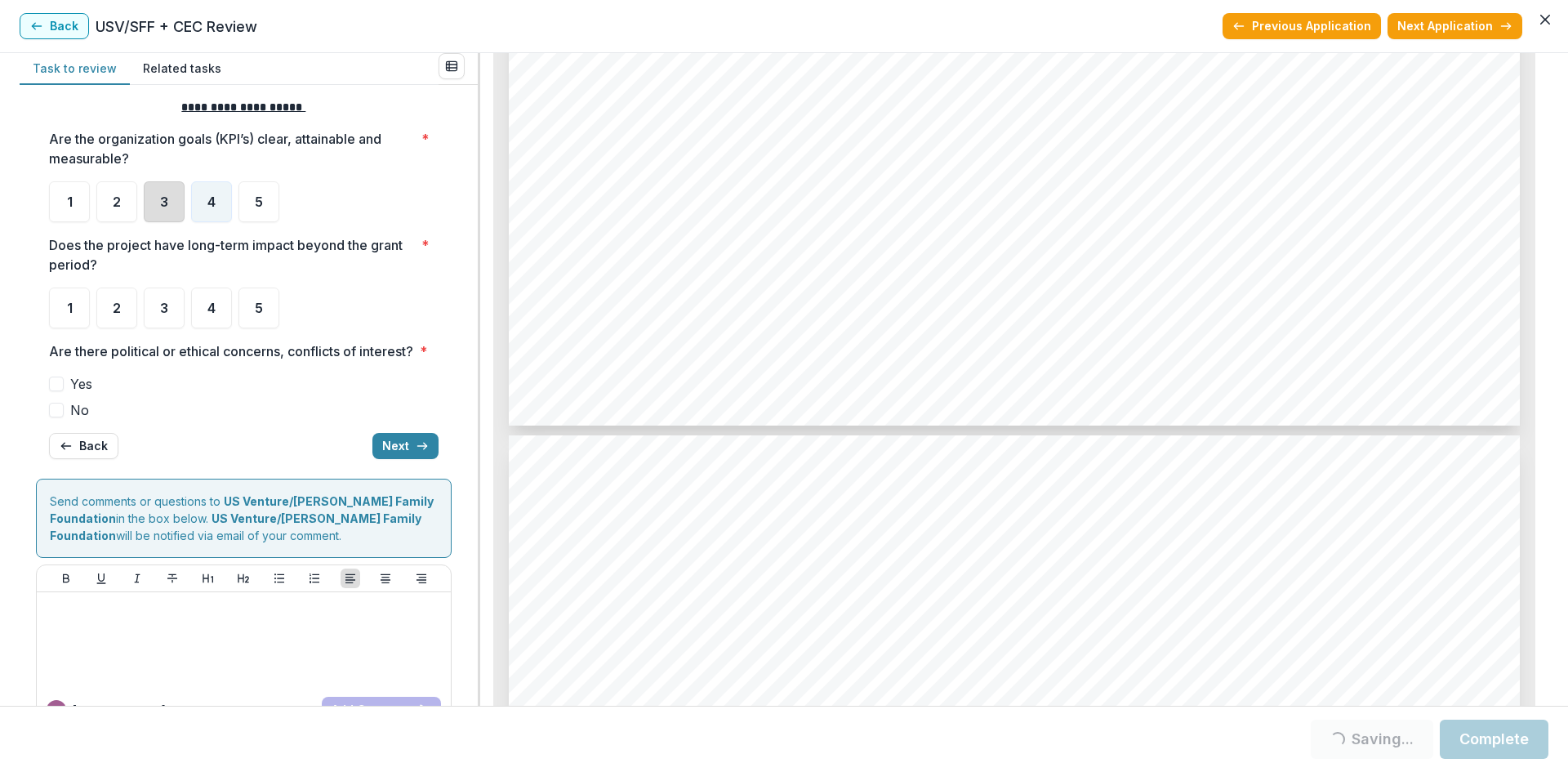
click at [169, 208] on div "3" at bounding box center [165, 202] width 41 height 41
click at [215, 312] on div "4" at bounding box center [212, 308] width 41 height 41
click at [177, 311] on div "3" at bounding box center [165, 308] width 41 height 41
click at [71, 420] on span "No" at bounding box center [79, 410] width 19 height 20
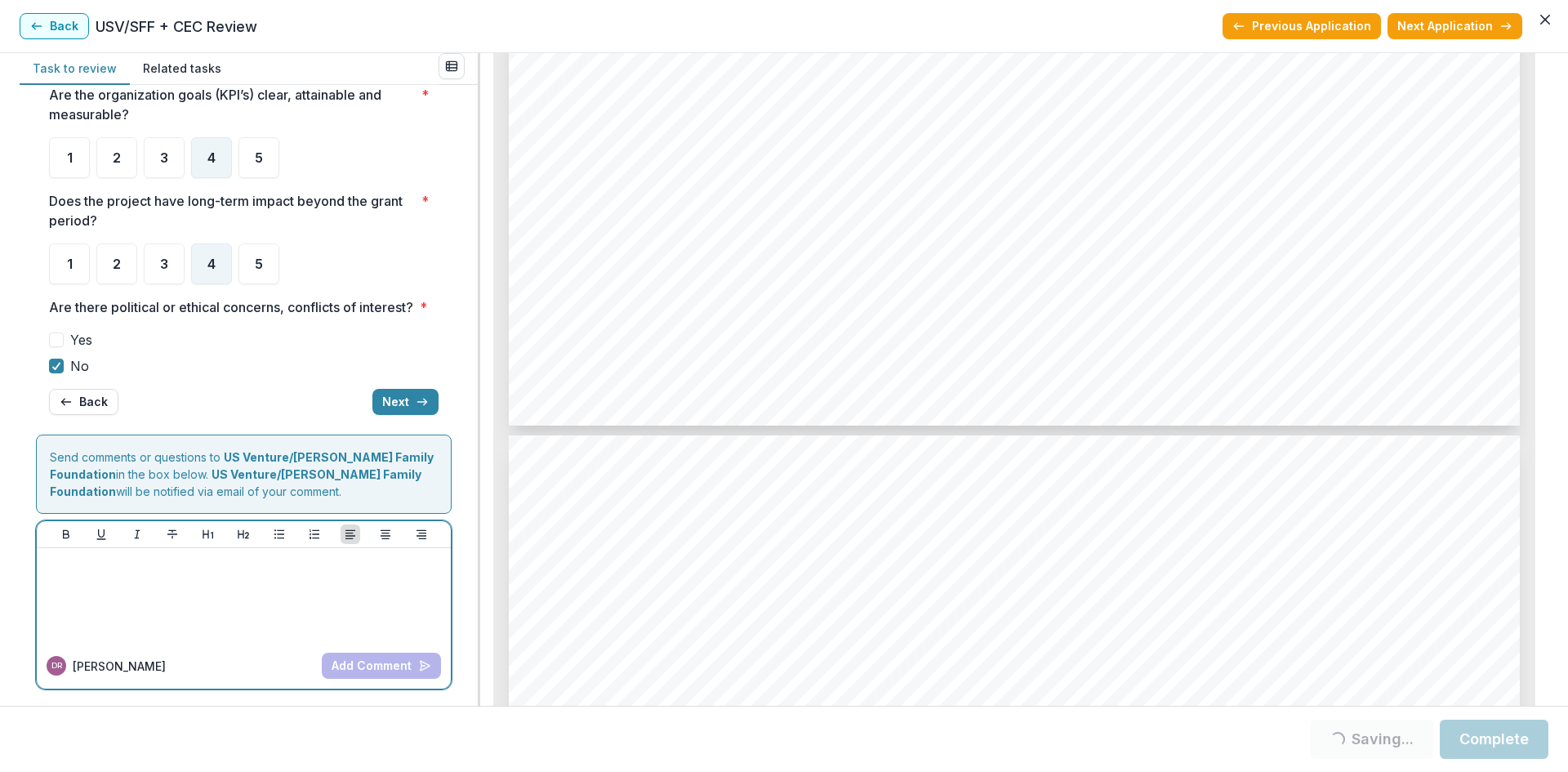
click at [143, 578] on div at bounding box center [243, 595] width 401 height 81
click at [379, 662] on button "Add Comment" at bounding box center [381, 666] width 120 height 26
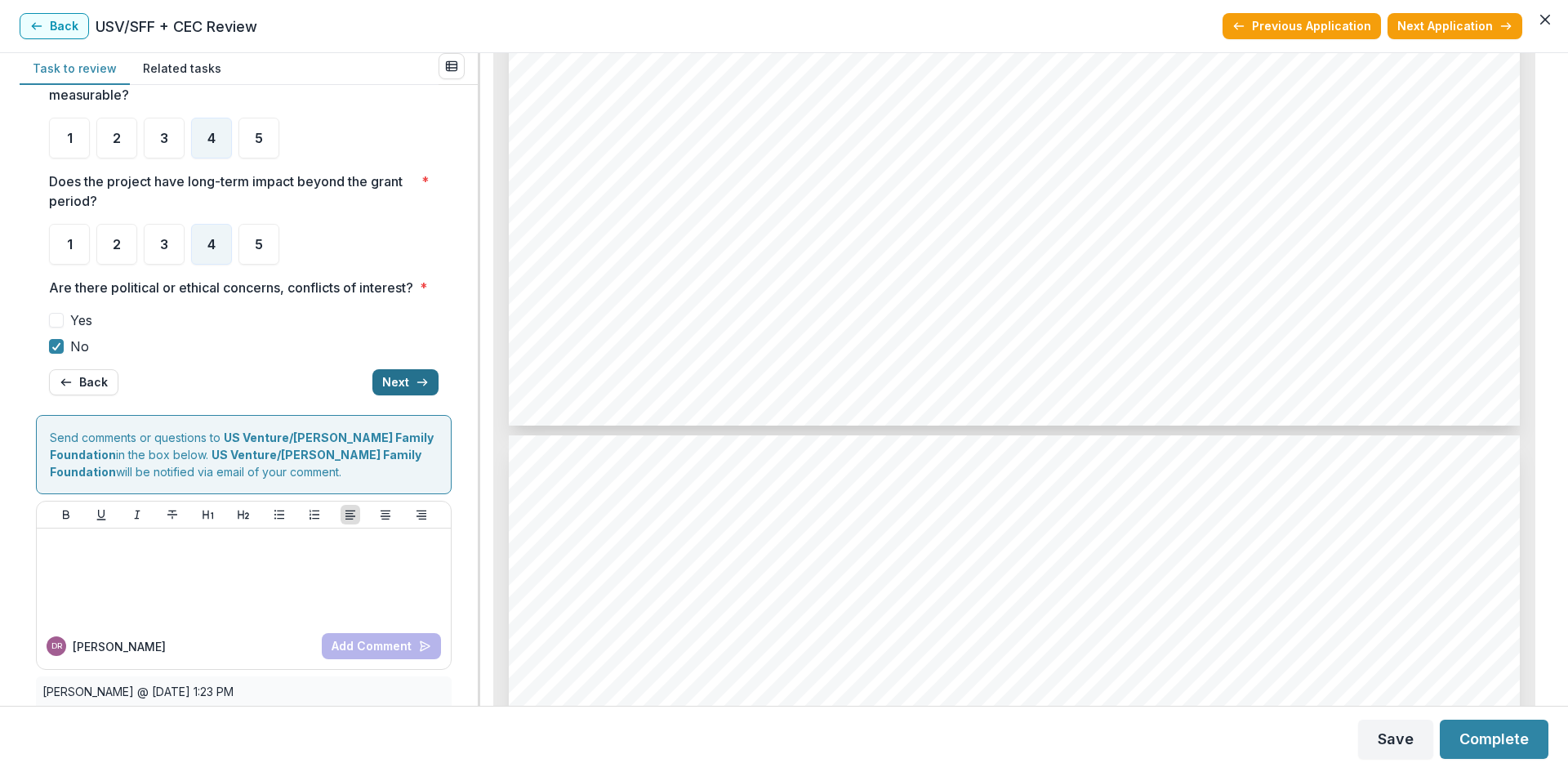
click at [392, 395] on button "Next" at bounding box center [405, 383] width 66 height 26
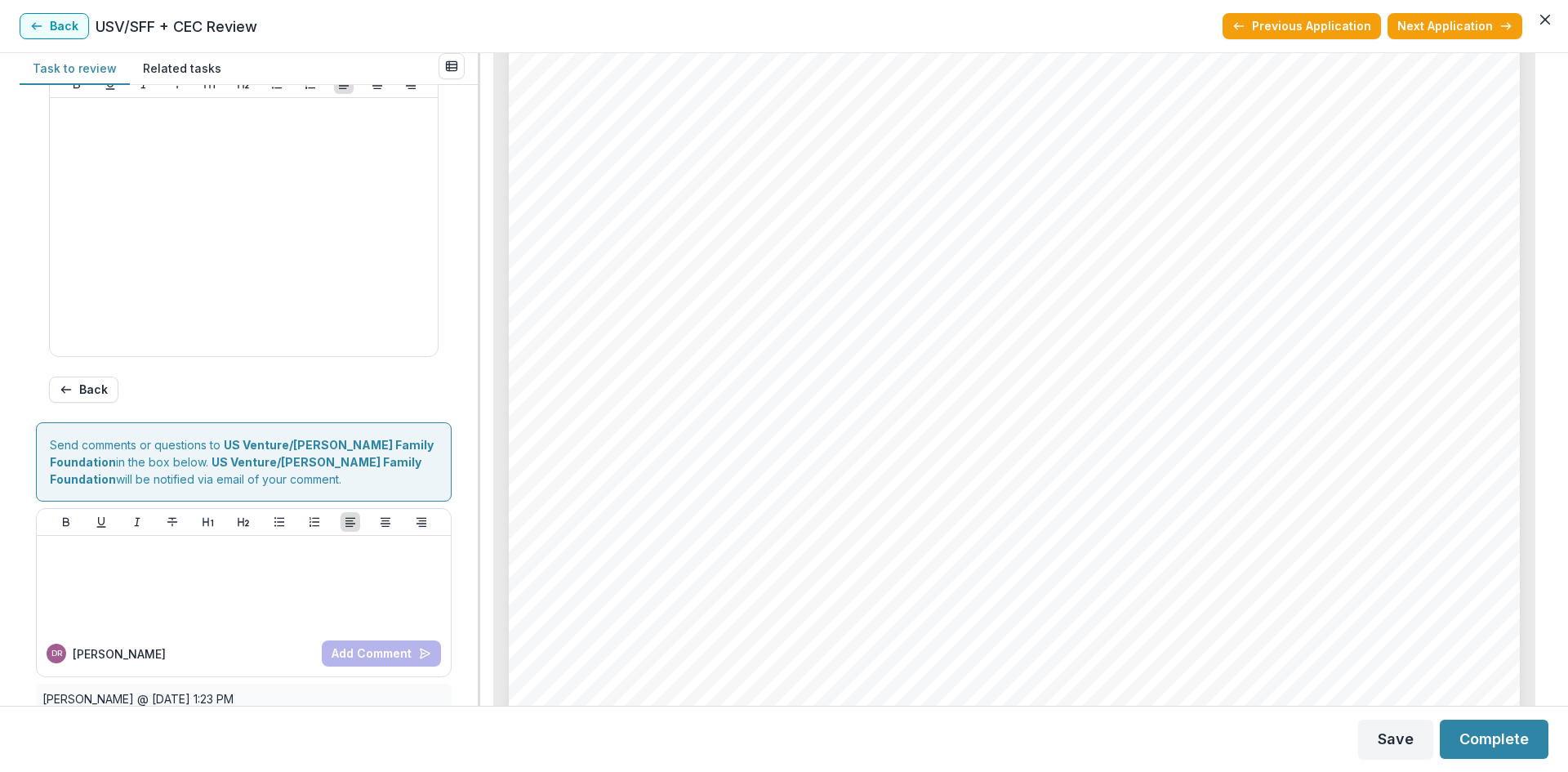
scroll to position [5148, 0]
click at [1430, 22] on button "Next Application" at bounding box center [1454, 26] width 134 height 26
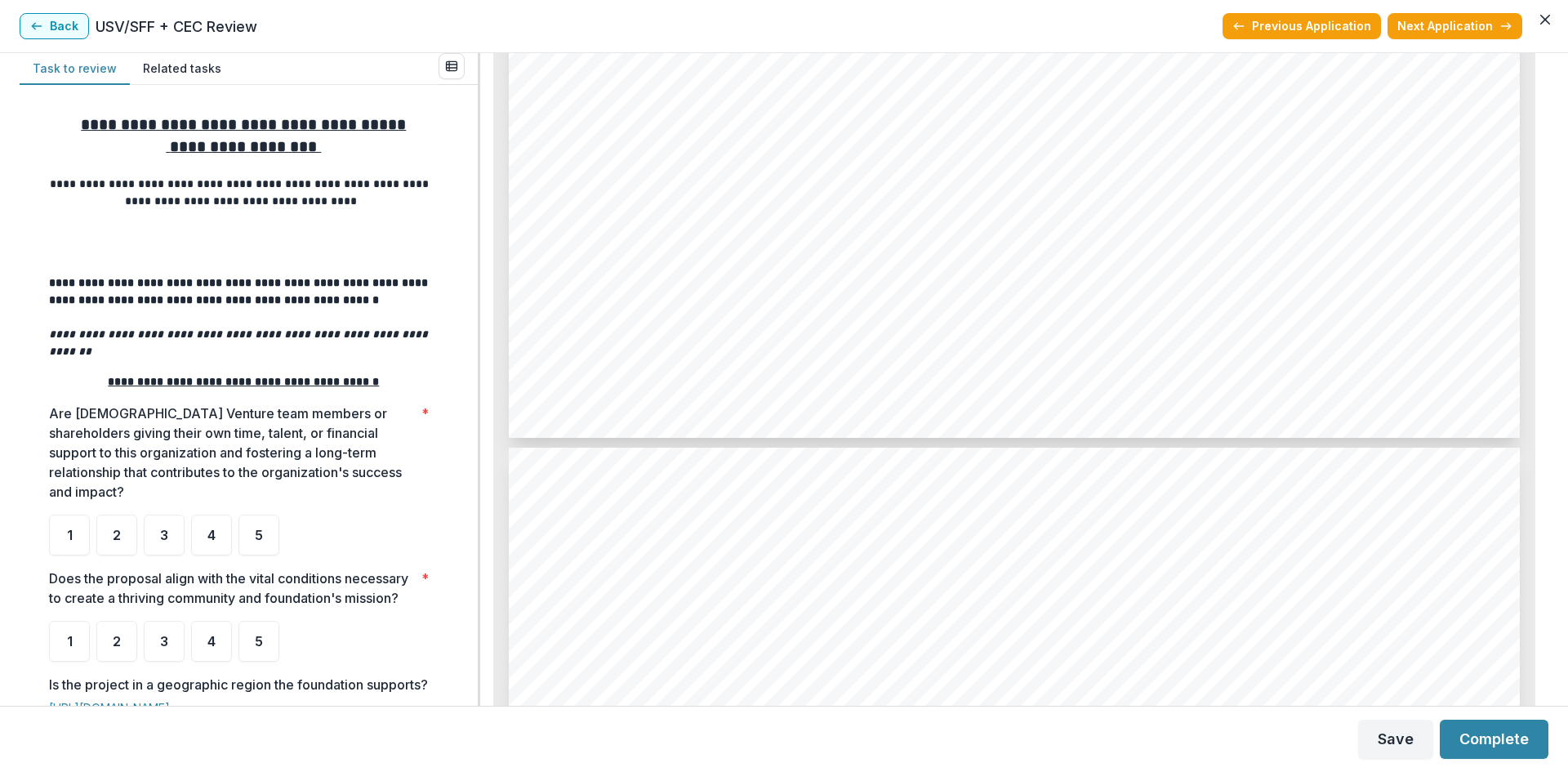
scroll to position [5393, 0]
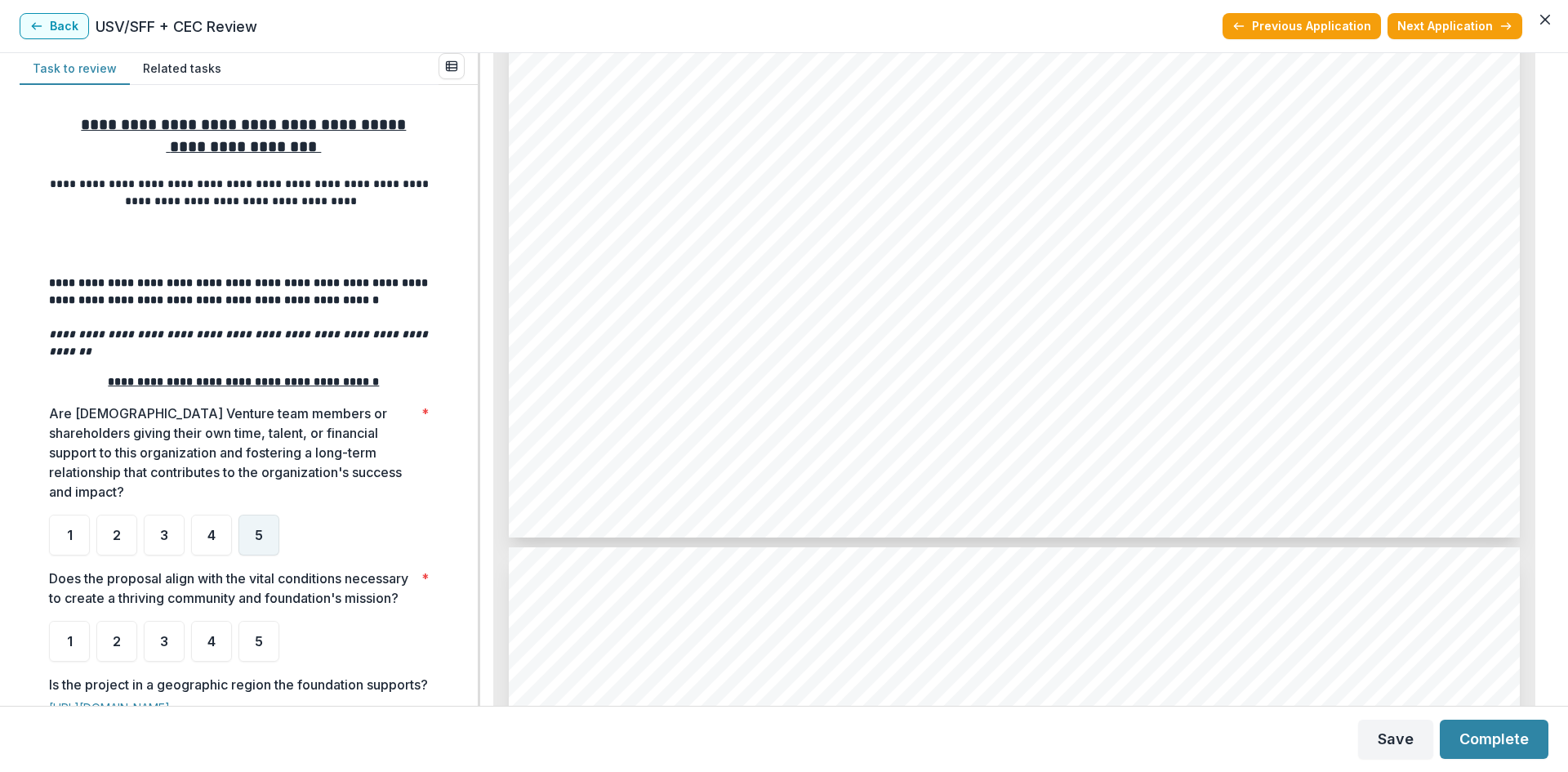
click at [244, 515] on div "5" at bounding box center [259, 536] width 41 height 41
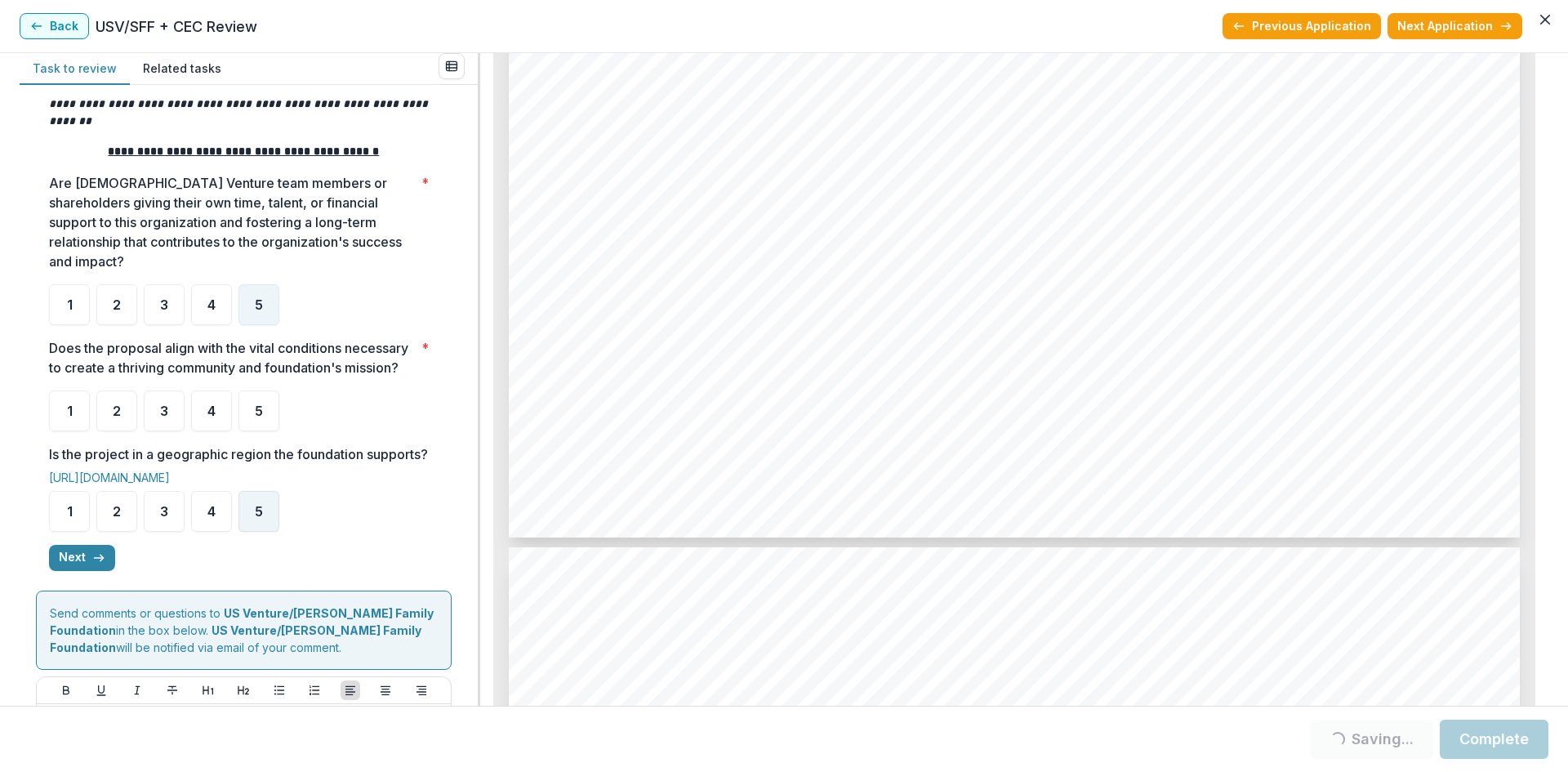
scroll to position [245, 0]
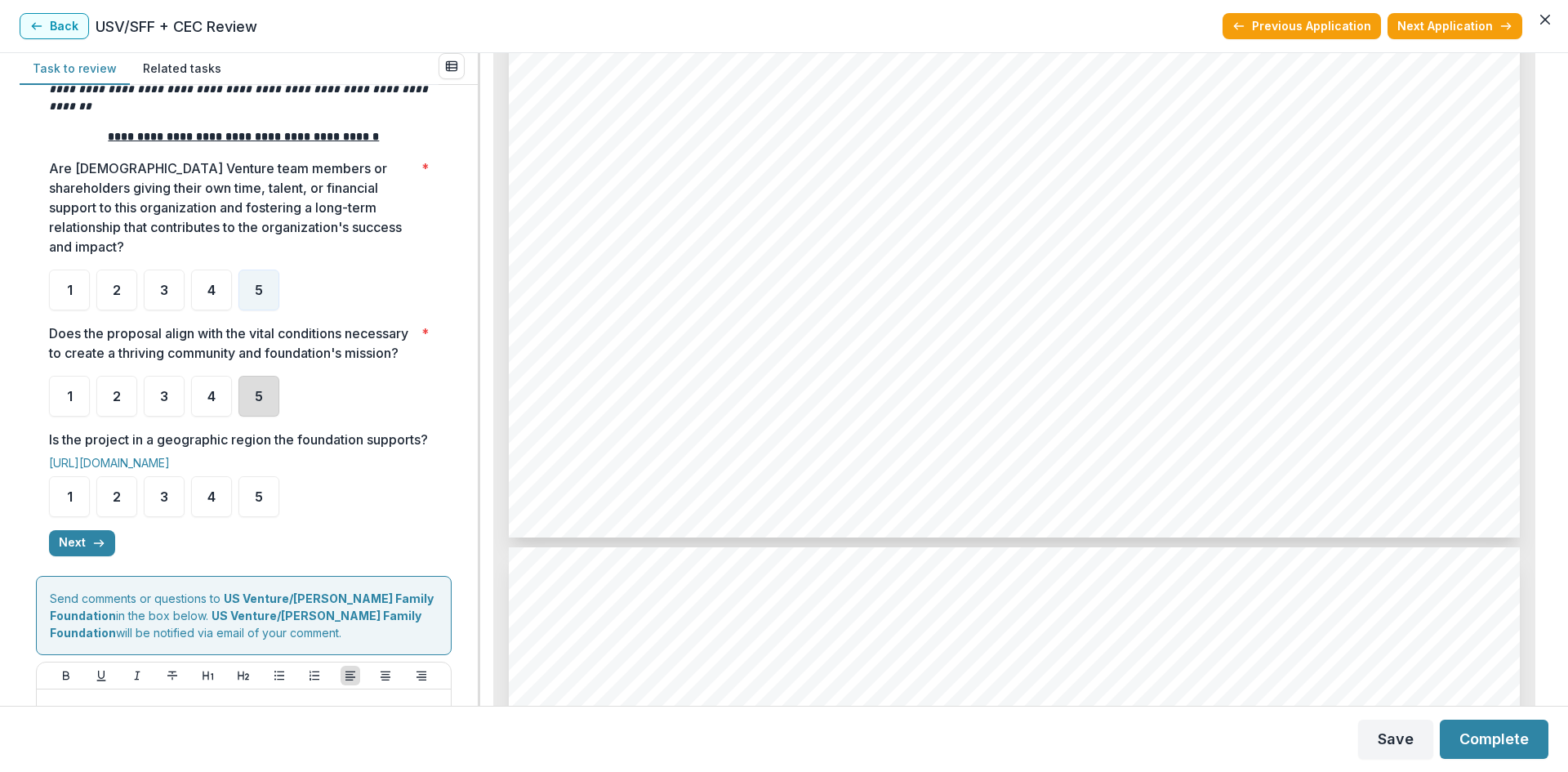
drag, startPoint x: 254, startPoint y: 399, endPoint x: 232, endPoint y: 447, distance: 52.8
click at [254, 401] on div "5" at bounding box center [259, 396] width 41 height 41
drag, startPoint x: 257, startPoint y: 511, endPoint x: 213, endPoint y: 536, distance: 50.6
click at [258, 503] on span "5" at bounding box center [259, 496] width 8 height 13
click at [63, 556] on button "Next" at bounding box center [81, 543] width 66 height 26
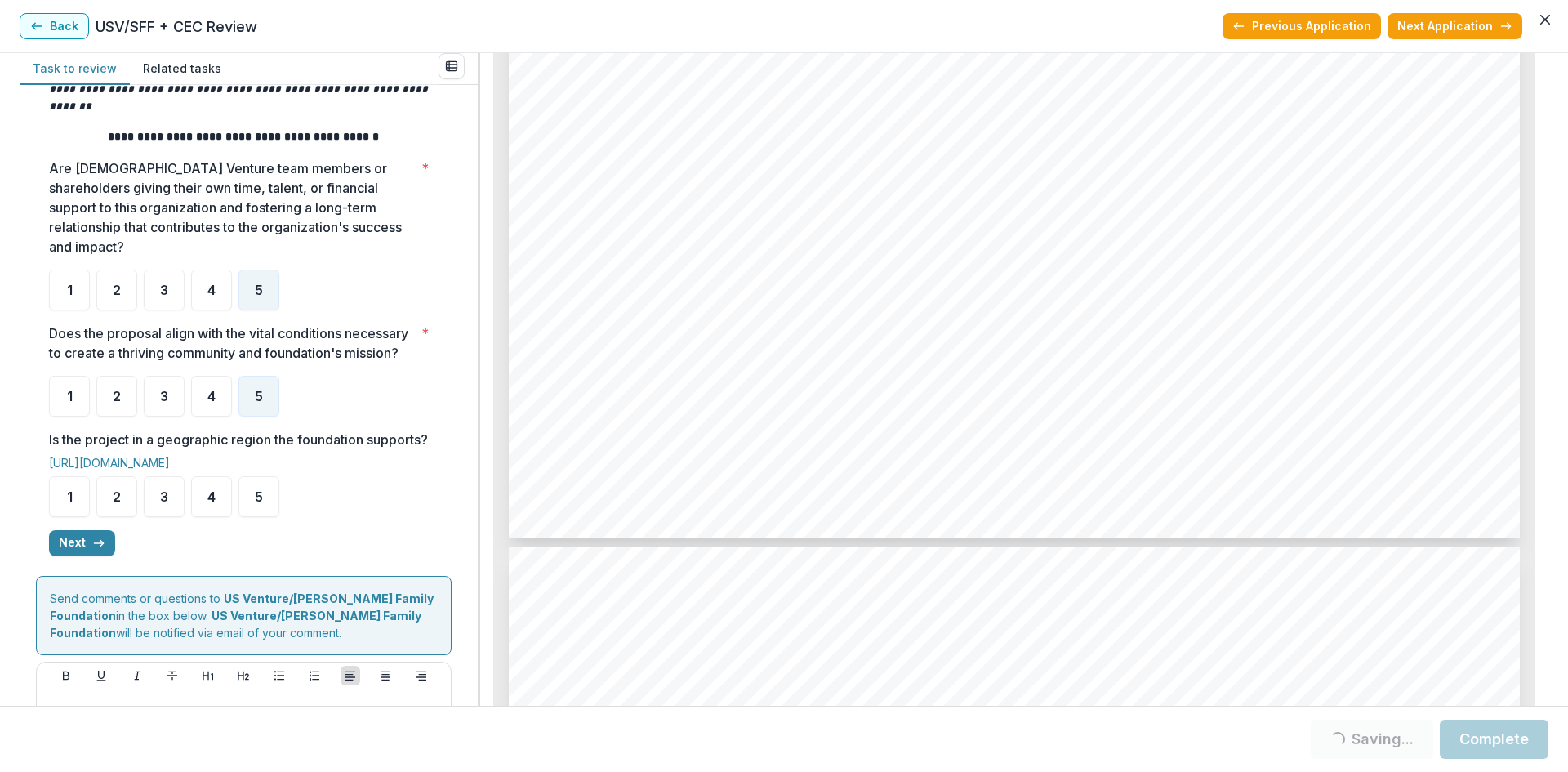
scroll to position [0, 0]
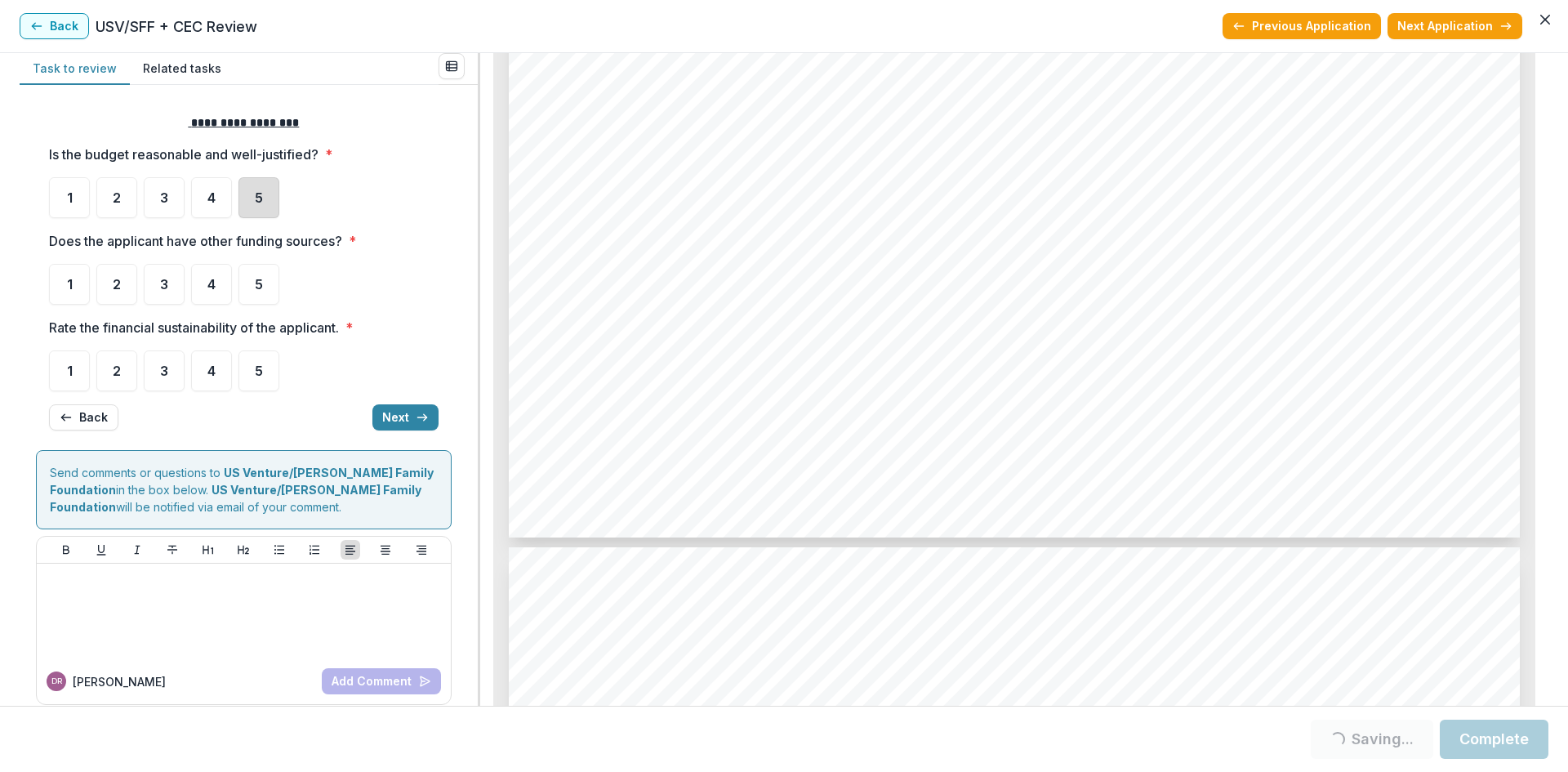
click at [247, 196] on div "5" at bounding box center [259, 198] width 41 height 41
click at [218, 286] on div "4" at bounding box center [212, 284] width 41 height 41
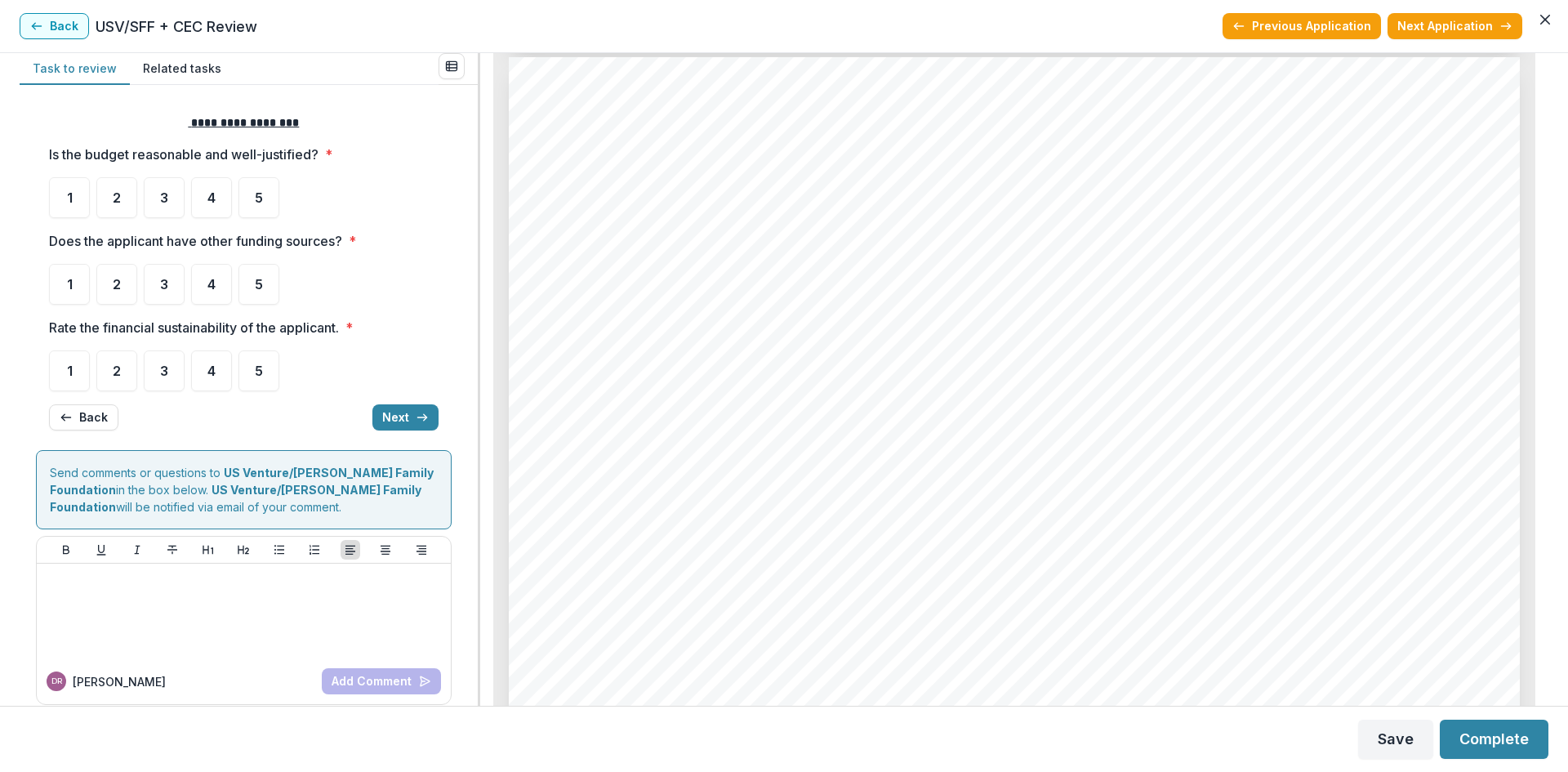
scroll to position [5802, 0]
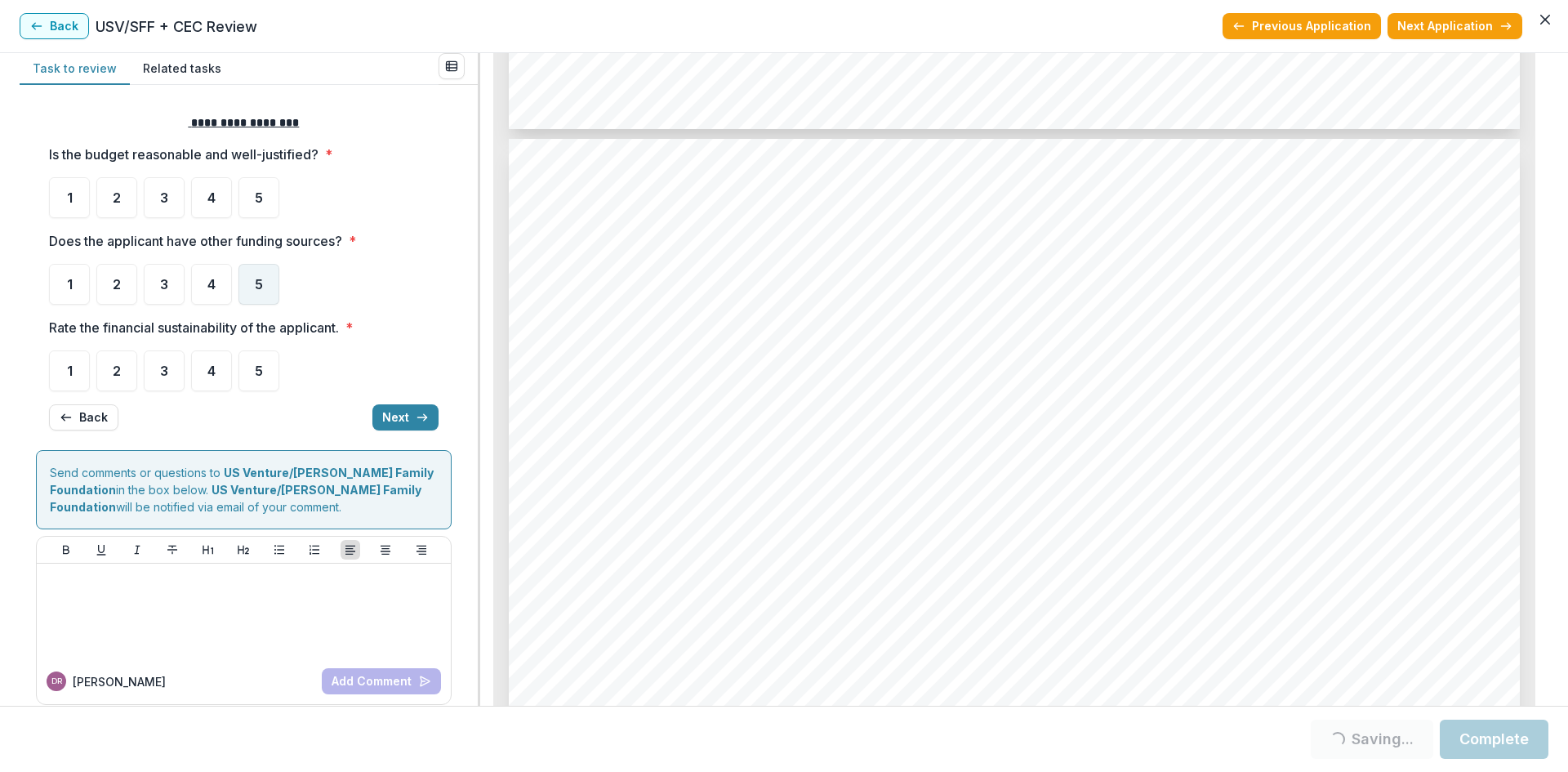
click at [255, 285] on span "5" at bounding box center [259, 283] width 8 height 13
click at [212, 286] on span "4" at bounding box center [212, 283] width 8 height 13
drag, startPoint x: 213, startPoint y: 380, endPoint x: 432, endPoint y: 414, distance: 221.6
click at [213, 380] on div "4" at bounding box center [212, 371] width 41 height 41
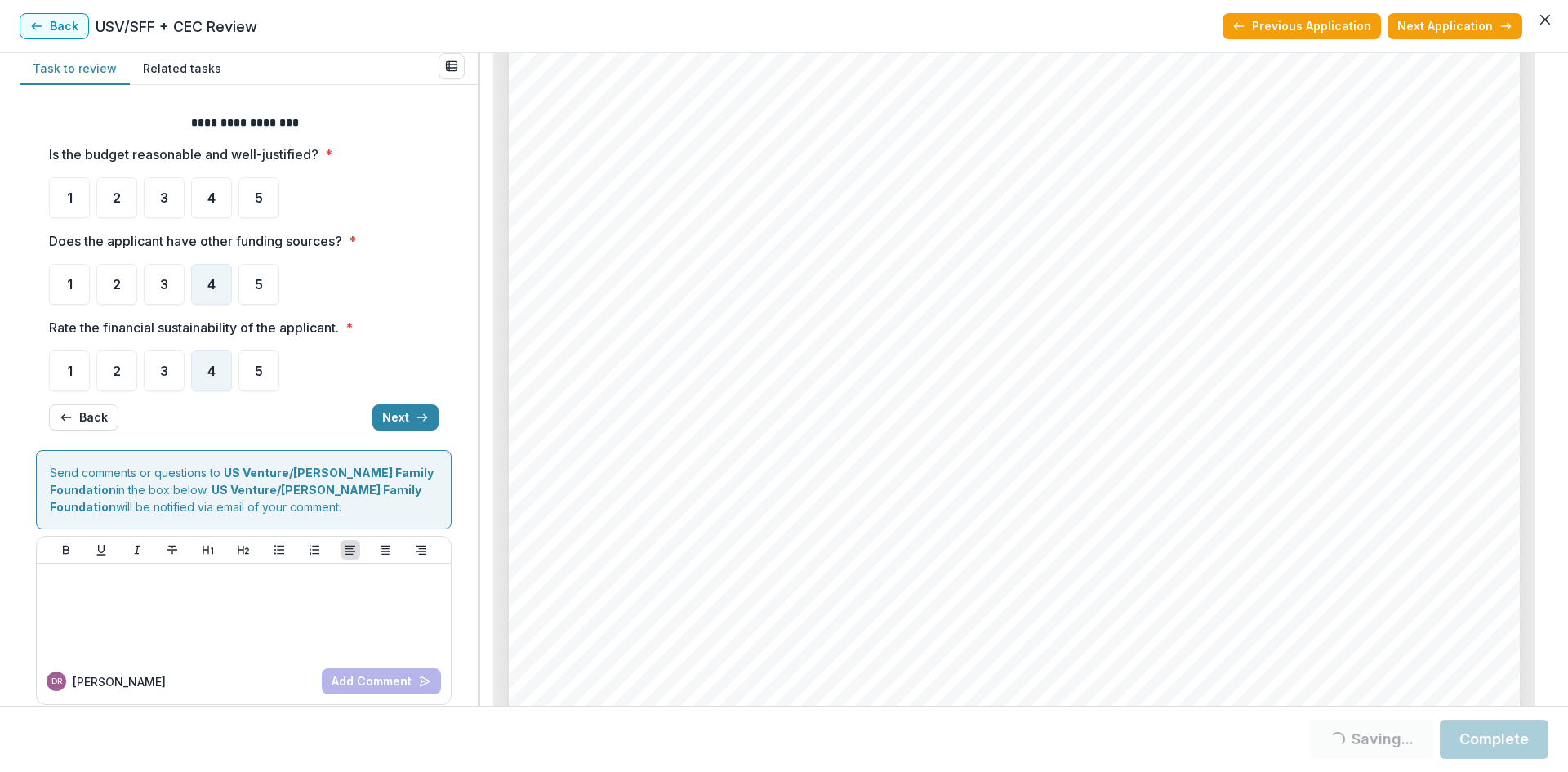
scroll to position [0, 0]
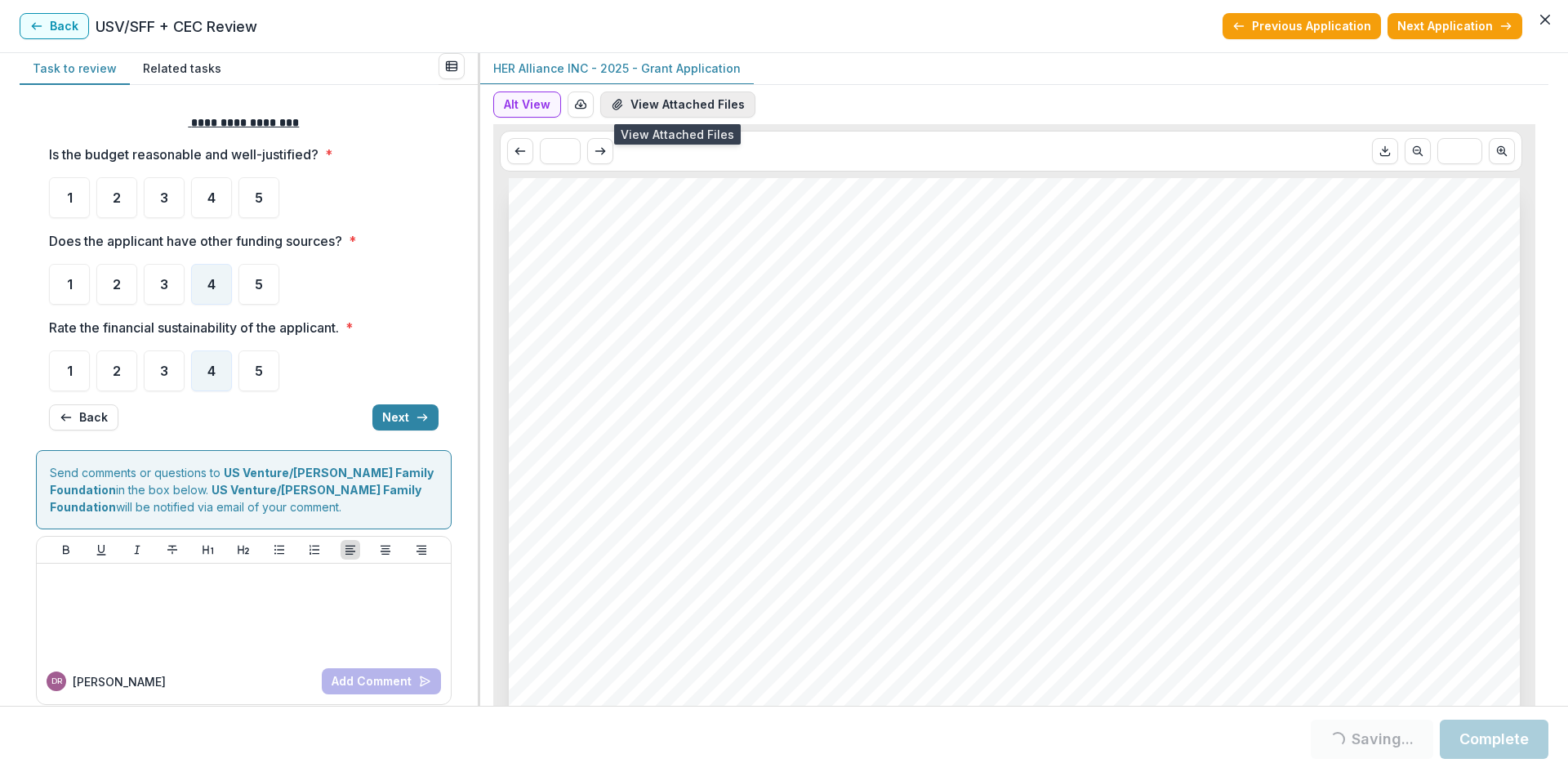
click at [686, 106] on button "View Attached Files" at bounding box center [678, 104] width 155 height 26
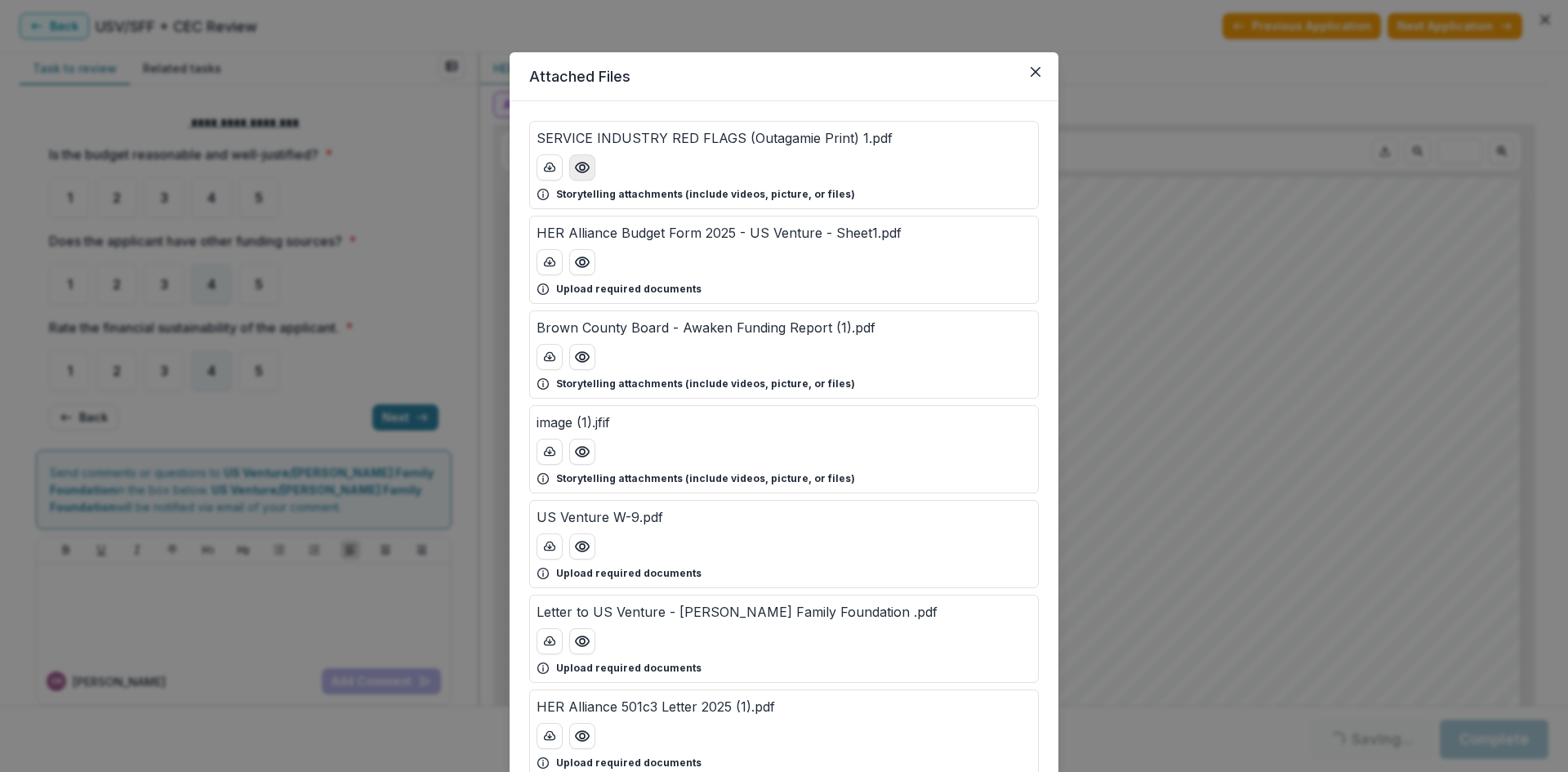
click at [578, 172] on icon "Preview SERVICE INDUSTRY RED FLAGS (Outagamie Print) 1.pdf" at bounding box center [582, 168] width 13 height 10
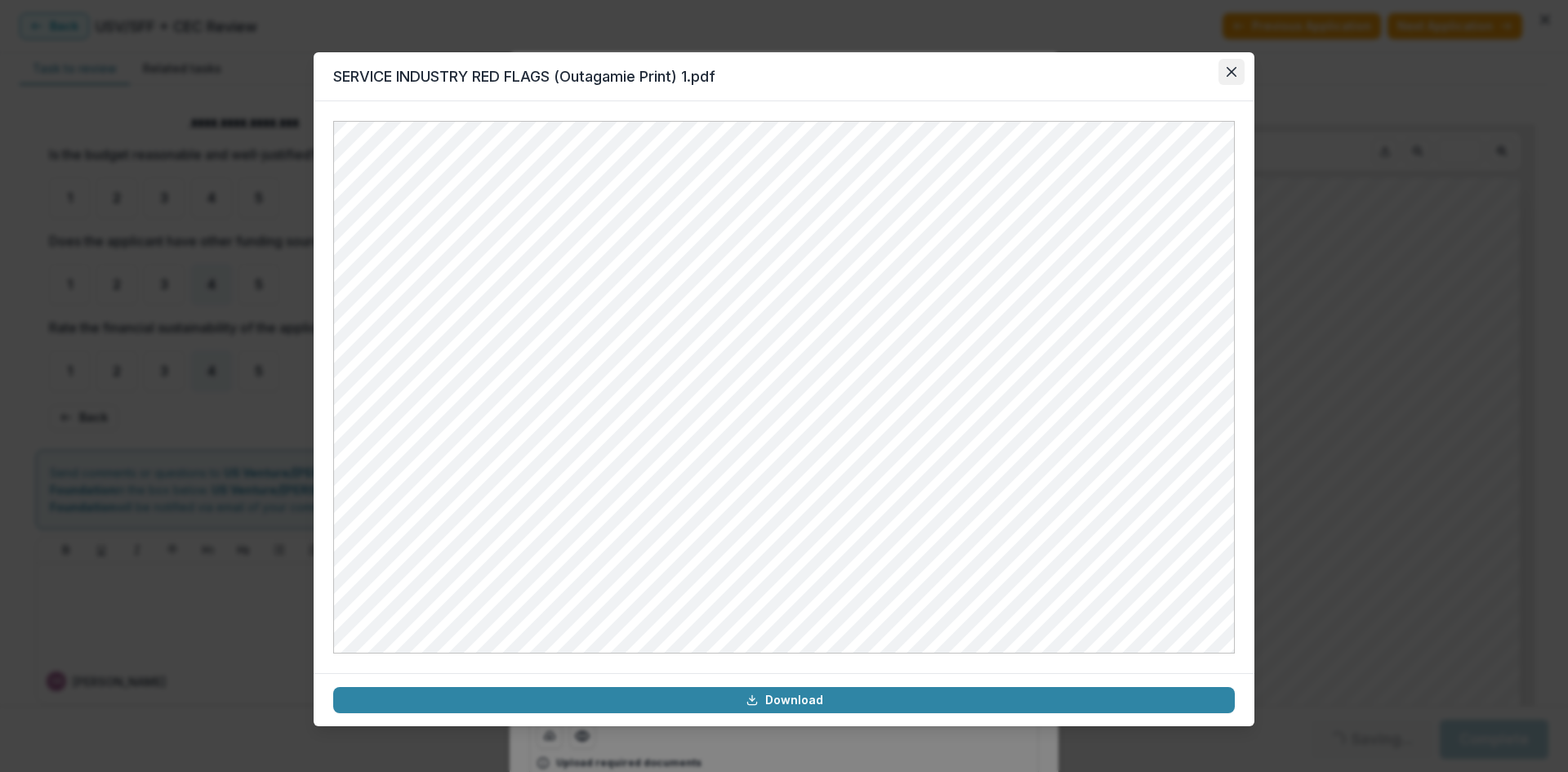
click at [1236, 70] on icon "Close" at bounding box center [1232, 72] width 10 height 10
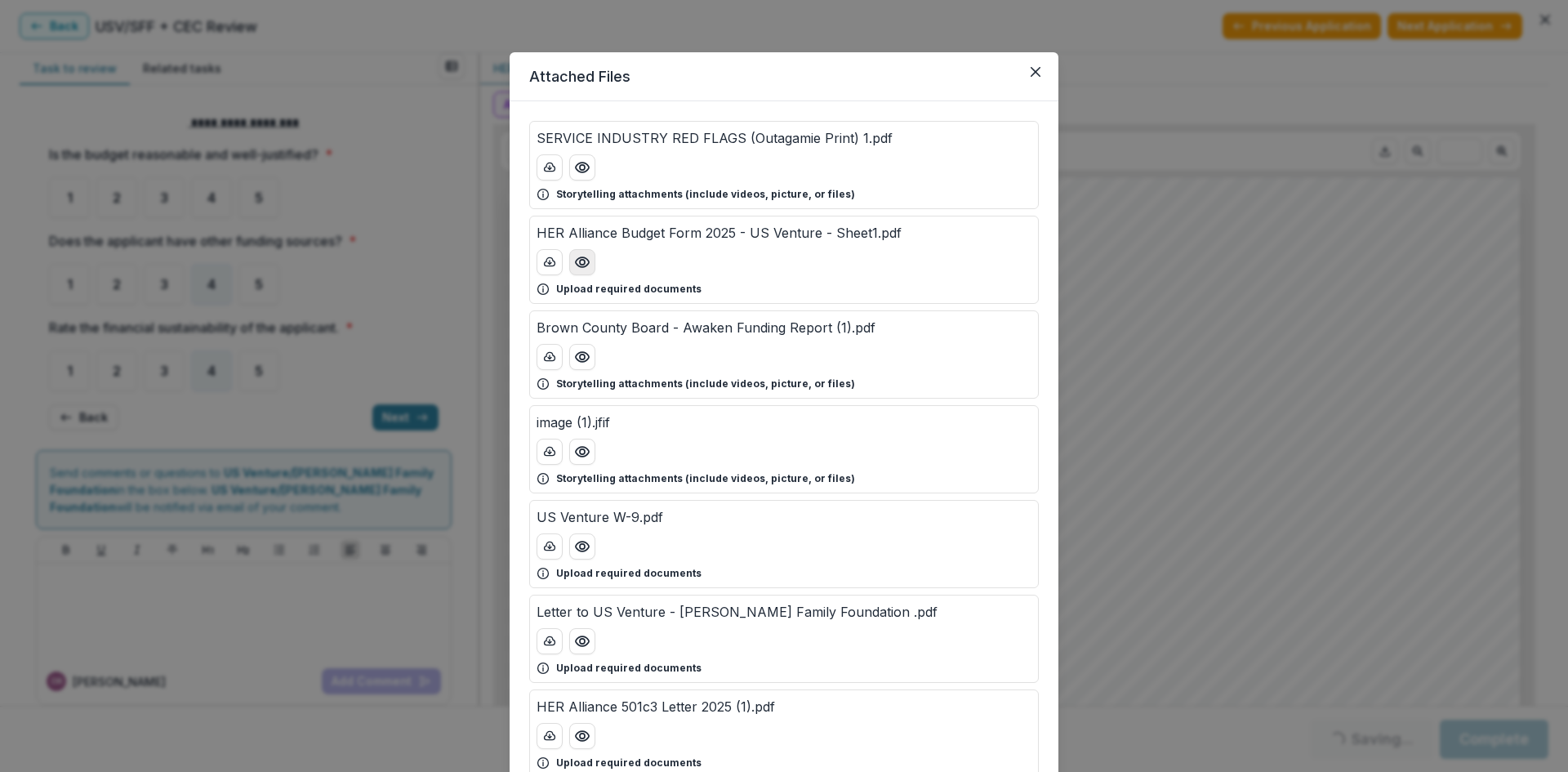
click at [575, 265] on icon "Preview HER Alliance Budget Form 2025 - US Venture - Sheet1.pdf" at bounding box center [582, 262] width 17 height 17
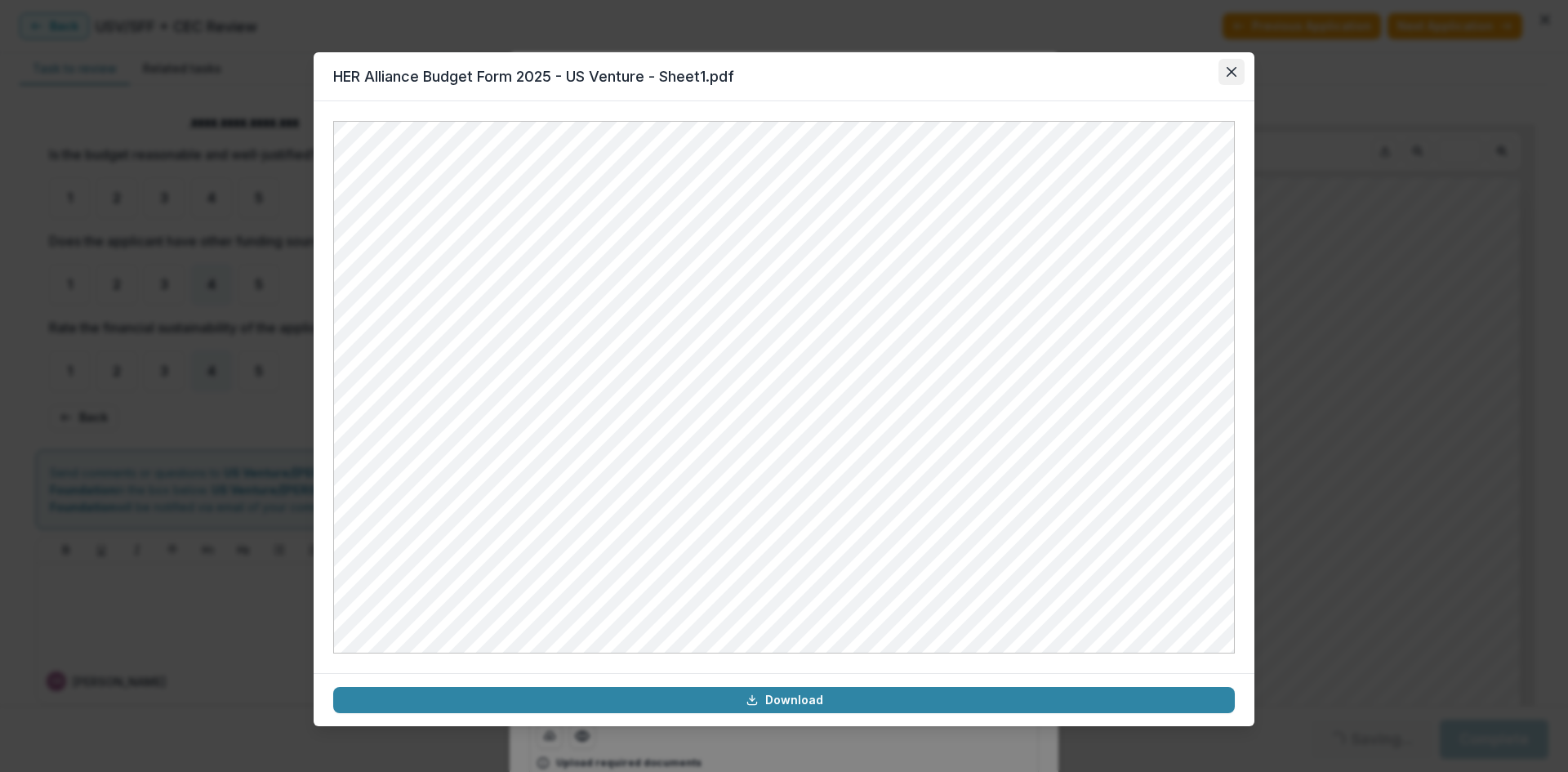
click at [1232, 72] on icon "Close" at bounding box center [1232, 72] width 10 height 10
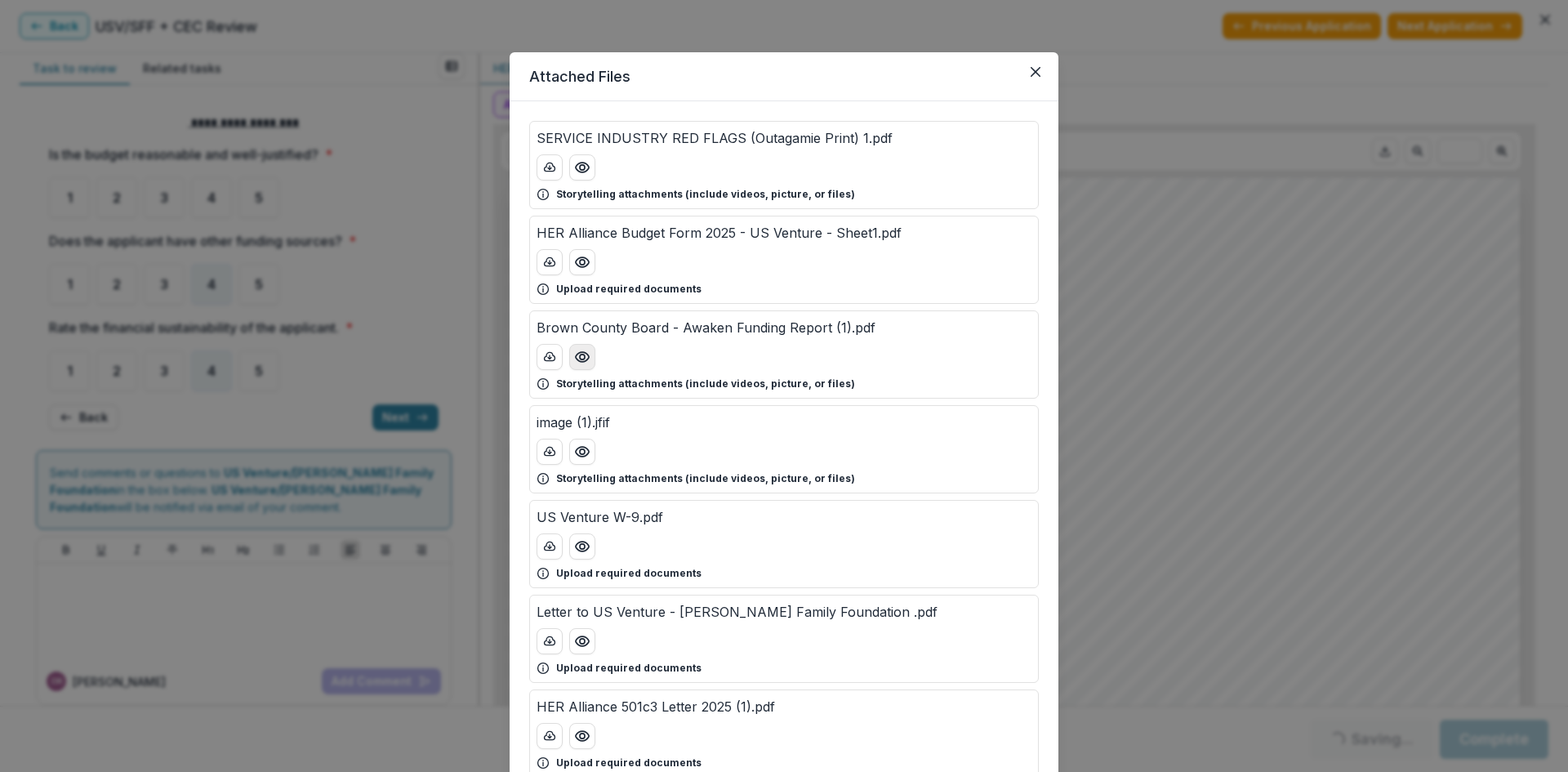
click at [580, 360] on circle "Preview Brown County Board - Awaken Funding Report (1).pdf" at bounding box center [582, 357] width 5 height 5
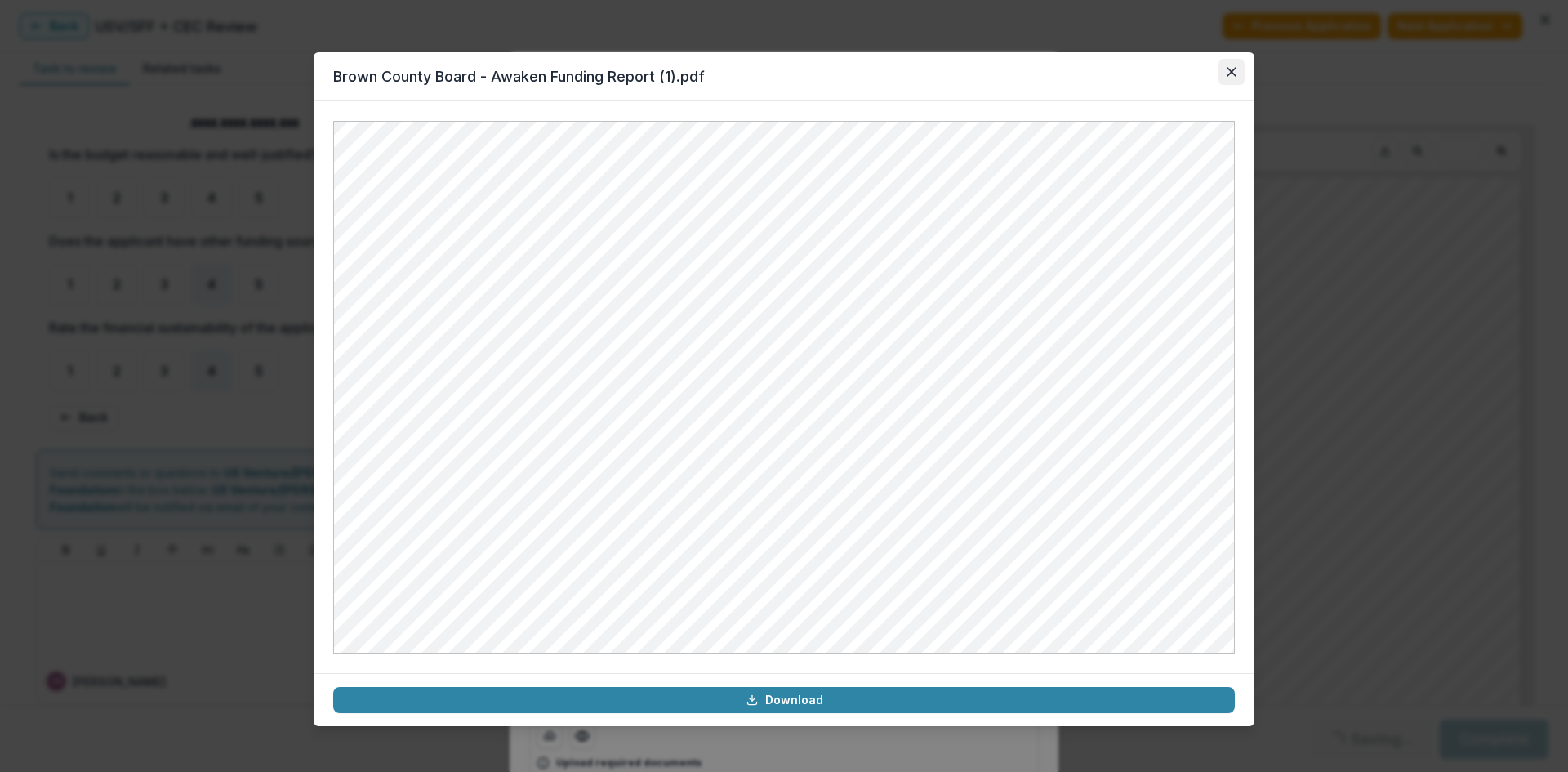
click at [1223, 78] on button "Close" at bounding box center [1232, 72] width 26 height 26
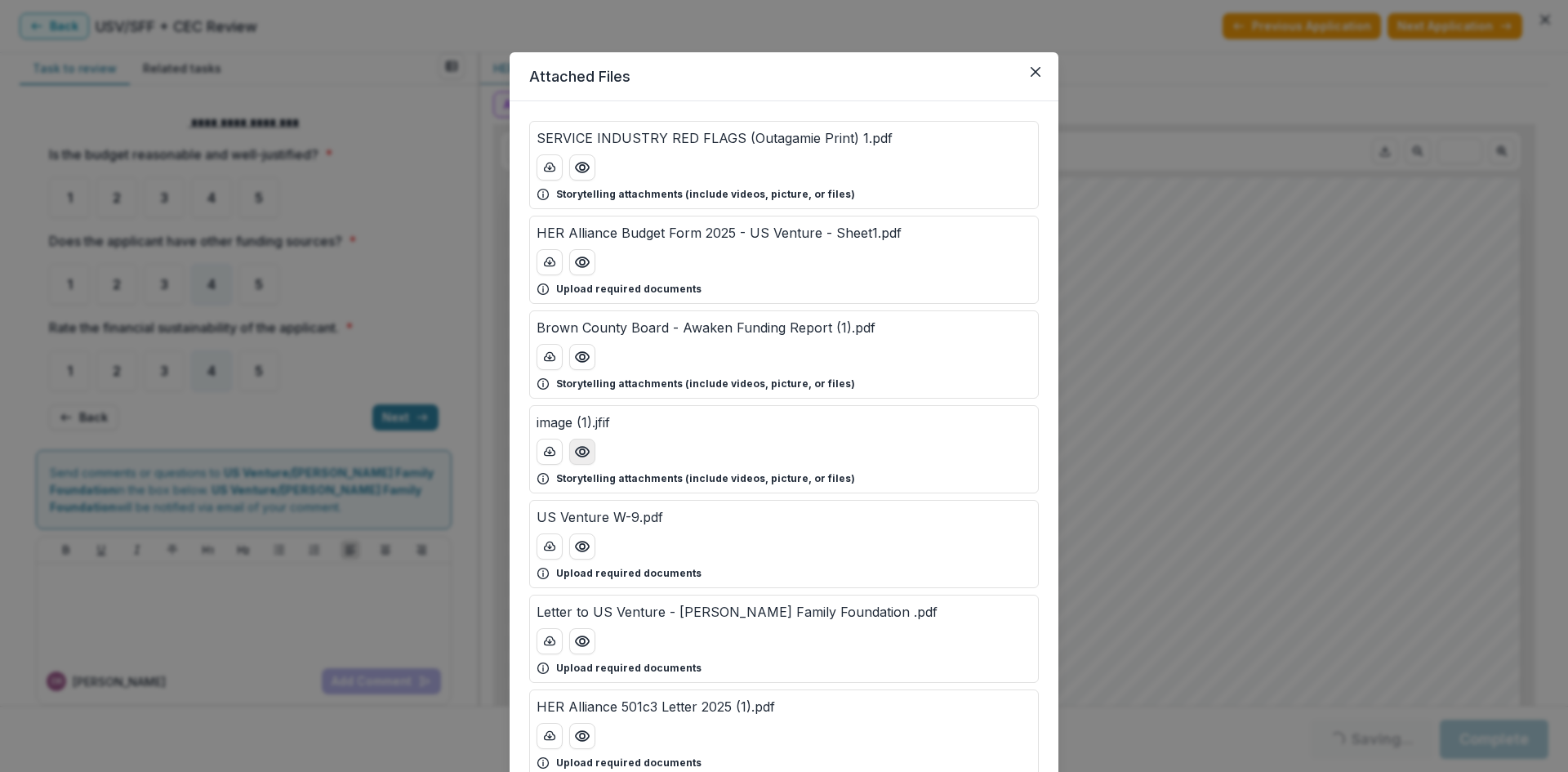
click at [576, 448] on icon "Preview image (1).jfif" at bounding box center [582, 452] width 13 height 10
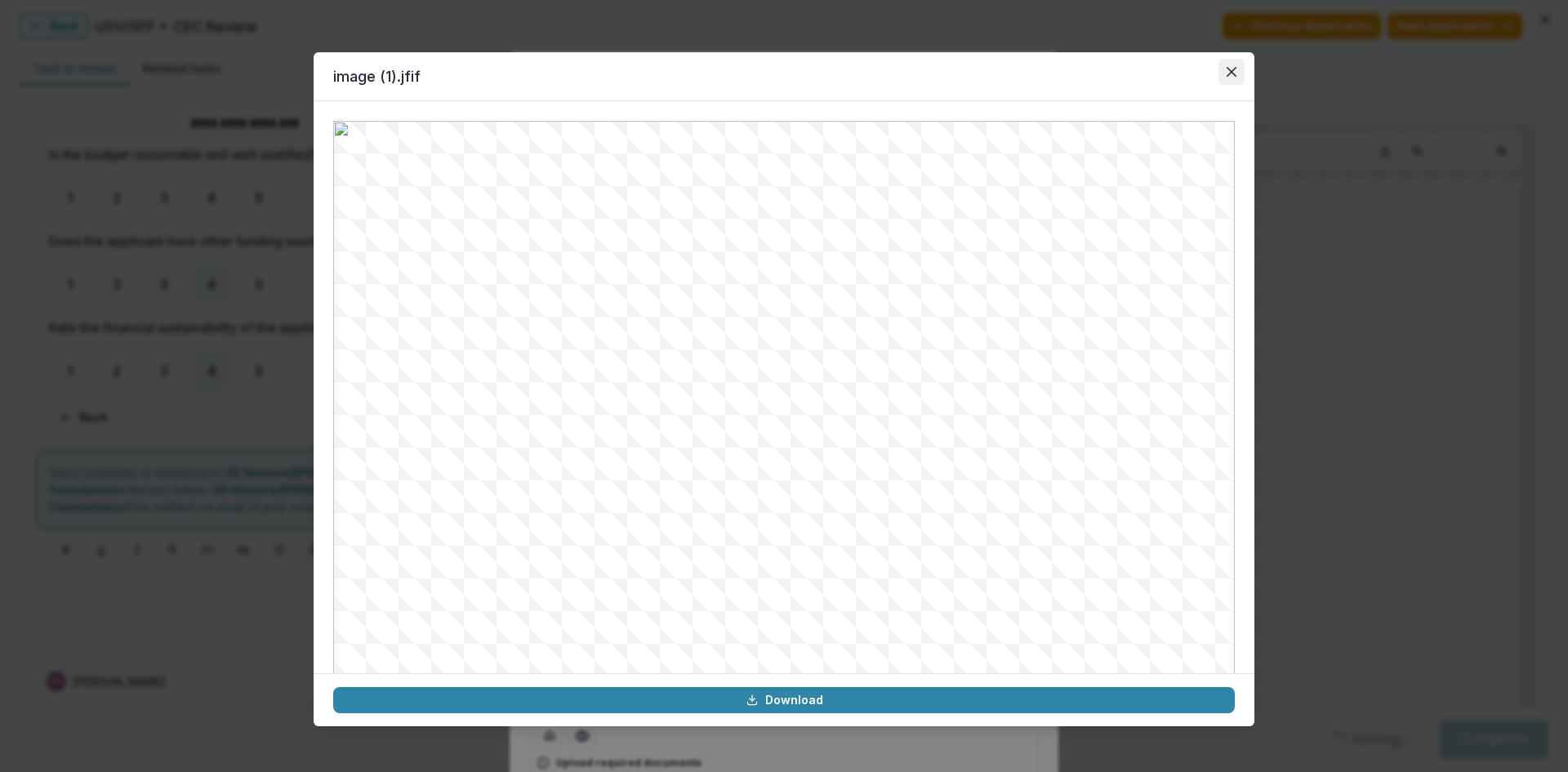
click at [1231, 71] on icon "Close" at bounding box center [1232, 72] width 10 height 10
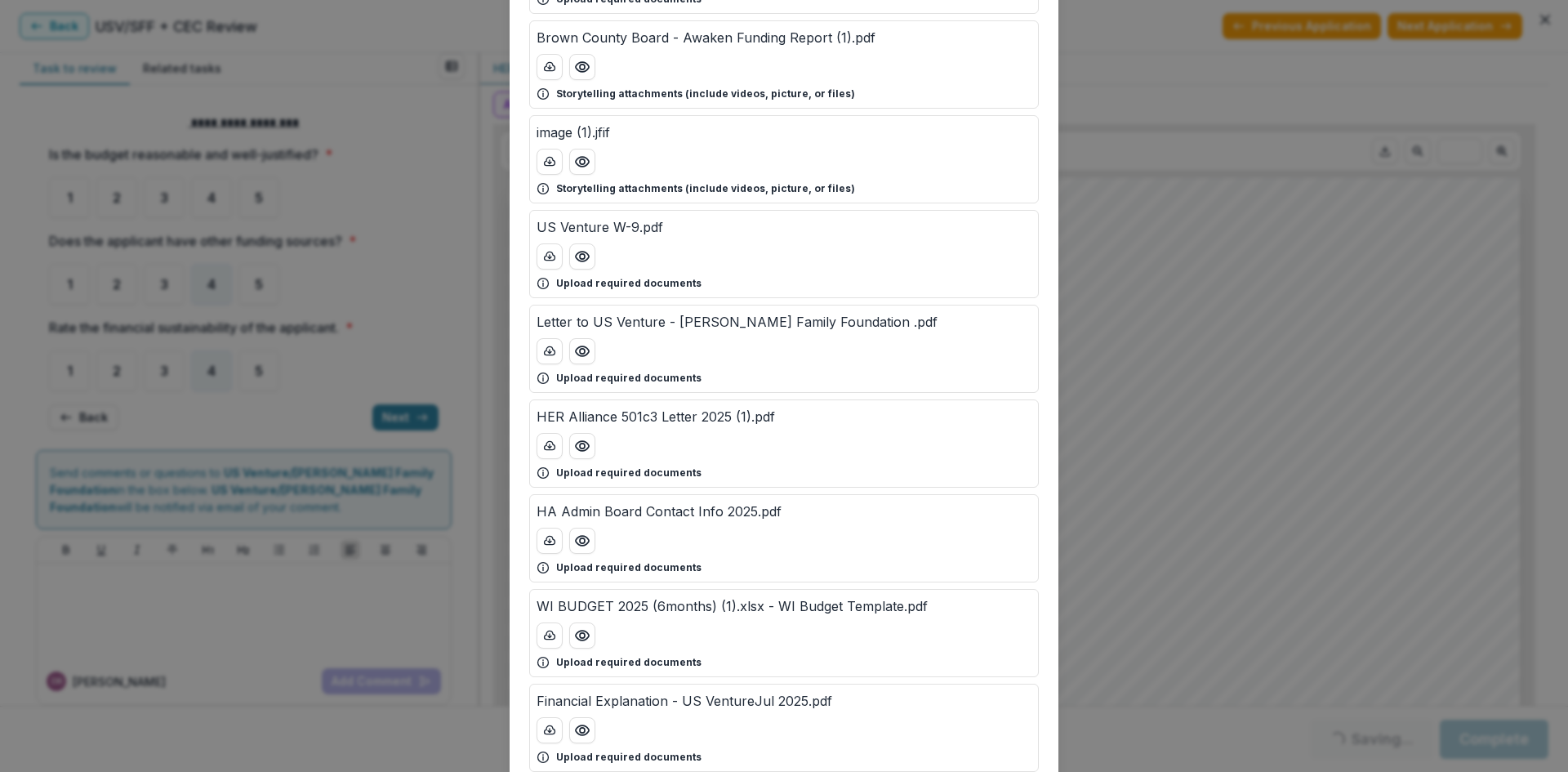
scroll to position [327, 0]
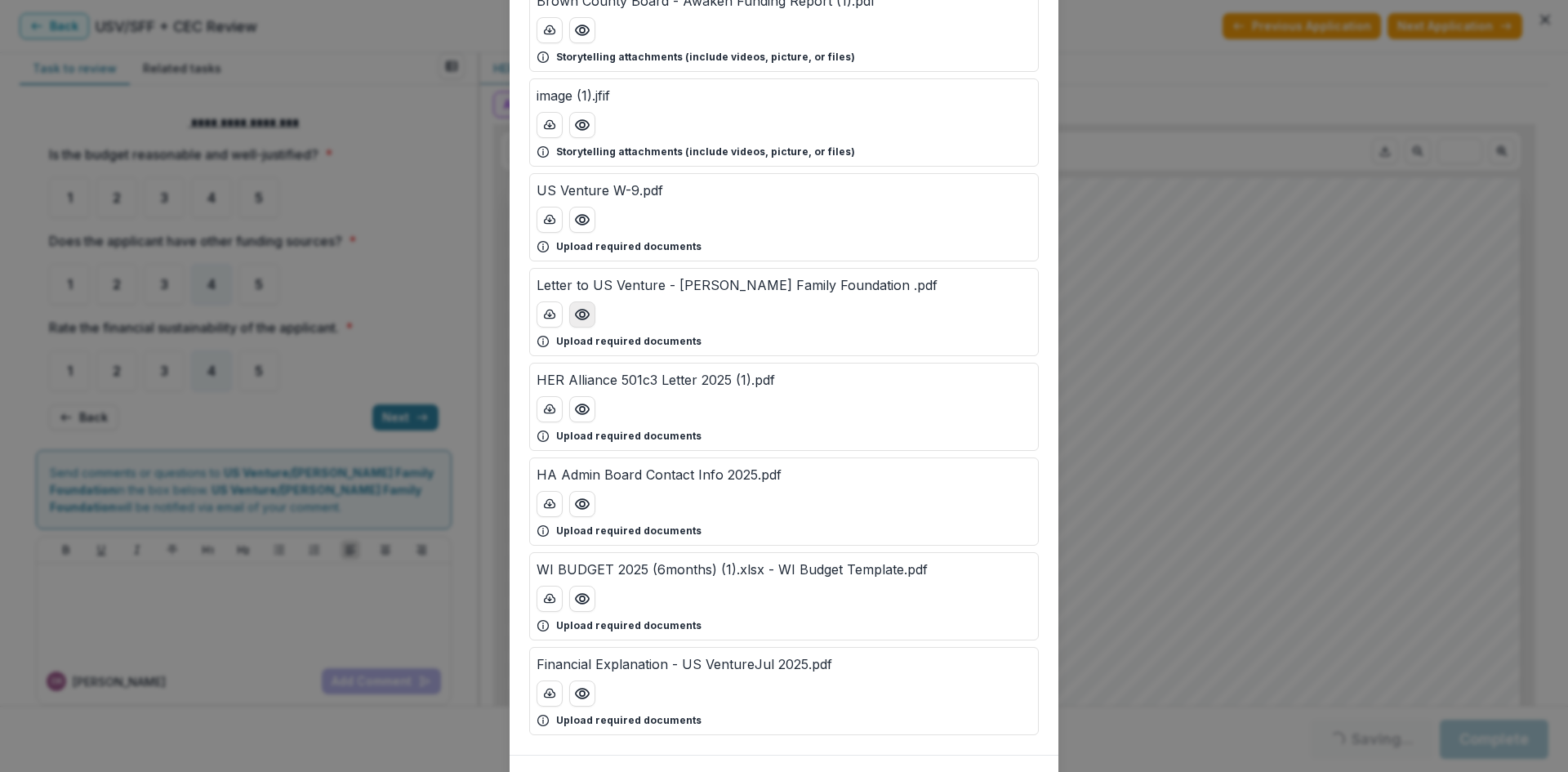
click at [580, 320] on icon "Preview Letter to US Venture - Schmidt Family Foundation .pdf" at bounding box center [582, 314] width 17 height 17
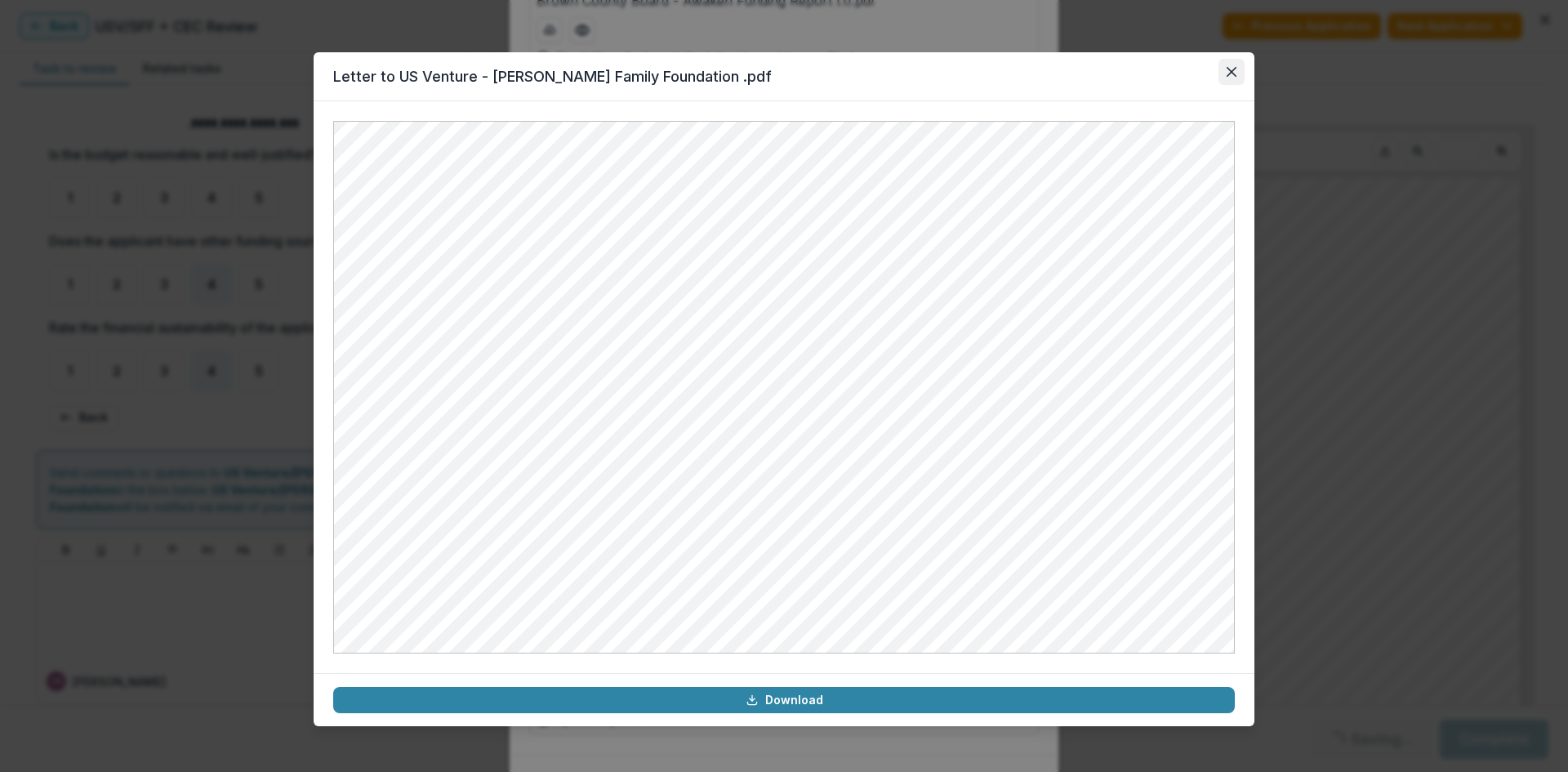
click at [1232, 72] on icon "Close" at bounding box center [1232, 72] width 10 height 10
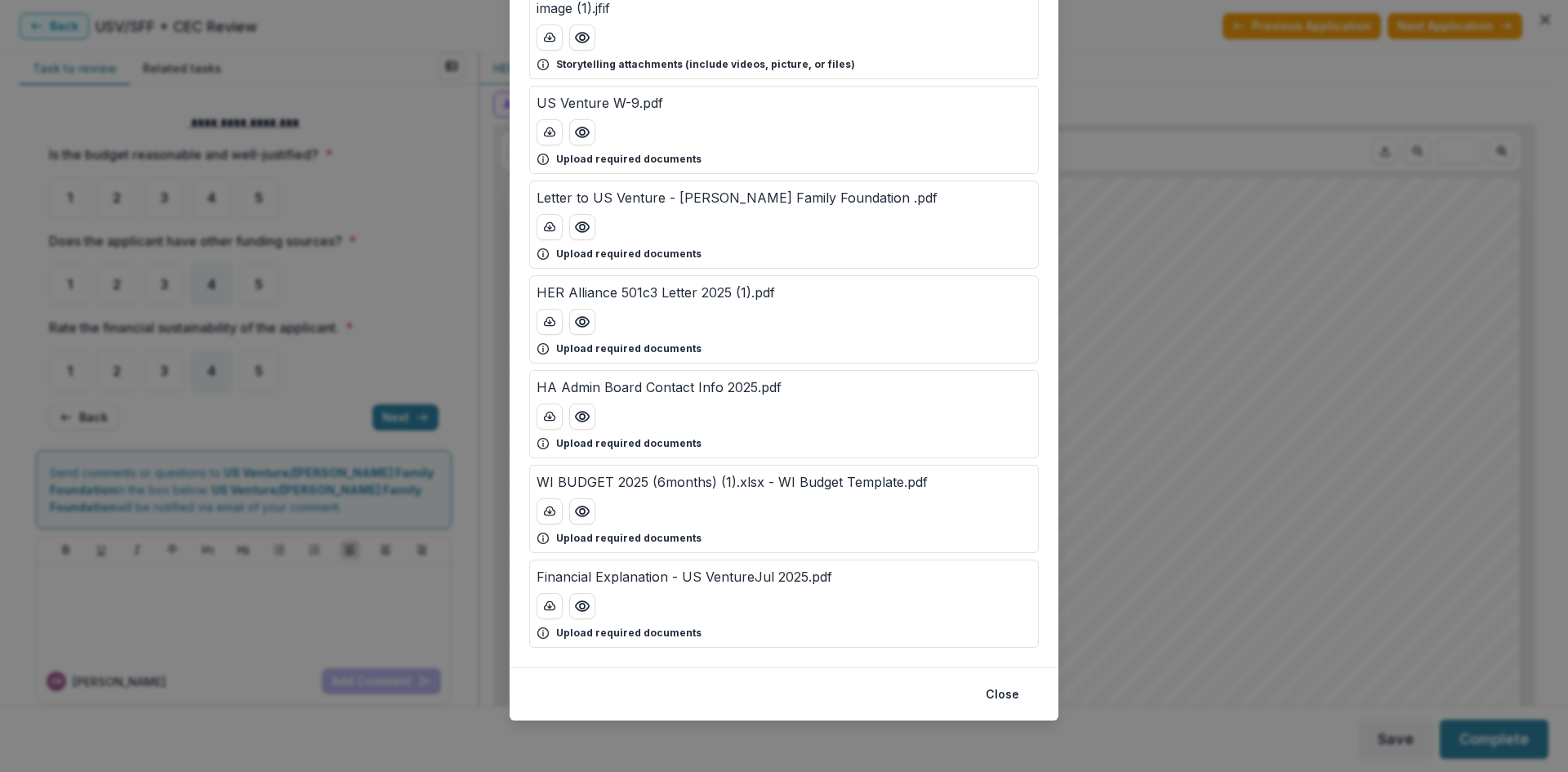
scroll to position [415, 0]
click at [582, 412] on icon "Preview HA Admin Board Contact Info 2025.pdf" at bounding box center [582, 416] width 13 height 10
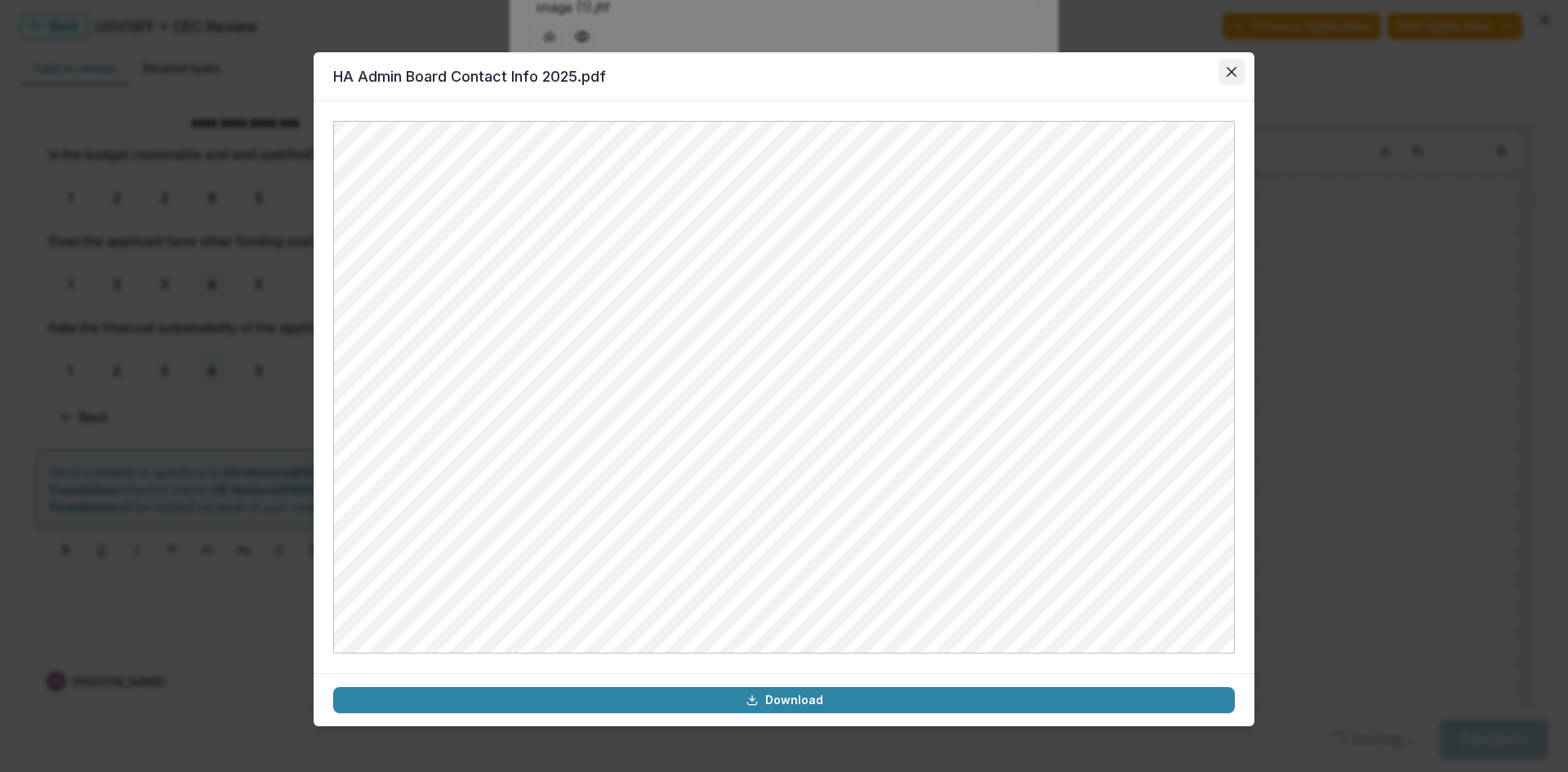
click at [1231, 74] on icon "Close" at bounding box center [1232, 72] width 10 height 10
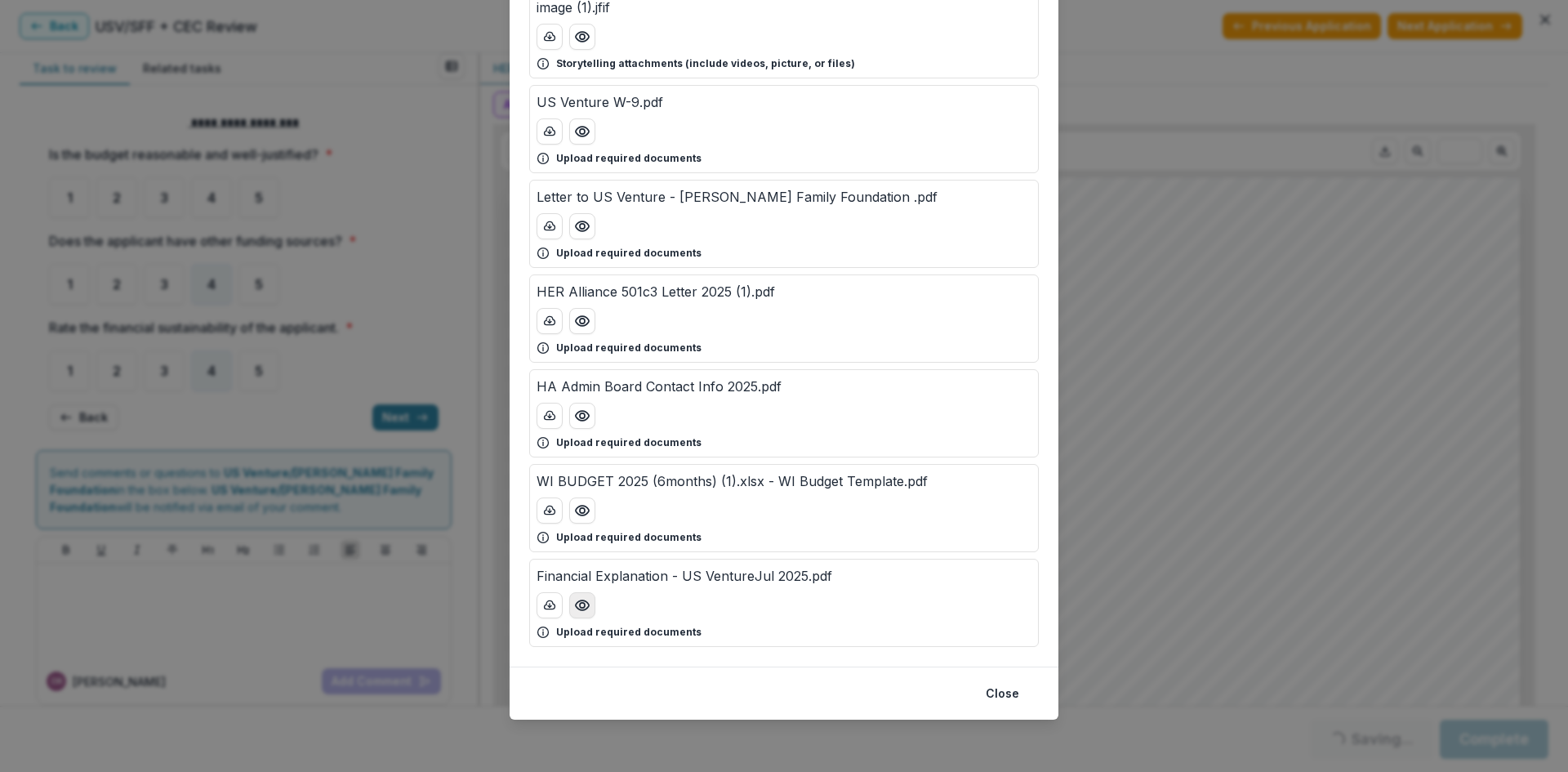
click at [580, 604] on circle "Preview Financial Explanation - US VentureJul 2025.pdf" at bounding box center [582, 605] width 5 height 5
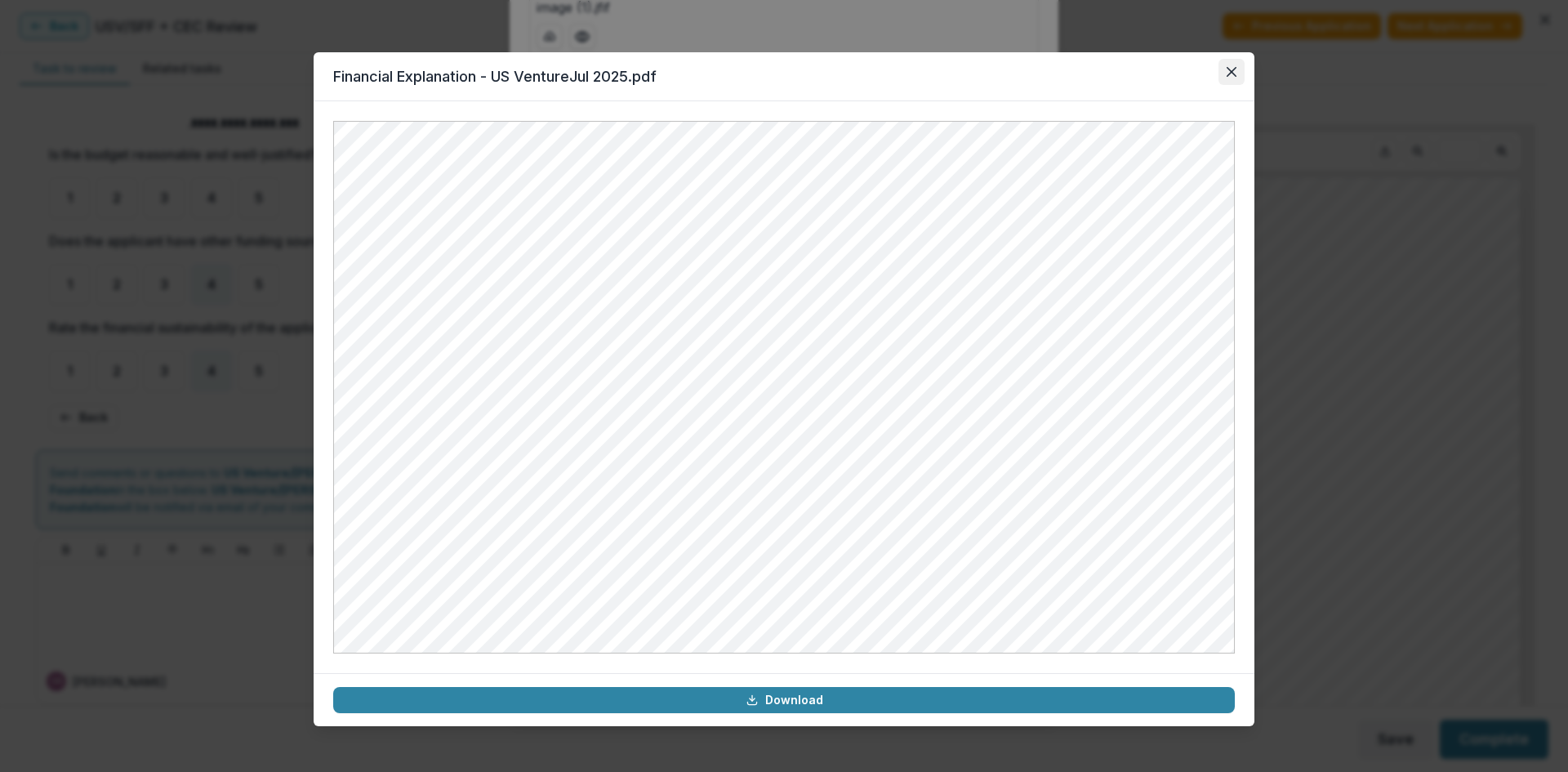
click at [1236, 74] on icon "Close" at bounding box center [1232, 72] width 10 height 10
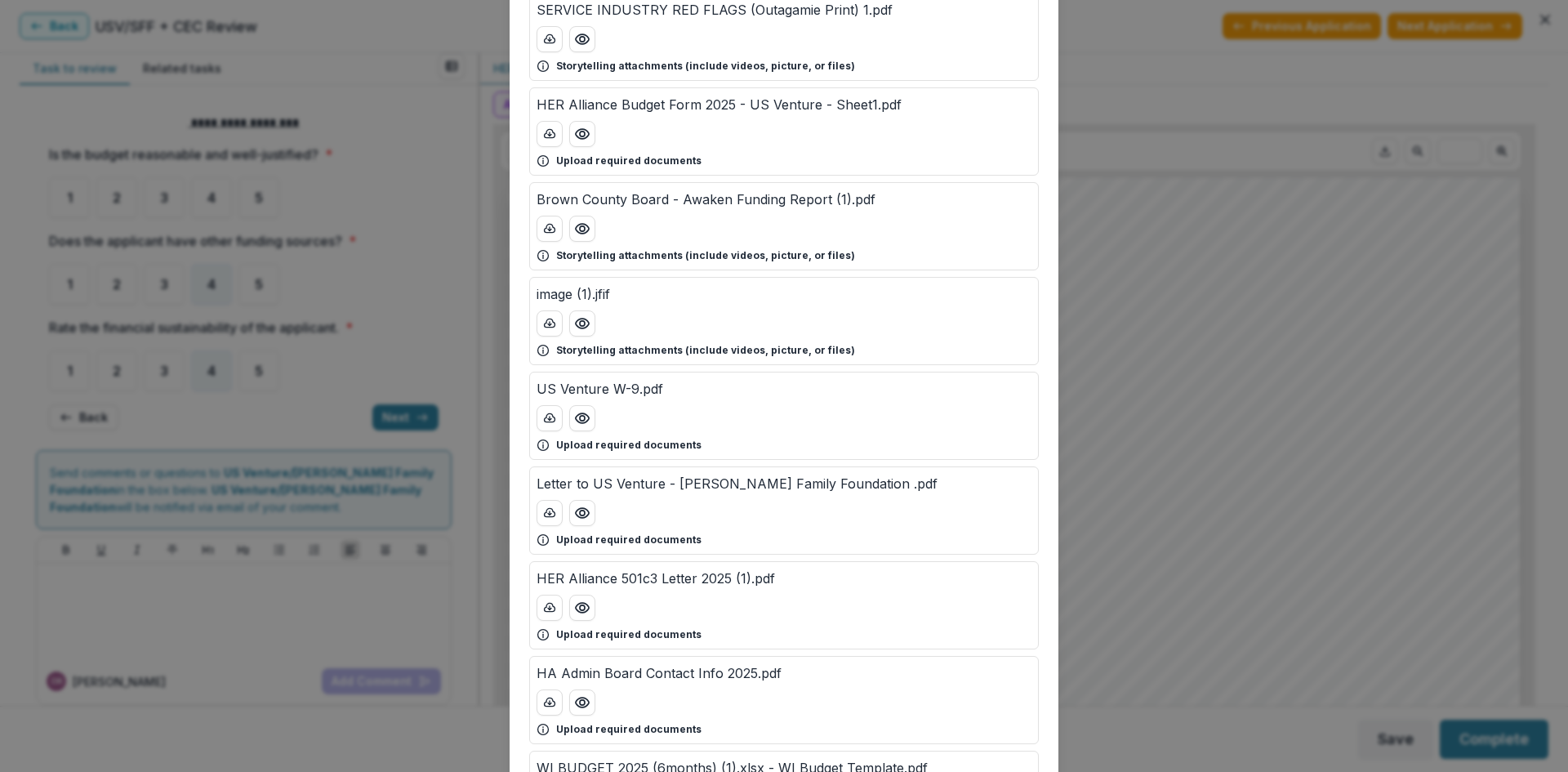
scroll to position [0, 0]
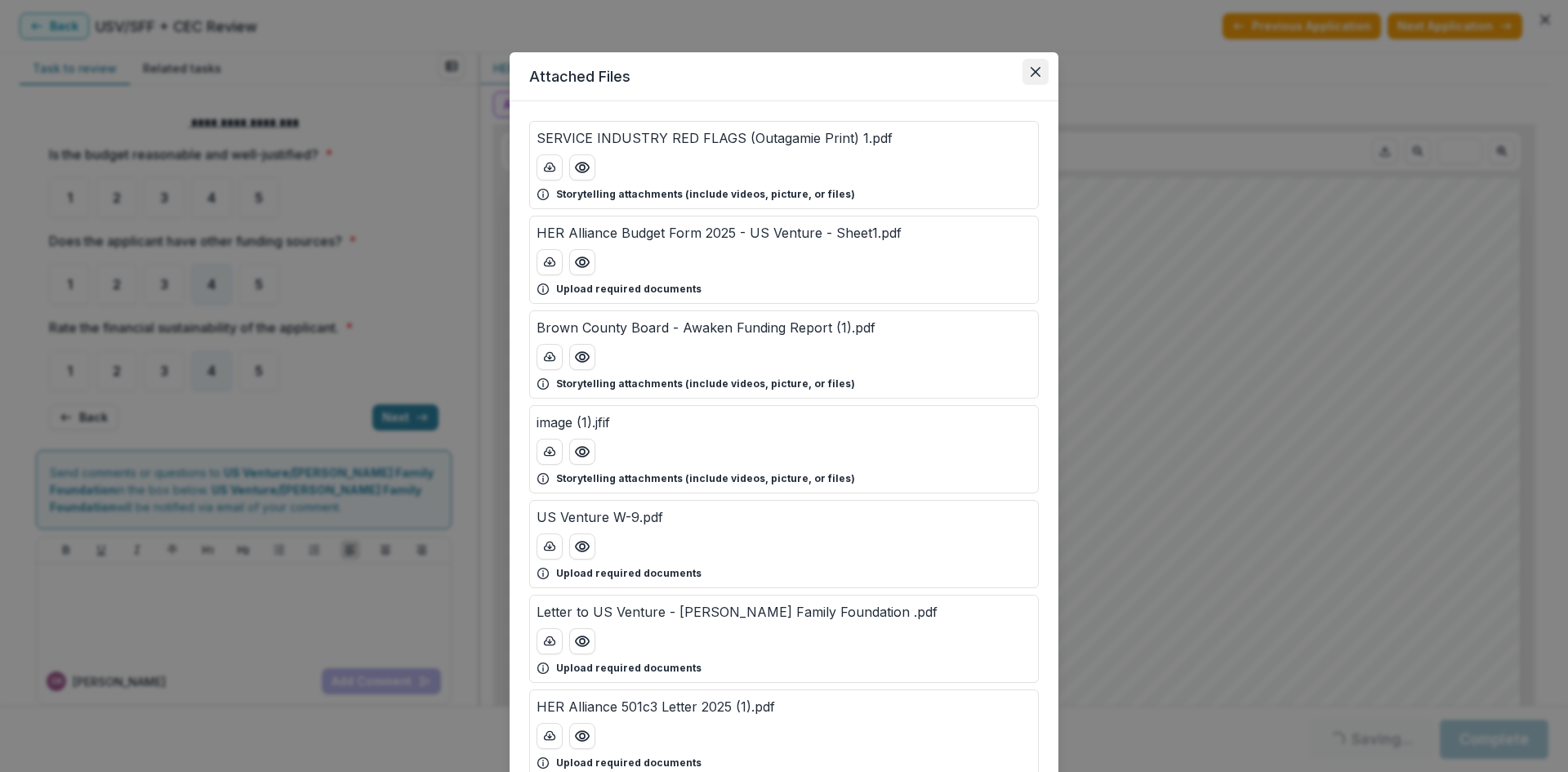
click at [1037, 72] on icon "Close" at bounding box center [1036, 72] width 10 height 10
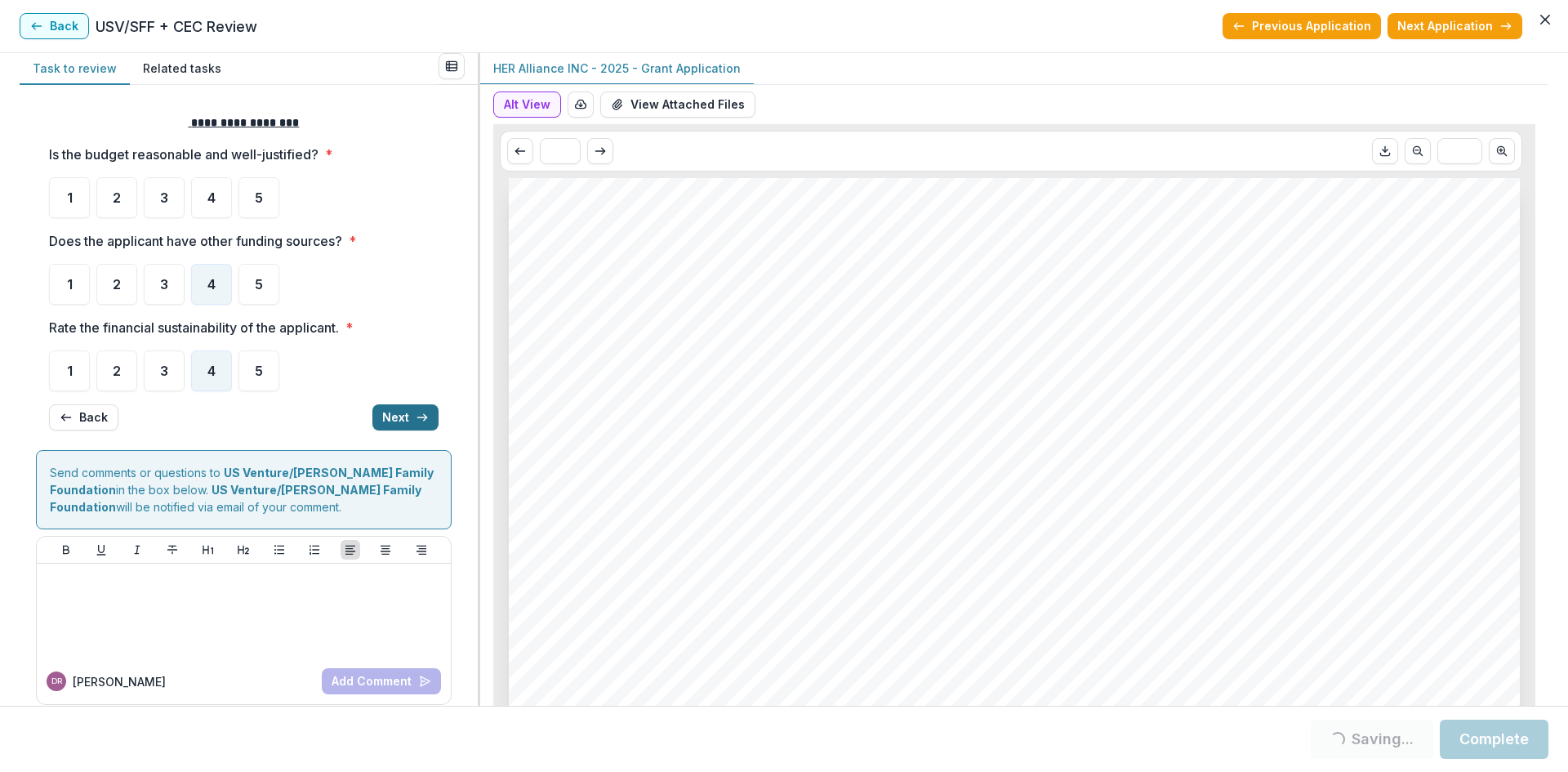
click at [391, 411] on button "Next" at bounding box center [405, 417] width 66 height 26
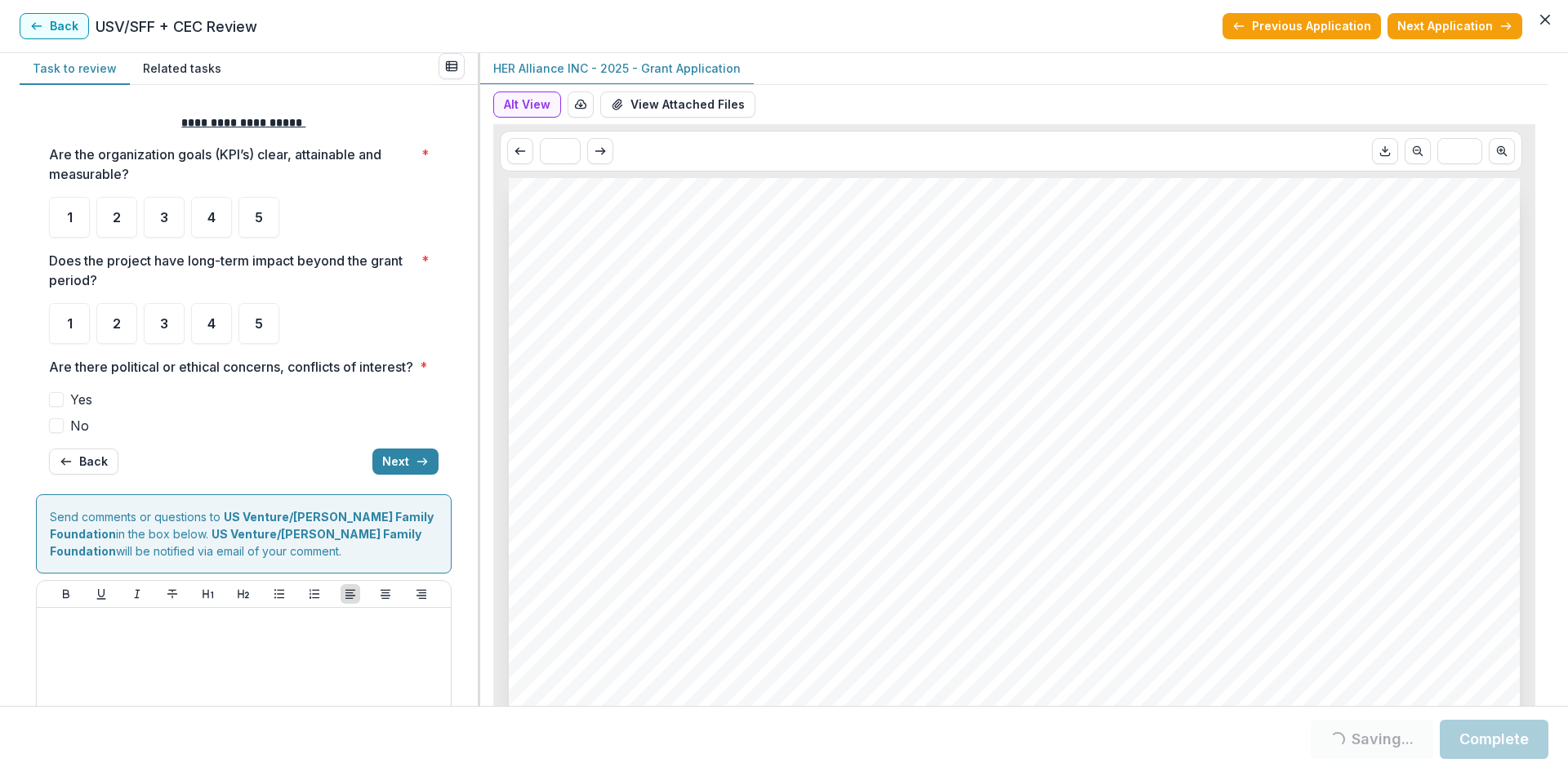
click at [76, 475] on button "Back" at bounding box center [83, 461] width 70 height 26
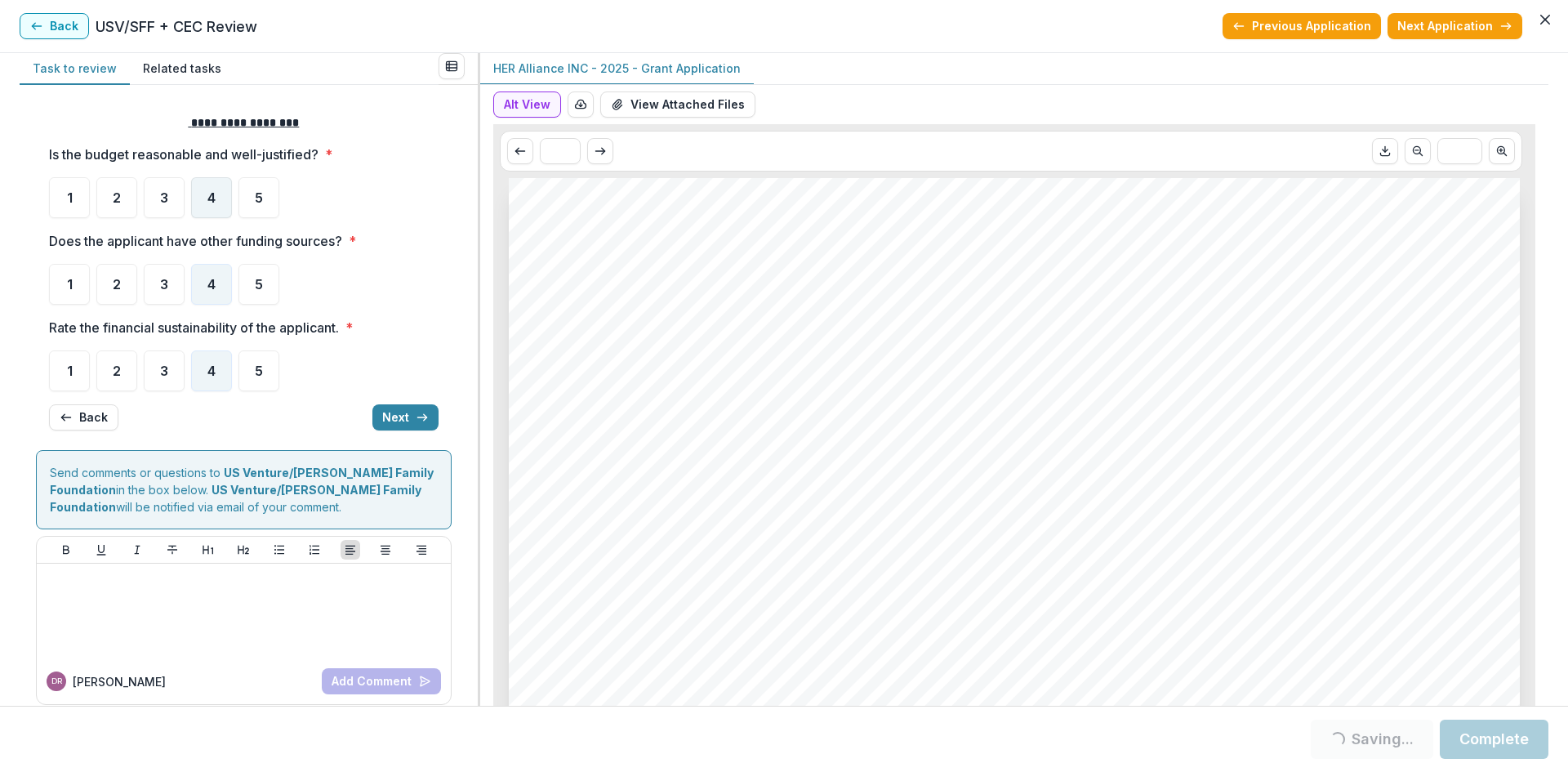
drag, startPoint x: 212, startPoint y: 194, endPoint x: 227, endPoint y: 247, distance: 55.1
click at [212, 195] on span "4" at bounding box center [212, 197] width 8 height 13
click at [149, 188] on div "3" at bounding box center [165, 198] width 41 height 41
click at [385, 415] on button "Next" at bounding box center [405, 417] width 66 height 26
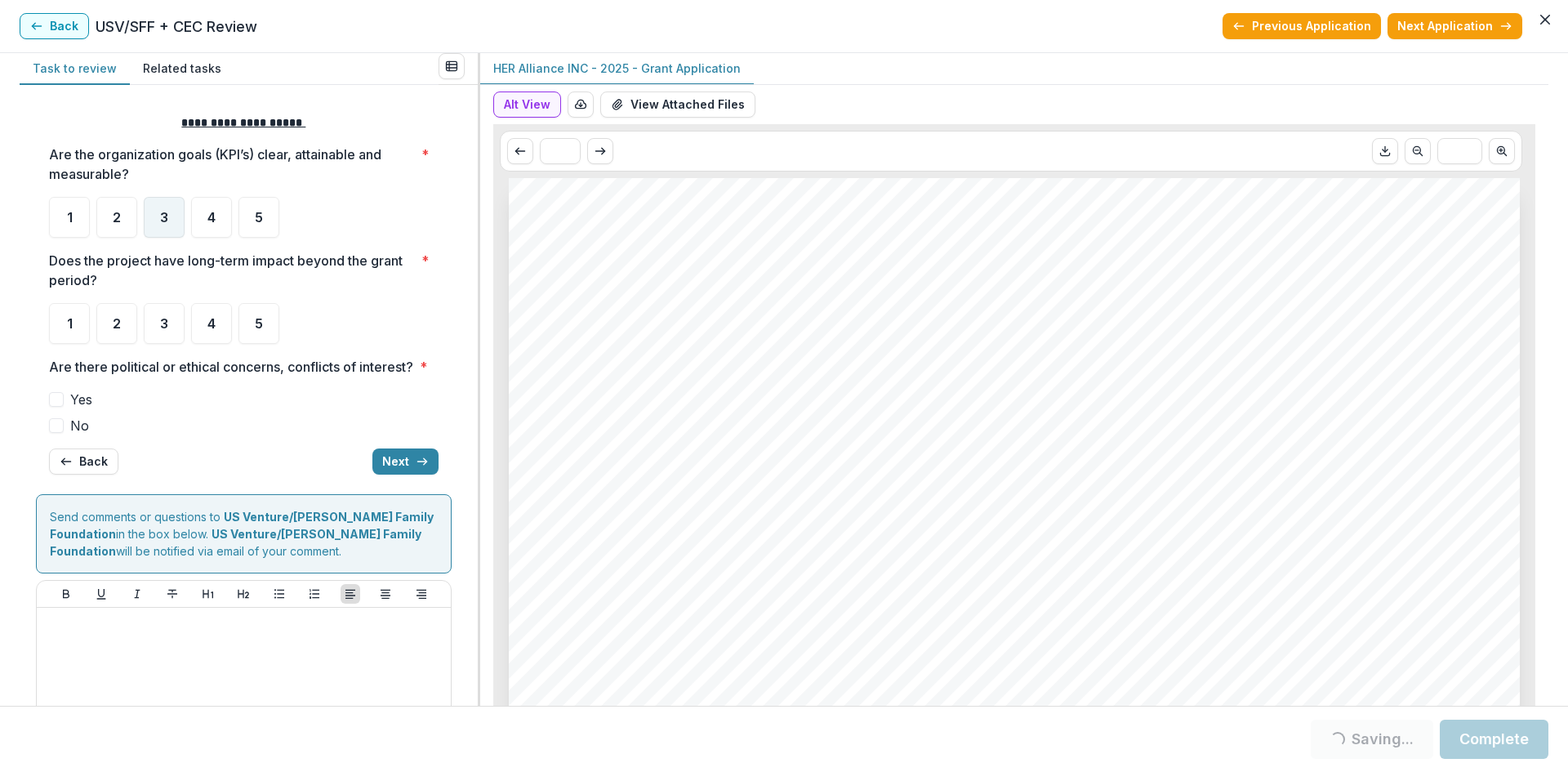
click at [172, 215] on div "3" at bounding box center [165, 218] width 41 height 41
click at [262, 221] on span "5" at bounding box center [259, 217] width 8 height 13
click at [261, 321] on span "5" at bounding box center [259, 323] width 8 height 13
click at [252, 220] on div "5" at bounding box center [259, 218] width 41 height 41
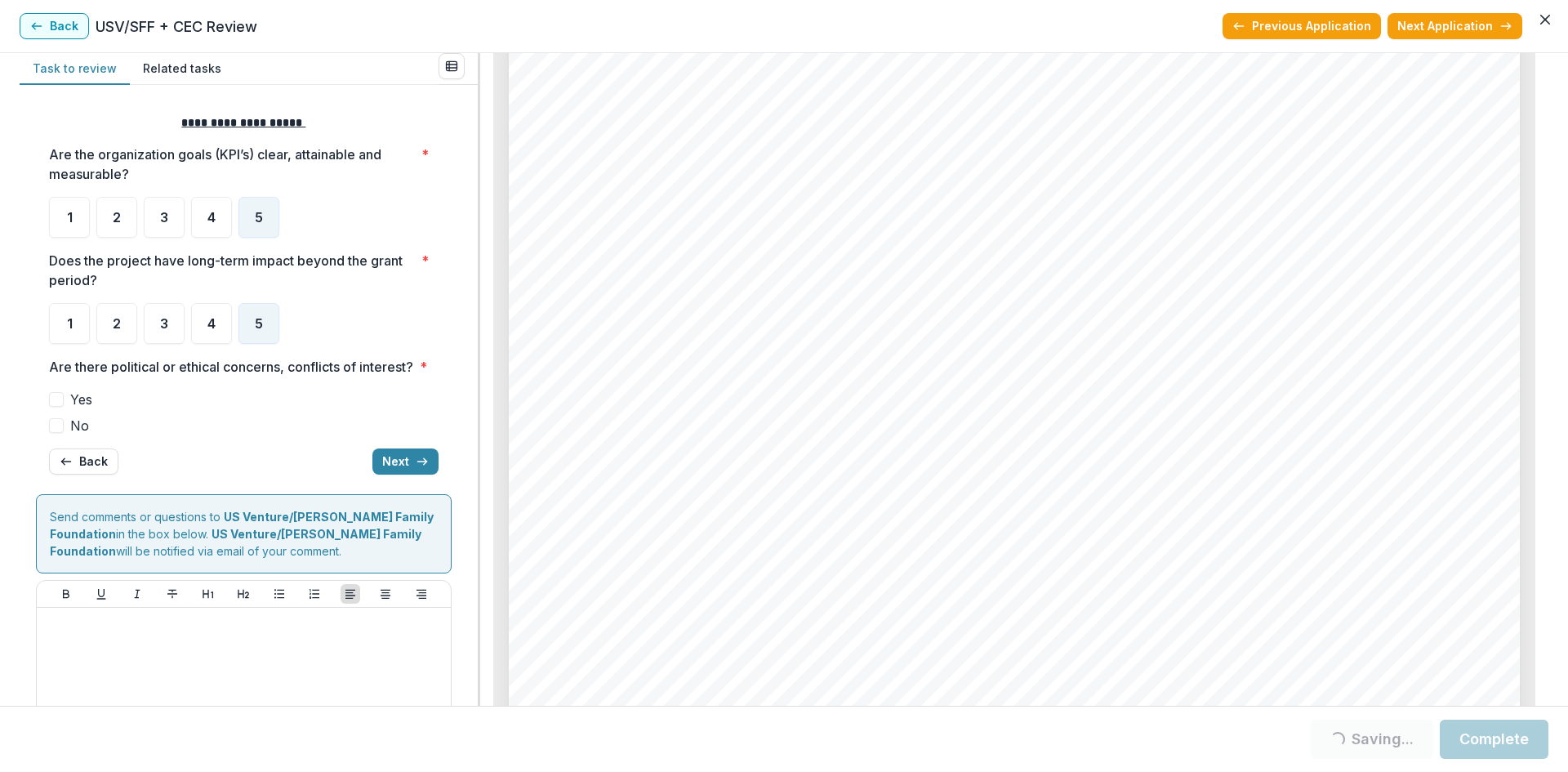
click at [76, 436] on span "No" at bounding box center [79, 426] width 19 height 20
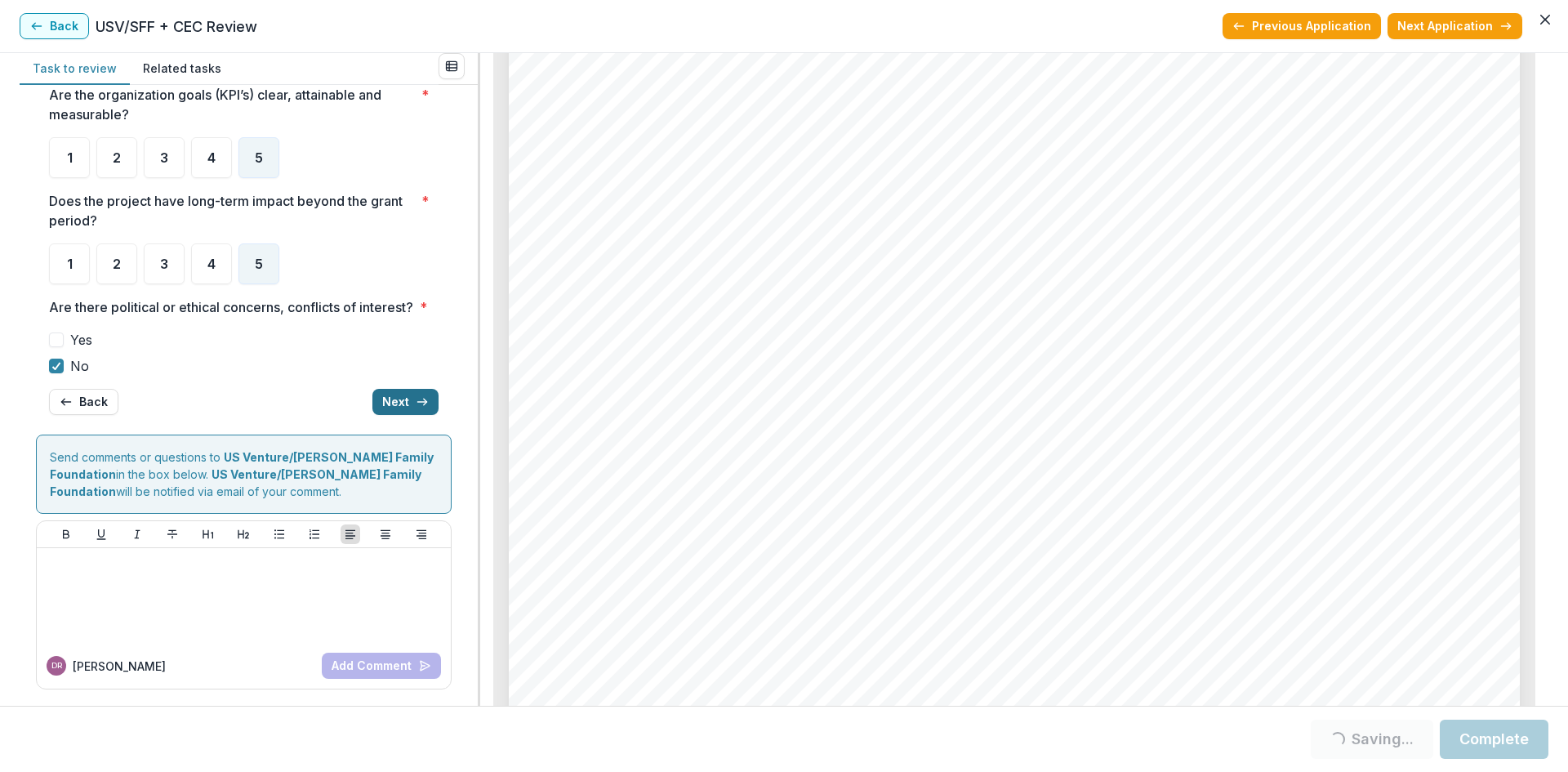
click at [401, 401] on button "Next" at bounding box center [405, 402] width 66 height 26
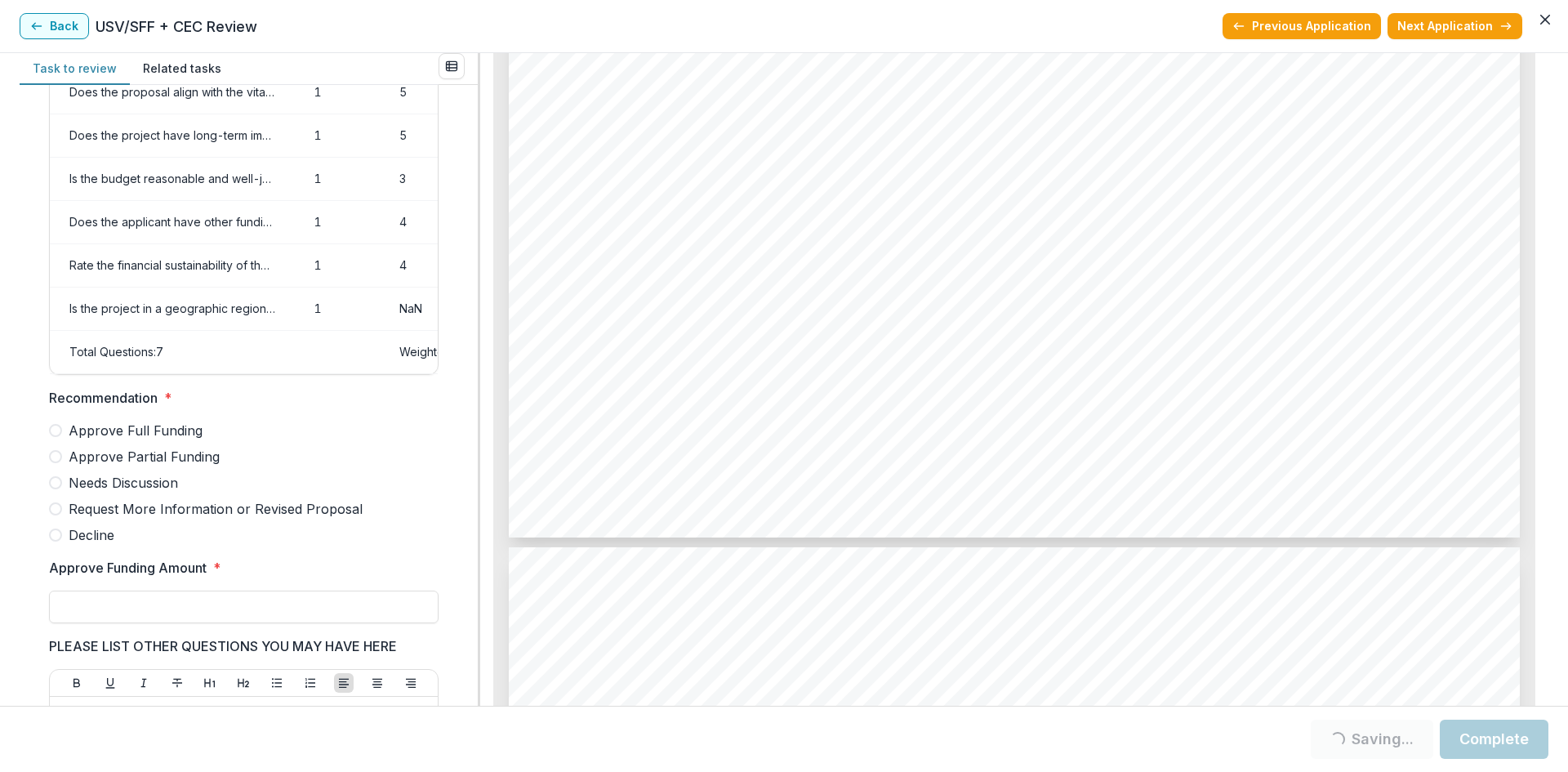
scroll to position [164, 0]
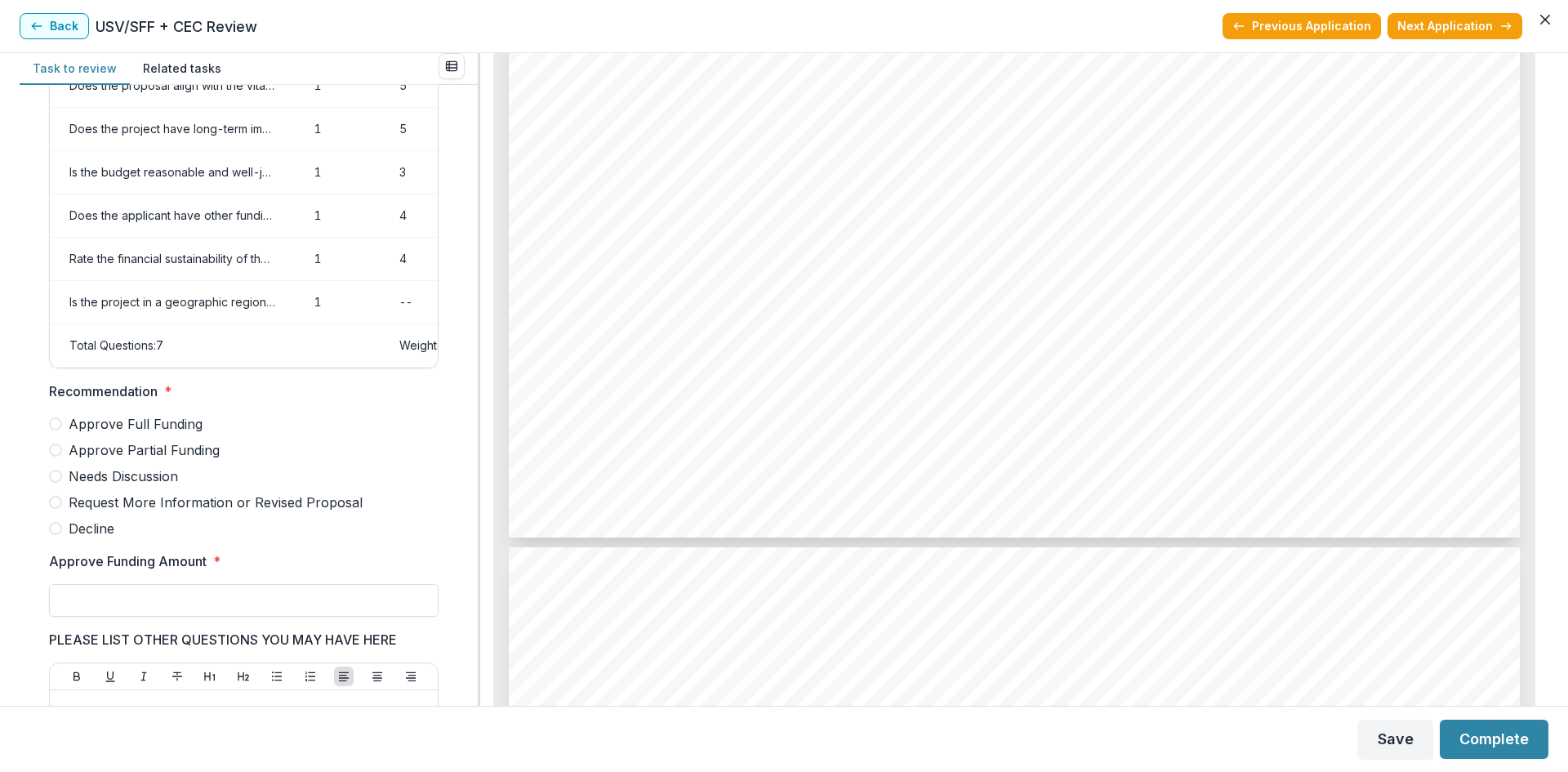
click at [145, 434] on span "Approve Full Funding" at bounding box center [135, 424] width 134 height 20
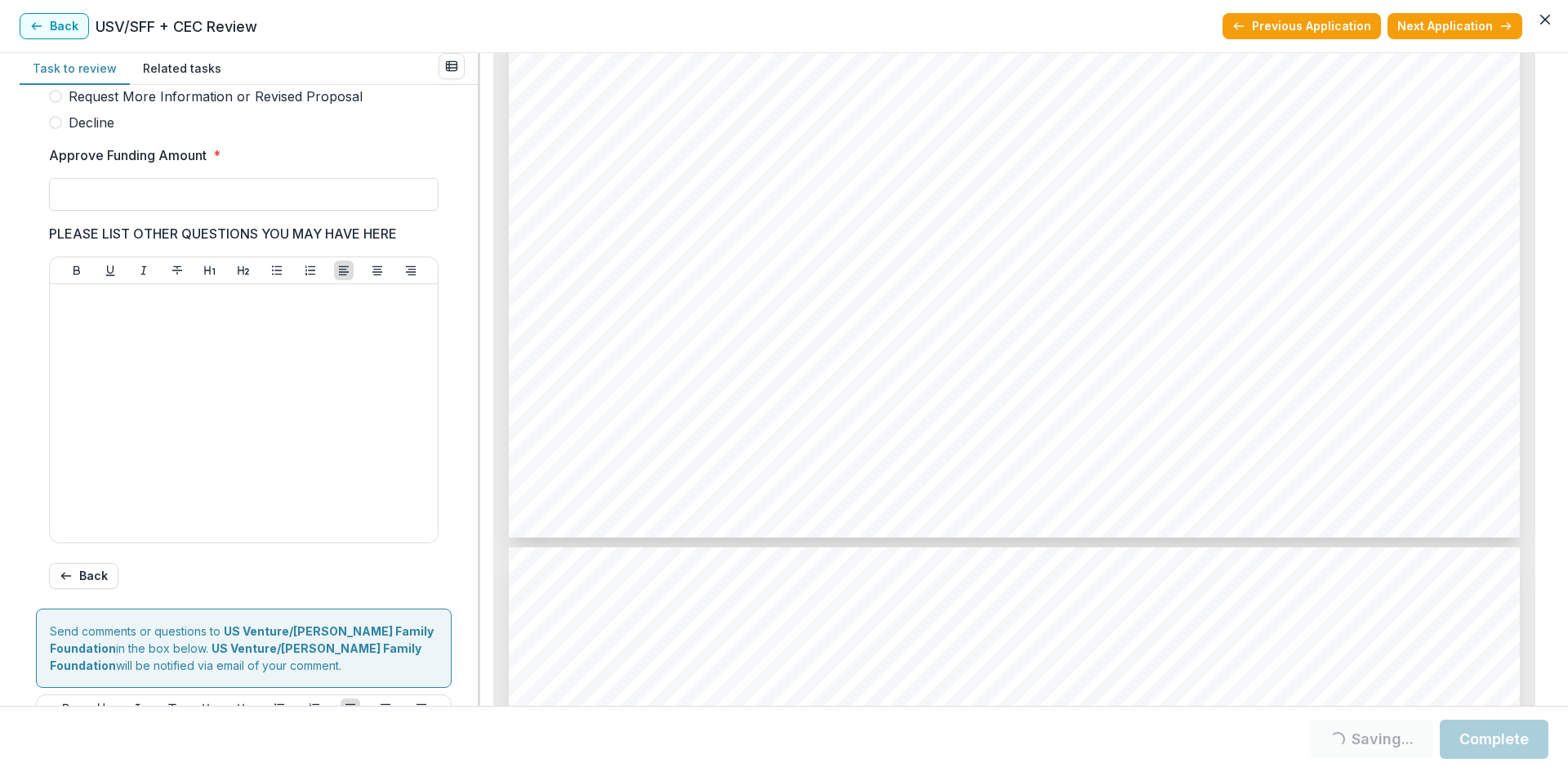
scroll to position [572, 0]
click at [104, 208] on input "Approve Funding Amount *" at bounding box center [243, 191] width 389 height 32
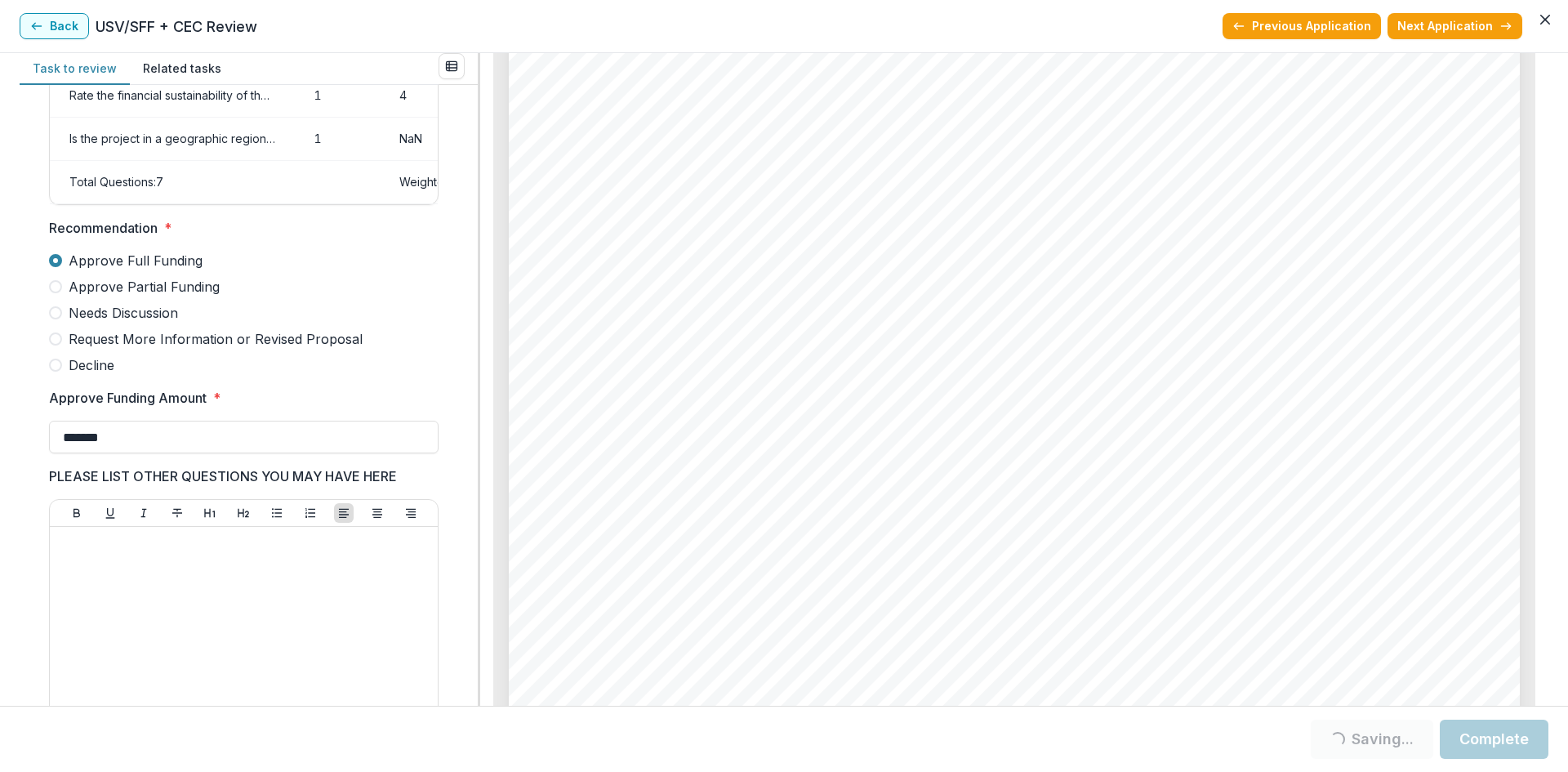
scroll to position [6701, 0]
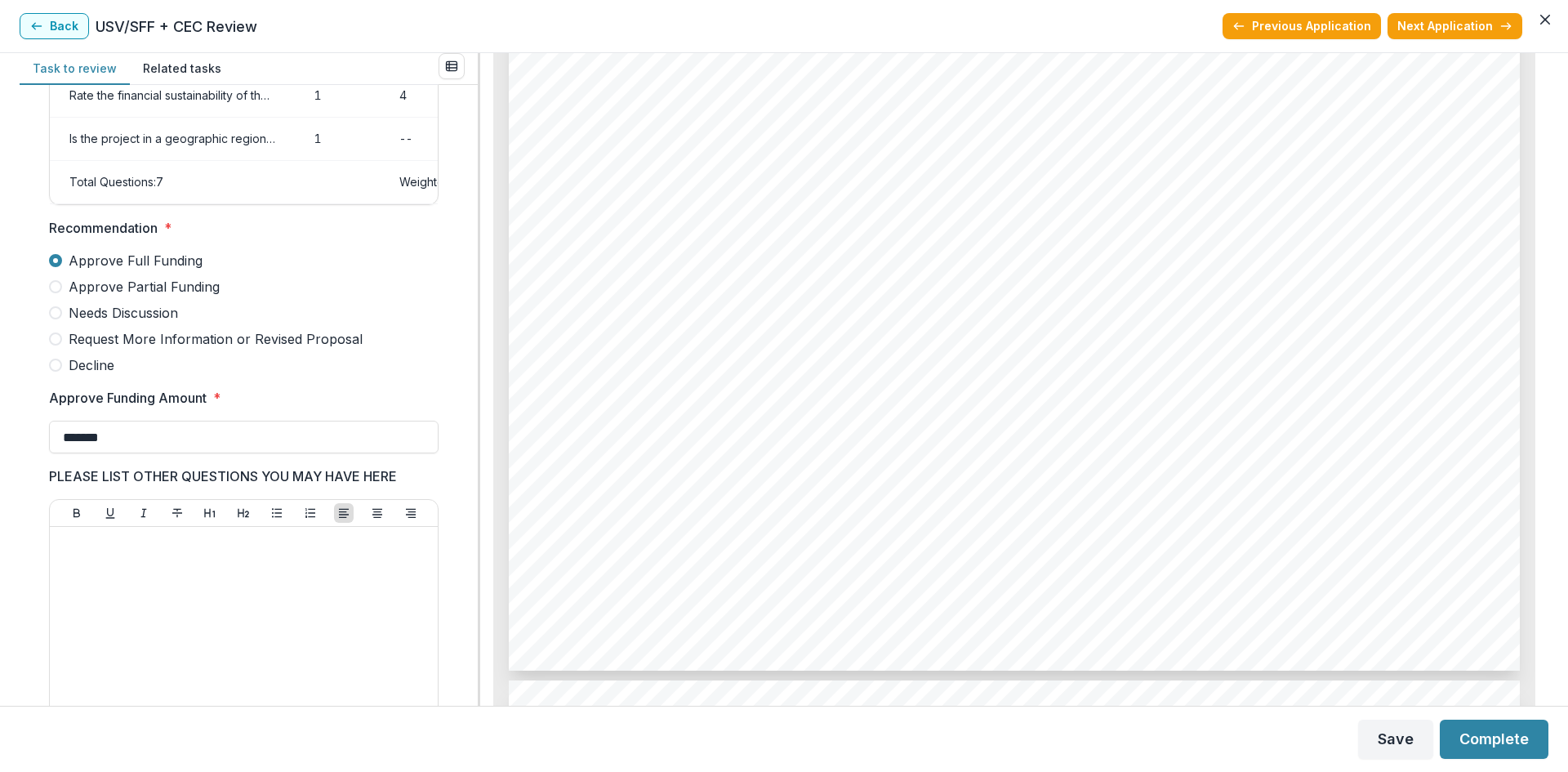
type input "*******"
click at [91, 570] on div at bounding box center [243, 656] width 375 height 245
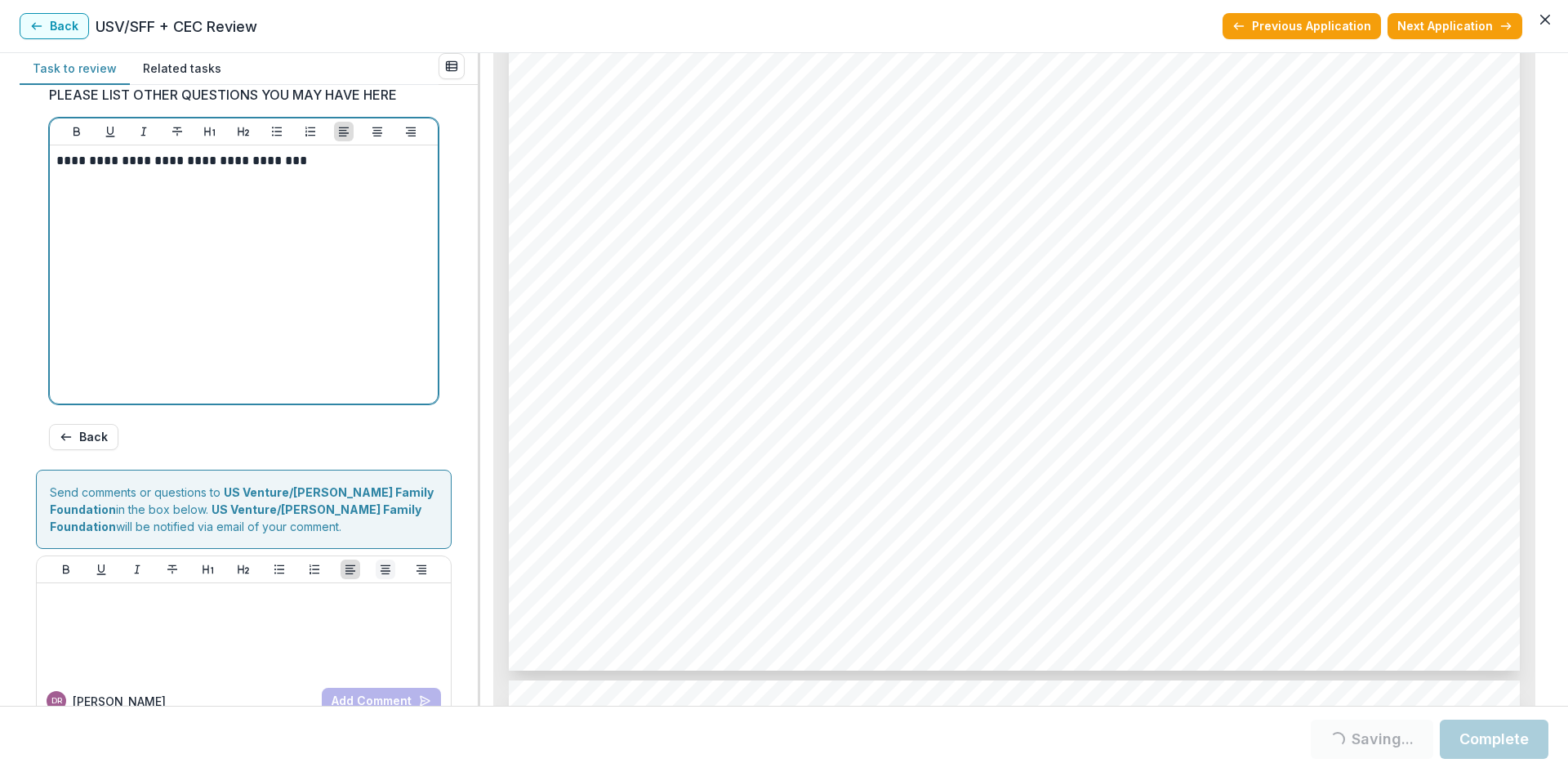
scroll to position [756, 0]
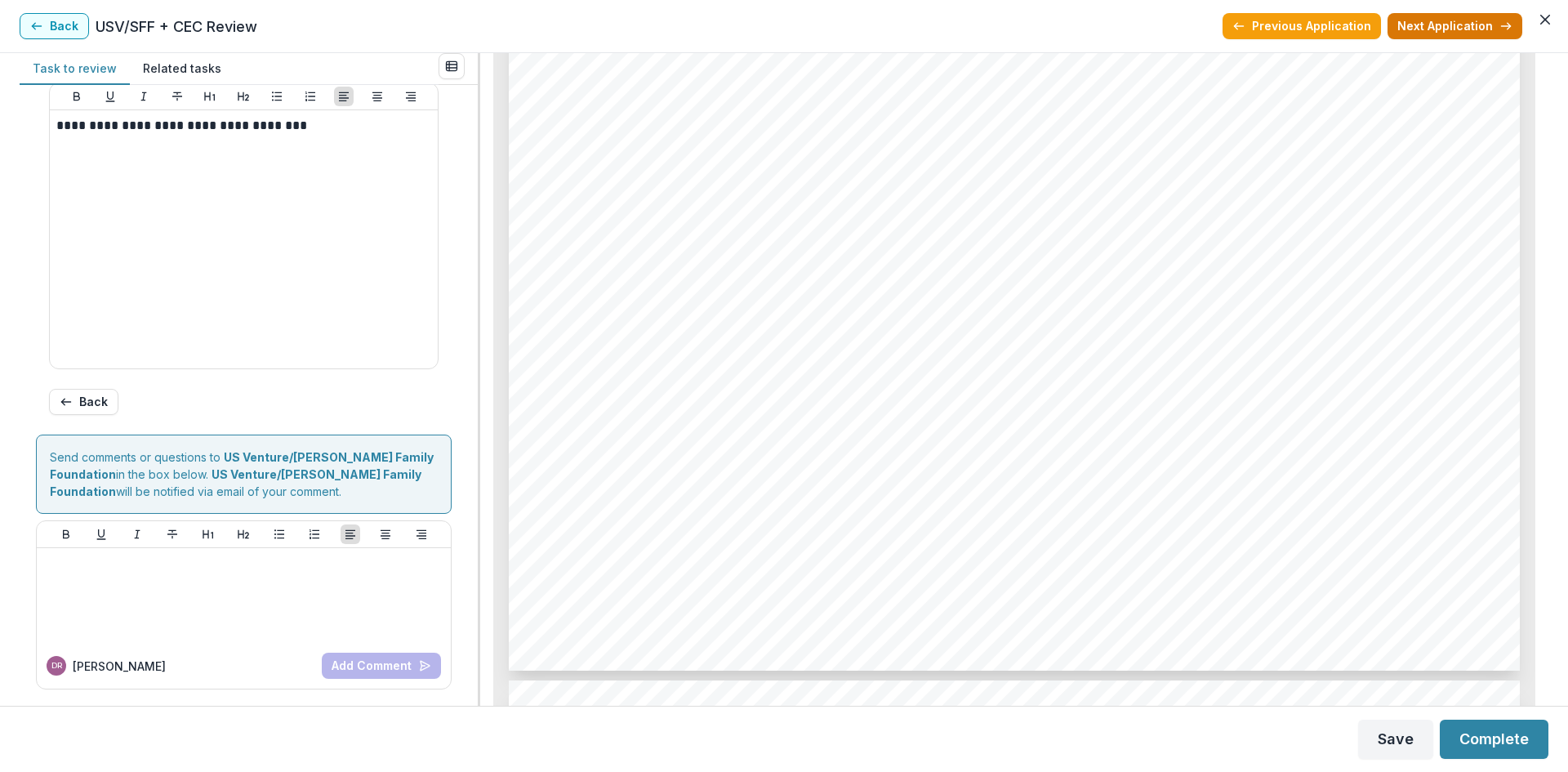
click at [1435, 24] on button "Next Application" at bounding box center [1454, 26] width 134 height 26
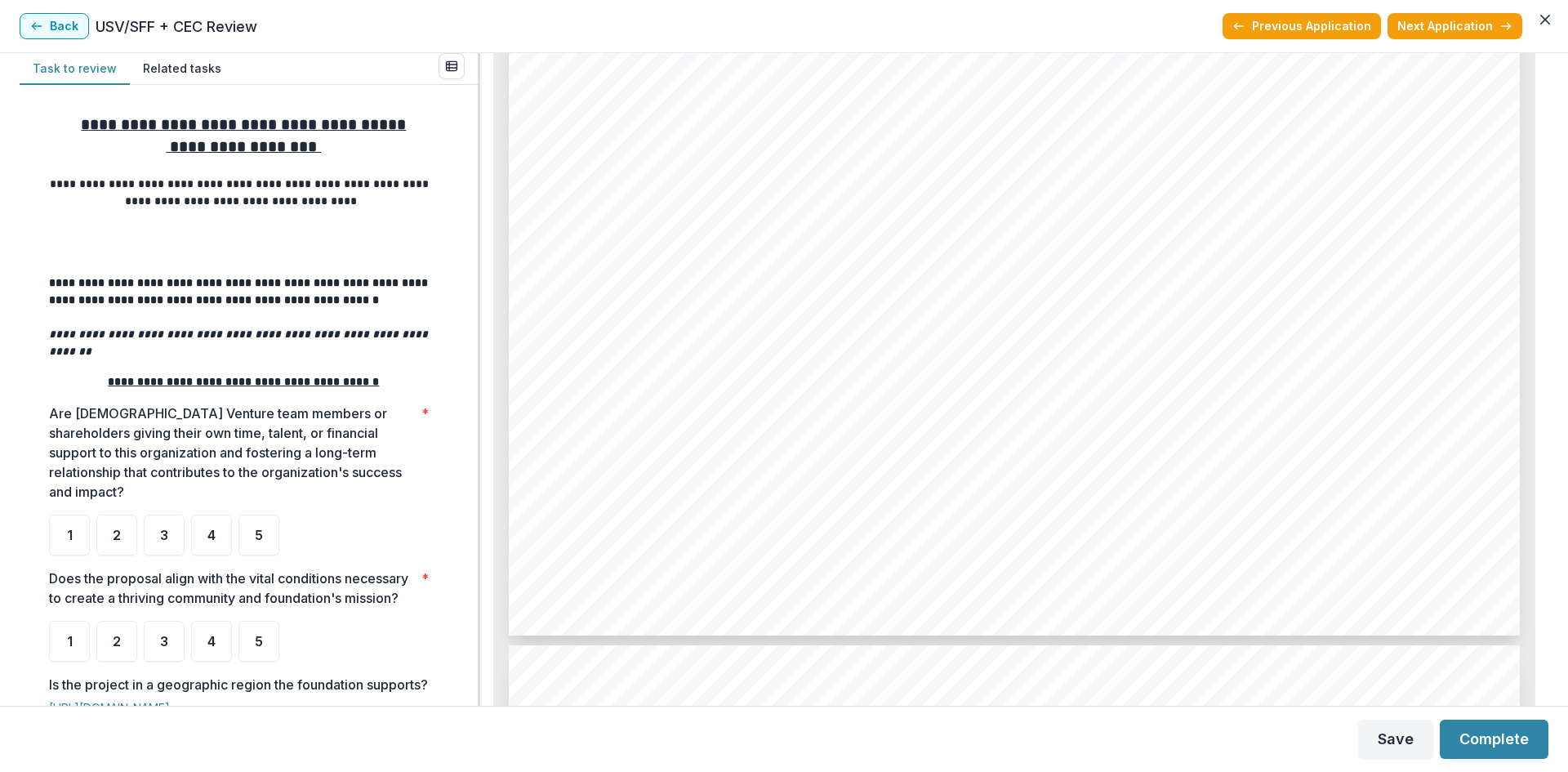
scroll to position [2451, 0]
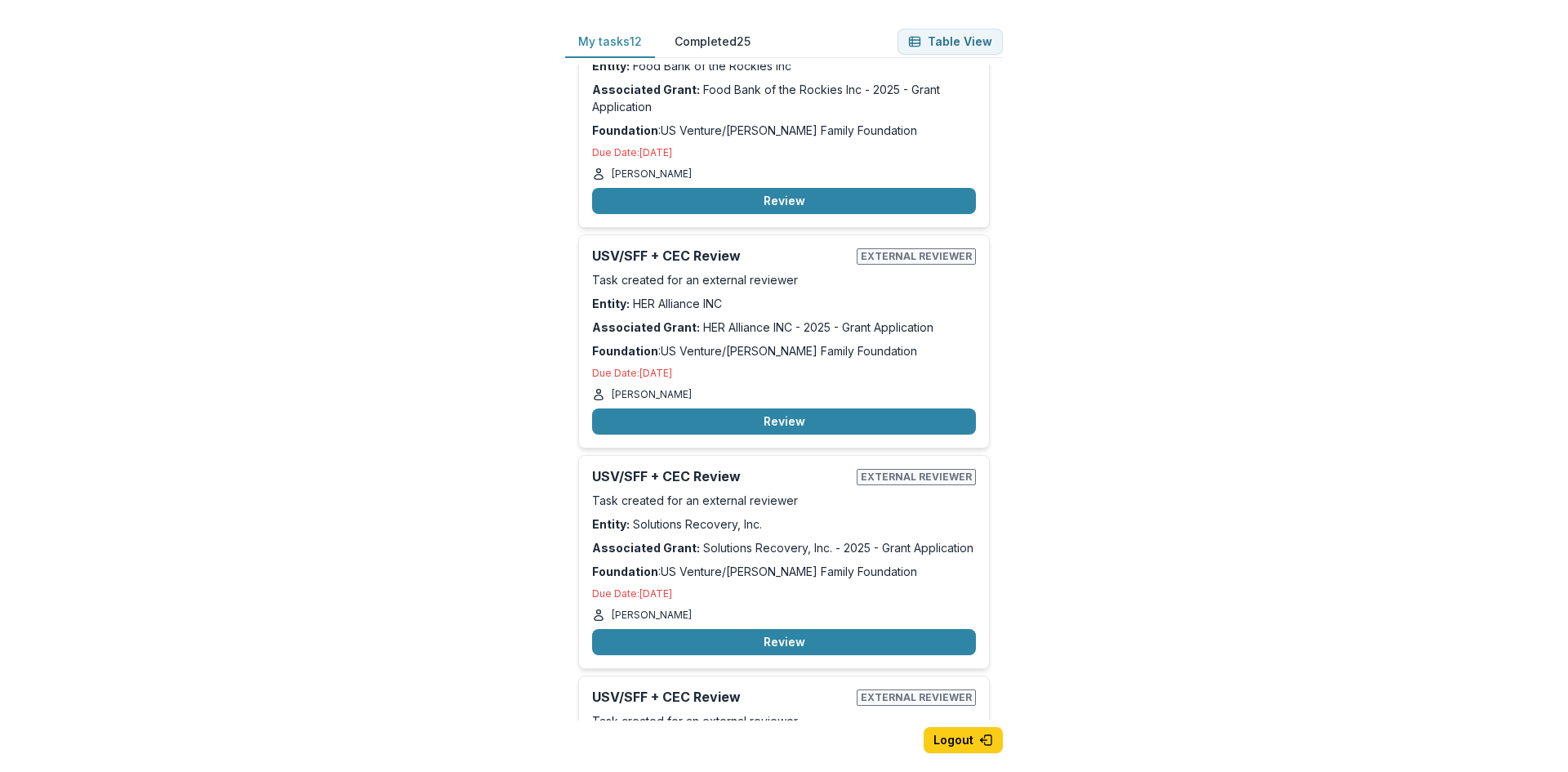
scroll to position [490, 0]
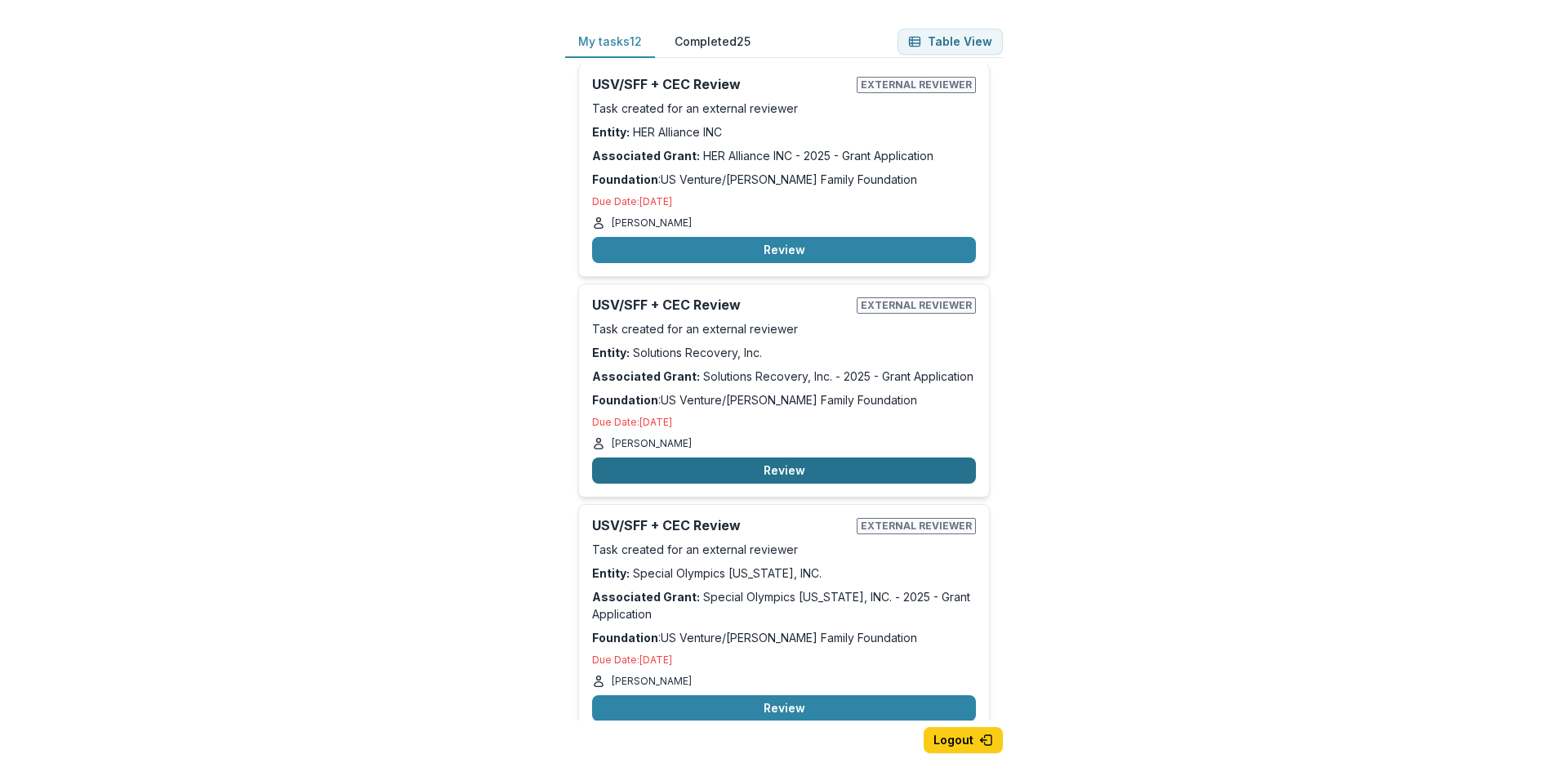
click at [771, 475] on button "Review" at bounding box center [784, 471] width 384 height 26
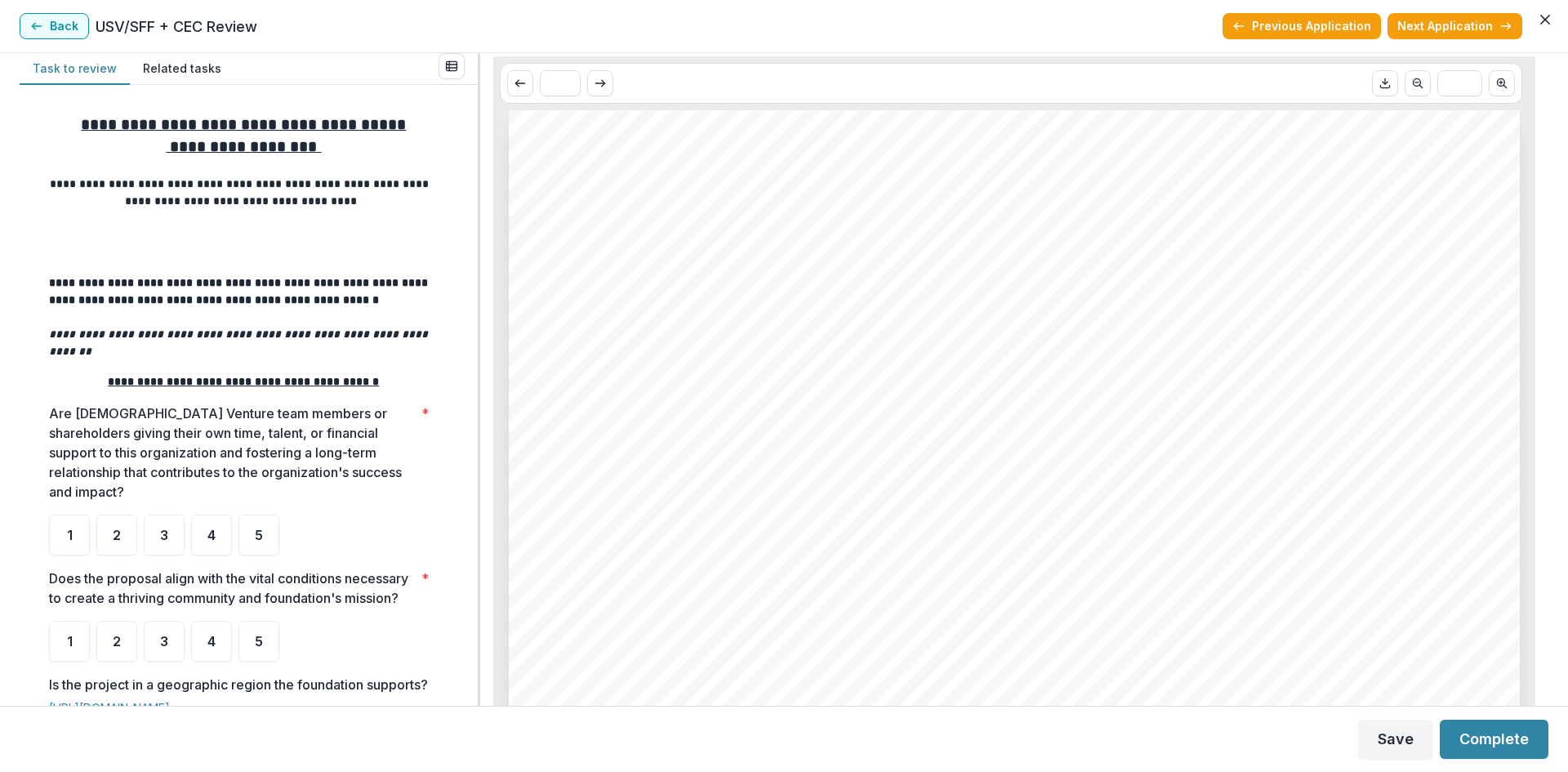
scroll to position [81, 0]
click at [1266, 26] on button "Previous Application" at bounding box center [1302, 26] width 159 height 26
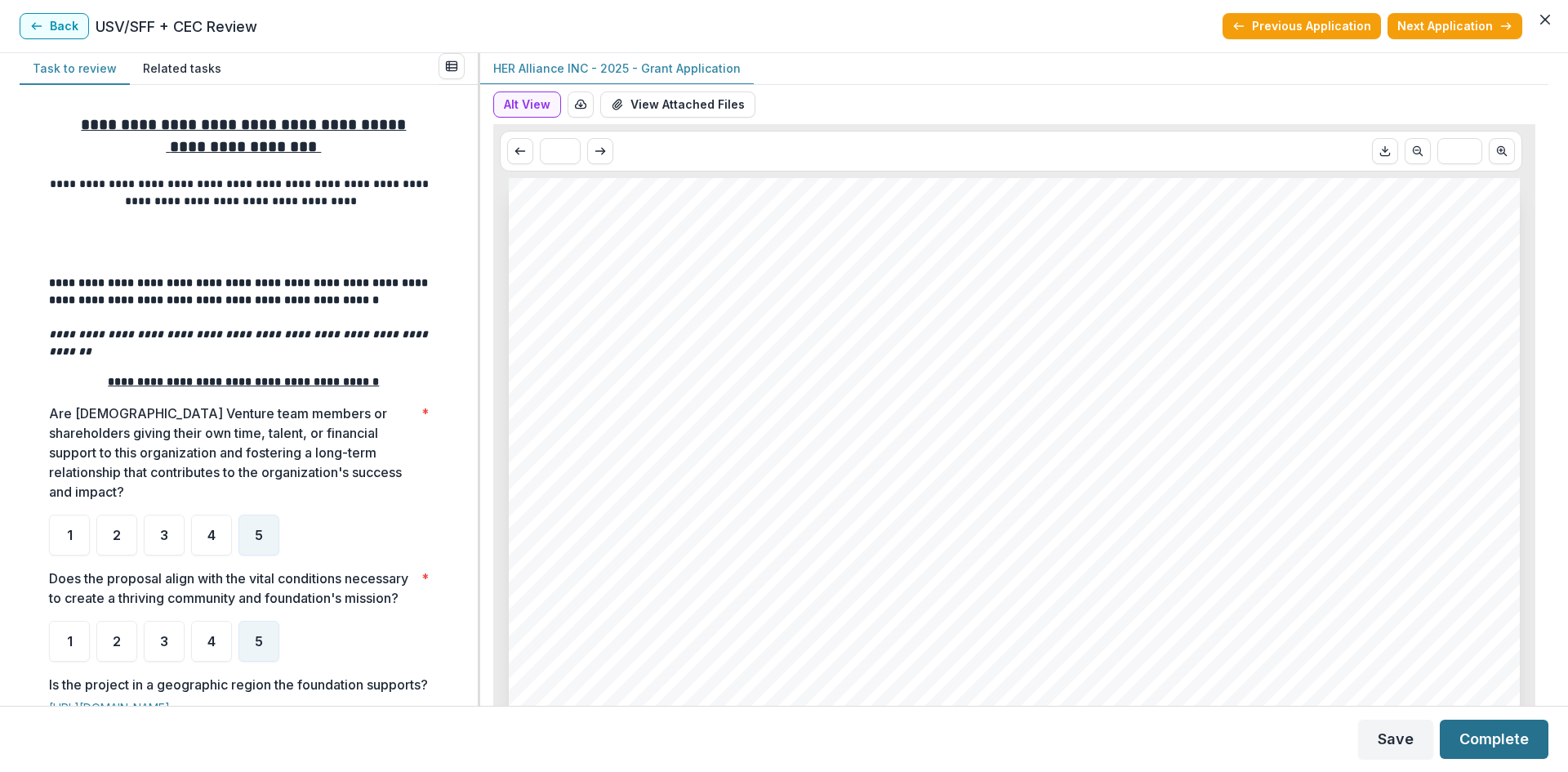
click at [1500, 740] on button "Complete" at bounding box center [1494, 740] width 109 height 39
click at [1332, 15] on button "Previous Application" at bounding box center [1302, 26] width 159 height 26
click at [1481, 727] on button "Complete" at bounding box center [1494, 740] width 109 height 39
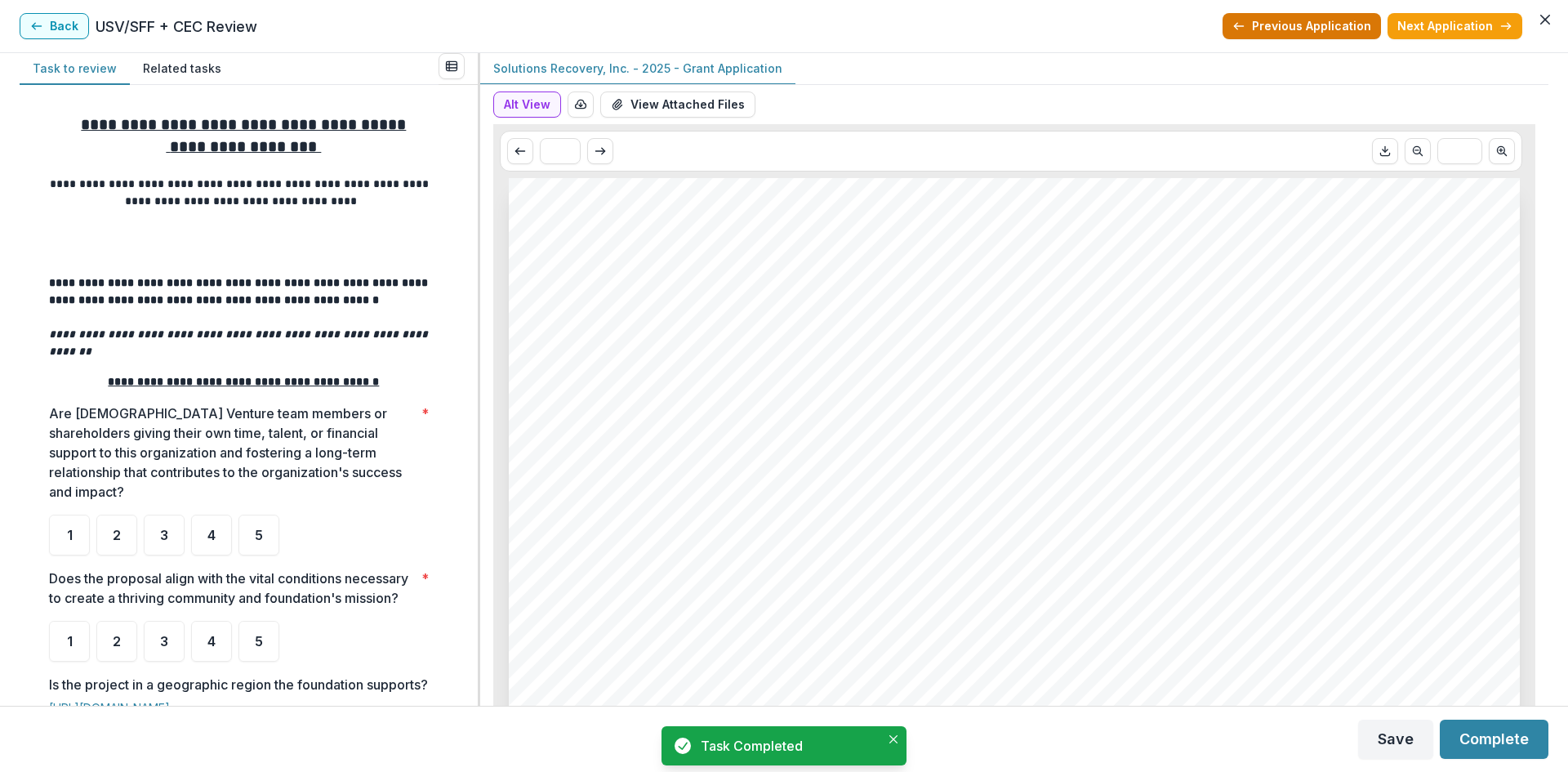
click at [1315, 26] on button "Previous Application" at bounding box center [1302, 26] width 159 height 26
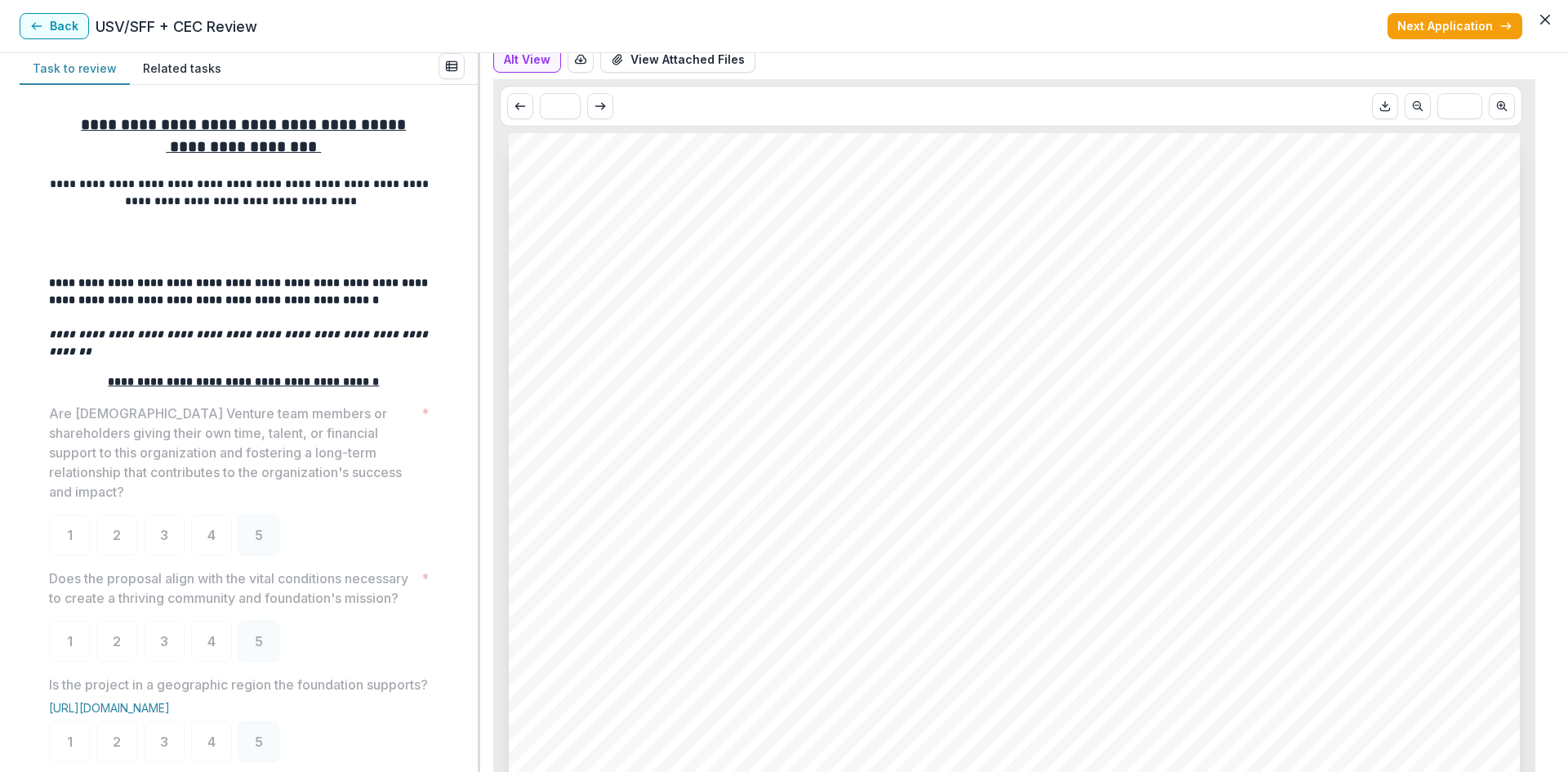
scroll to position [81, 0]
click at [1497, 25] on button "Next Application" at bounding box center [1454, 26] width 134 height 26
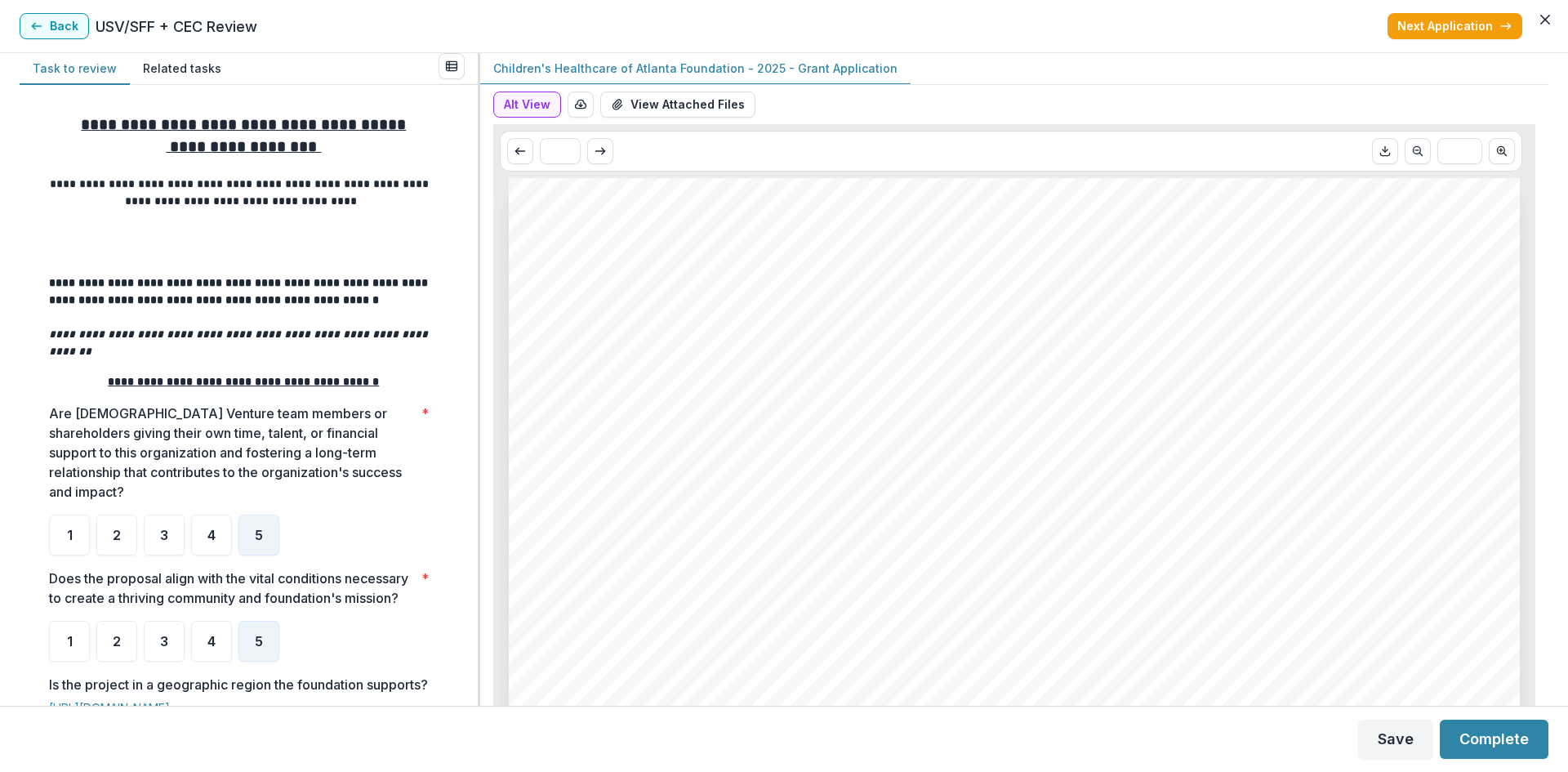
click at [1497, 25] on button "Next Application" at bounding box center [1454, 26] width 134 height 26
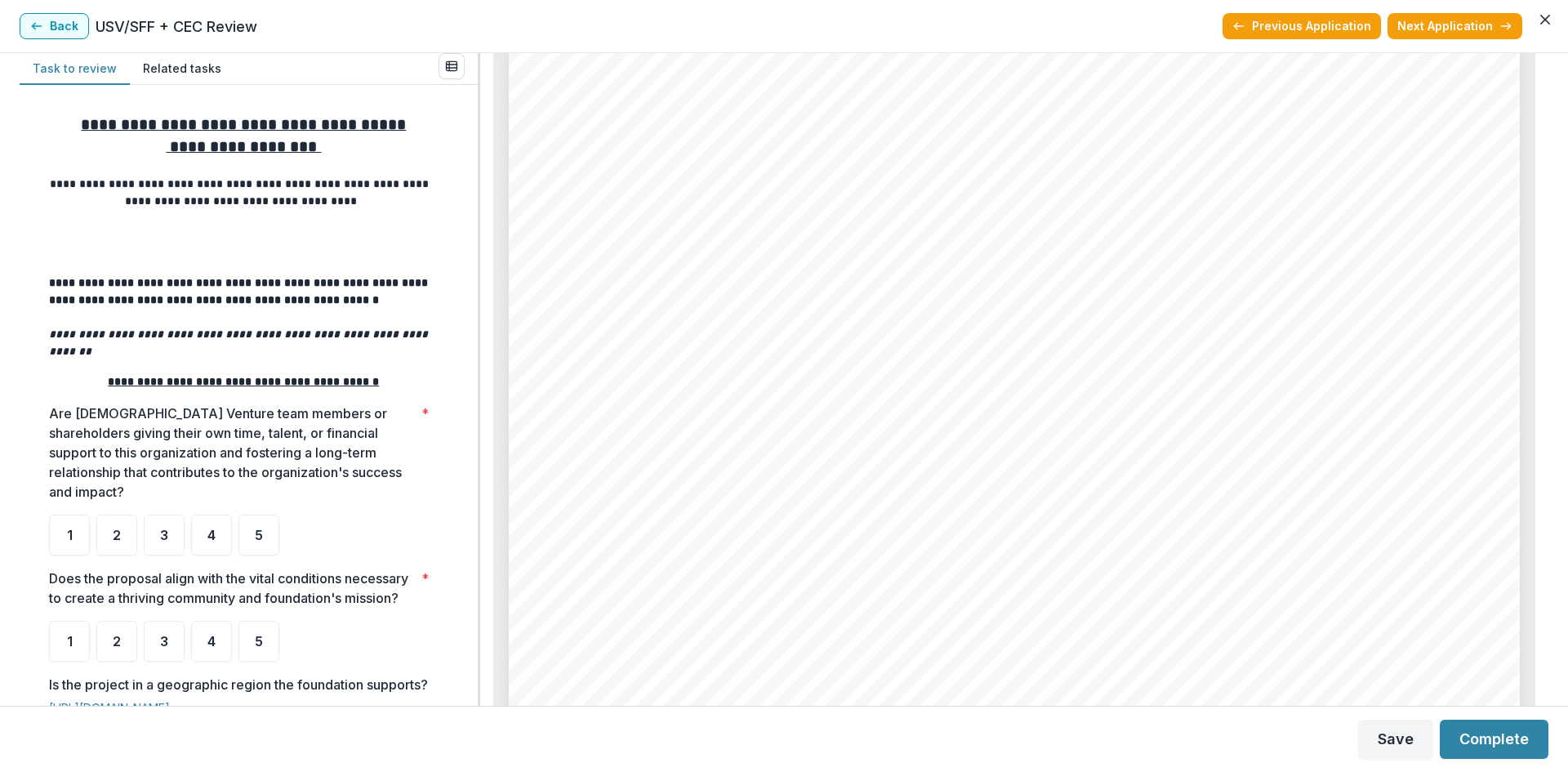
scroll to position [7600, 0]
click at [216, 524] on div "4" at bounding box center [212, 536] width 41 height 41
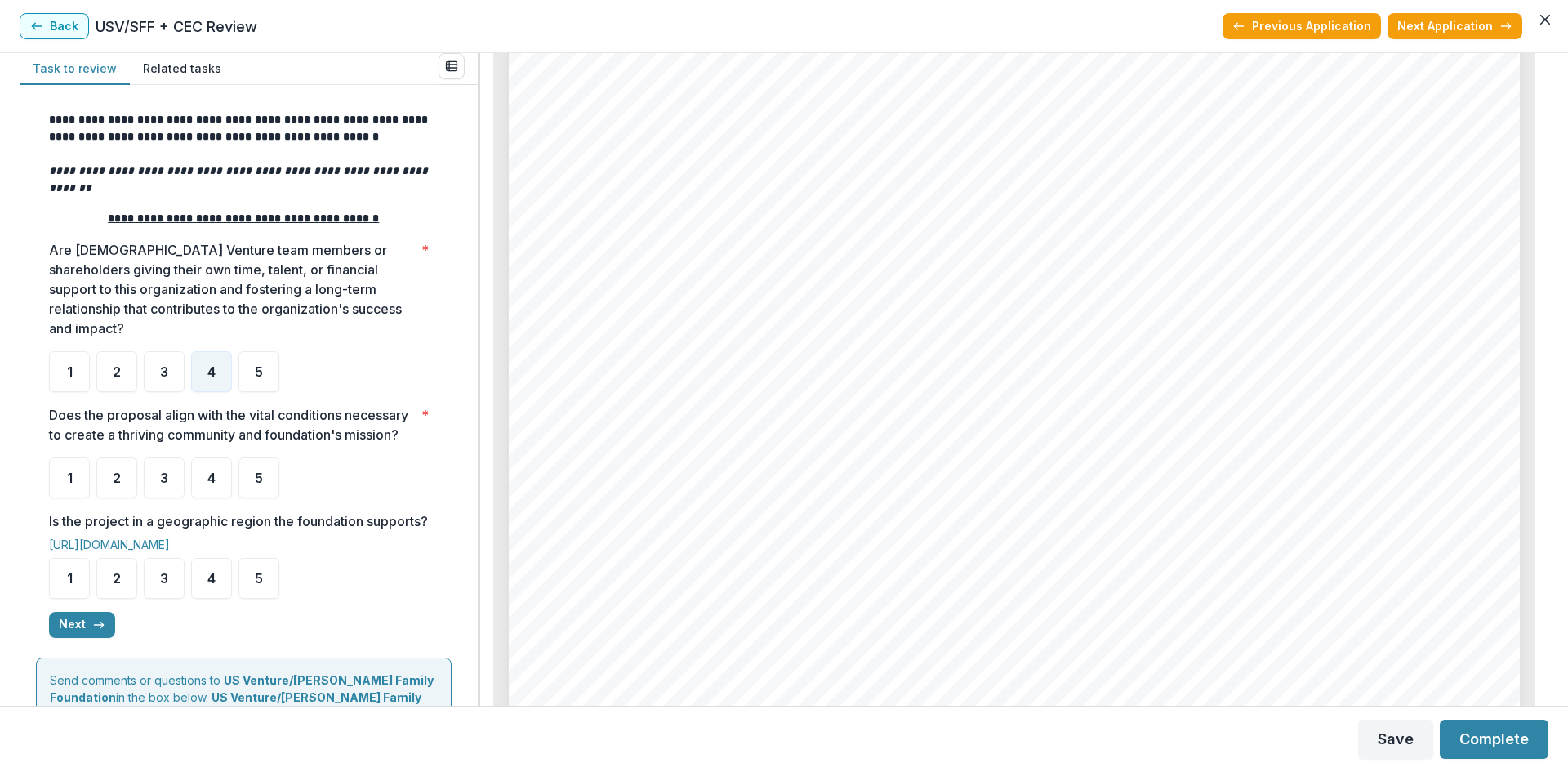
scroll to position [245, 0]
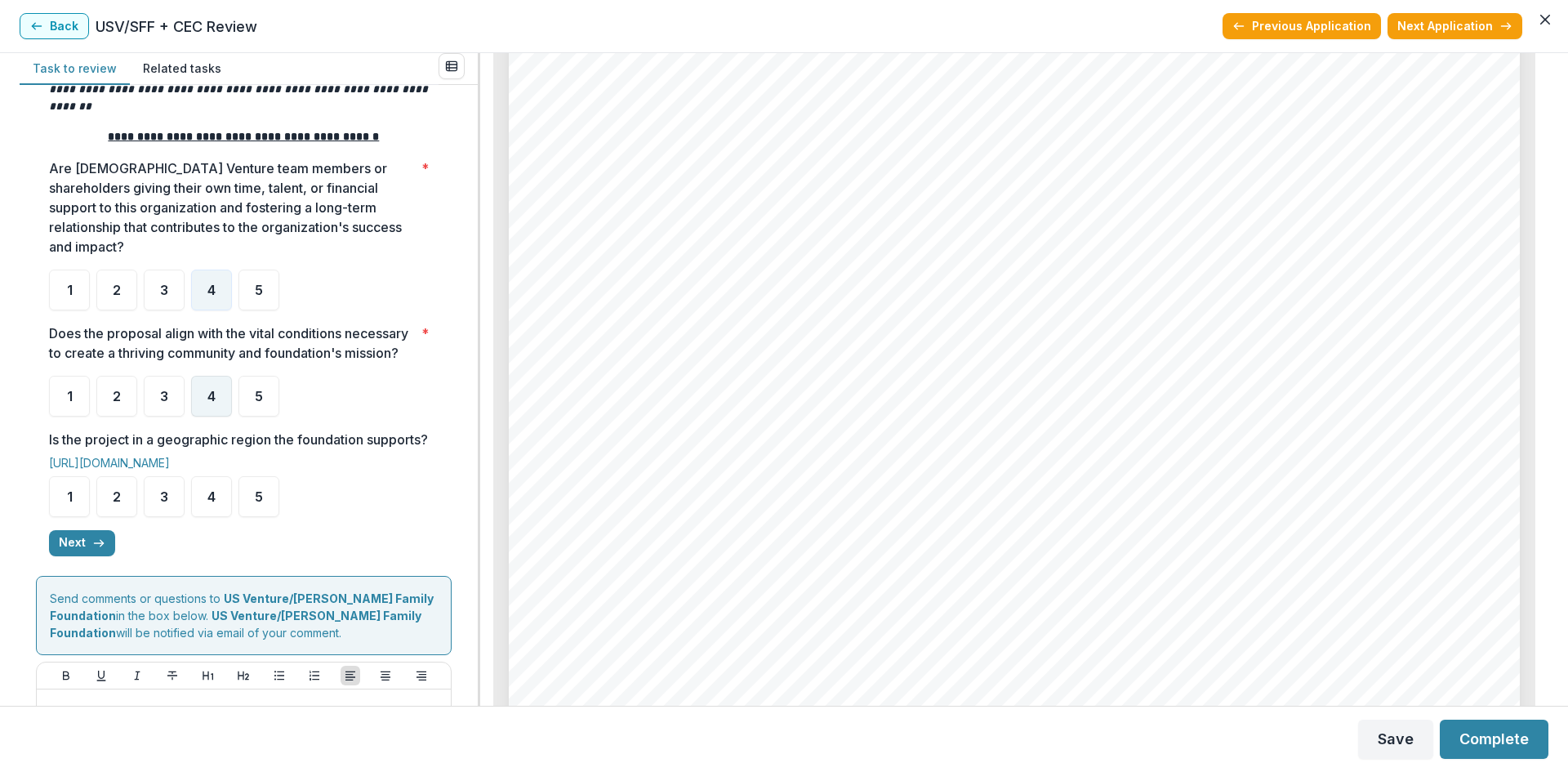
click at [215, 397] on span "4" at bounding box center [212, 395] width 8 height 13
click at [253, 513] on div "5" at bounding box center [259, 497] width 41 height 41
click at [258, 411] on div "5" at bounding box center [259, 396] width 41 height 41
click at [72, 556] on button "Next" at bounding box center [81, 543] width 66 height 26
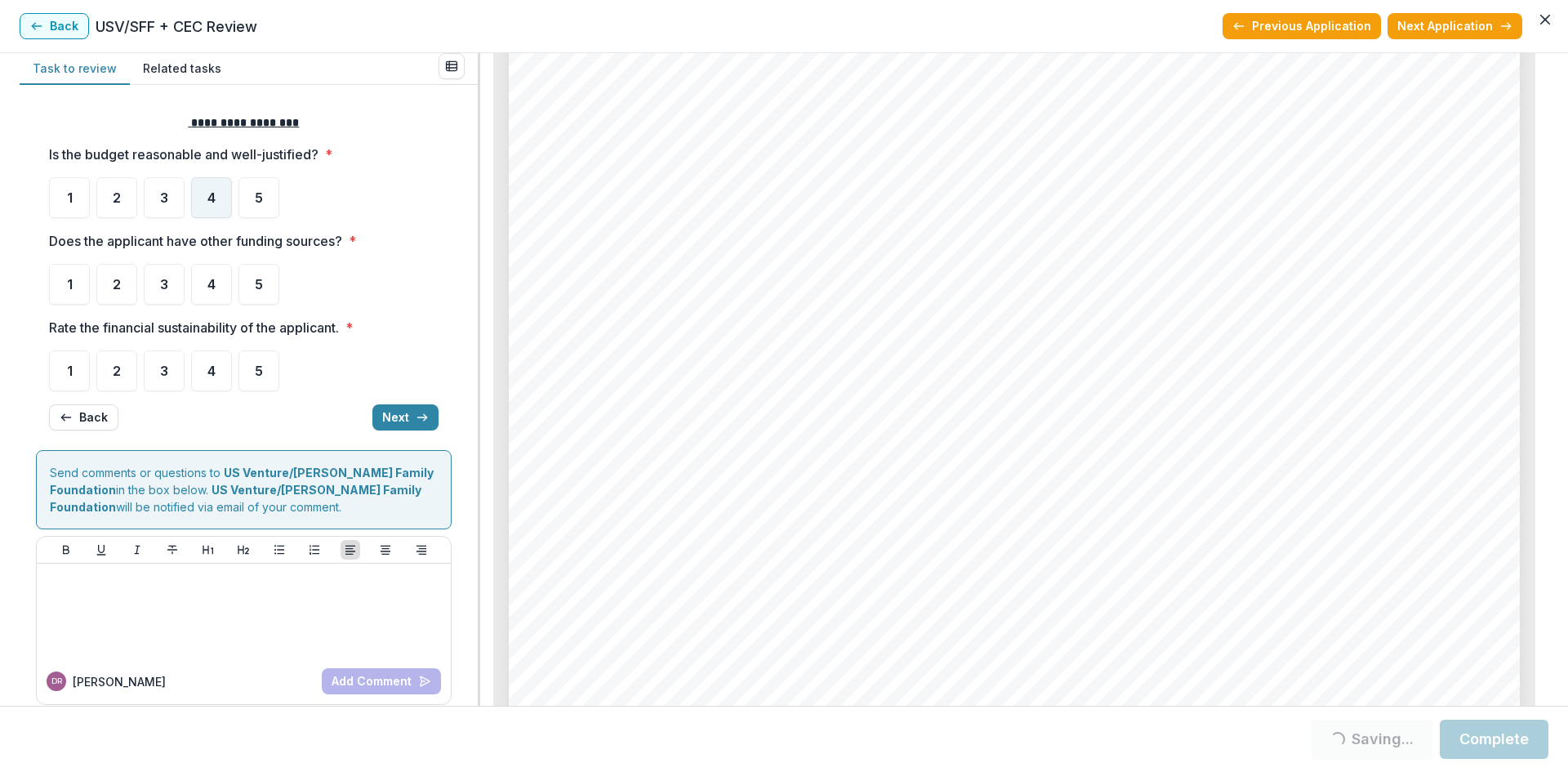
click at [216, 194] on span "4" at bounding box center [212, 197] width 8 height 13
click at [208, 285] on span "4" at bounding box center [212, 283] width 8 height 13
click at [257, 290] on span "5" at bounding box center [259, 283] width 8 height 13
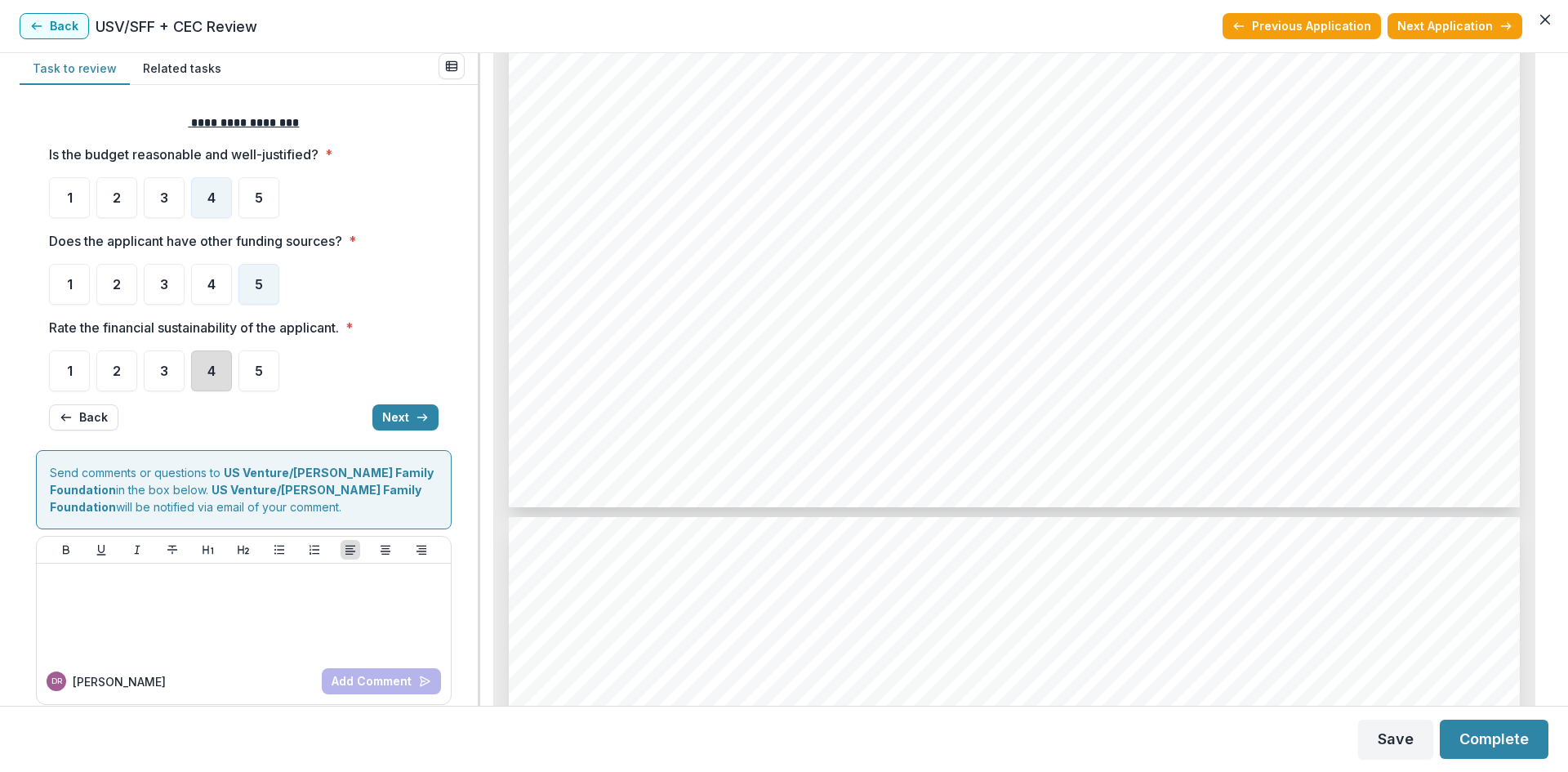
click at [205, 374] on div "4" at bounding box center [212, 371] width 41 height 41
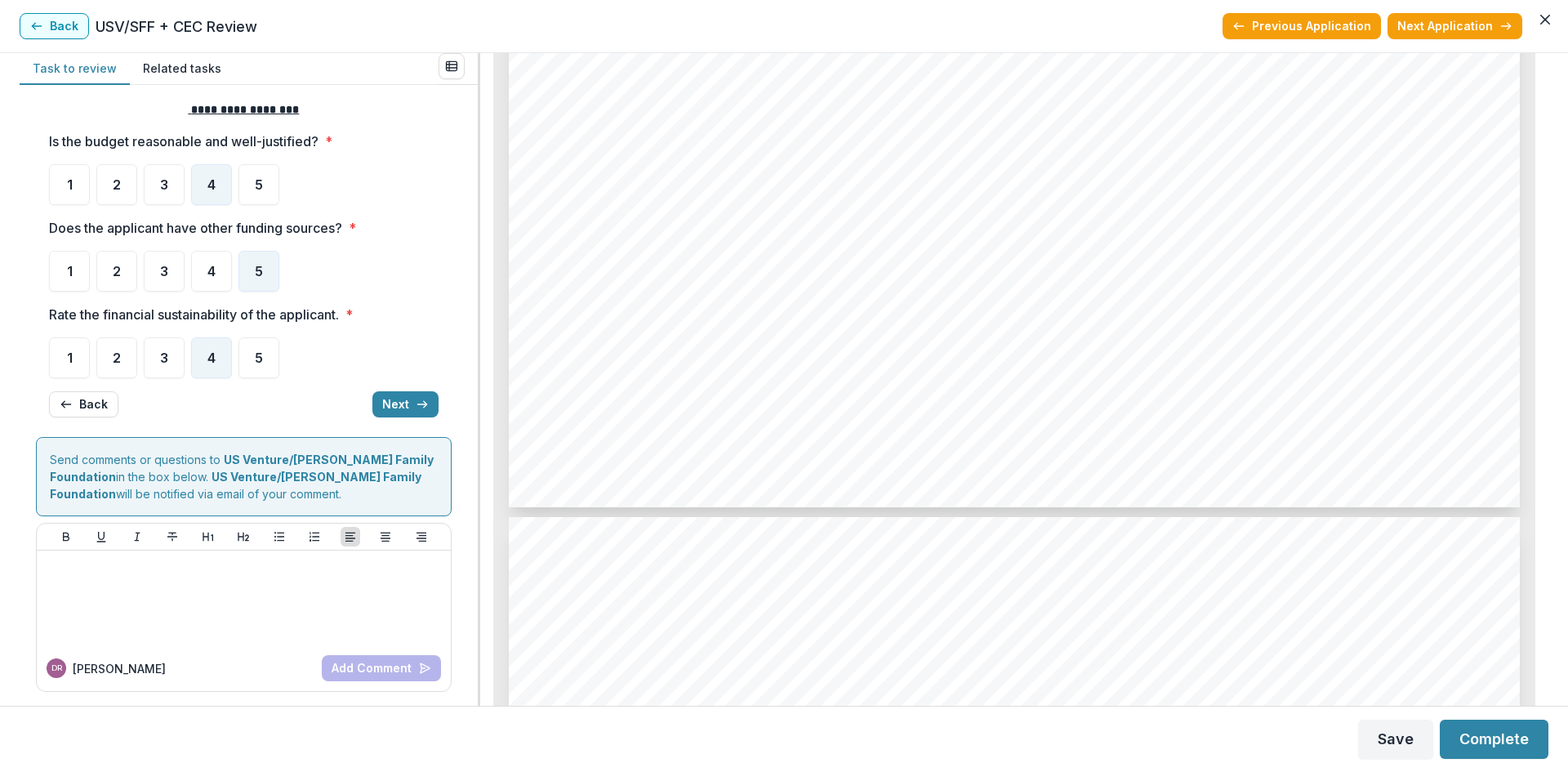
scroll to position [16, 0]
click at [382, 394] on button "Next" at bounding box center [405, 402] width 66 height 26
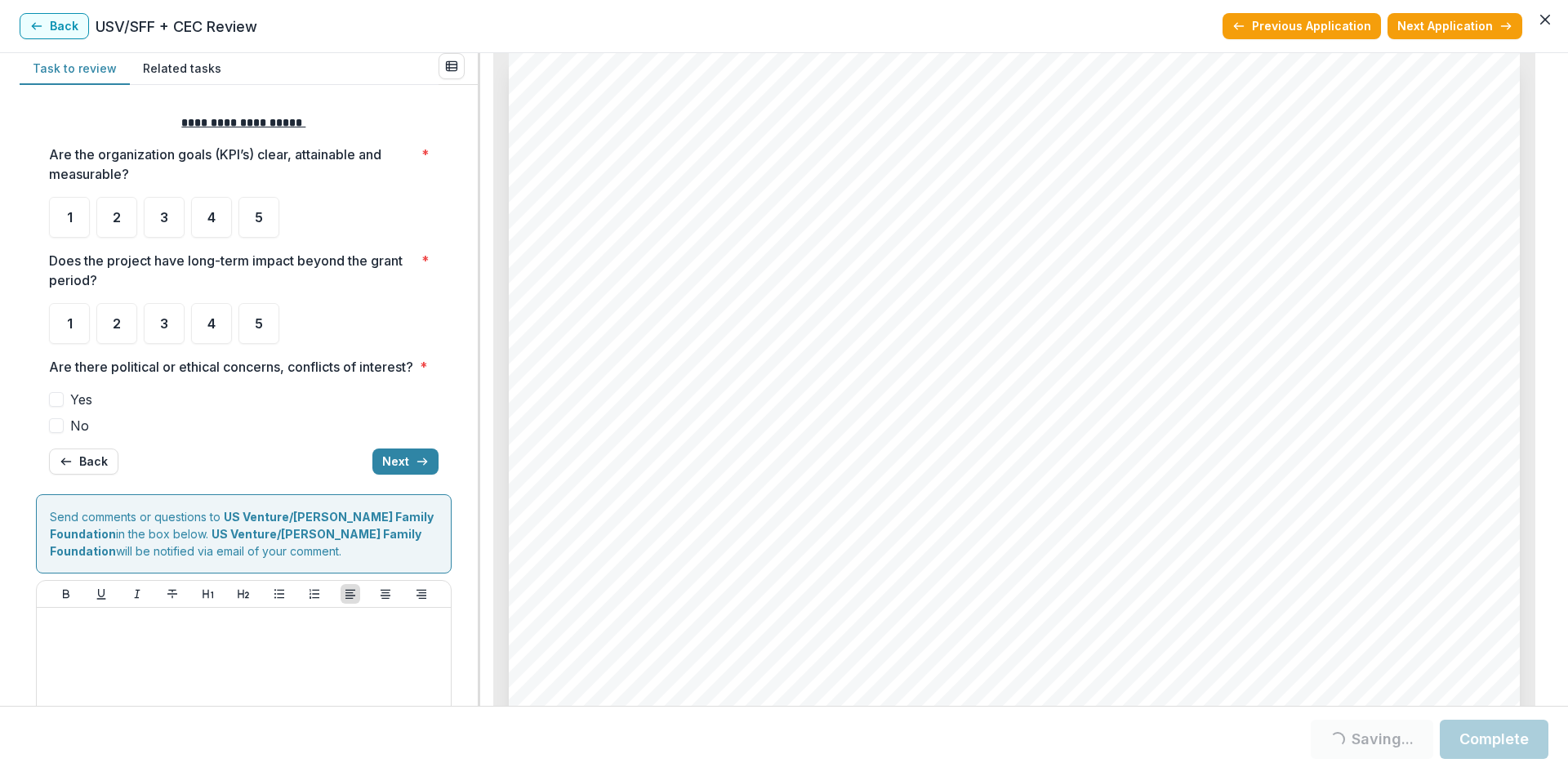
scroll to position [0, 0]
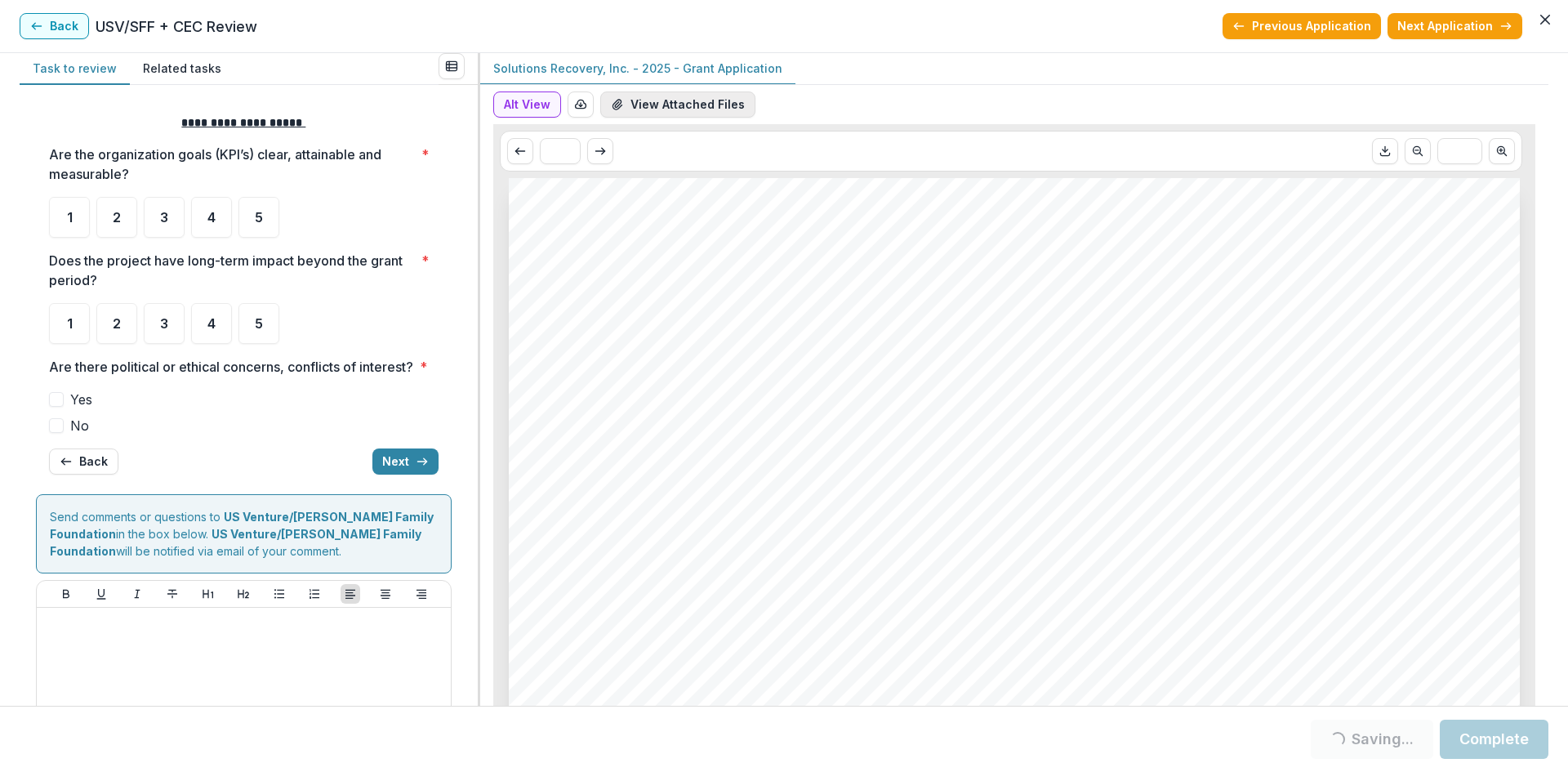
click at [692, 106] on button "View Attached Files" at bounding box center [678, 104] width 155 height 26
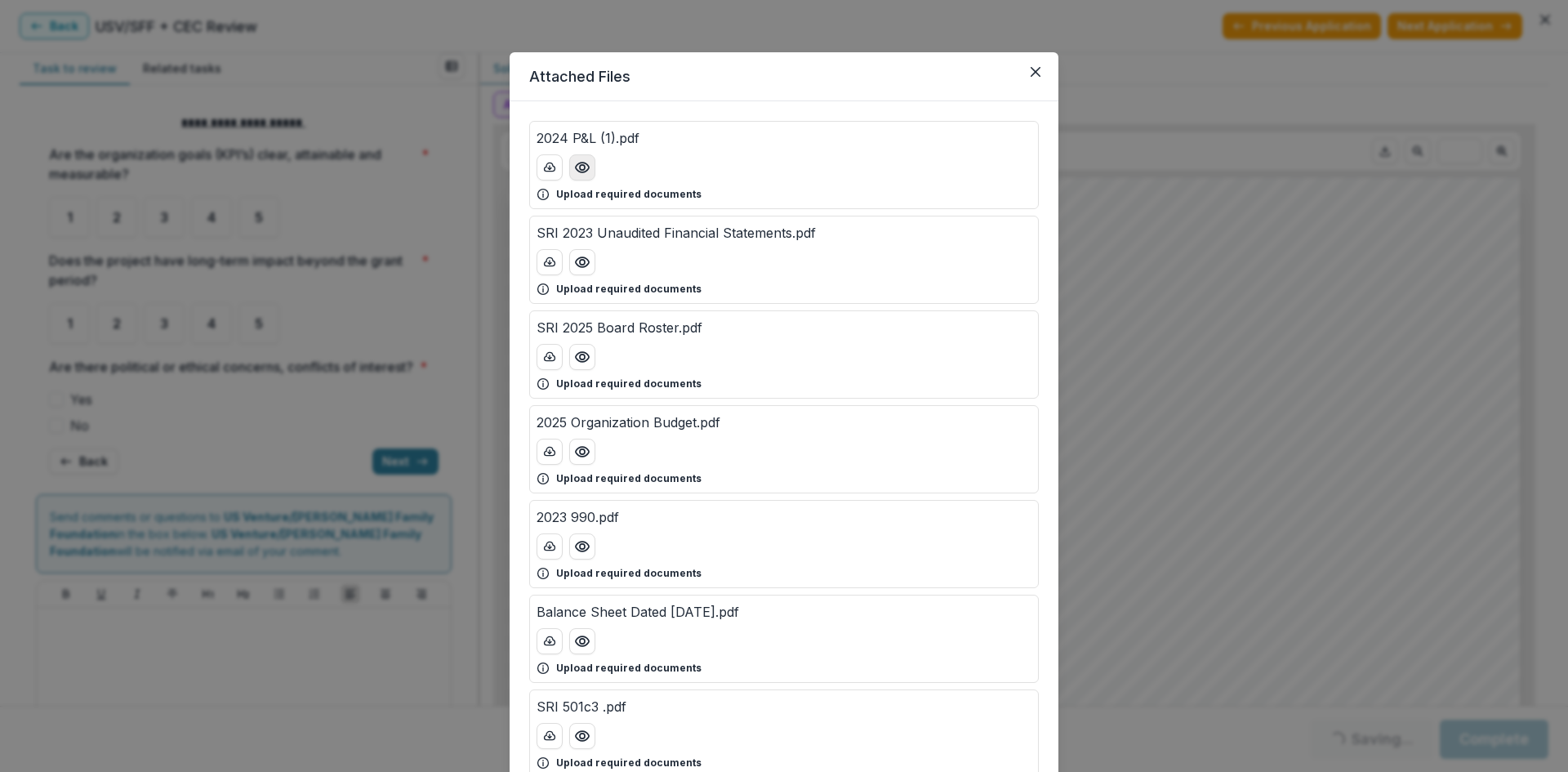
click at [578, 175] on button "Preview 2024 P&L (1).pdf" at bounding box center [582, 167] width 26 height 26
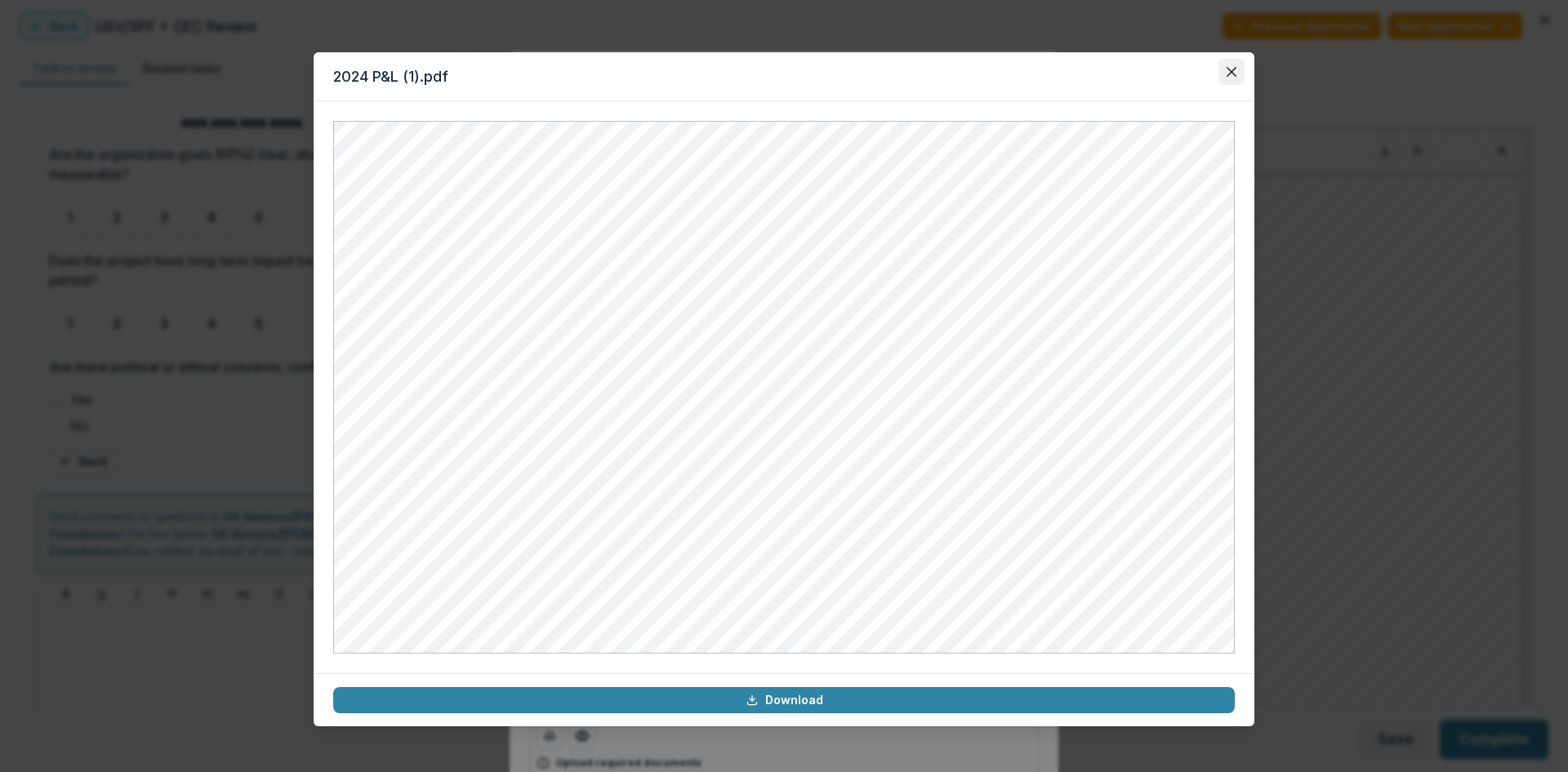
click at [1228, 77] on button "Close" at bounding box center [1232, 72] width 26 height 26
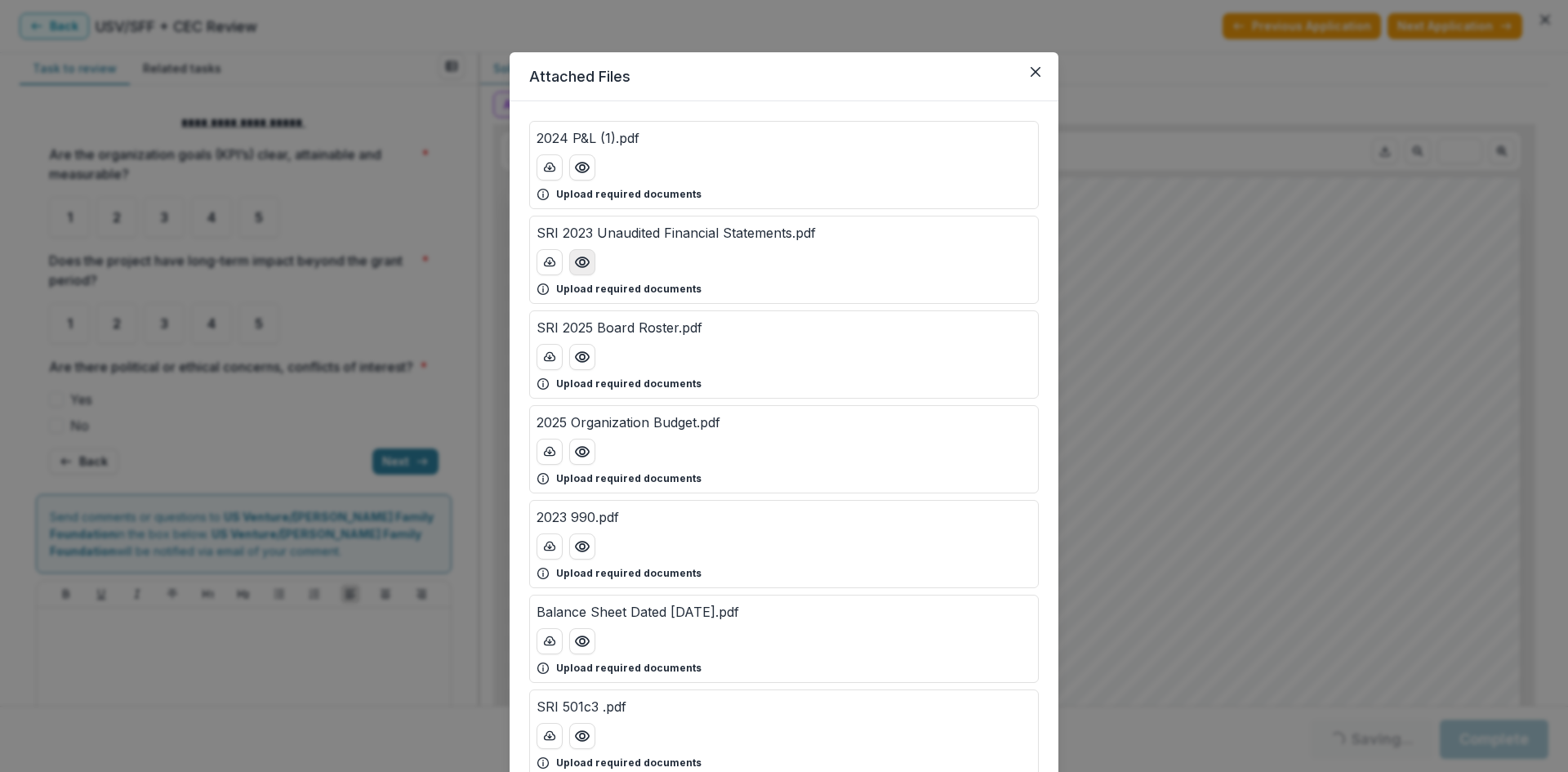
click at [577, 266] on icon "Preview SRI 2023 Unaudited Financial Statements.pdf" at bounding box center [582, 262] width 13 height 10
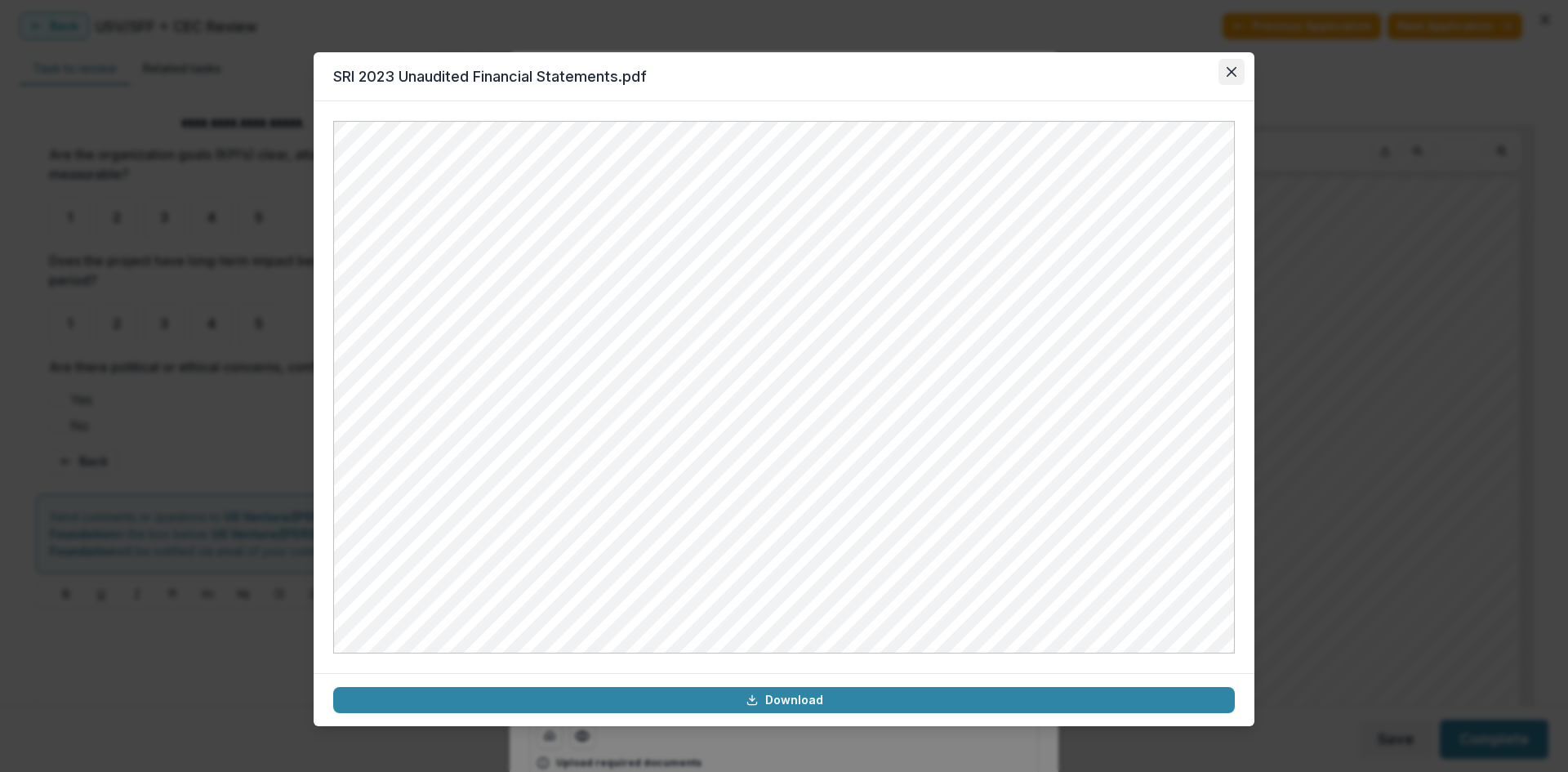
click at [1233, 65] on button "Close" at bounding box center [1232, 72] width 26 height 26
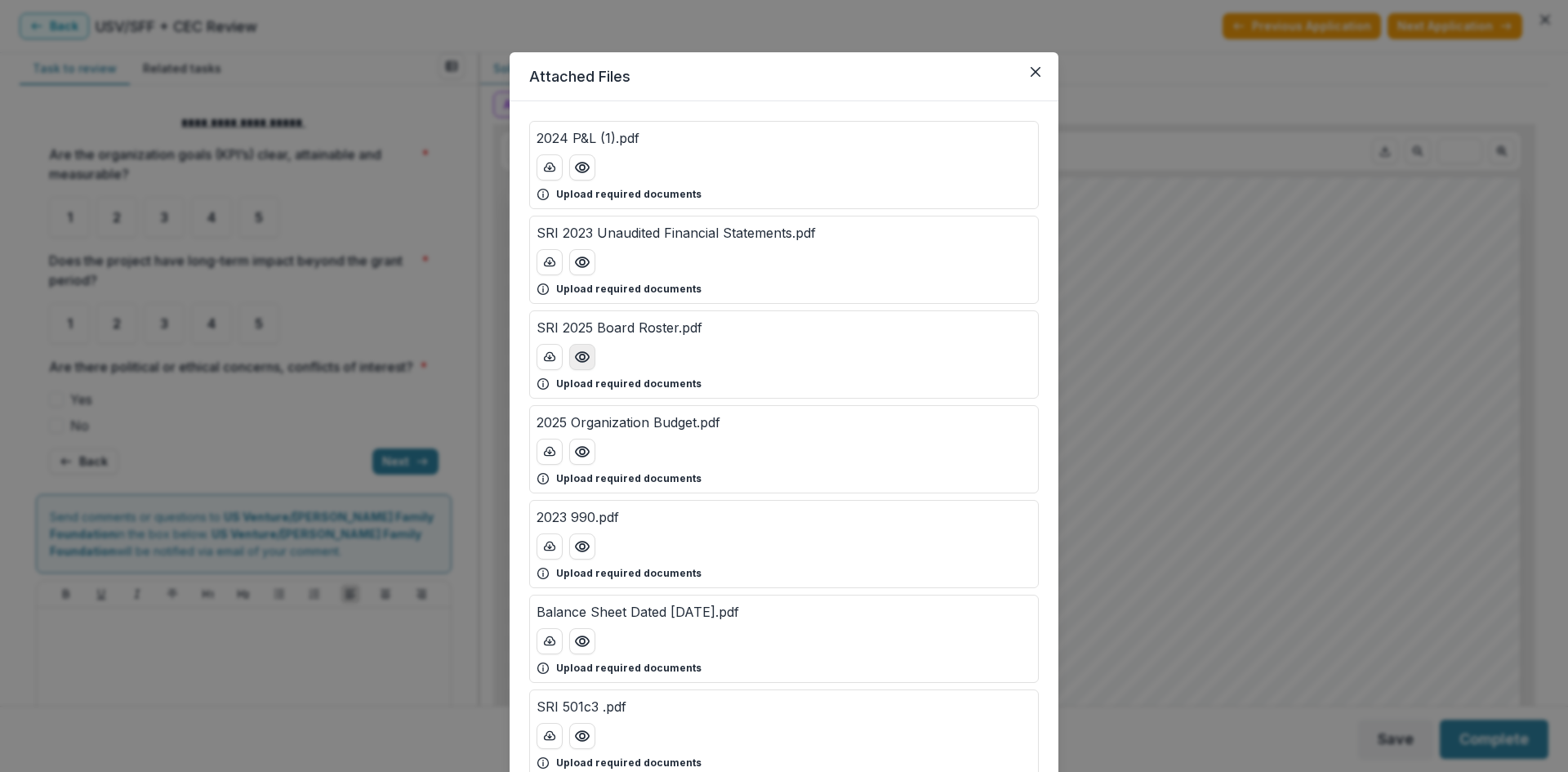
click at [584, 358] on icon "Preview SRI 2025 Board Roster.pdf" at bounding box center [582, 357] width 17 height 17
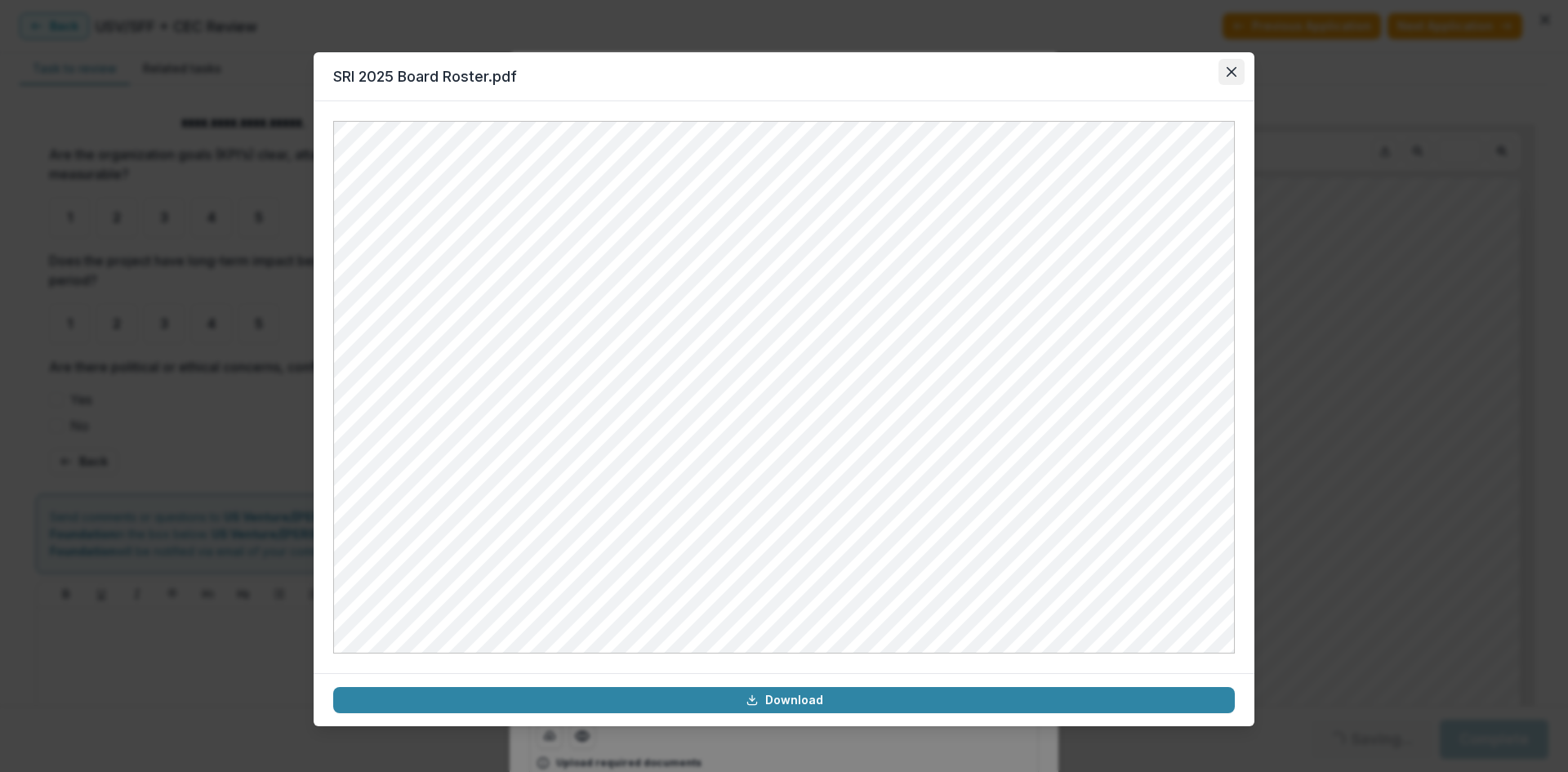
click at [1232, 64] on button "Close" at bounding box center [1232, 72] width 26 height 26
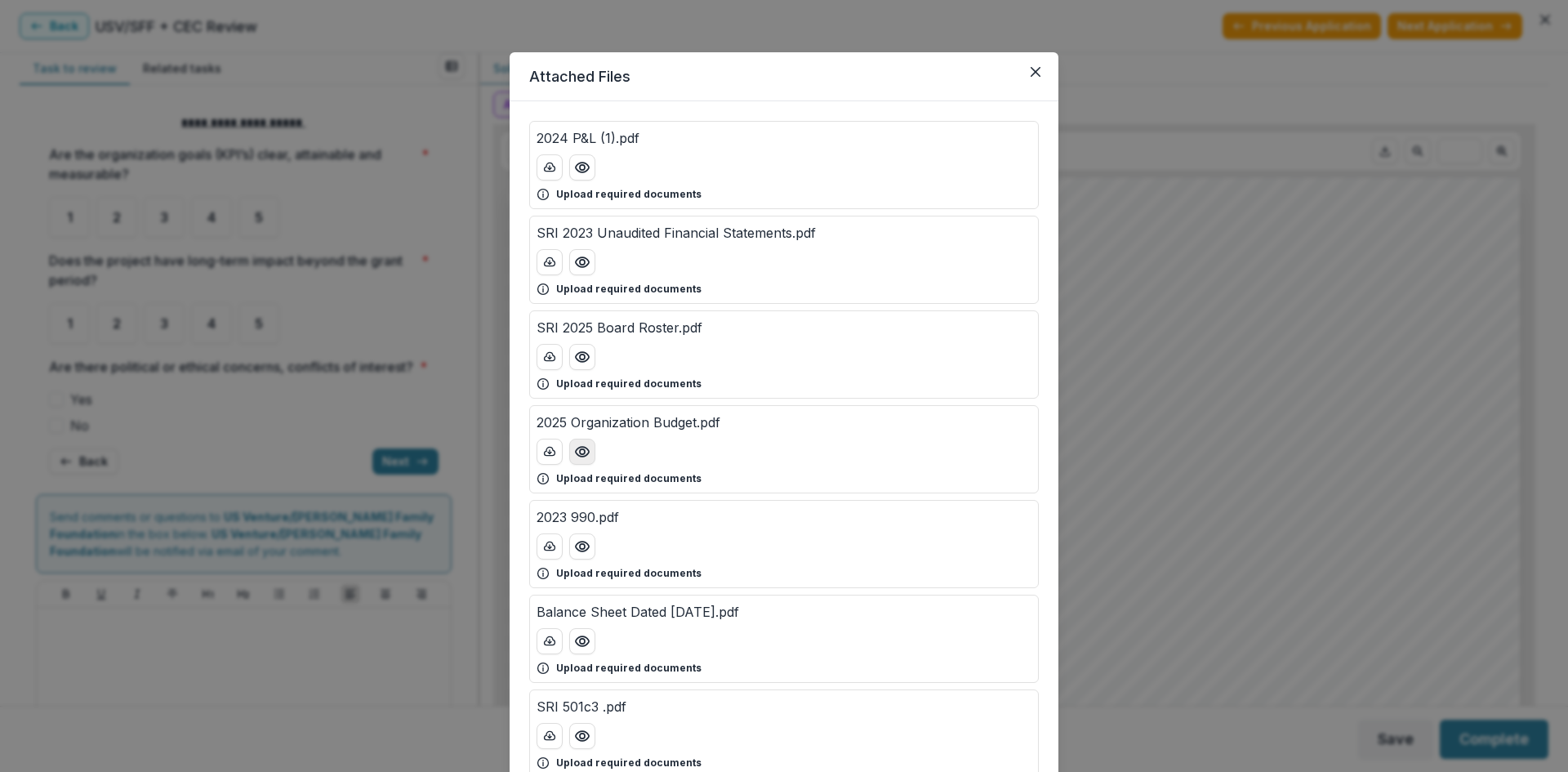
click at [580, 453] on icon "Preview 2025 Organization Budget.pdf" at bounding box center [582, 451] width 17 height 17
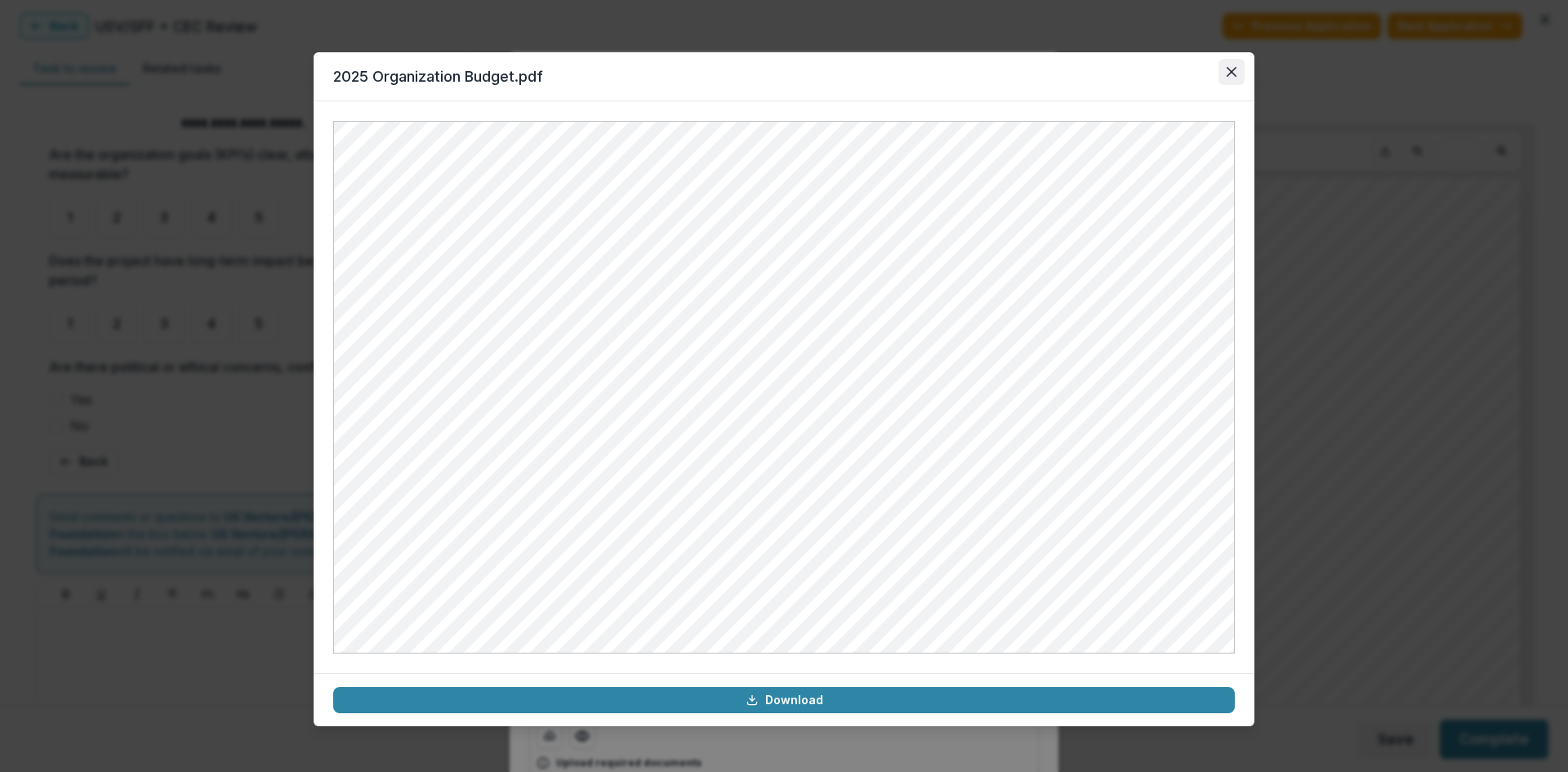
click at [1227, 70] on icon "Close" at bounding box center [1232, 72] width 10 height 10
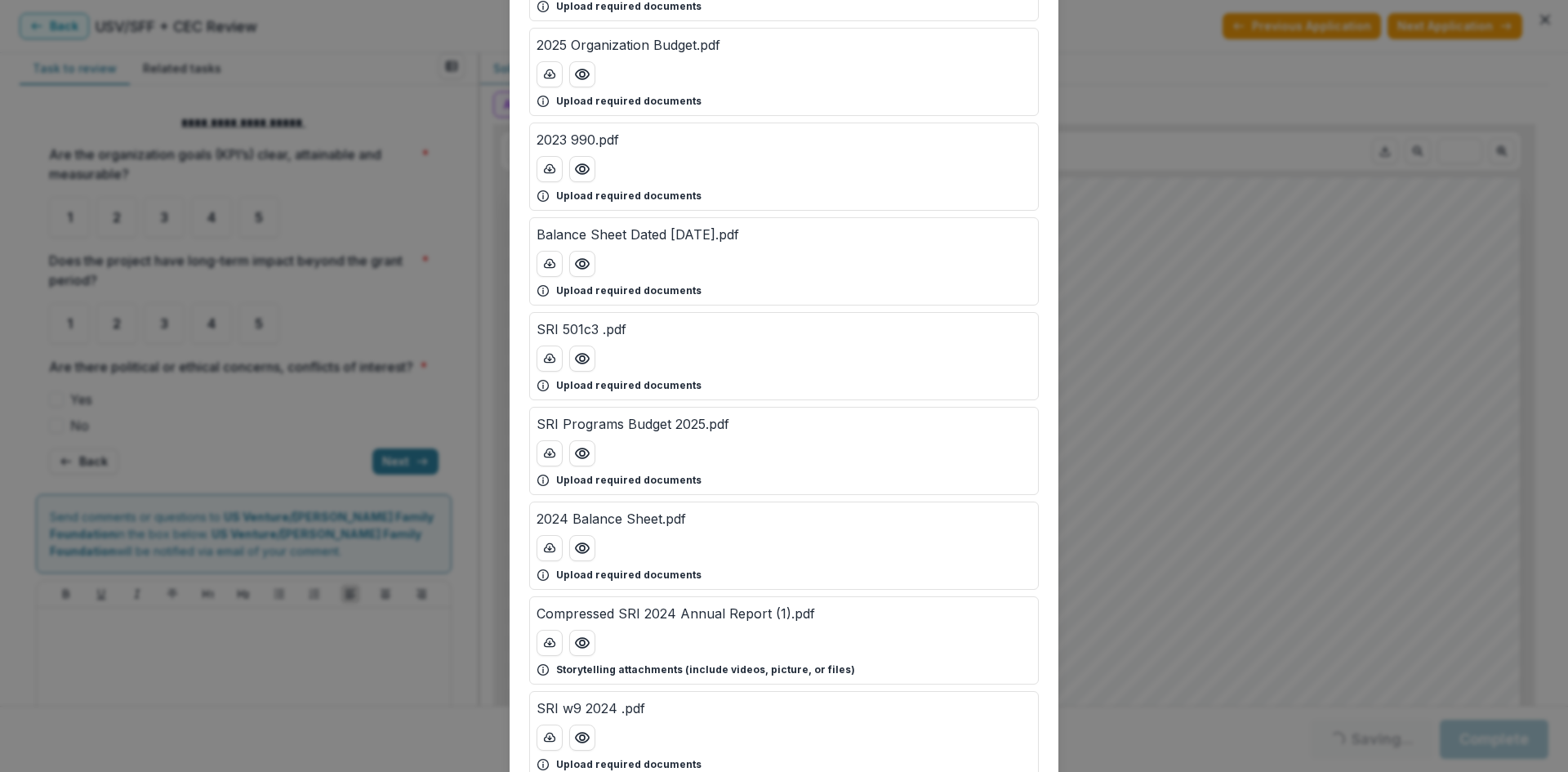
scroll to position [409, 0]
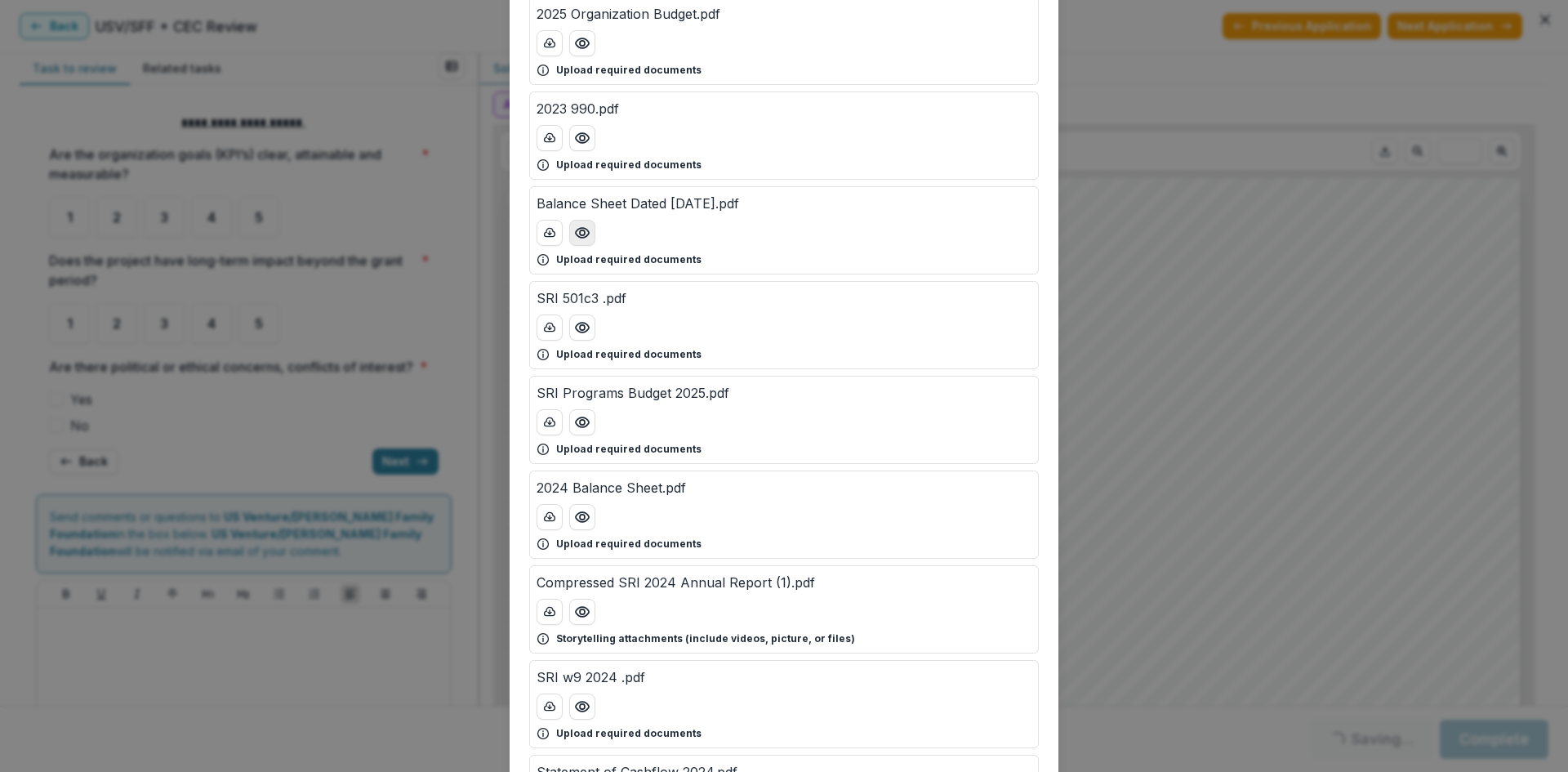
click at [582, 232] on circle "Preview Balance Sheet Dated 5-31-25.pdf" at bounding box center [582, 232] width 5 height 5
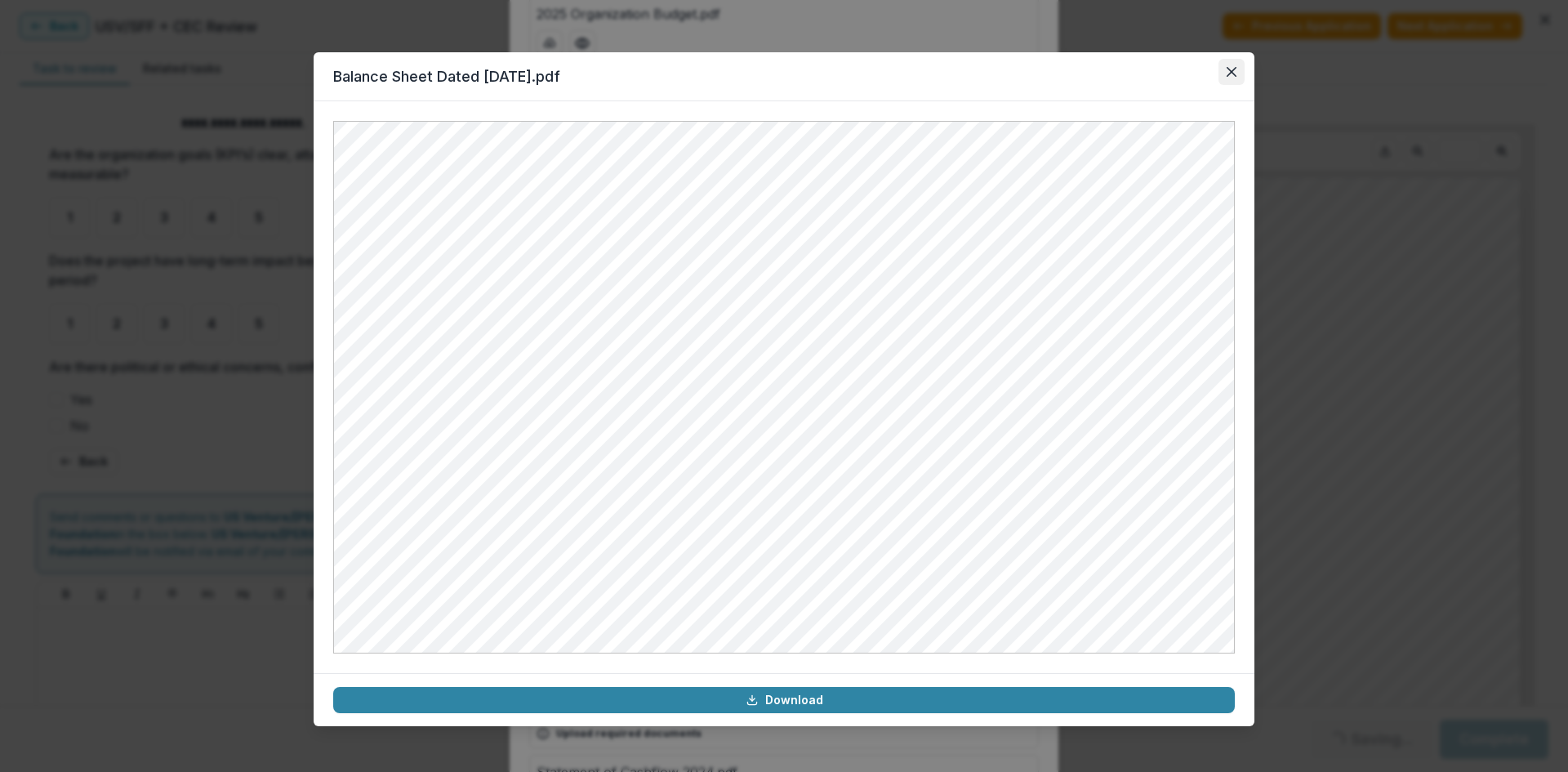
click at [1235, 71] on icon "Close" at bounding box center [1232, 72] width 10 height 10
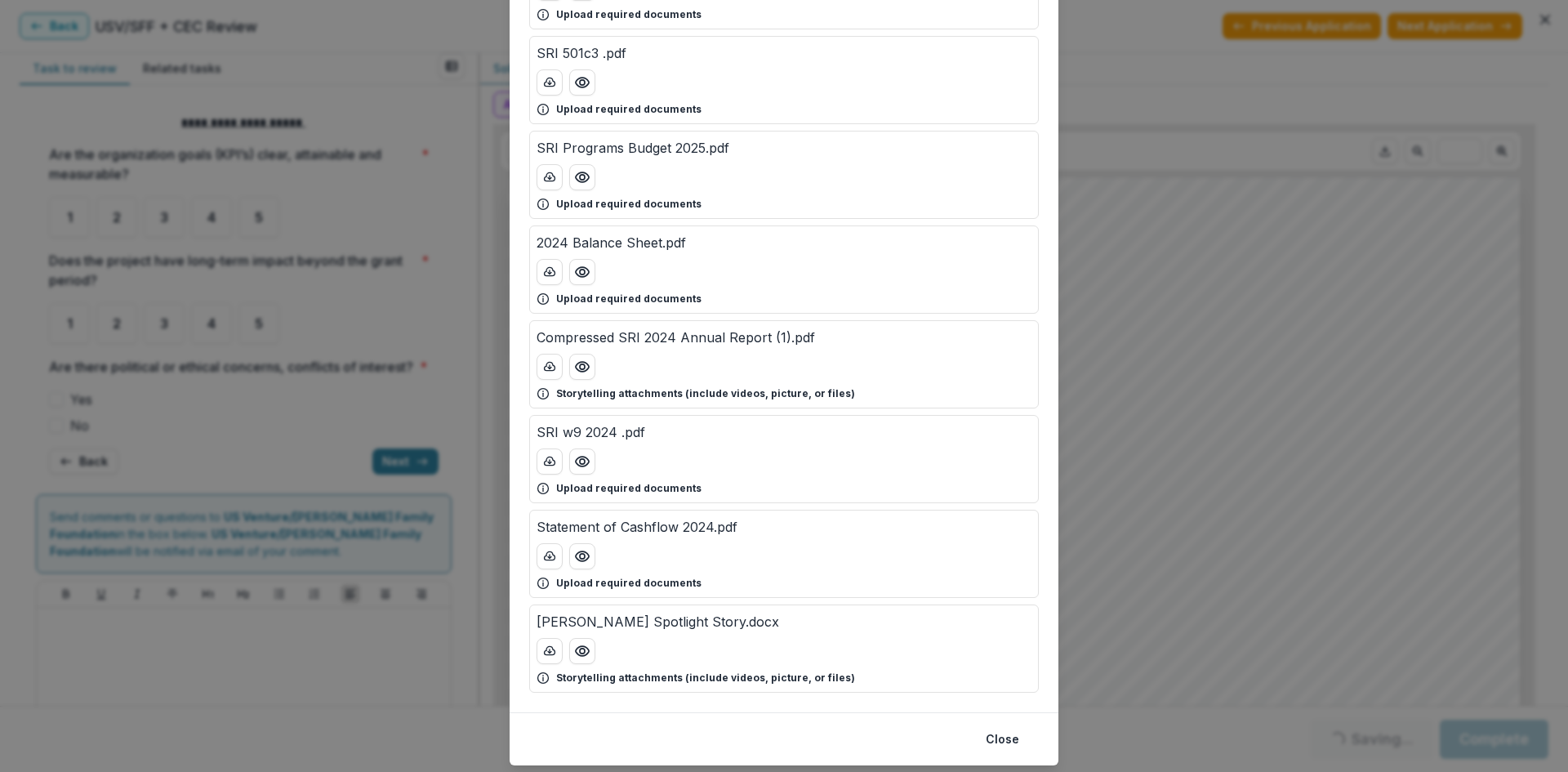
scroll to position [699, 0]
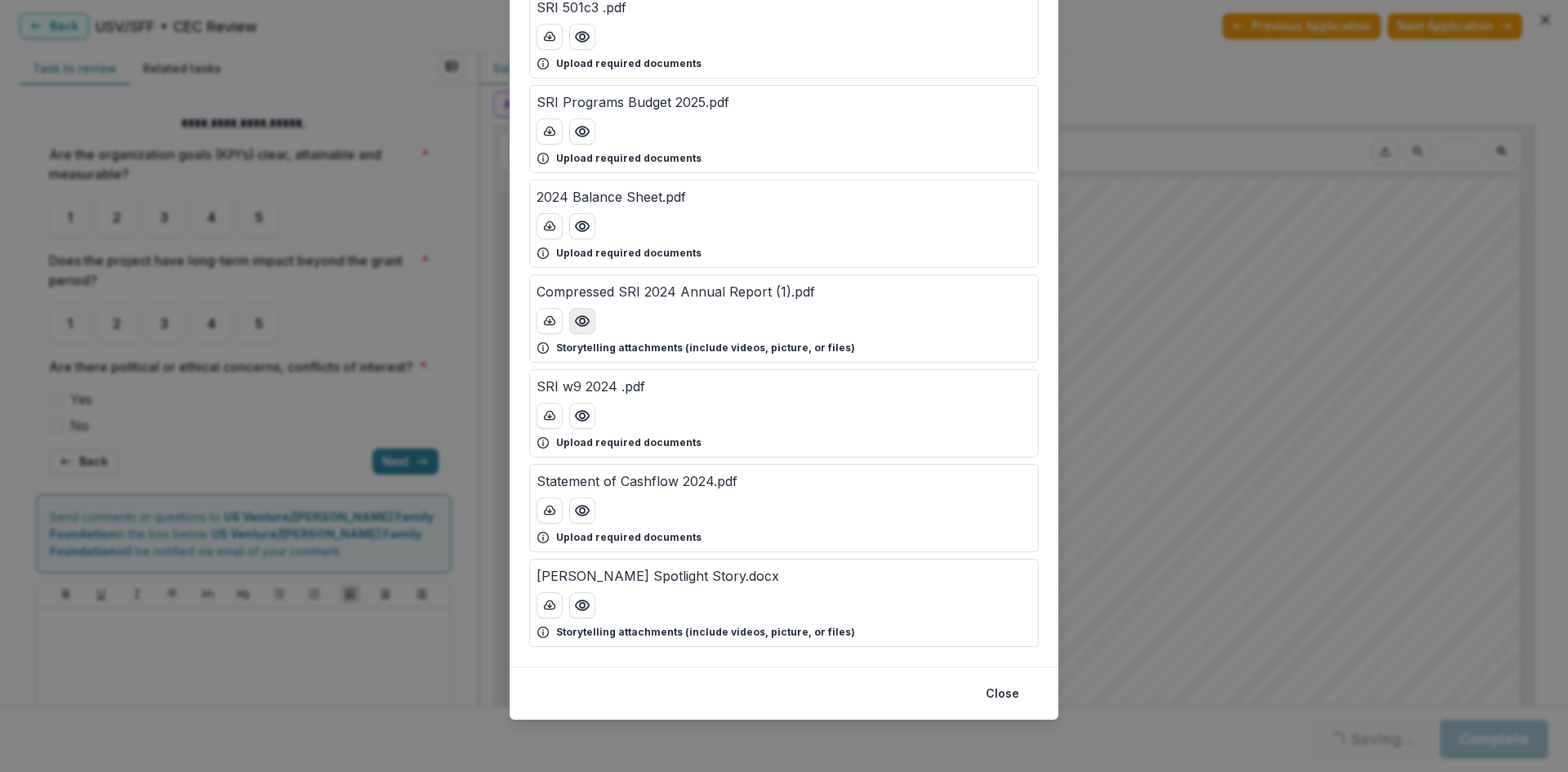
click at [580, 326] on icon "Preview Compressed SRI 2024 Annual Report (1).pdf" at bounding box center [582, 321] width 13 height 10
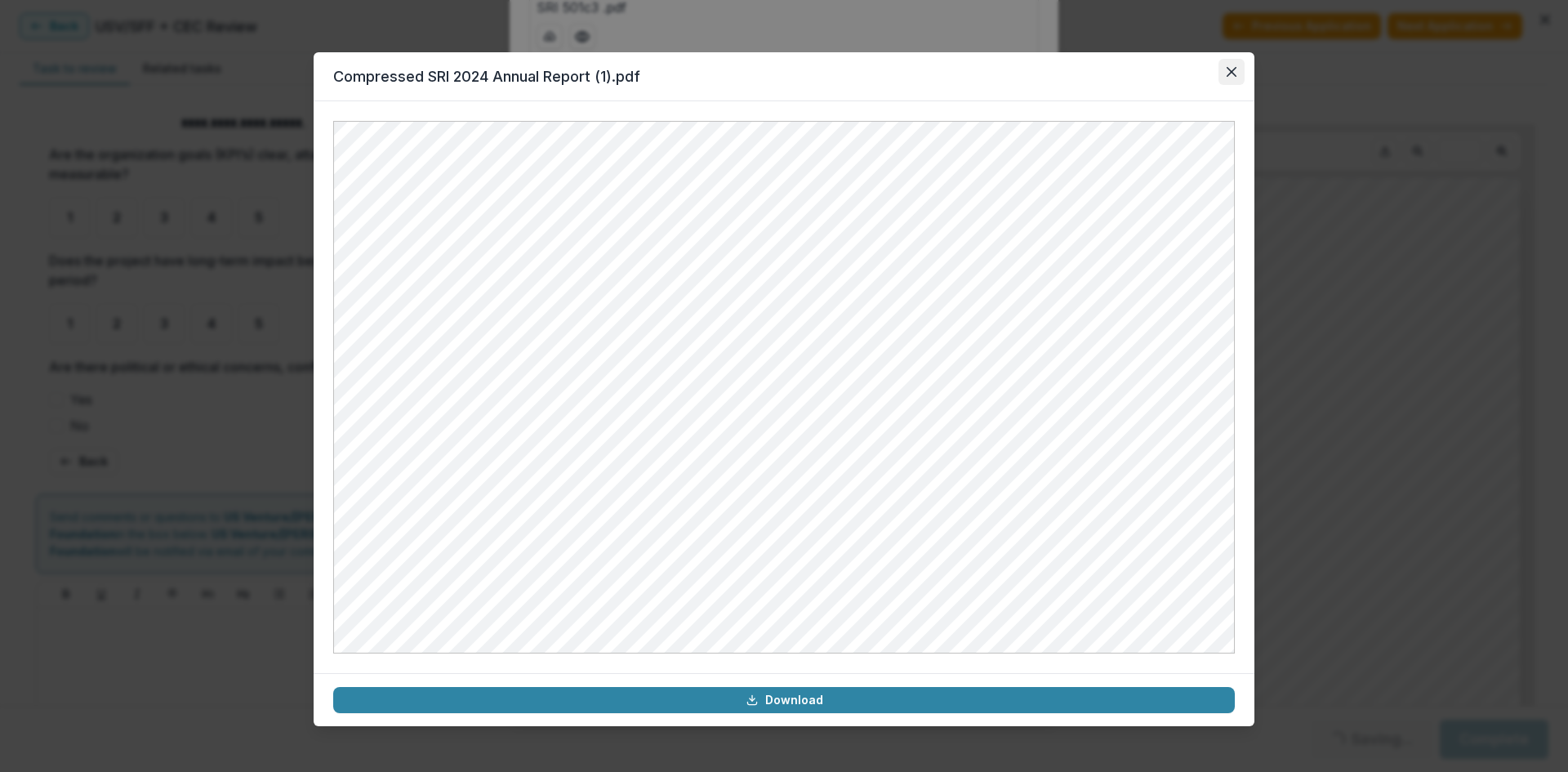
click at [1226, 74] on button "Close" at bounding box center [1232, 72] width 26 height 26
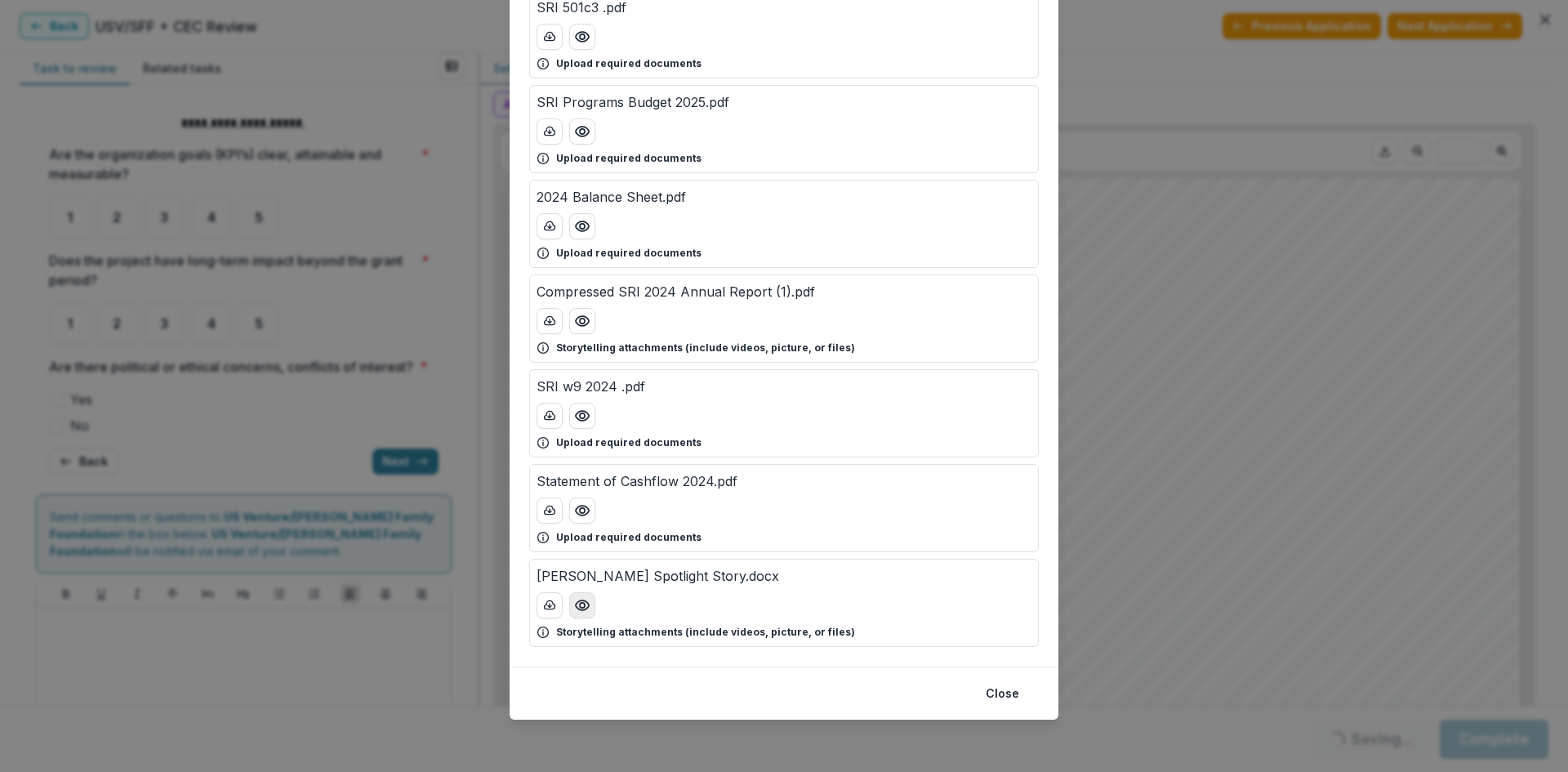
click at [580, 608] on circle "Preview Tracy Spotlight Story.docx" at bounding box center [582, 605] width 5 height 5
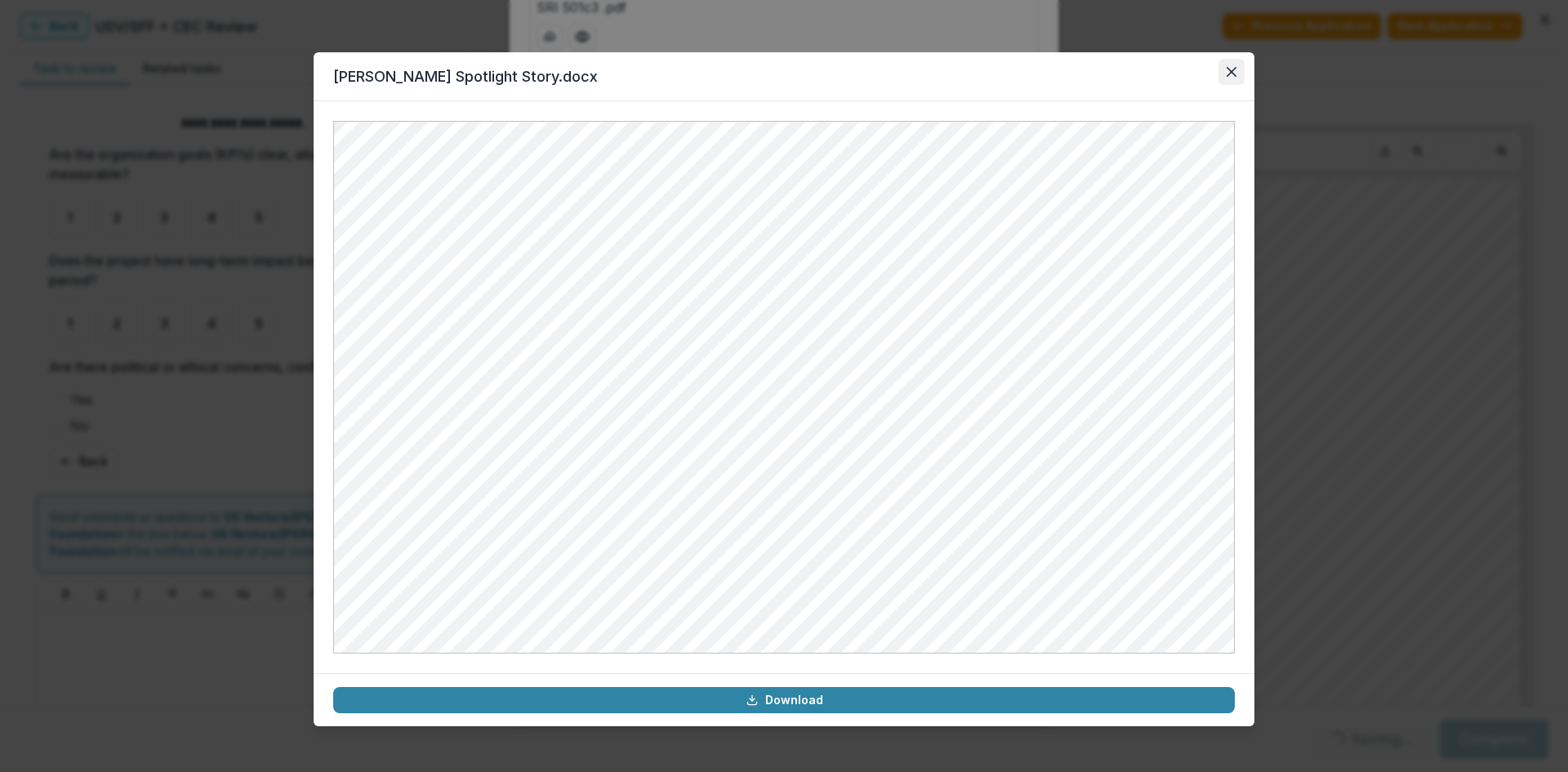
click at [1228, 71] on icon "Close" at bounding box center [1232, 72] width 10 height 10
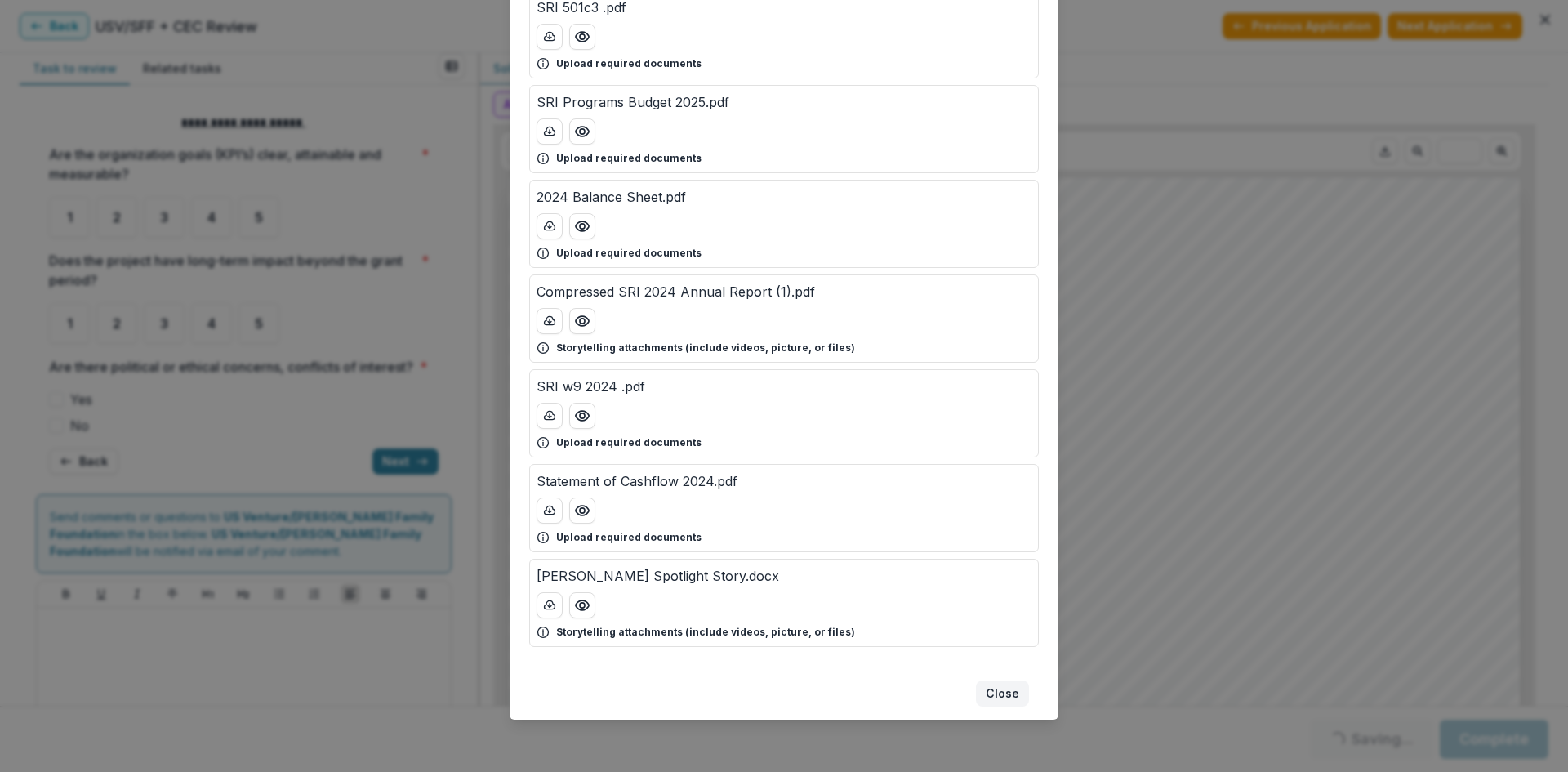
click at [1010, 697] on button "Close" at bounding box center [1003, 694] width 53 height 26
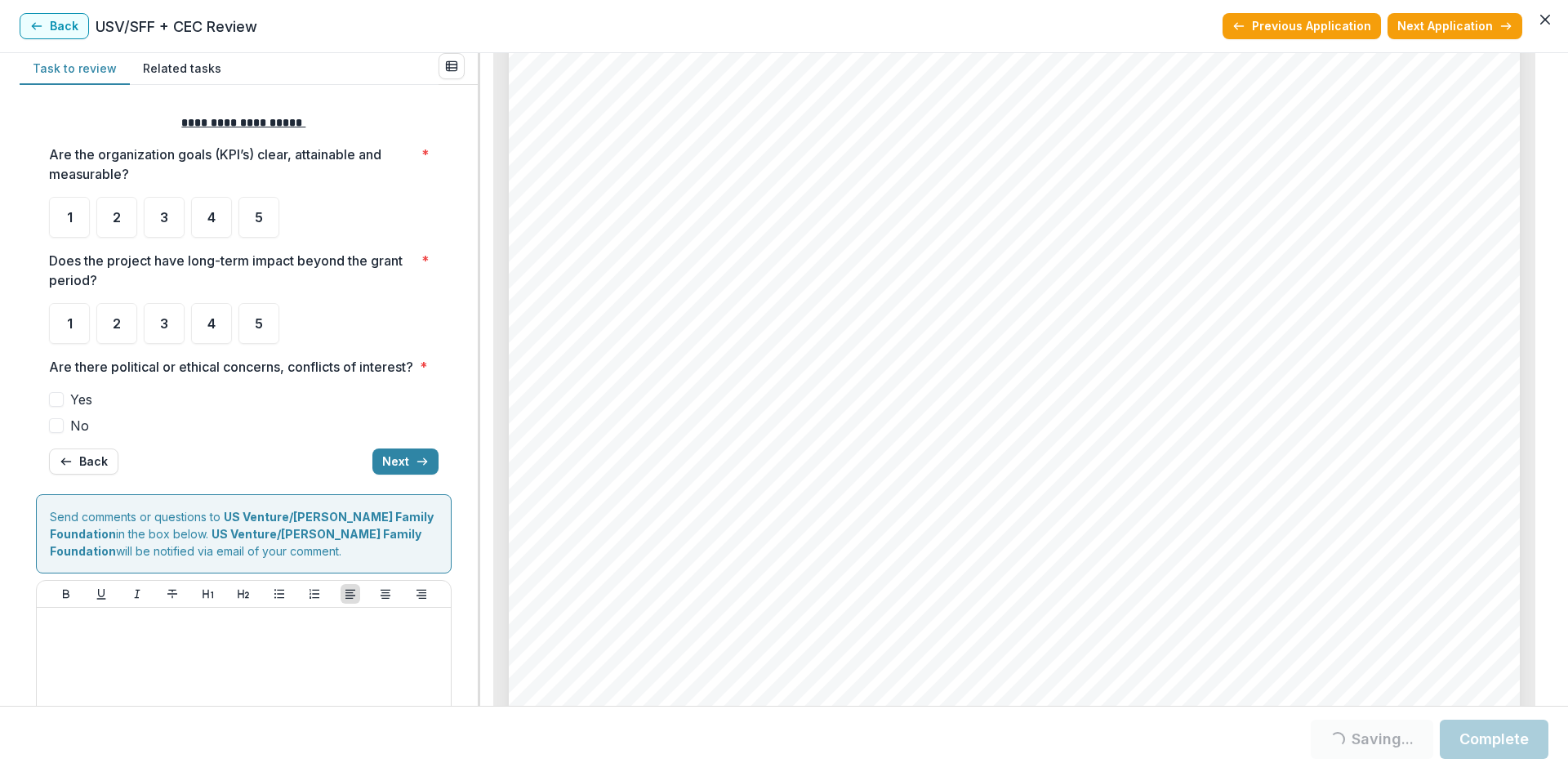
scroll to position [10586, 0]
click at [255, 215] on span "5" at bounding box center [259, 217] width 8 height 13
drag, startPoint x: 251, startPoint y: 330, endPoint x: 205, endPoint y: 358, distance: 53.9
click at [251, 331] on div "5" at bounding box center [259, 324] width 41 height 41
click at [66, 436] on label "No" at bounding box center [243, 426] width 389 height 20
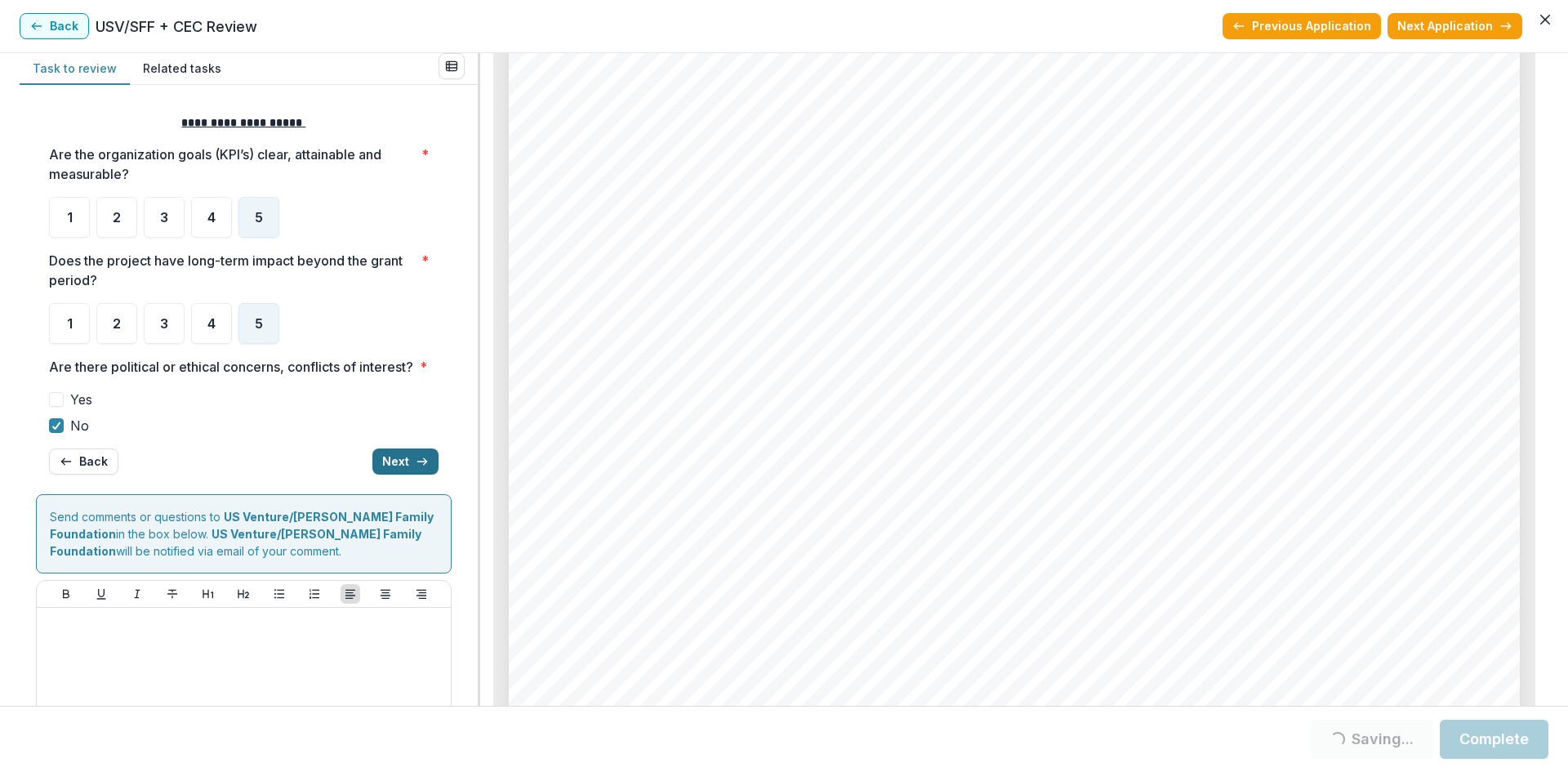
click at [400, 475] on button "Next" at bounding box center [405, 461] width 66 height 26
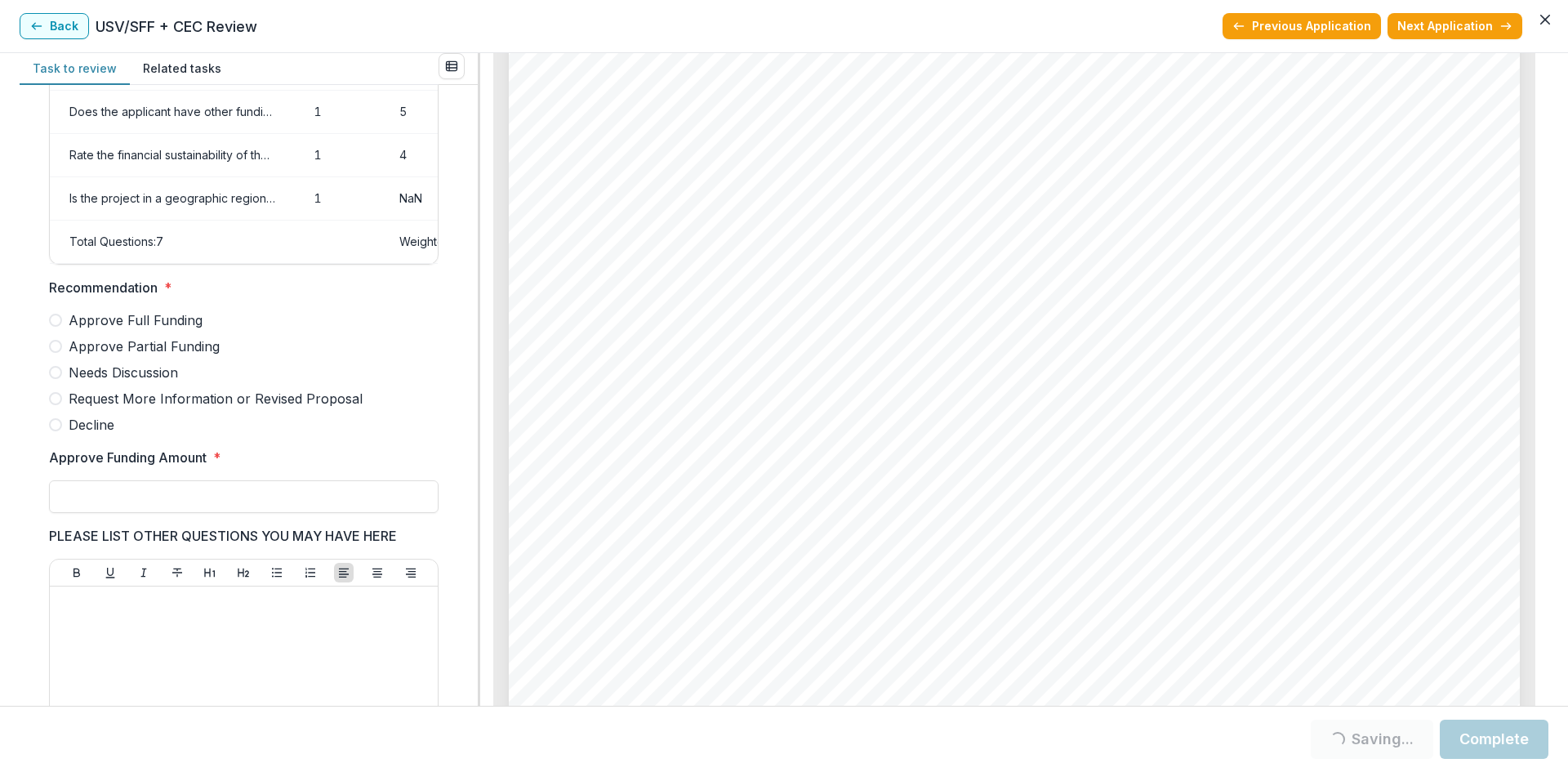
scroll to position [245, 0]
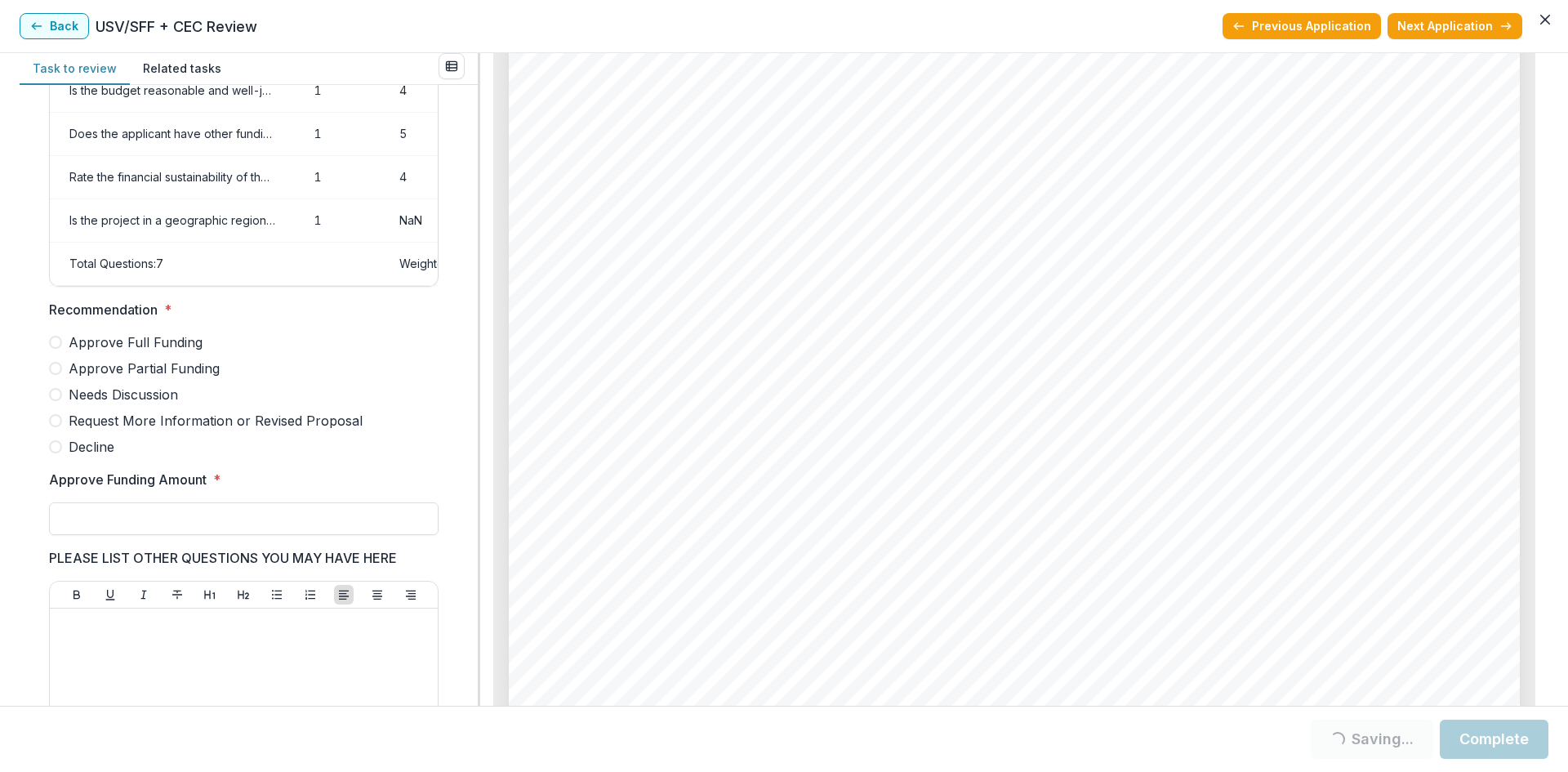
click at [156, 350] on span "Approve Full Funding" at bounding box center [135, 342] width 134 height 20
click at [160, 526] on input "Approve Funding Amount *" at bounding box center [243, 518] width 389 height 32
type input "**"
click at [110, 634] on p at bounding box center [243, 624] width 375 height 18
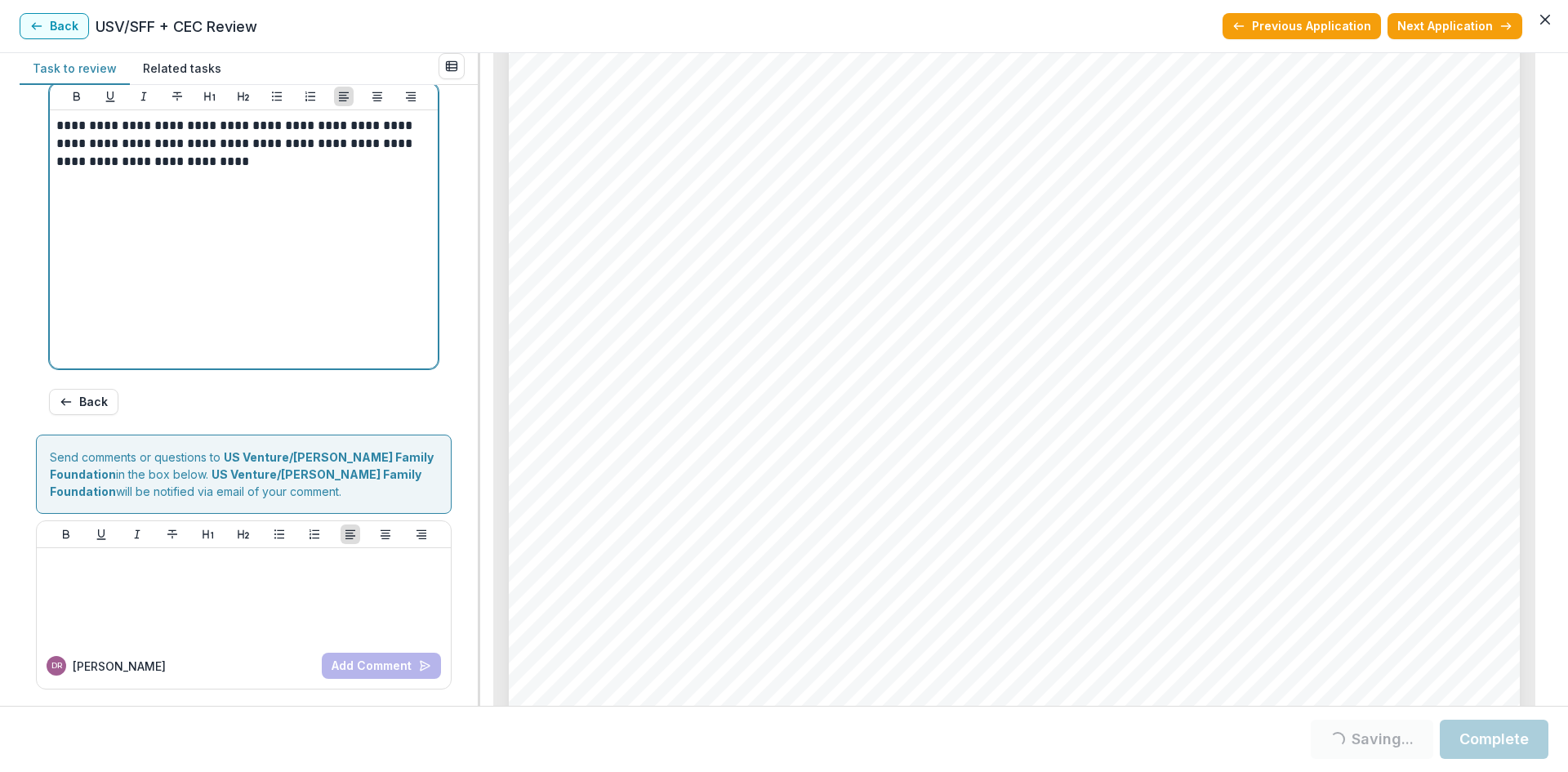
scroll to position [10994, 0]
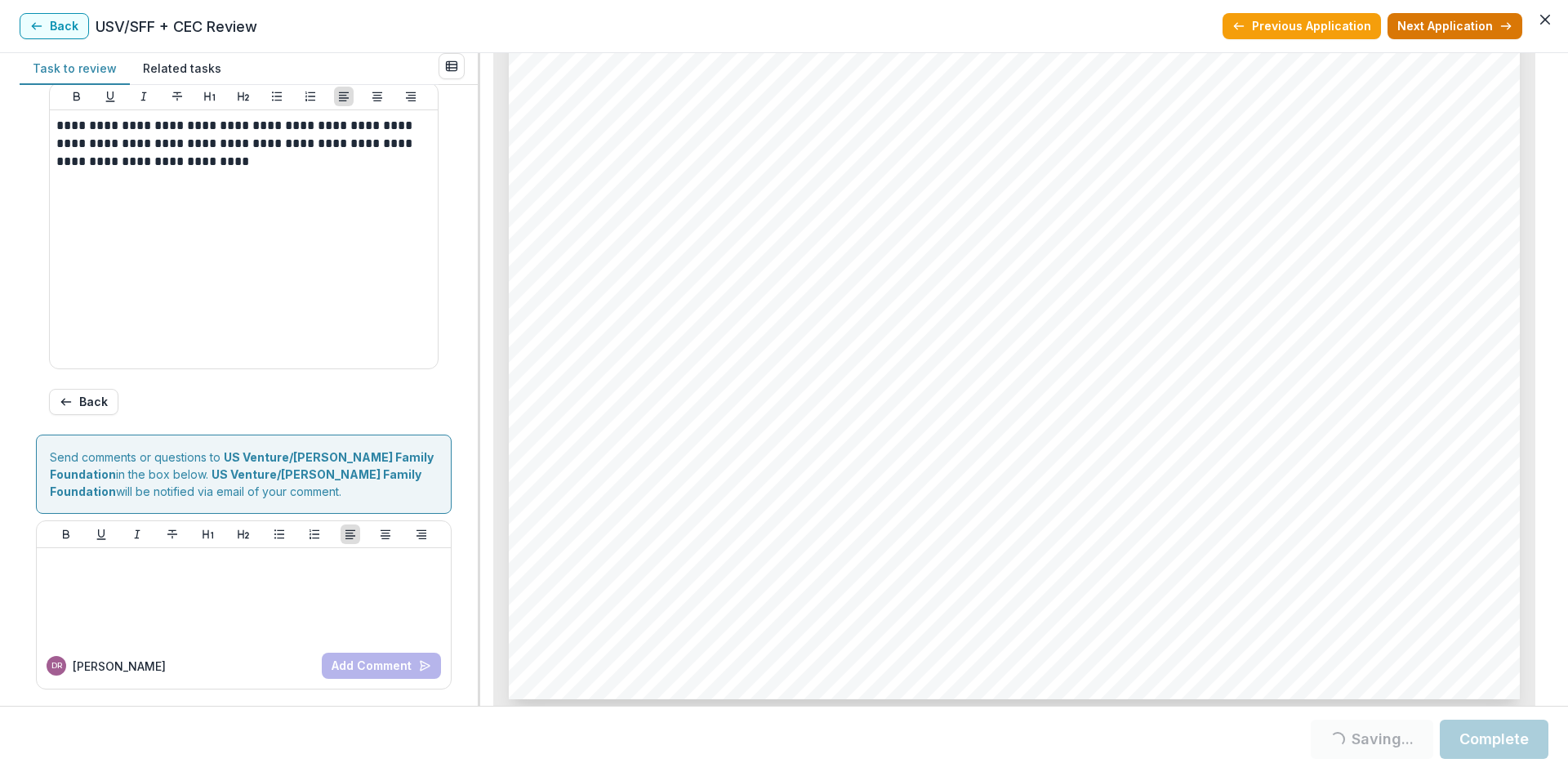
click at [1466, 18] on button "Next Application" at bounding box center [1454, 26] width 134 height 26
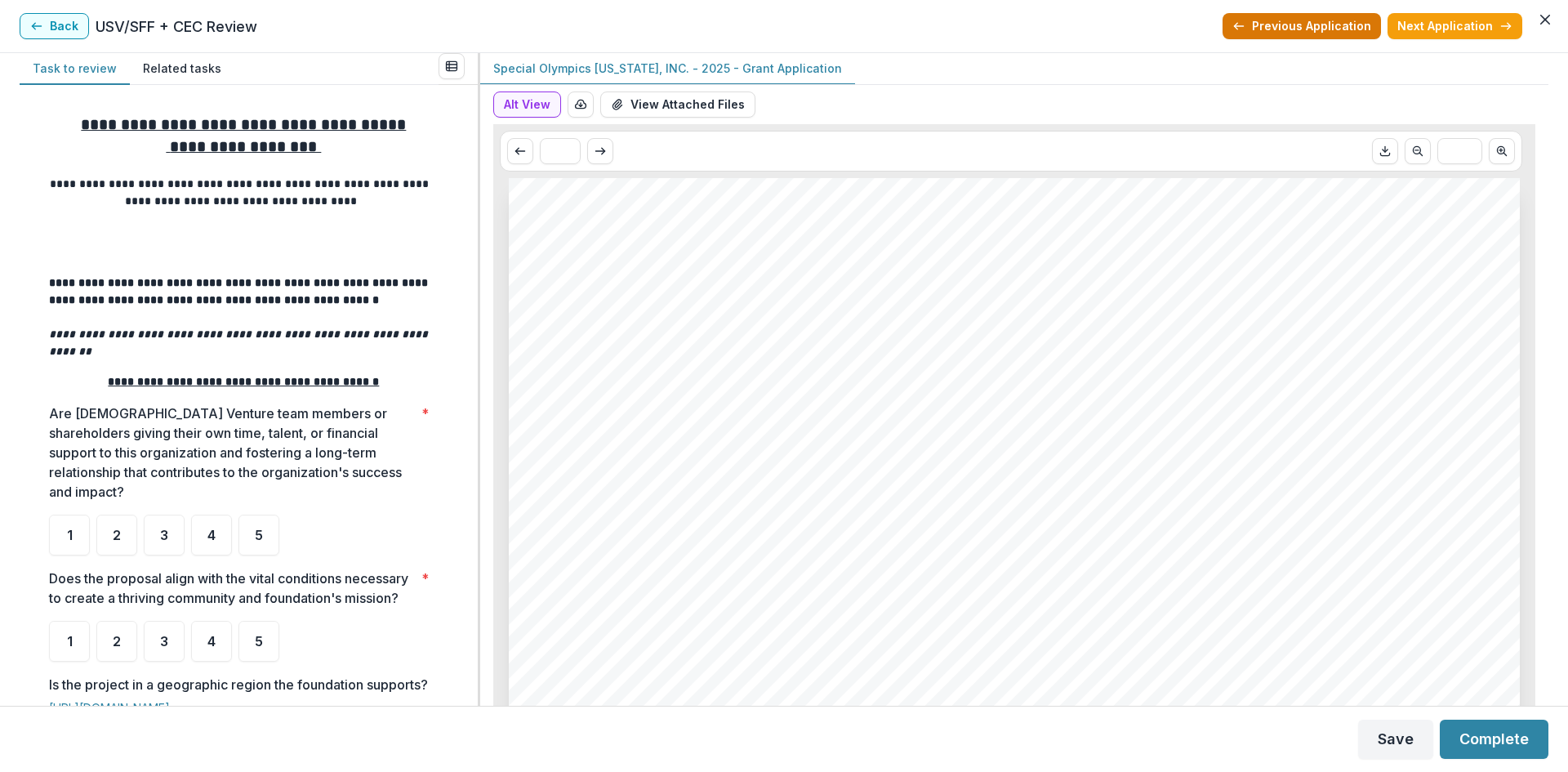
click at [1334, 29] on button "Previous Application" at bounding box center [1302, 26] width 159 height 26
click at [1525, 723] on button "Complete" at bounding box center [1494, 740] width 109 height 39
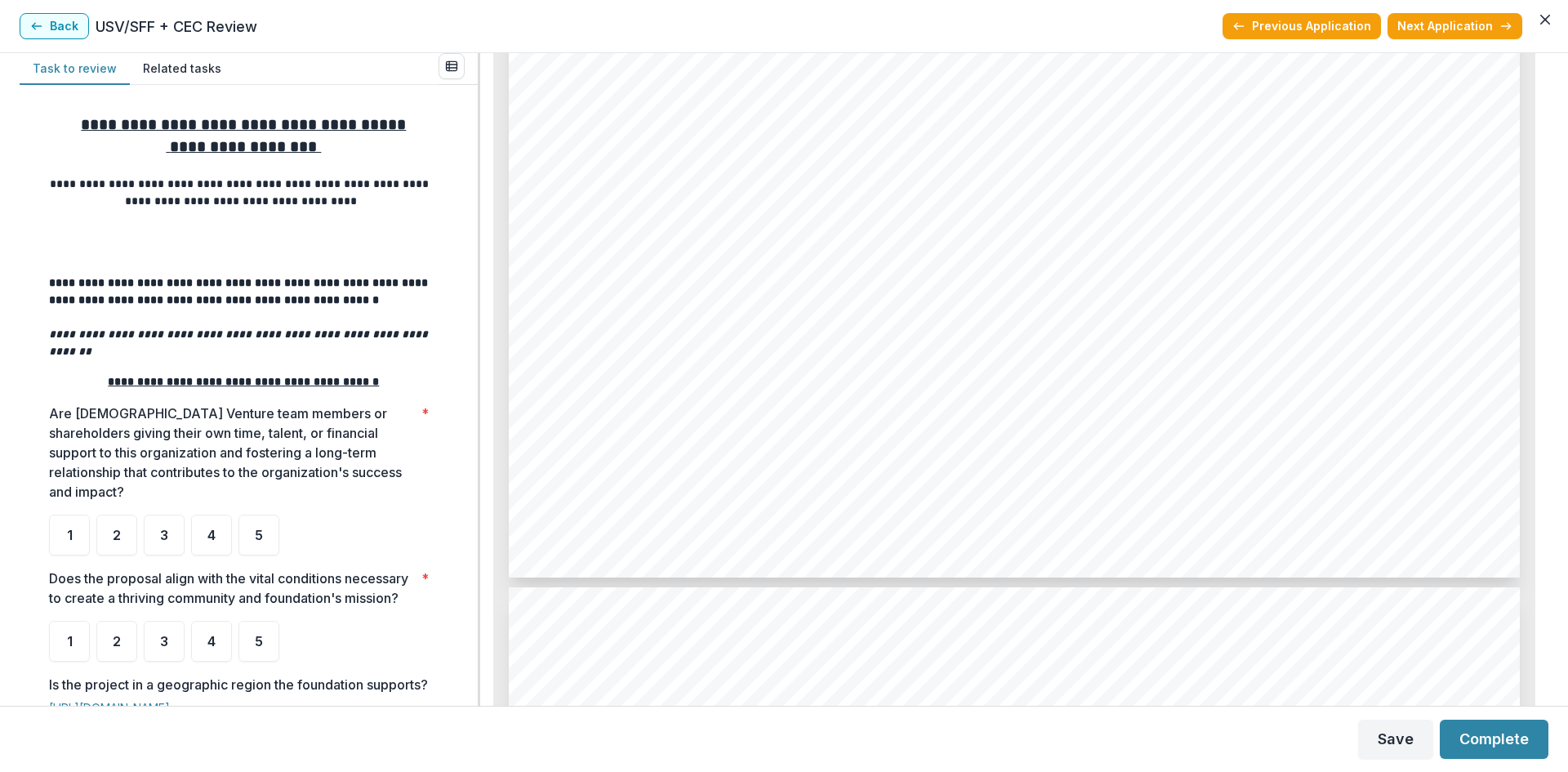
scroll to position [3622, 0]
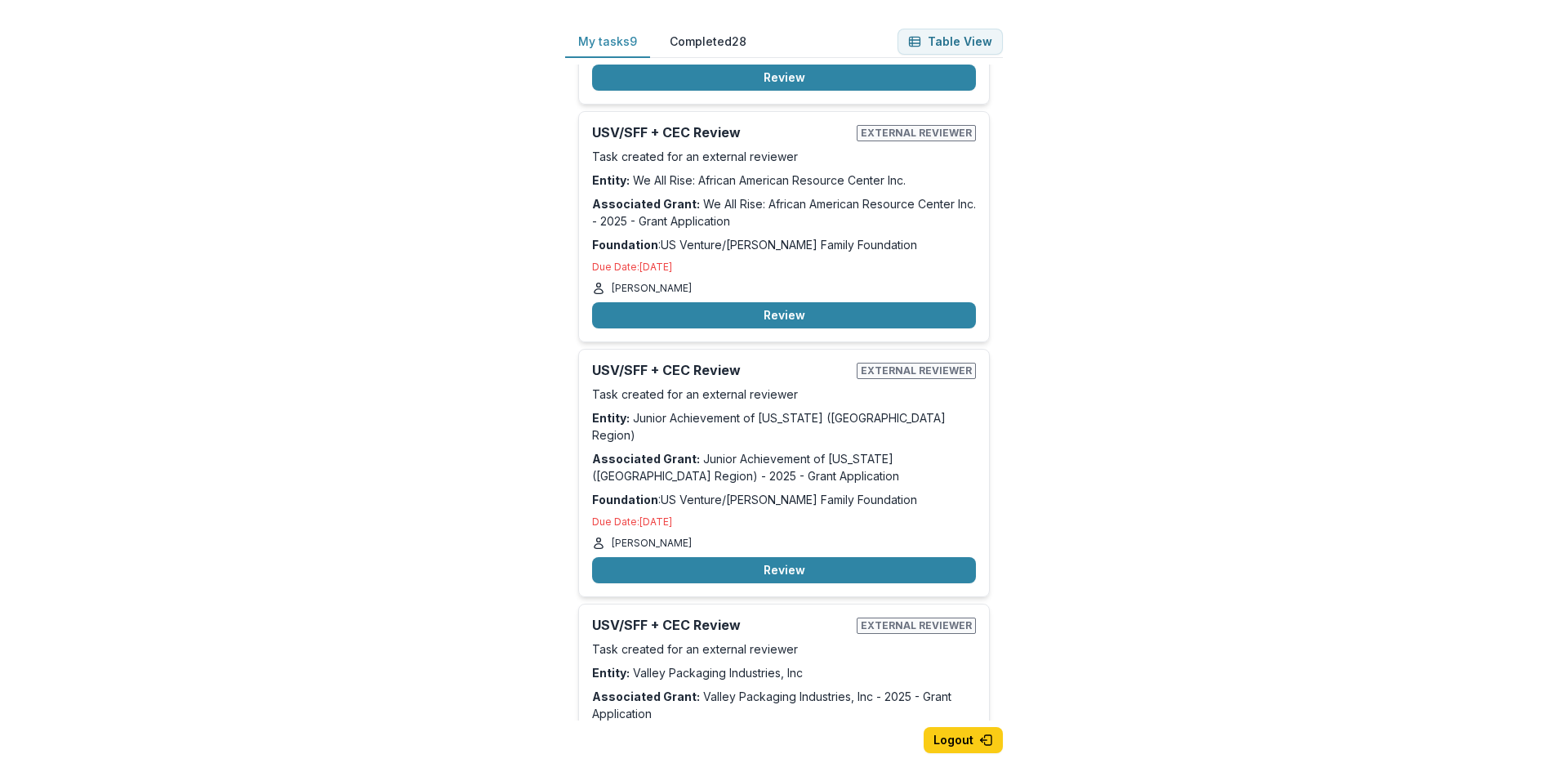
scroll to position [1226, 0]
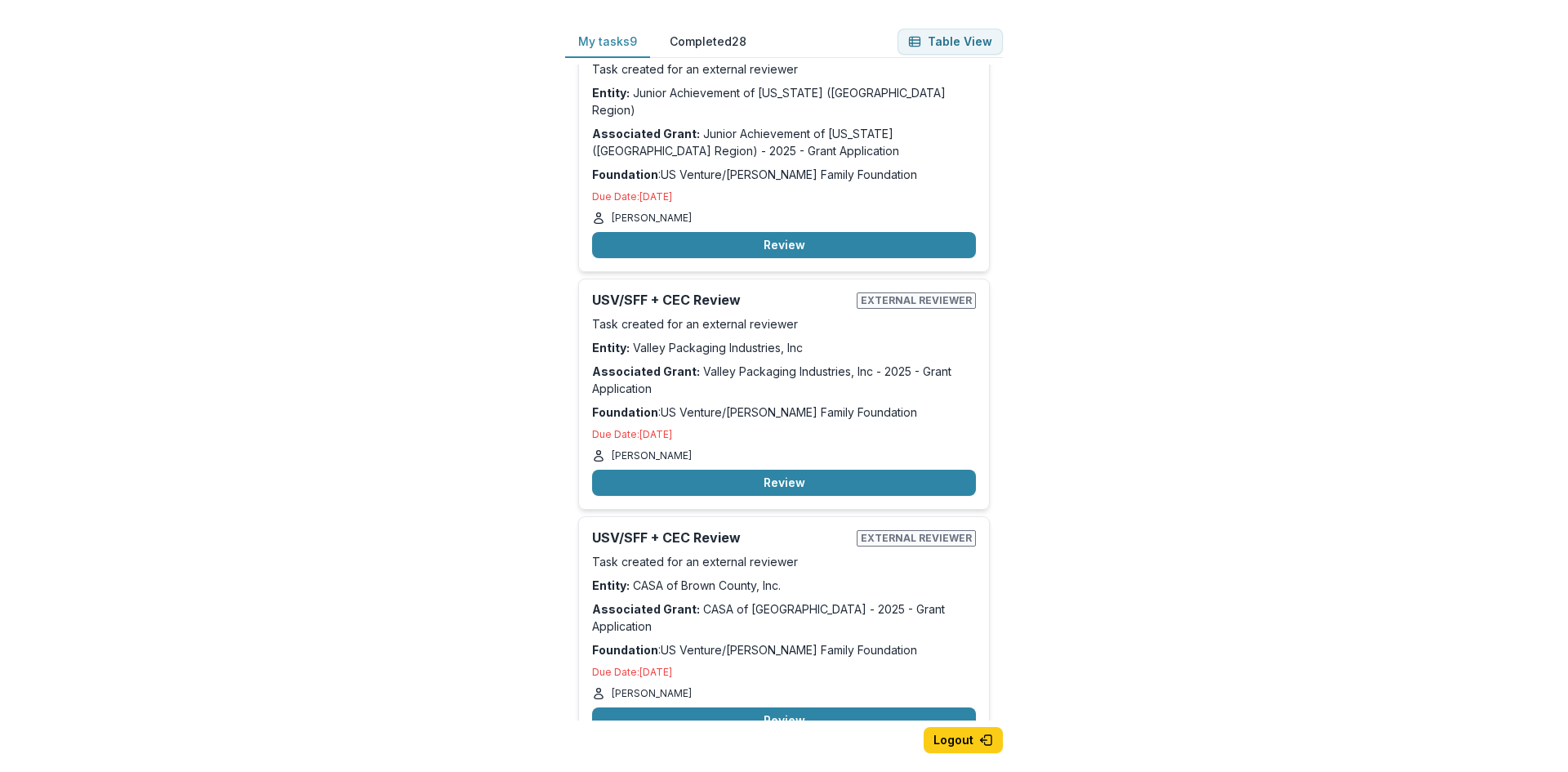
click at [1185, 555] on div "My tasks 9 Completed 28 Table View USV/SFF + CEC Review External reviewer Task …" at bounding box center [784, 386] width 1568 height 772
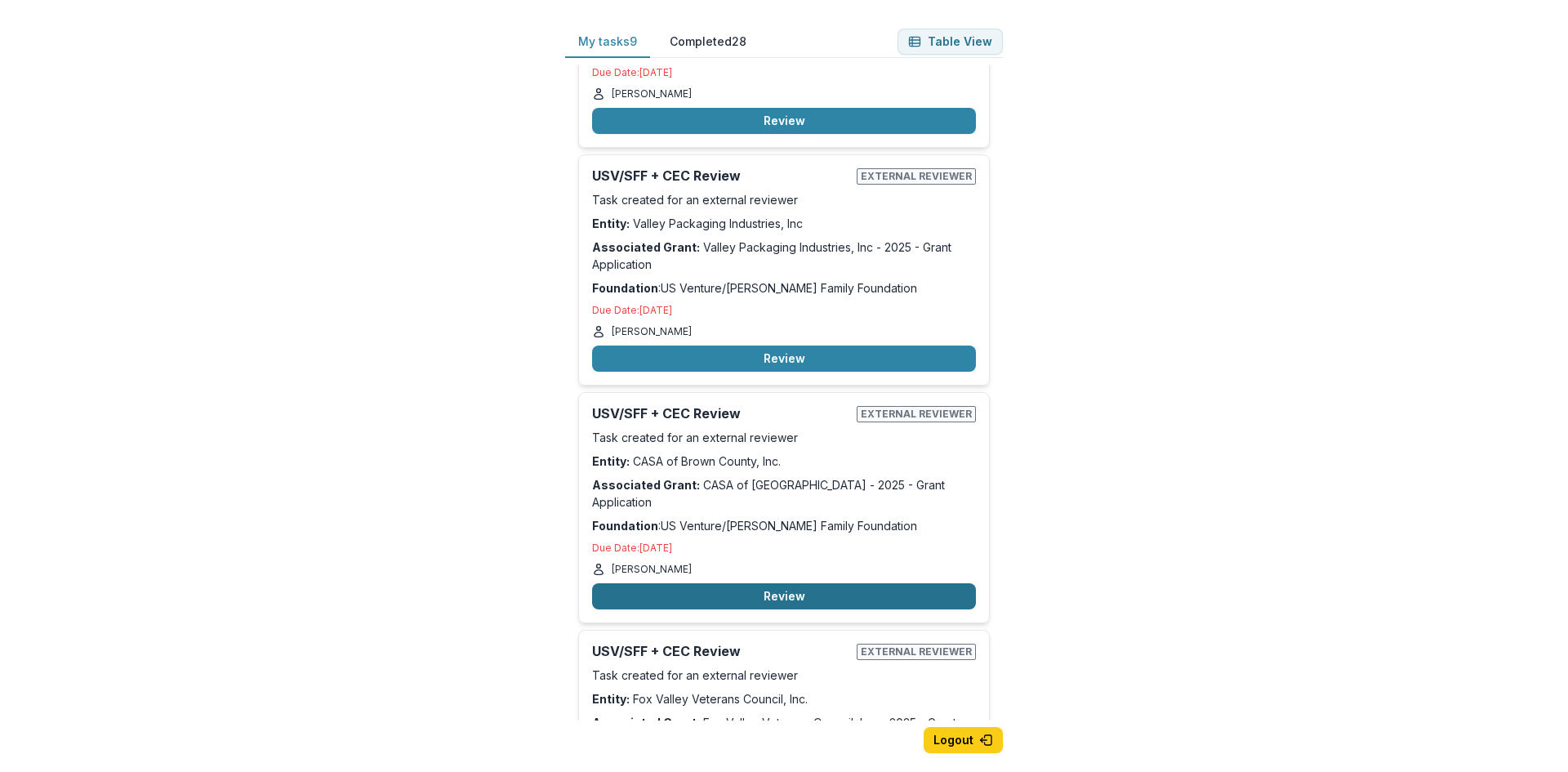
scroll to position [1452, 0]
